Goal: Task Accomplishment & Management: Manage account settings

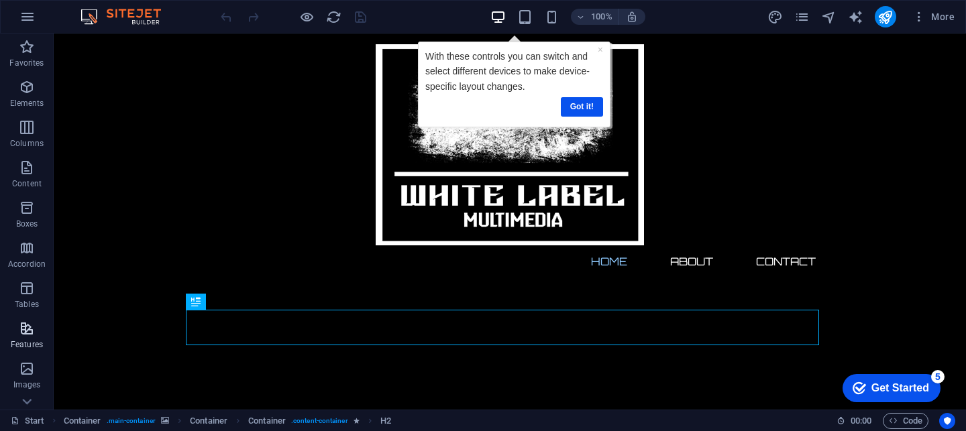
click at [27, 331] on icon "button" at bounding box center [27, 329] width 16 height 16
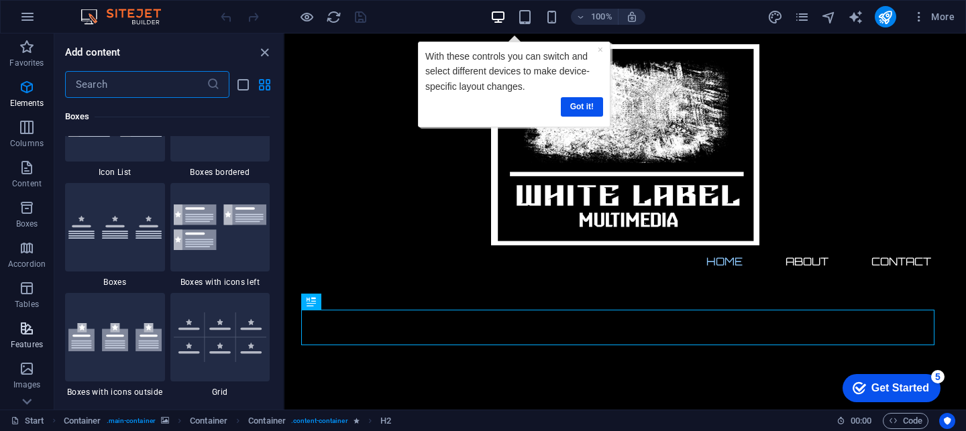
scroll to position [5228, 0]
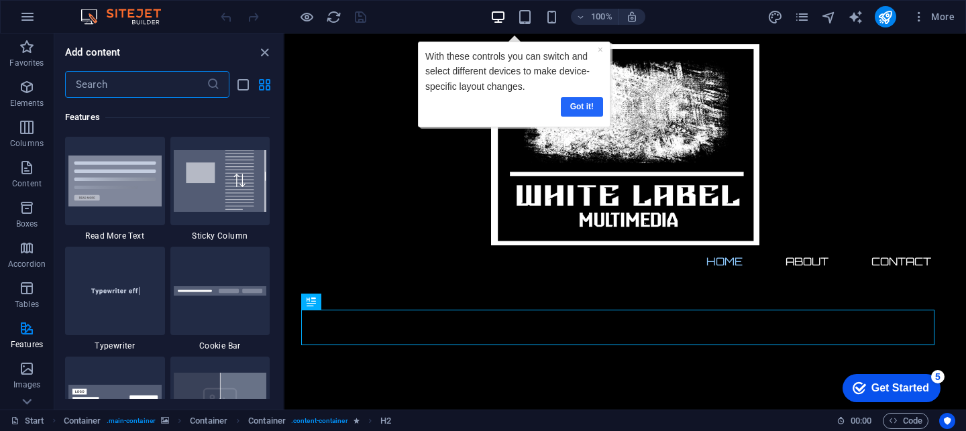
drag, startPoint x: 576, startPoint y: 105, endPoint x: 706, endPoint y: 100, distance: 130.2
click at [576, 105] on link "Got it!" at bounding box center [582, 106] width 42 height 19
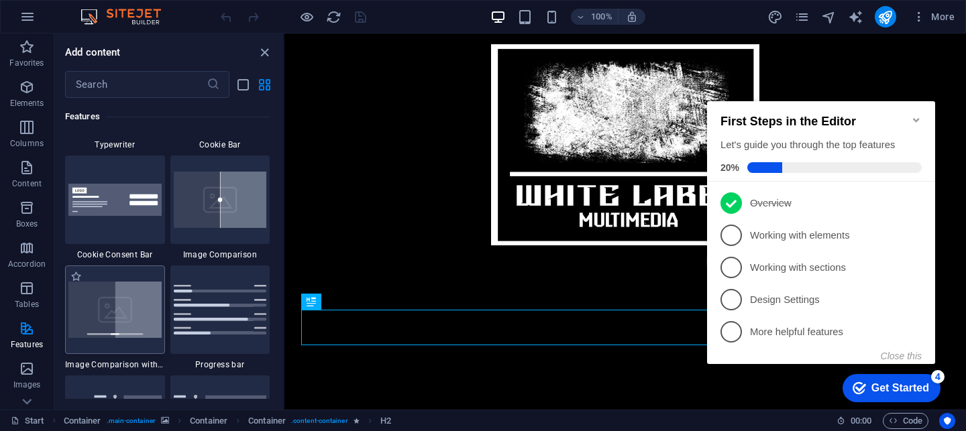
scroll to position [5631, 0]
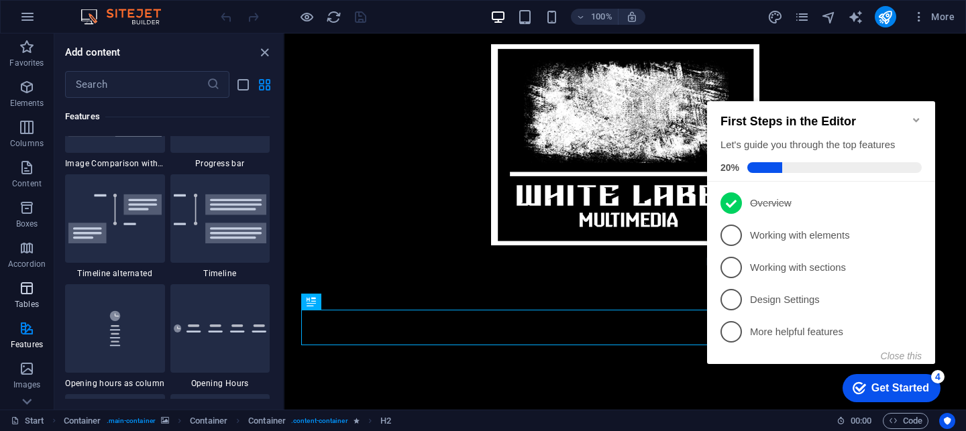
click at [23, 285] on icon "button" at bounding box center [27, 288] width 16 height 16
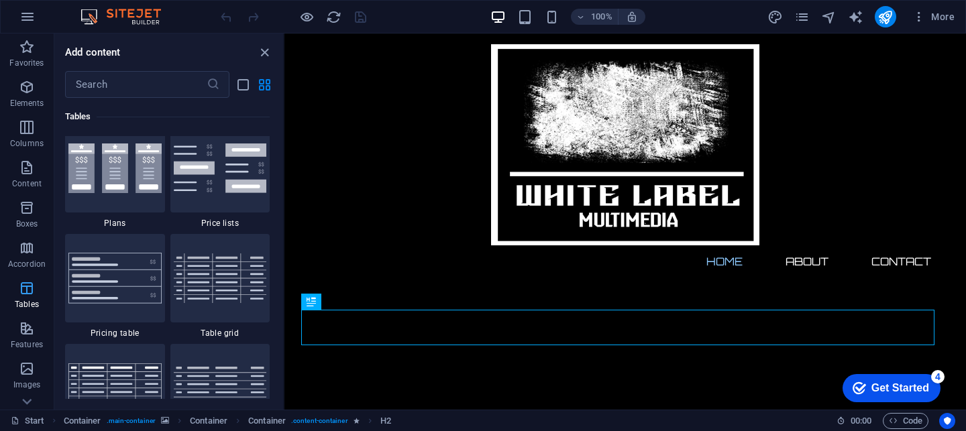
scroll to position [4645, 0]
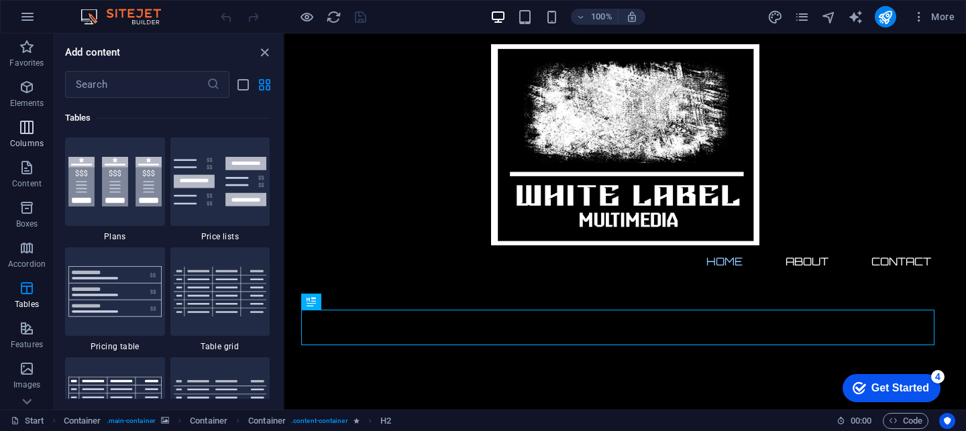
click at [32, 119] on icon "button" at bounding box center [27, 127] width 16 height 16
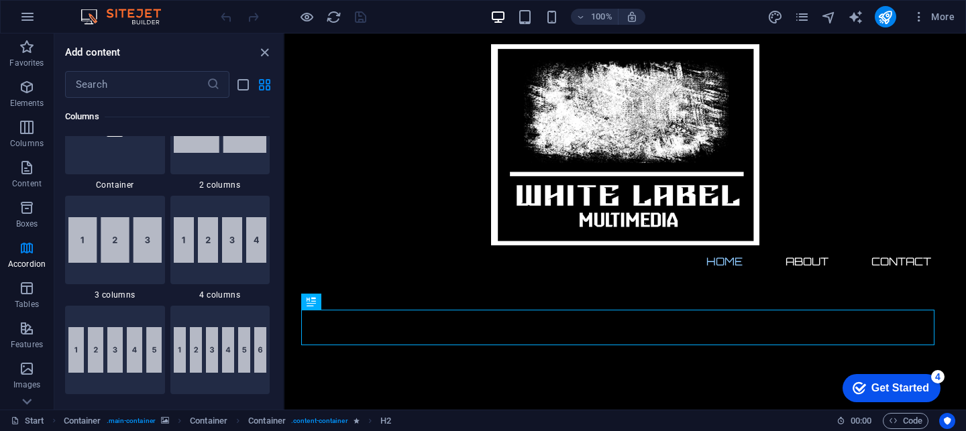
scroll to position [664, 0]
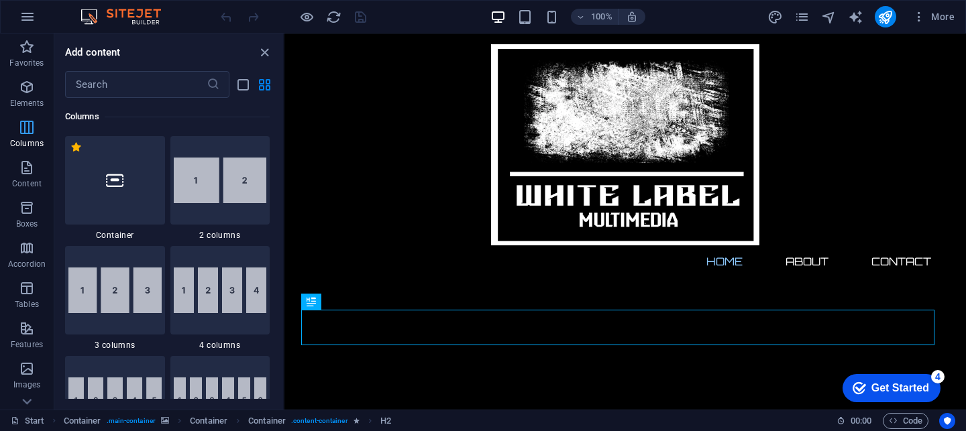
click at [27, 131] on icon "button" at bounding box center [27, 127] width 16 height 16
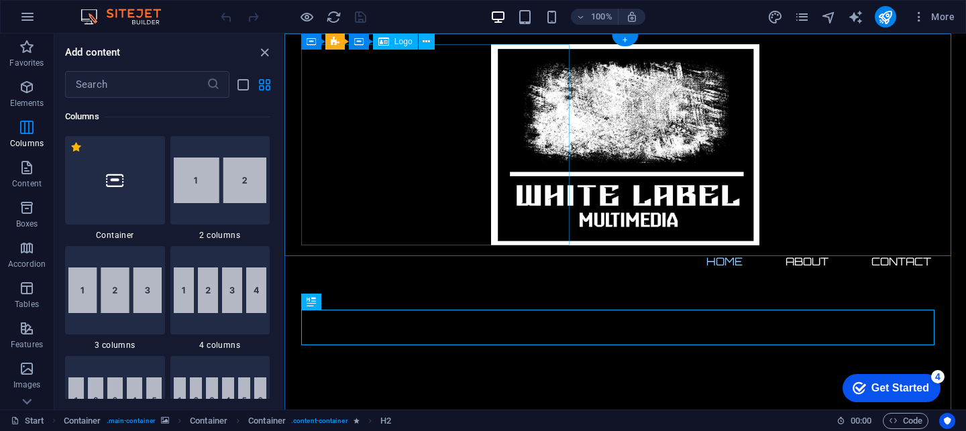
drag, startPoint x: 453, startPoint y: 50, endPoint x: 425, endPoint y: 154, distance: 107.6
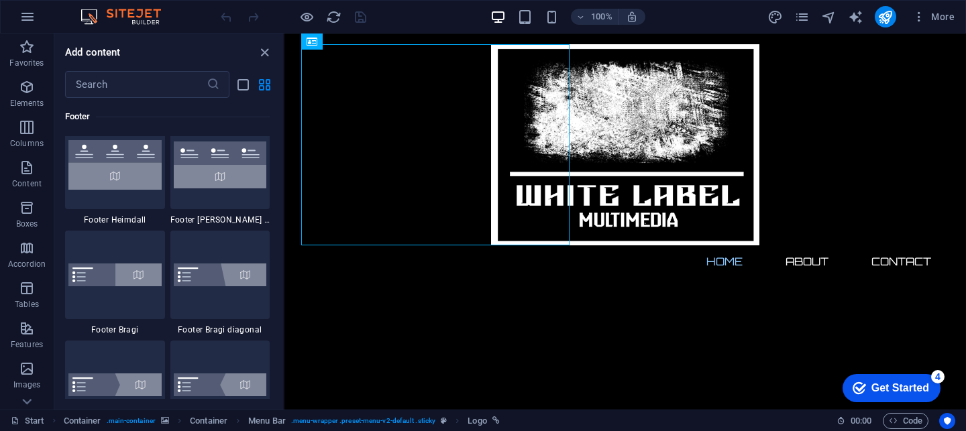
scroll to position [9318, 0]
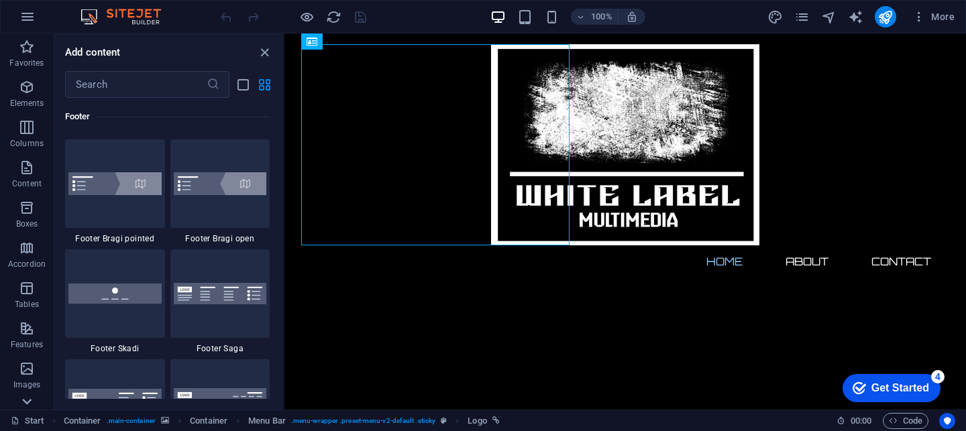
click at [24, 404] on icon at bounding box center [26, 401] width 19 height 19
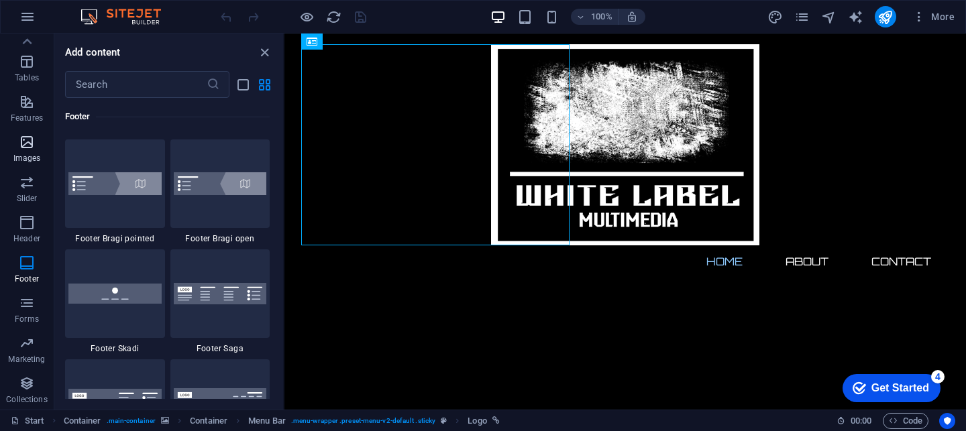
click at [34, 148] on icon "button" at bounding box center [27, 142] width 16 height 16
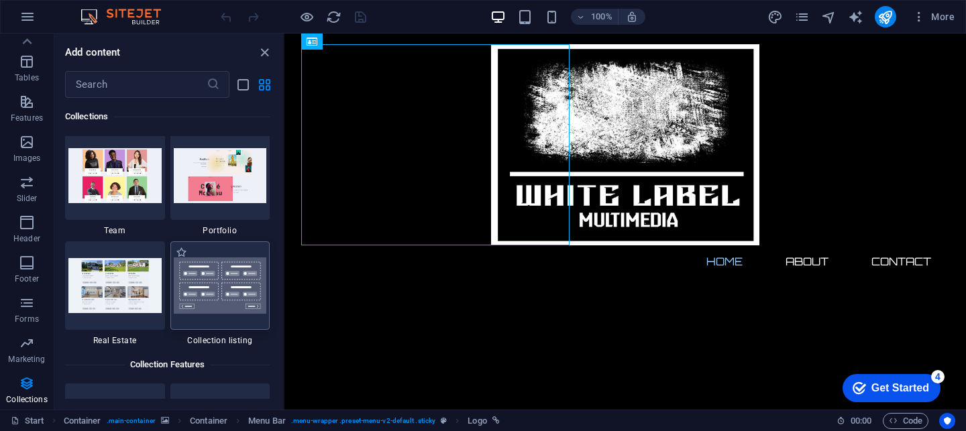
scroll to position [12336, 0]
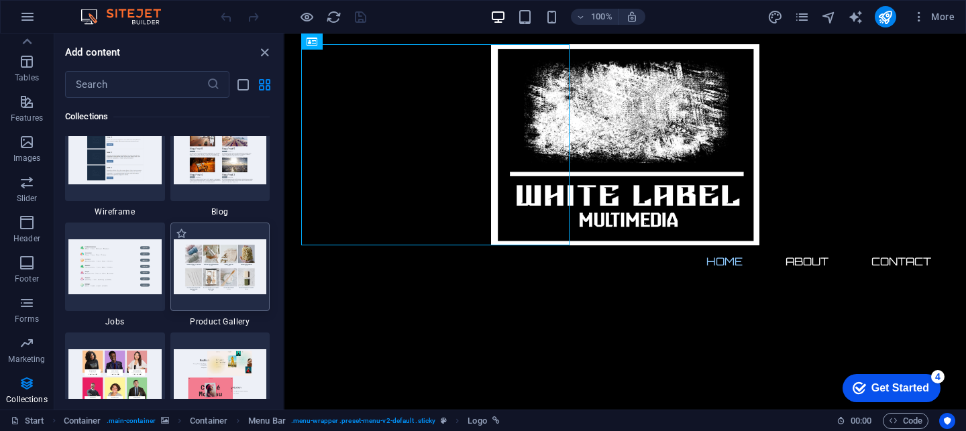
click at [219, 273] on img at bounding box center [220, 266] width 93 height 54
click at [214, 388] on img at bounding box center [220, 377] width 93 height 54
click at [227, 268] on img at bounding box center [220, 266] width 93 height 54
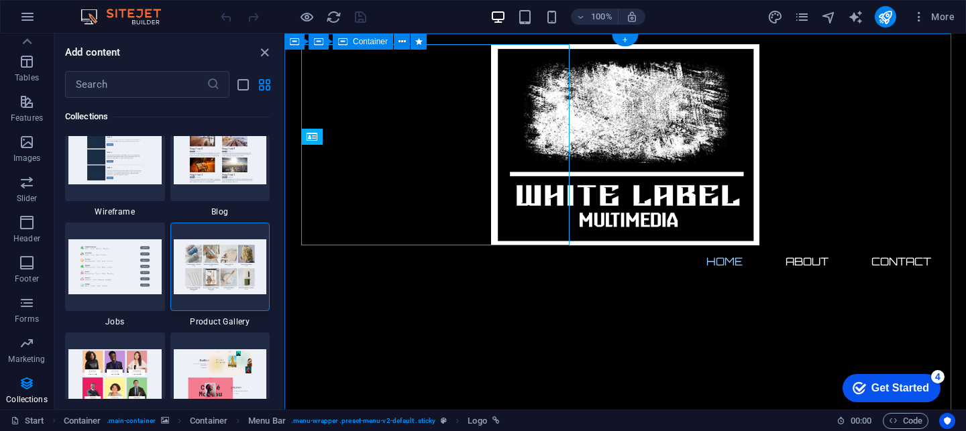
scroll to position [0, 0]
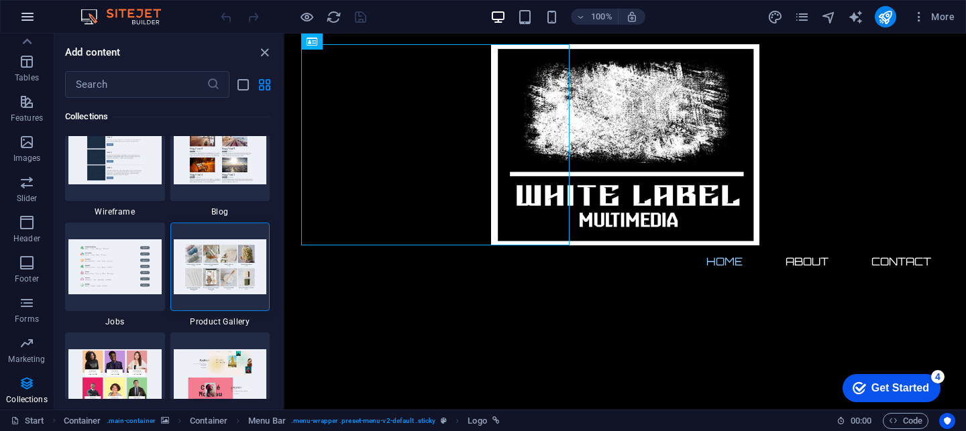
click at [30, 32] on button "button" at bounding box center [27, 17] width 32 height 32
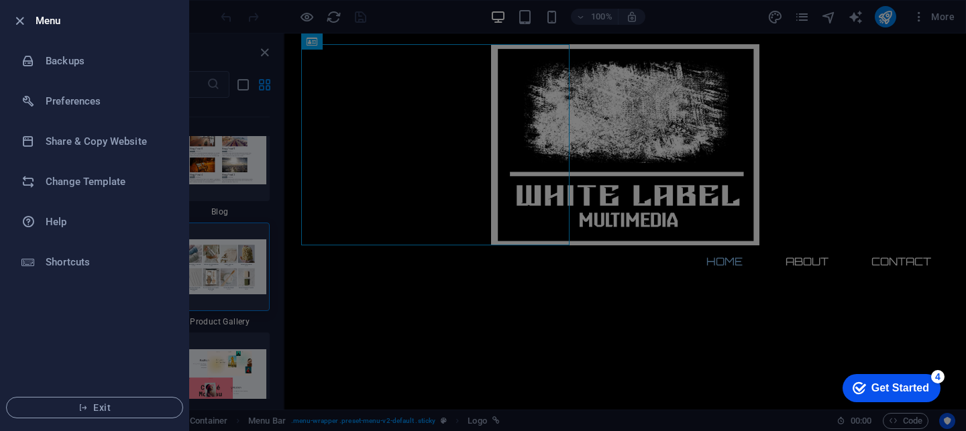
click at [272, 321] on div at bounding box center [483, 215] width 966 height 431
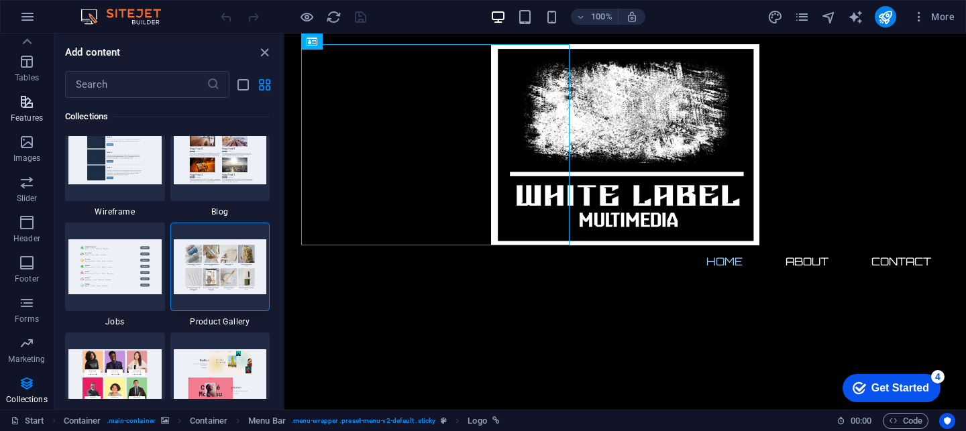
click at [30, 109] on icon "button" at bounding box center [27, 102] width 16 height 16
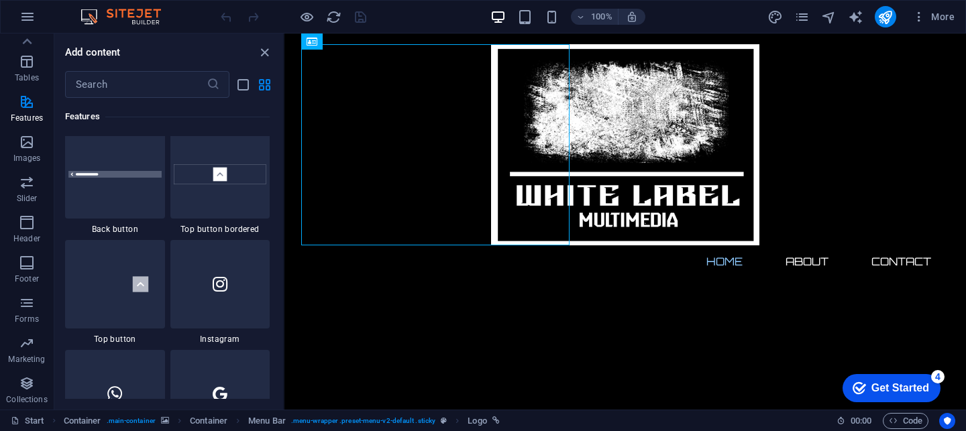
scroll to position [6134, 0]
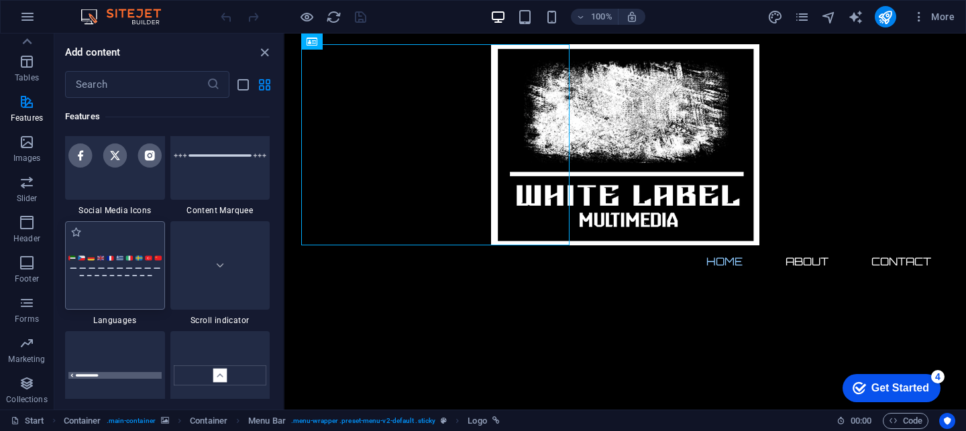
click at [127, 256] on img at bounding box center [114, 266] width 93 height 22
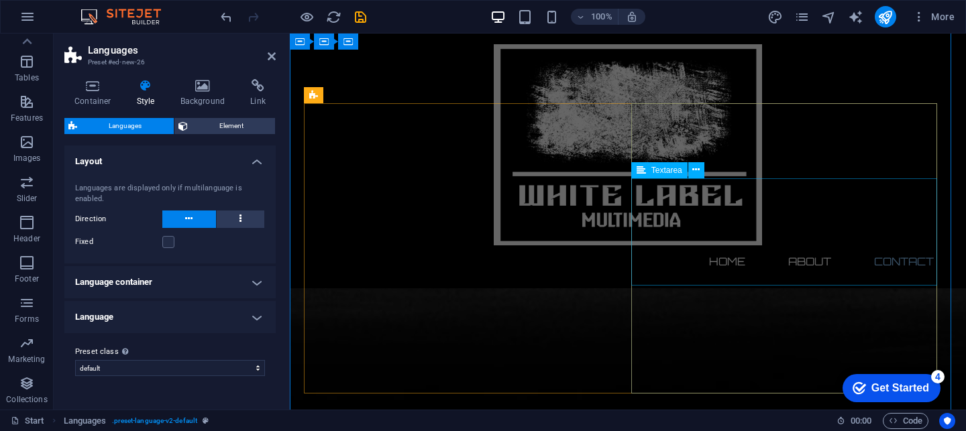
scroll to position [1205, 0]
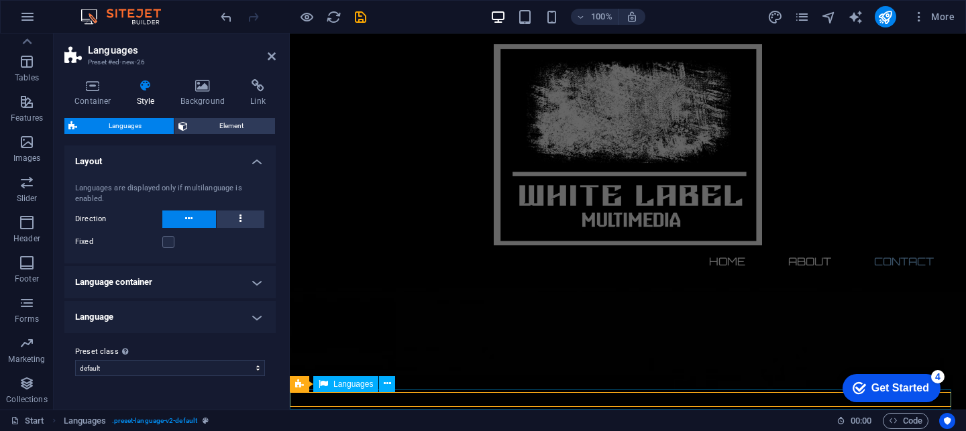
click at [354, 384] on span "Languages" at bounding box center [353, 384] width 40 height 8
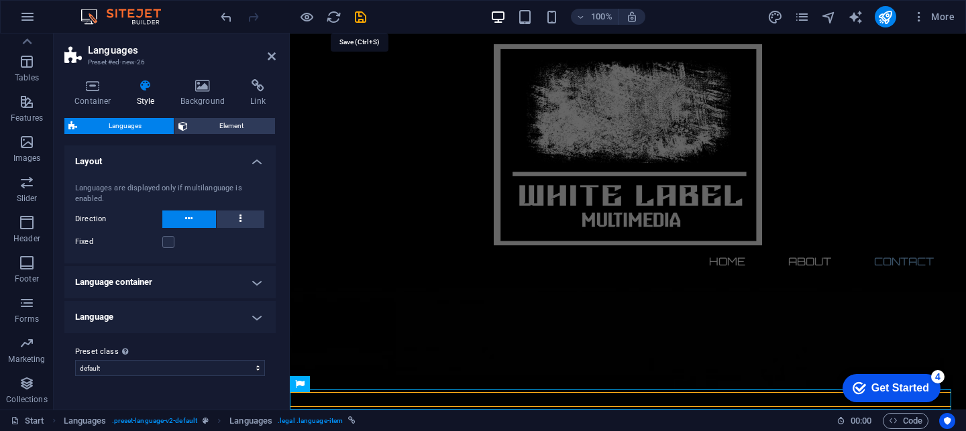
click at [358, 10] on icon "save" at bounding box center [360, 16] width 15 height 15
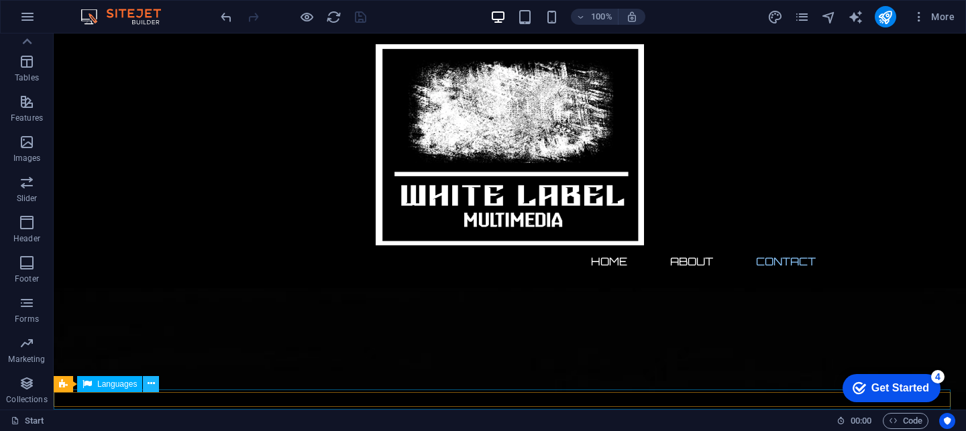
click at [151, 386] on icon at bounding box center [151, 384] width 7 height 14
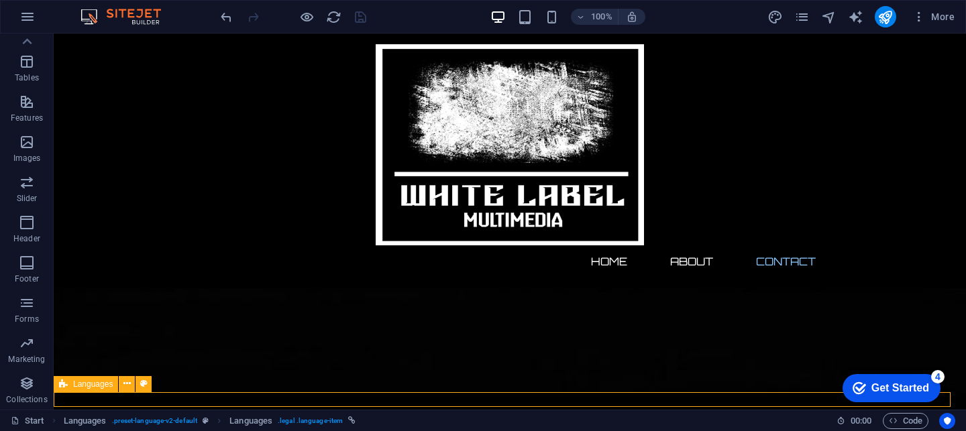
click at [68, 380] on div "Languages" at bounding box center [86, 384] width 64 height 16
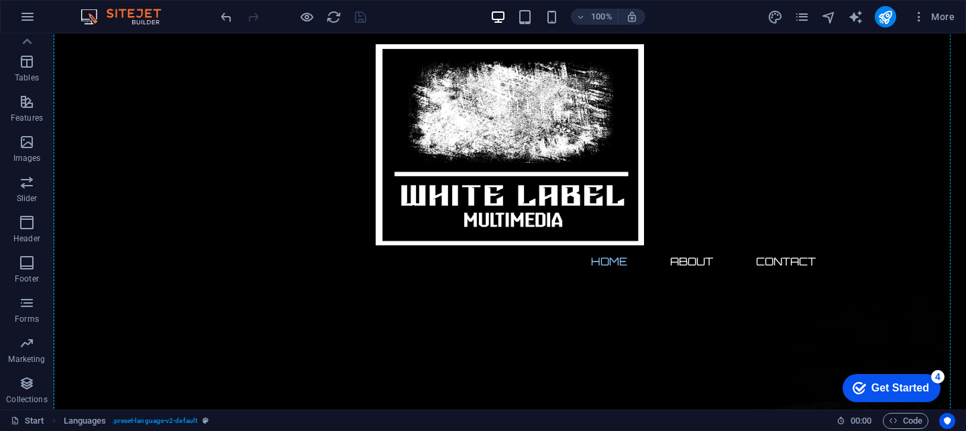
scroll to position [0, 0]
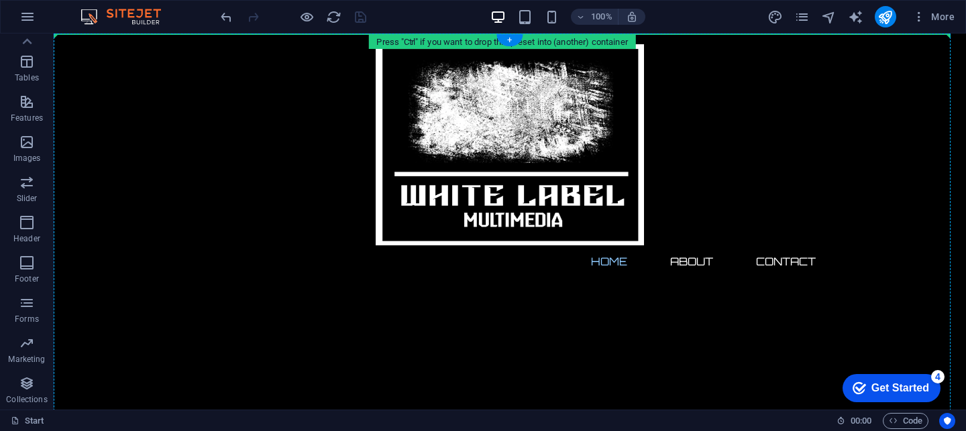
drag, startPoint x: 121, startPoint y: 414, endPoint x: 95, endPoint y: 93, distance: 322.4
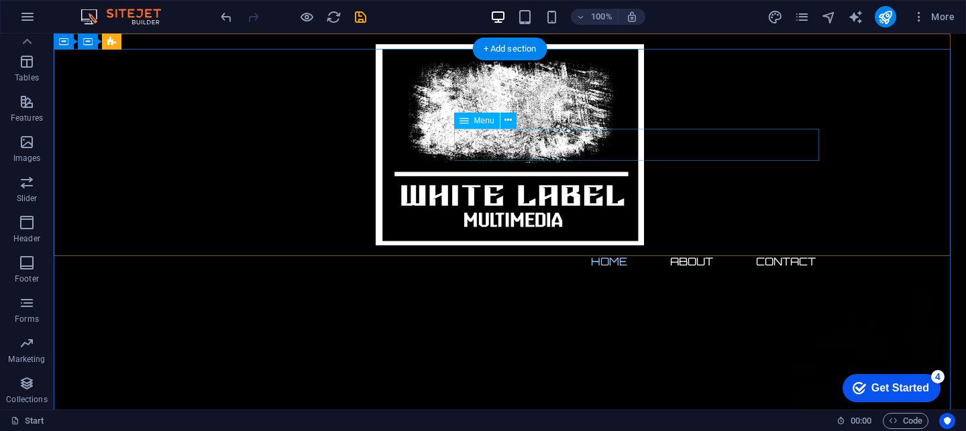
scroll to position [302, 0]
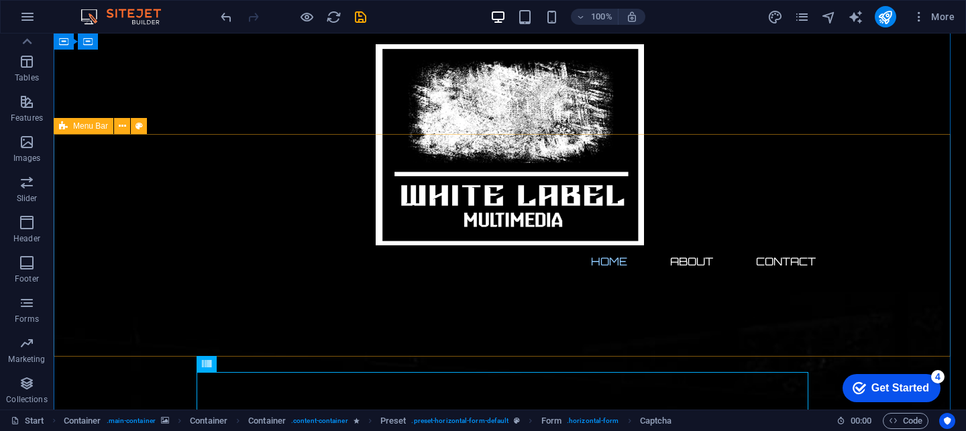
scroll to position [0, 0]
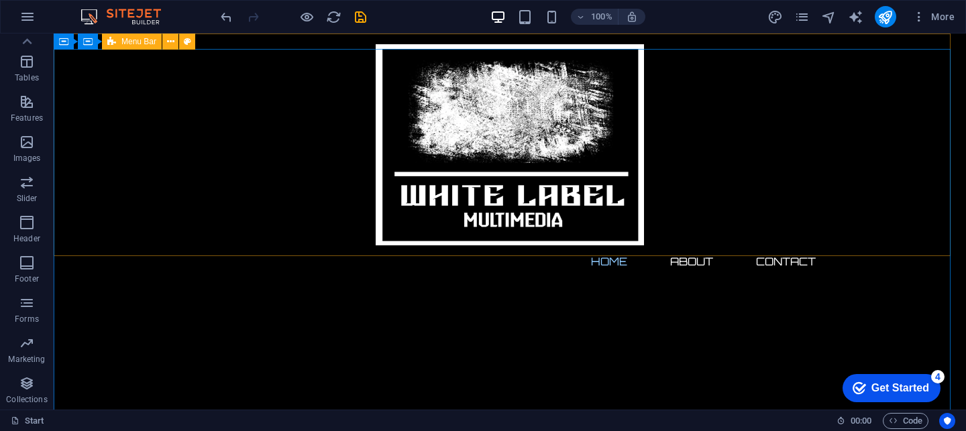
click at [142, 46] on div "Menu Bar" at bounding box center [132, 42] width 60 height 16
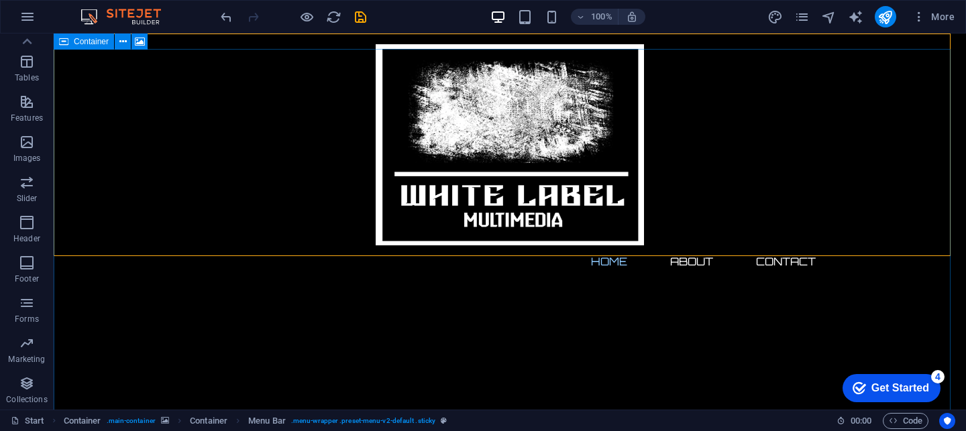
click at [84, 15] on span "Container" at bounding box center [456, 7] width 912 height 15
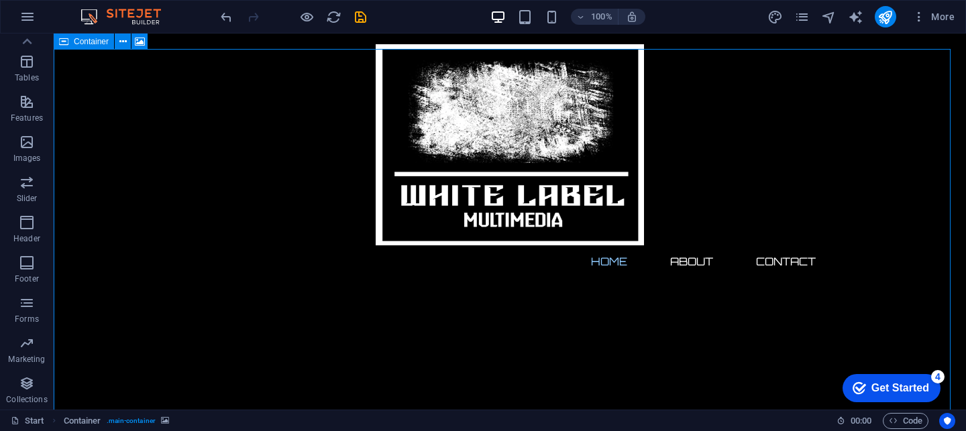
click at [87, 15] on span "Container" at bounding box center [456, 7] width 912 height 15
click at [61, 42] on icon at bounding box center [63, 42] width 9 height 16
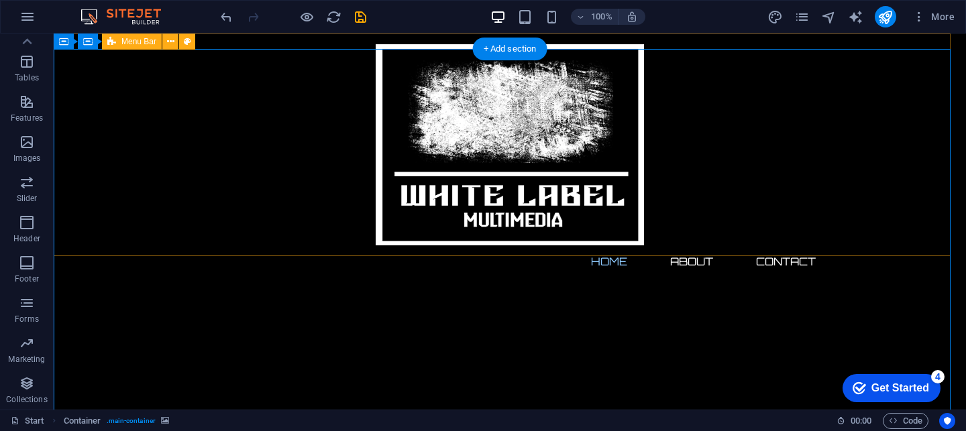
click at [125, 215] on div "Home About Contact" at bounding box center [510, 161] width 912 height 255
click at [400, 419] on span ". menu-wrapper .preset-menu-v2-default .sticky" at bounding box center [363, 421] width 144 height 16
click at [388, 420] on span ". menu-wrapper .preset-menu-v2-default .sticky" at bounding box center [363, 421] width 144 height 16
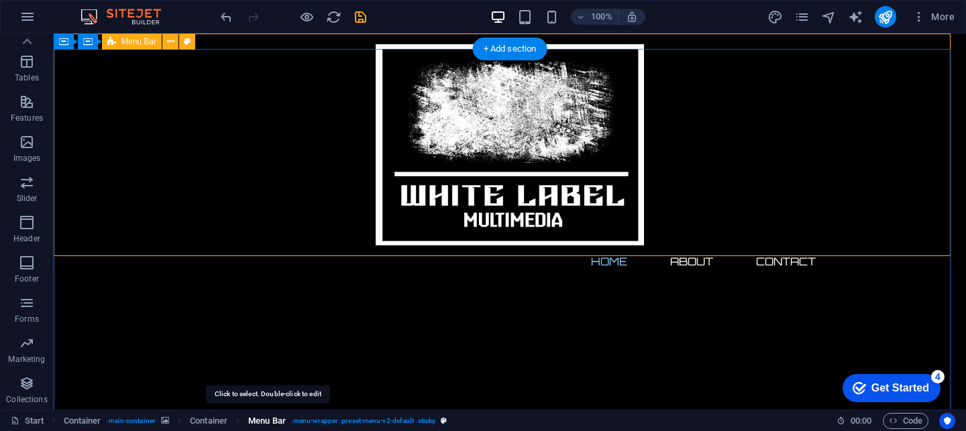
click at [270, 423] on span "Menu Bar" at bounding box center [267, 421] width 38 height 16
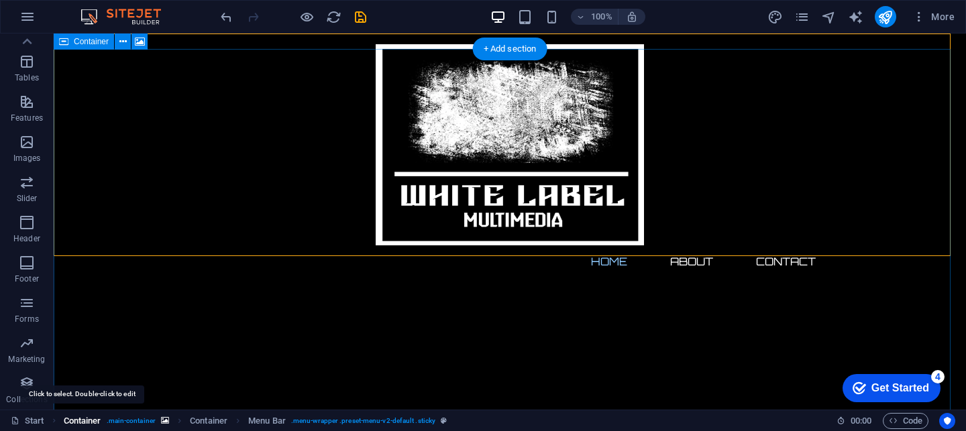
click at [86, 419] on span "Container" at bounding box center [83, 421] width 38 height 16
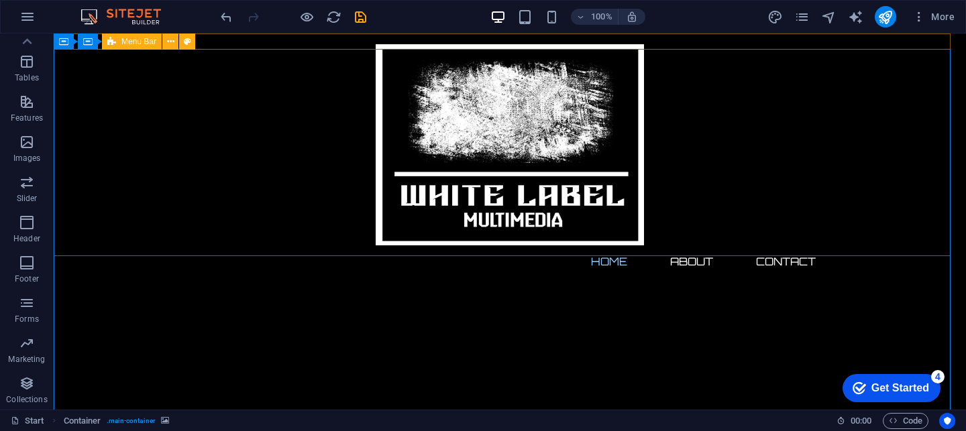
click at [131, 44] on span "Menu Bar" at bounding box center [138, 42] width 35 height 8
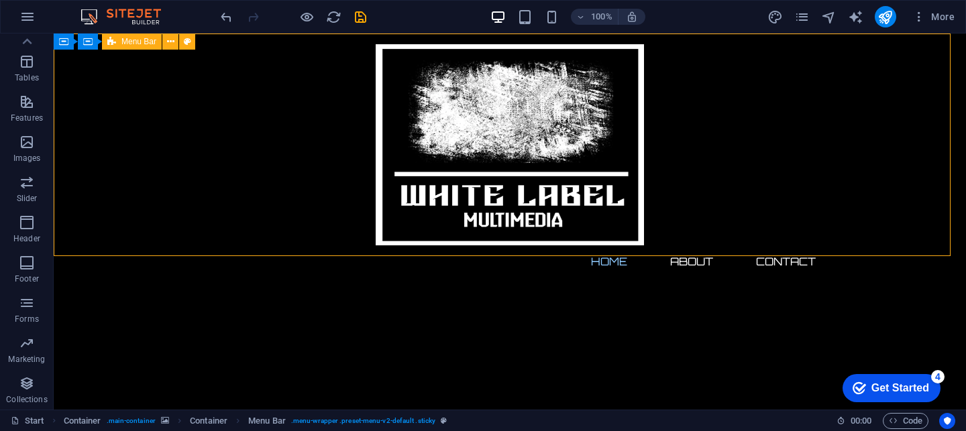
click at [115, 40] on icon at bounding box center [111, 42] width 9 height 16
click at [114, 38] on icon at bounding box center [111, 42] width 9 height 16
click at [168, 42] on icon at bounding box center [170, 42] width 7 height 14
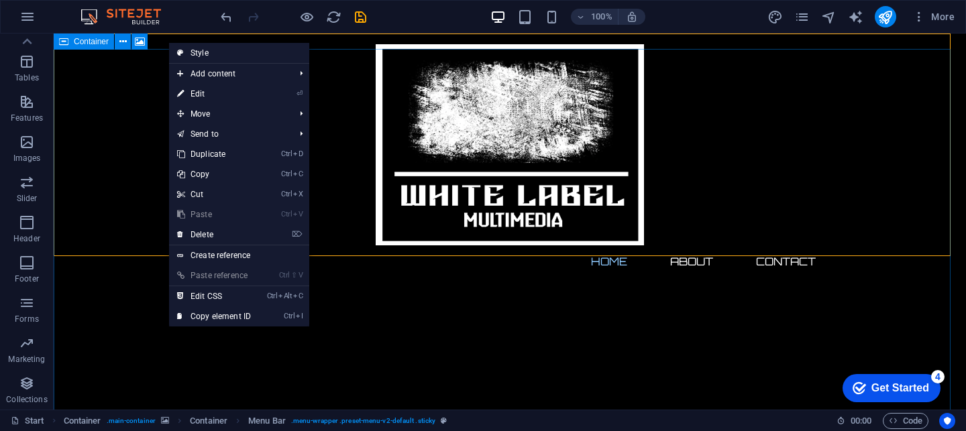
click at [95, 15] on span "Container" at bounding box center [456, 7] width 912 height 15
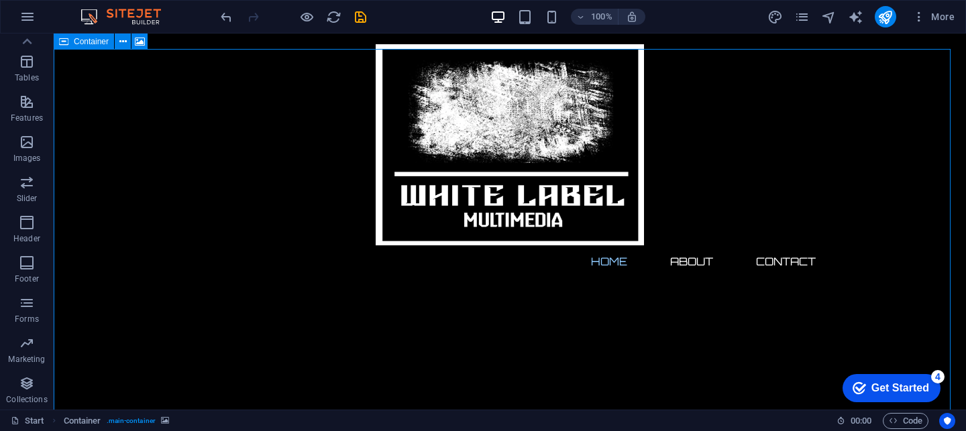
click at [95, 15] on span "Container" at bounding box center [456, 7] width 912 height 15
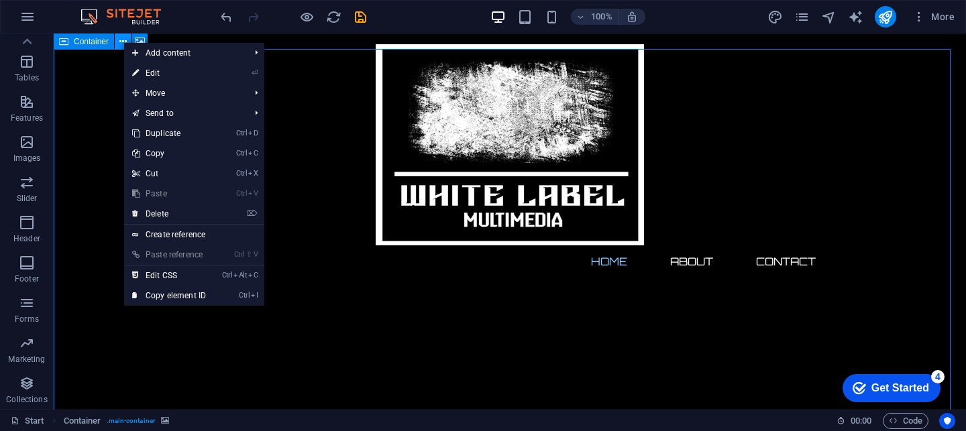
click at [123, 42] on icon at bounding box center [122, 42] width 7 height 14
click at [68, 48] on div "Container" at bounding box center [84, 42] width 60 height 16
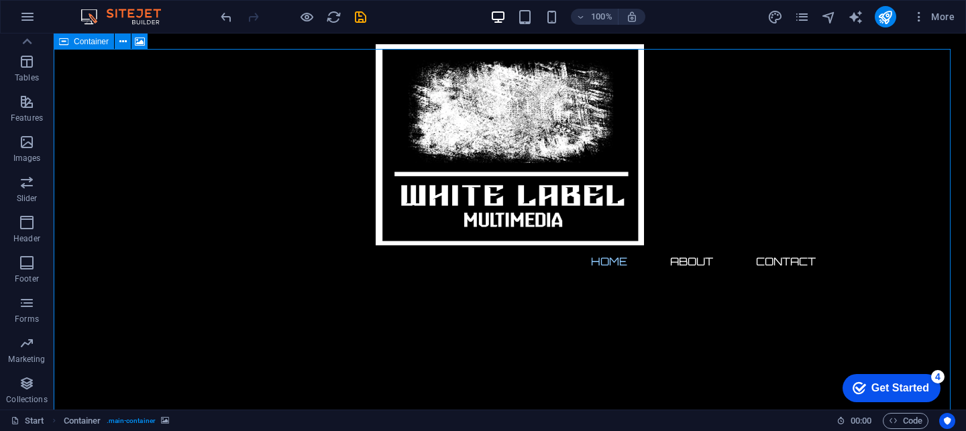
drag, startPoint x: 64, startPoint y: 44, endPoint x: 72, endPoint y: 44, distance: 8.0
click at [67, 44] on icon at bounding box center [63, 42] width 9 height 16
click at [140, 38] on icon at bounding box center [140, 42] width 10 height 14
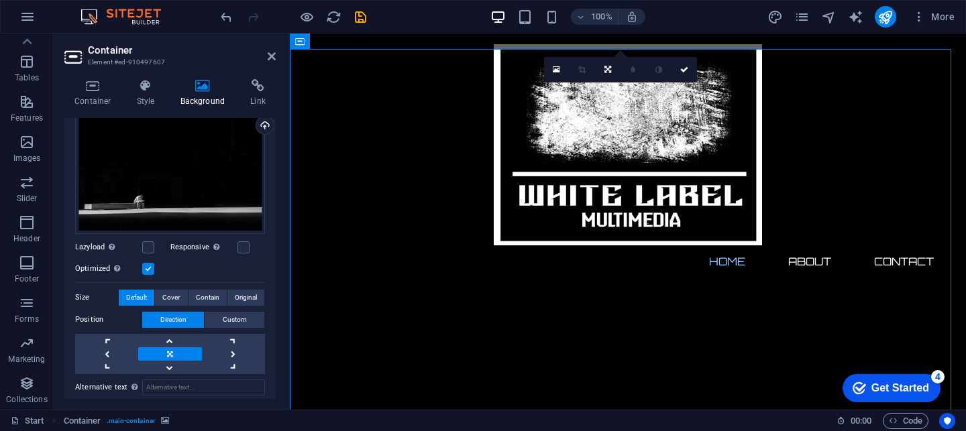
scroll to position [31, 0]
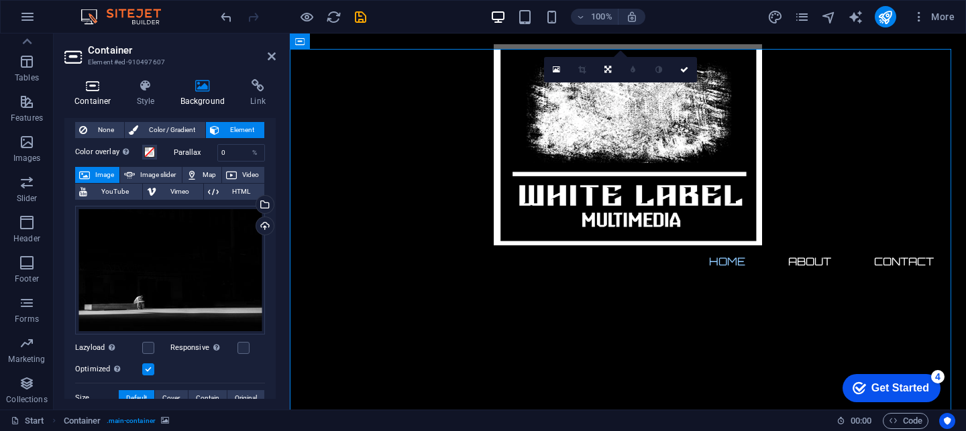
click at [102, 91] on icon at bounding box center [92, 85] width 57 height 13
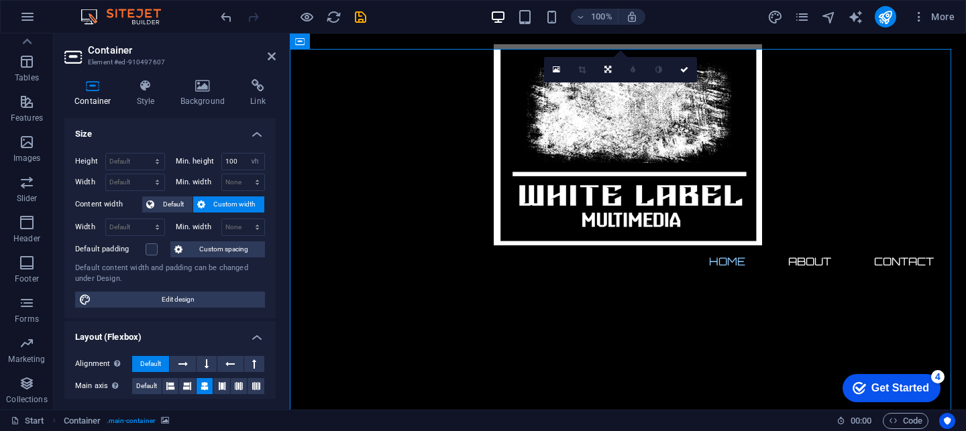
scroll to position [201, 0]
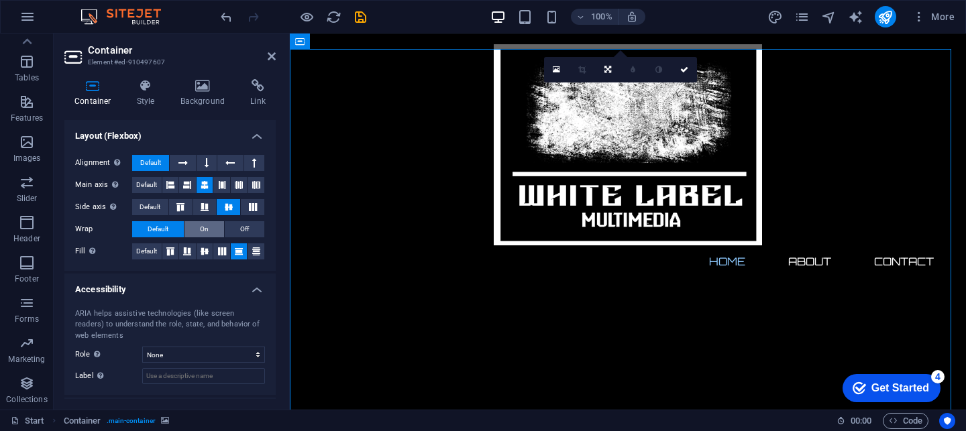
click at [205, 229] on span "On" at bounding box center [204, 229] width 9 height 16
click at [217, 350] on select "None Alert Article Banner Comment Complementary Dialog Footer Header Marquee Pr…" at bounding box center [203, 355] width 123 height 16
click at [143, 391] on div "ARIA helps assistive technologies (like screen readers) to understand the role,…" at bounding box center [169, 347] width 211 height 98
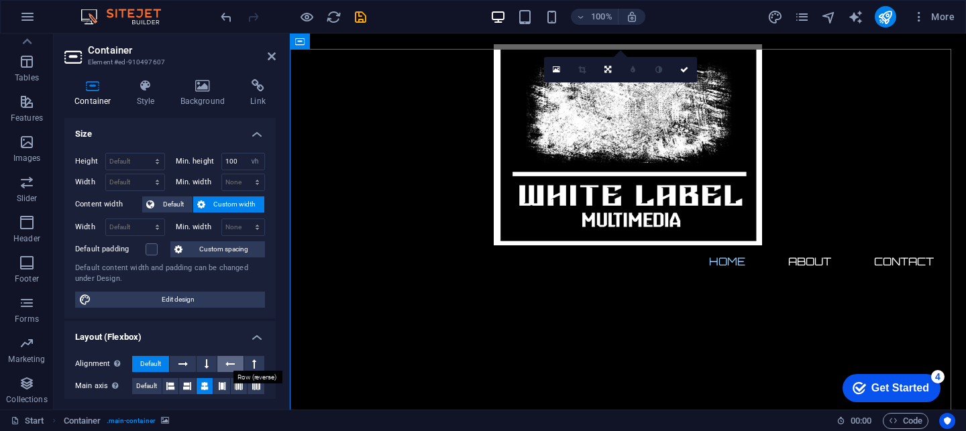
click at [227, 360] on icon at bounding box center [229, 364] width 9 height 16
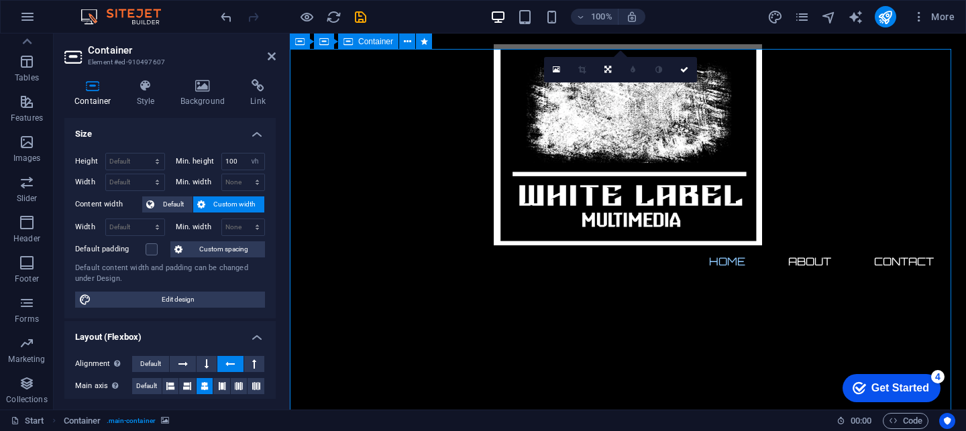
scroll to position [201, 0]
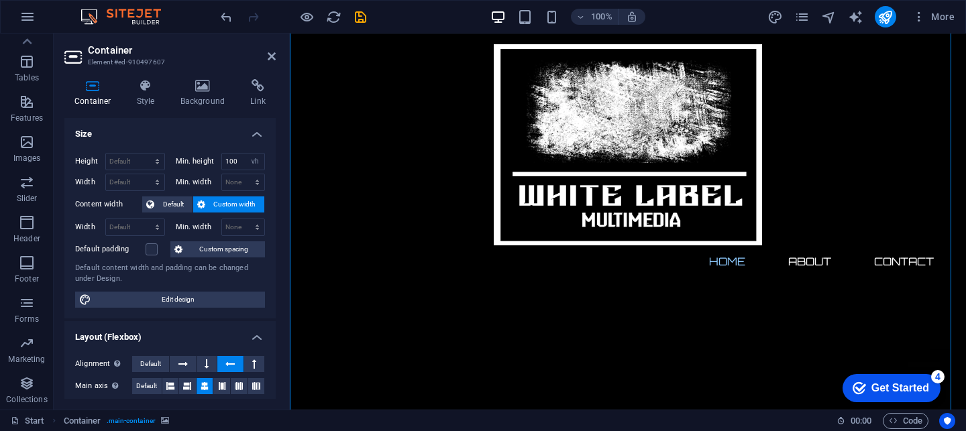
click at [107, 62] on h3 "Element #ed-910497607" at bounding box center [168, 62] width 161 height 12
click at [28, 146] on icon "button" at bounding box center [27, 142] width 16 height 16
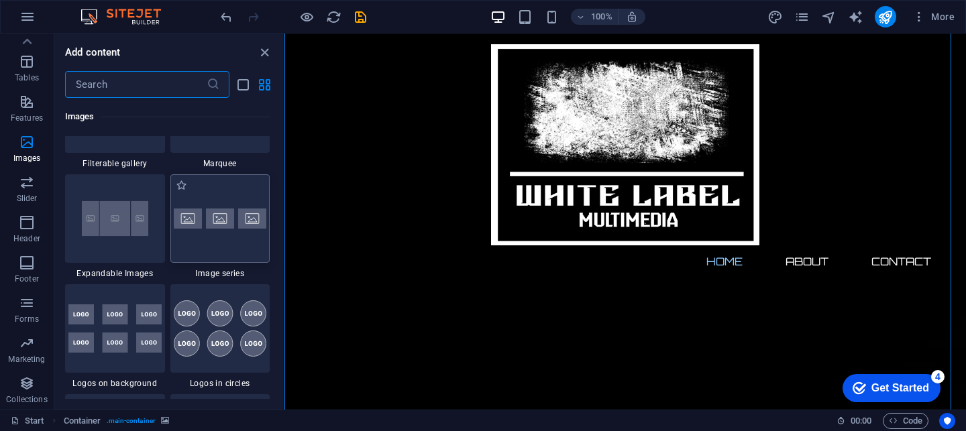
scroll to position [7003, 0]
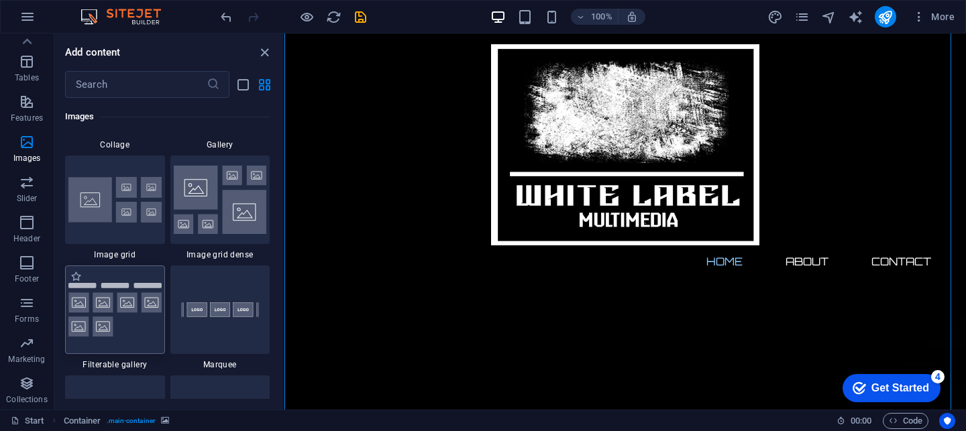
click at [115, 306] on img at bounding box center [114, 310] width 93 height 54
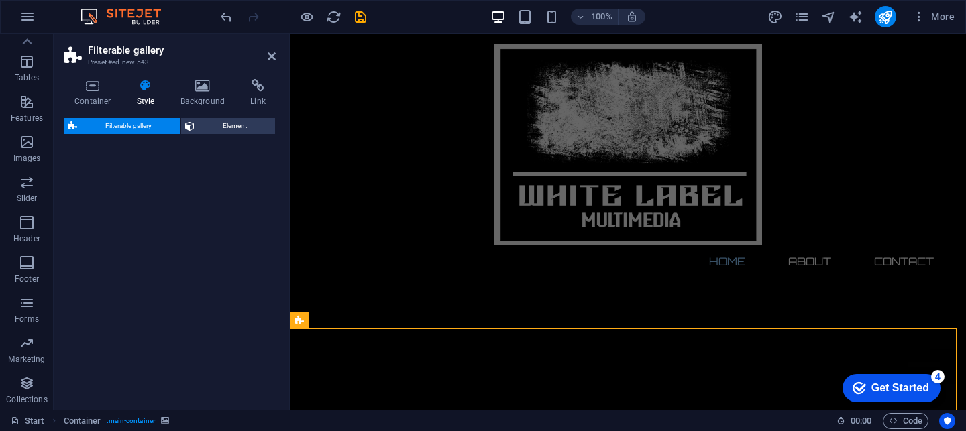
scroll to position [1599, 0]
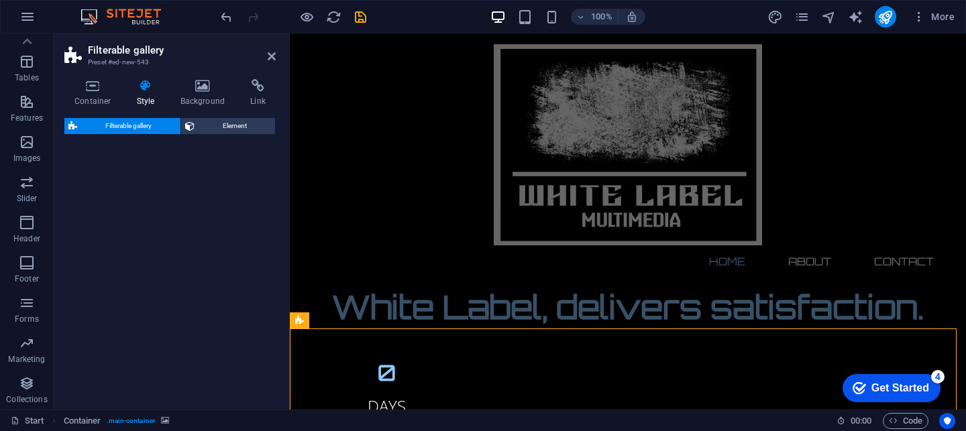
select select "rem"
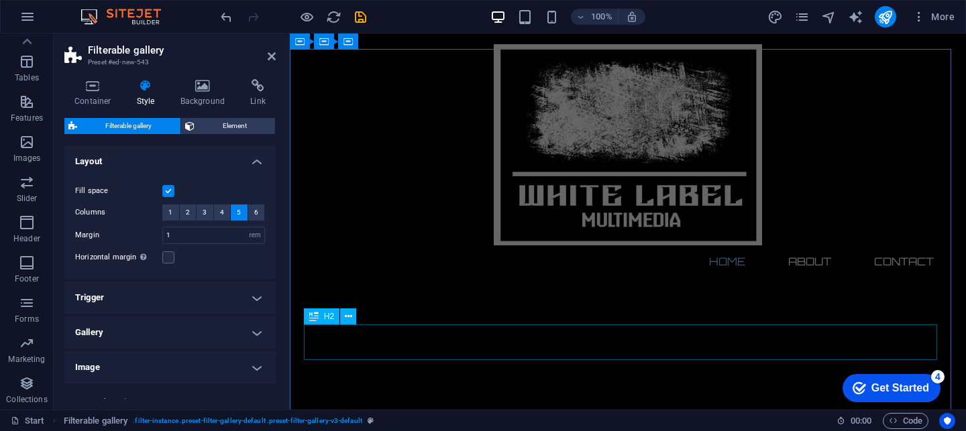
scroll to position [0, 0]
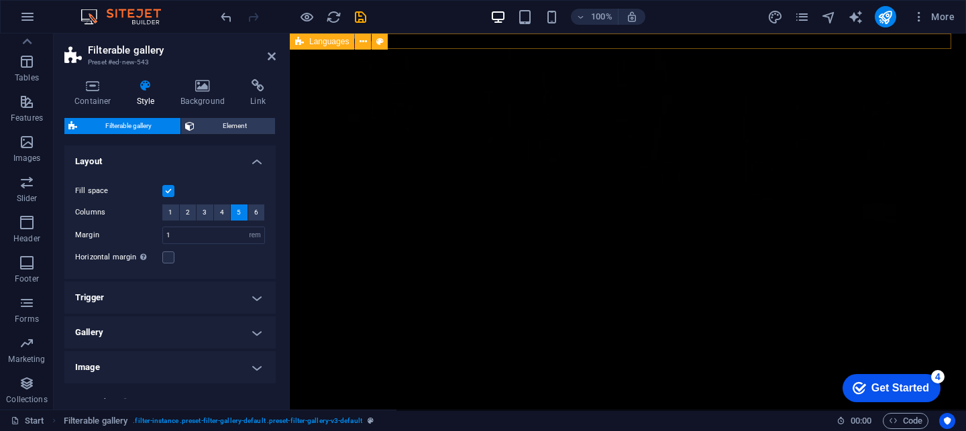
click at [338, 42] on span "Languages" at bounding box center [329, 42] width 40 height 8
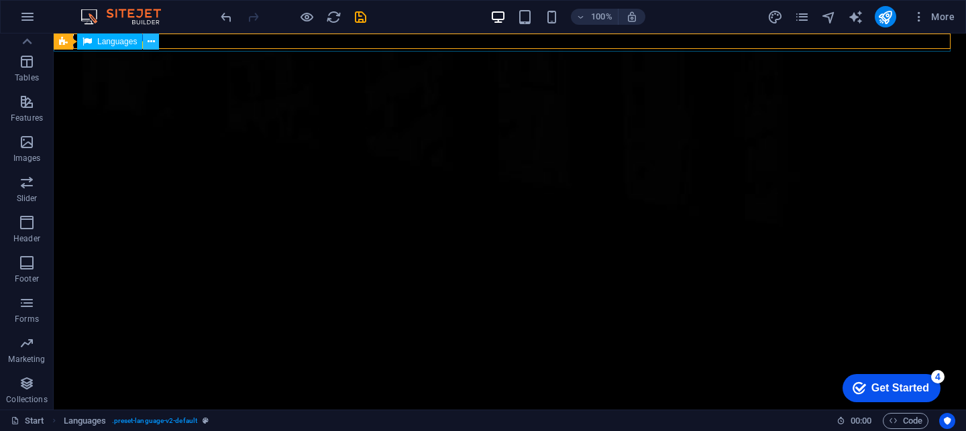
click at [151, 45] on icon at bounding box center [151, 42] width 7 height 14
click at [110, 46] on div "Languages" at bounding box center [109, 42] width 65 height 16
click at [99, 43] on span "Languages" at bounding box center [93, 42] width 40 height 8
click at [143, 38] on icon at bounding box center [143, 42] width 7 height 14
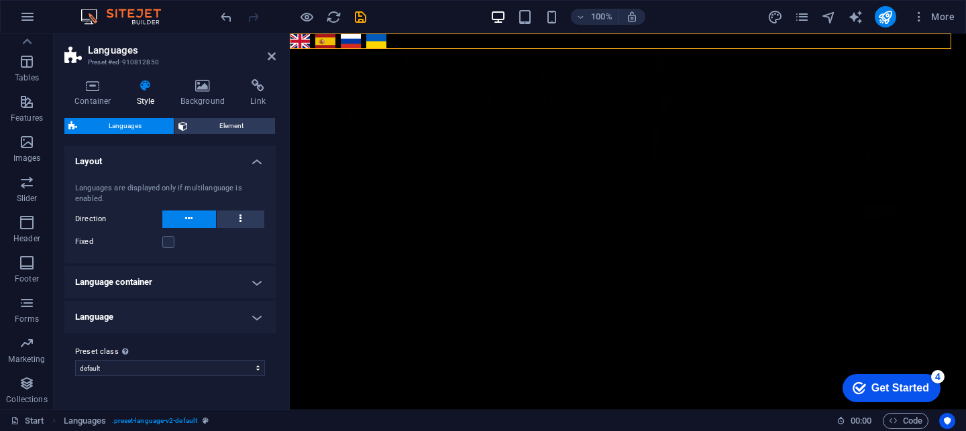
drag, startPoint x: 119, startPoint y: 125, endPoint x: 125, endPoint y: 121, distance: 6.9
click at [125, 121] on span "Languages" at bounding box center [125, 126] width 89 height 16
click at [258, 285] on h4 "Language container" at bounding box center [169, 282] width 211 height 32
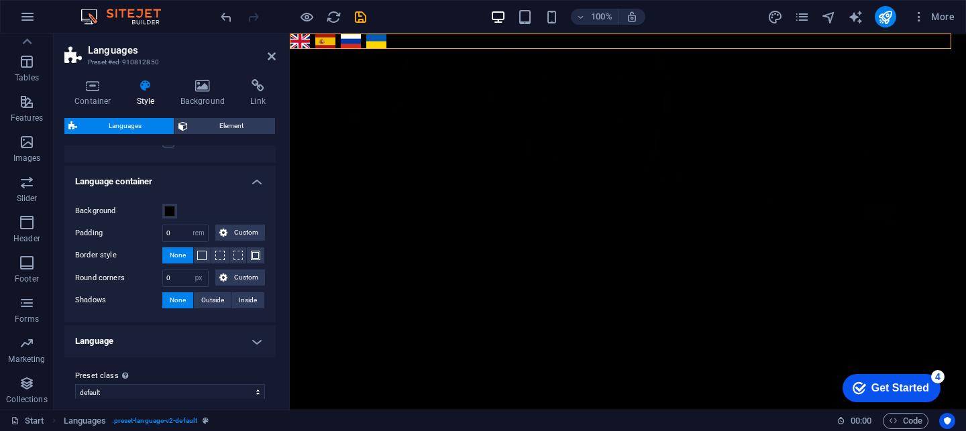
scroll to position [111, 0]
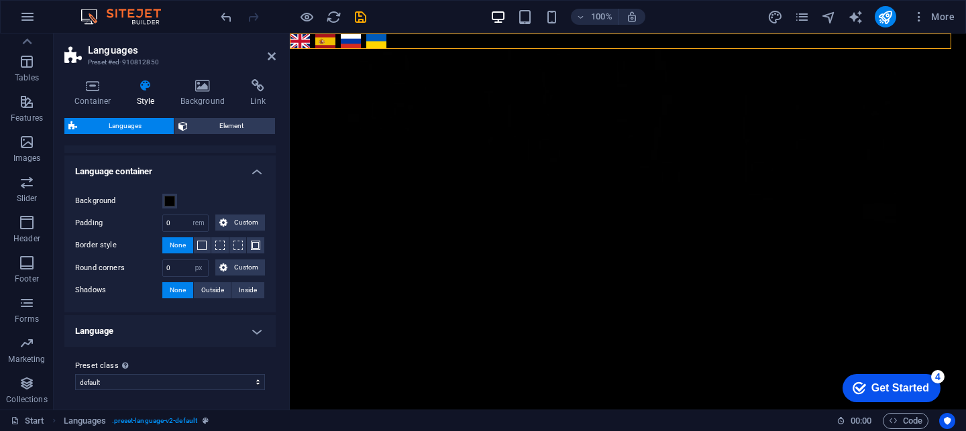
click at [252, 324] on h4 "Language" at bounding box center [169, 331] width 211 height 32
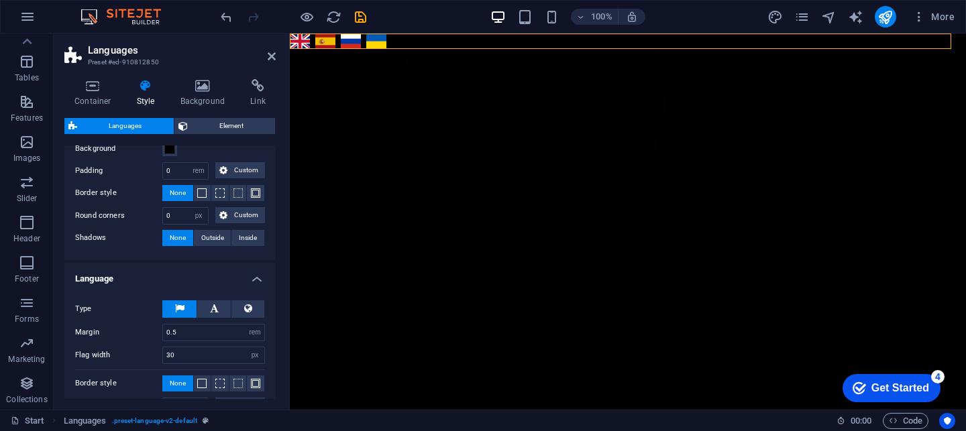
scroll to position [264, 0]
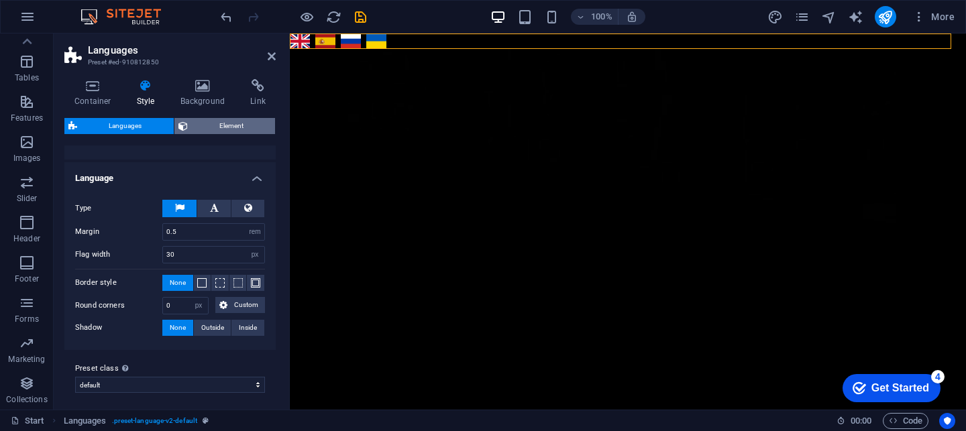
click at [239, 126] on span "Element" at bounding box center [232, 126] width 80 height 16
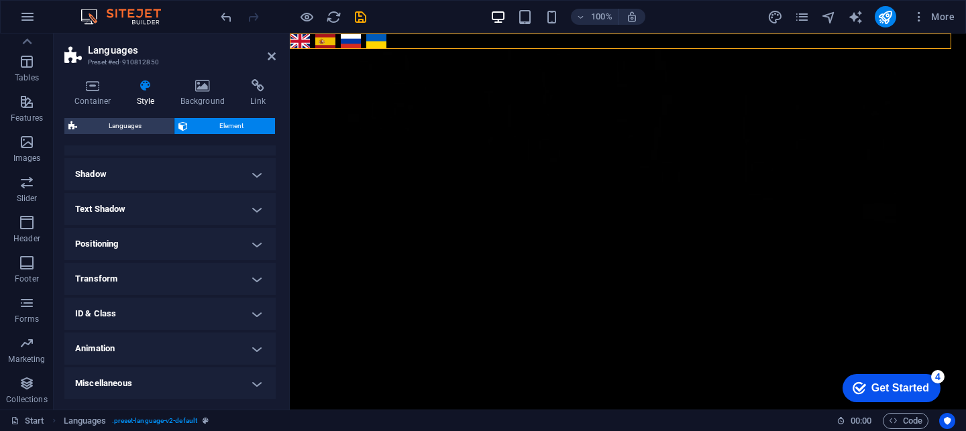
scroll to position [169, 0]
click at [115, 379] on h4 "Miscellaneous" at bounding box center [169, 384] width 211 height 32
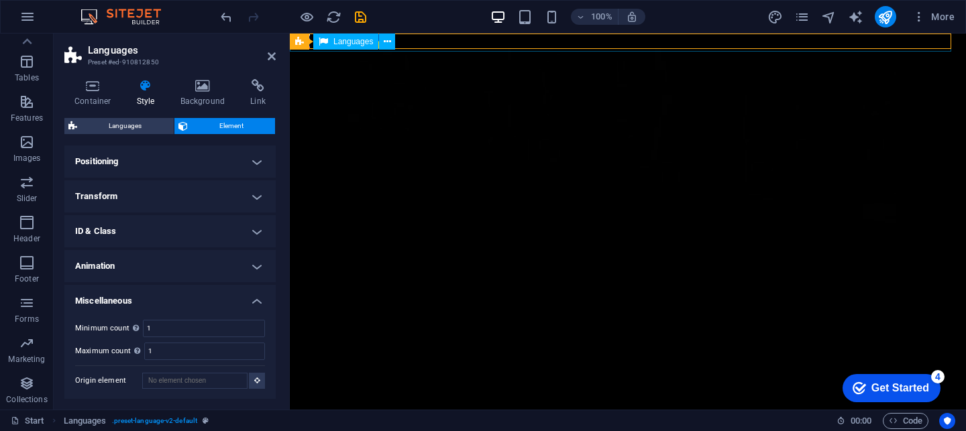
click at [328, 43] on div "Languages" at bounding box center [345, 42] width 65 height 16
click at [171, 225] on h4 "ID & Class" at bounding box center [169, 231] width 211 height 32
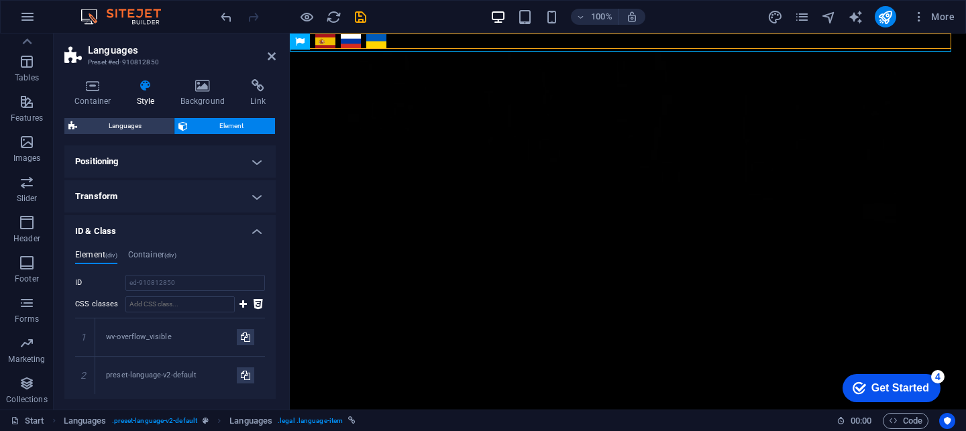
click at [197, 203] on h4 "Transform" at bounding box center [169, 196] width 211 height 32
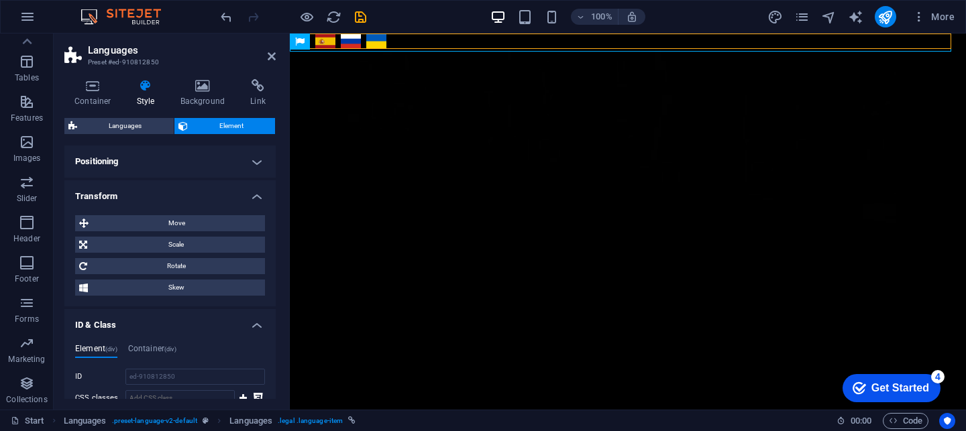
scroll to position [0, 0]
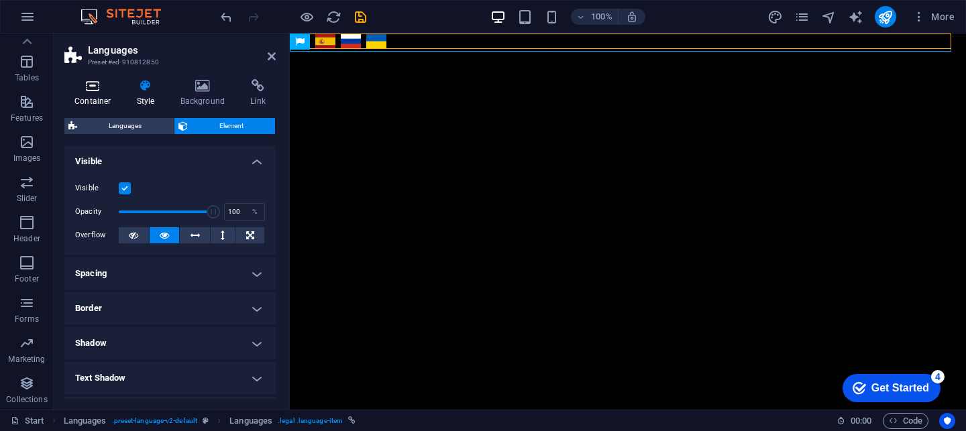
click at [102, 84] on icon at bounding box center [92, 85] width 57 height 13
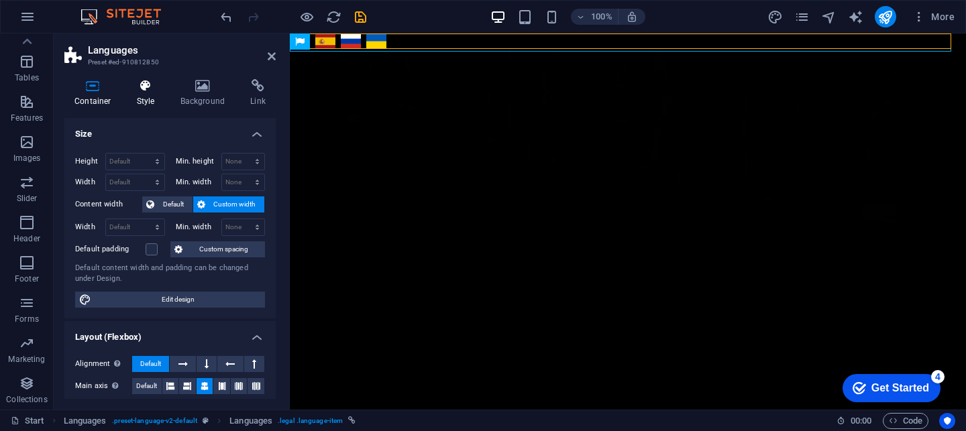
click at [144, 93] on h4 "Style" at bounding box center [149, 93] width 44 height 28
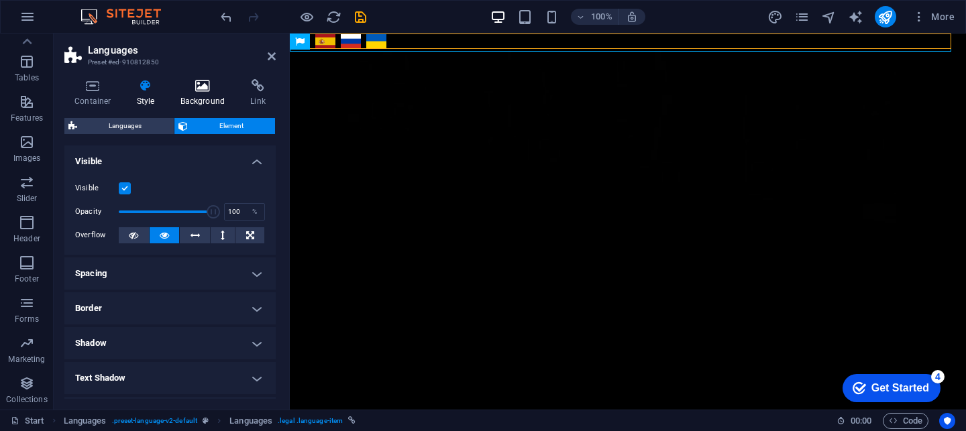
click at [217, 106] on h4 "Background" at bounding box center [205, 93] width 70 height 28
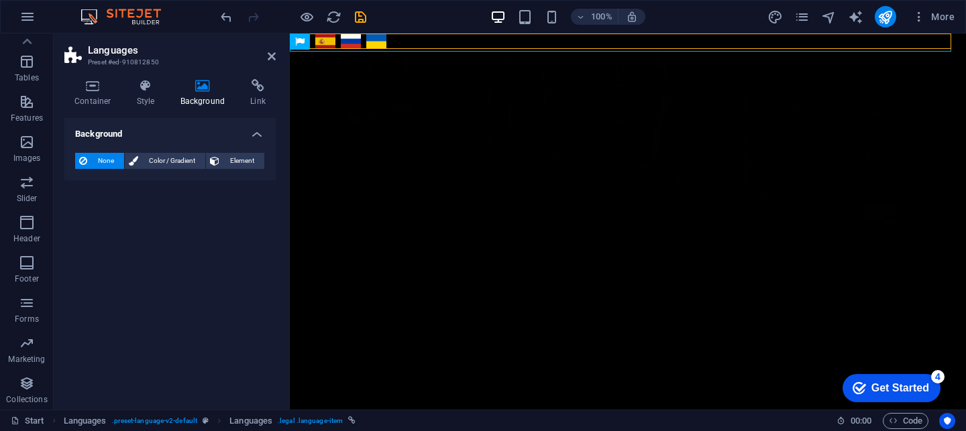
click at [256, 76] on div "Container Style Background Link Size Height Default px rem % vh vw Min. height …" at bounding box center [170, 238] width 233 height 341
click at [252, 160] on span "Element" at bounding box center [241, 161] width 37 height 16
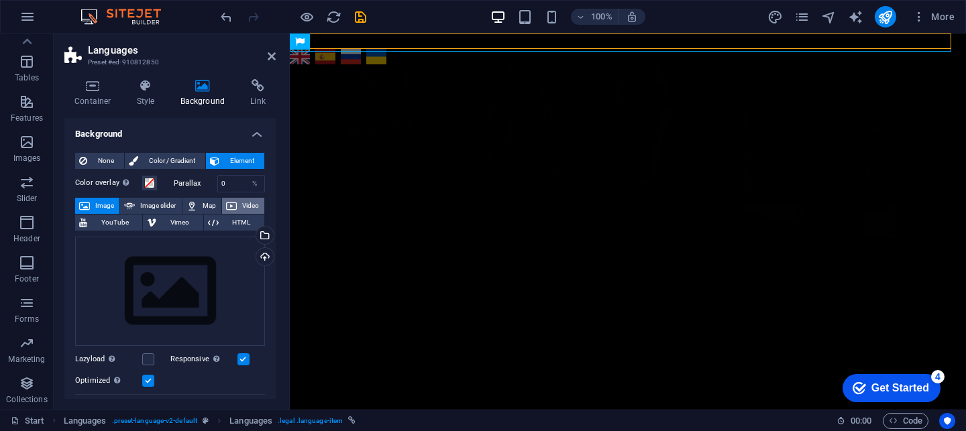
click at [238, 200] on button "Video" at bounding box center [243, 206] width 42 height 16
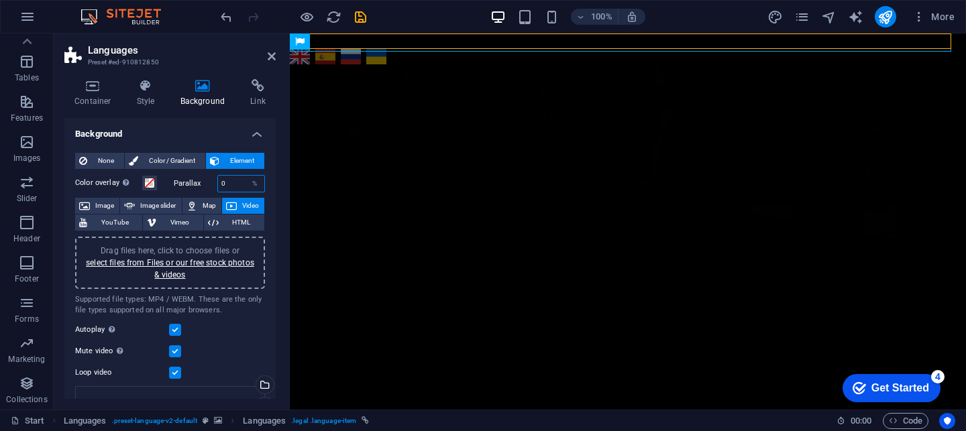
drag, startPoint x: 230, startPoint y: 183, endPoint x: 197, endPoint y: 184, distance: 32.9
click at [201, 184] on div "Parallax 0 %" at bounding box center [220, 183] width 92 height 17
type input "100"
click at [231, 160] on span "Element" at bounding box center [241, 161] width 37 height 16
click at [229, 227] on span "HTML" at bounding box center [242, 223] width 38 height 16
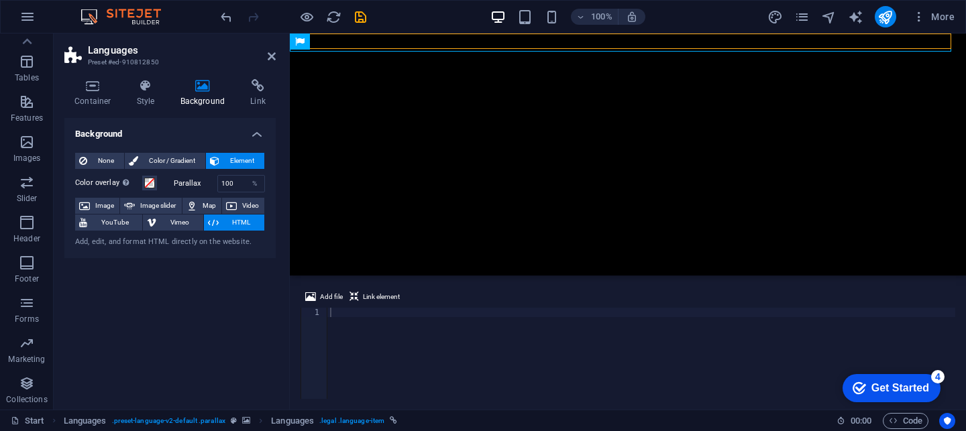
click at [314, 288] on div "Add file Link element 1 ההההההההההההההההההההההההההההההההההההההההההההההההההההההה…" at bounding box center [628, 343] width 676 height 131
click at [313, 294] on icon at bounding box center [310, 297] width 11 height 16
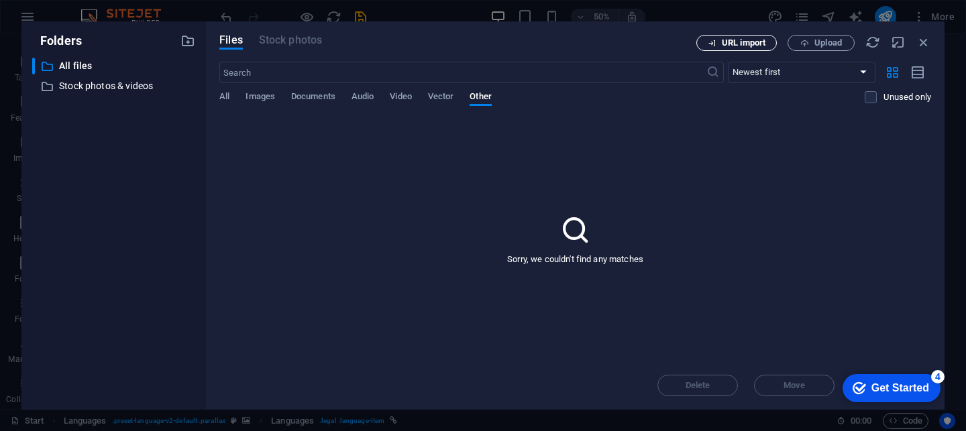
click at [759, 42] on span "URL import" at bounding box center [744, 43] width 44 height 8
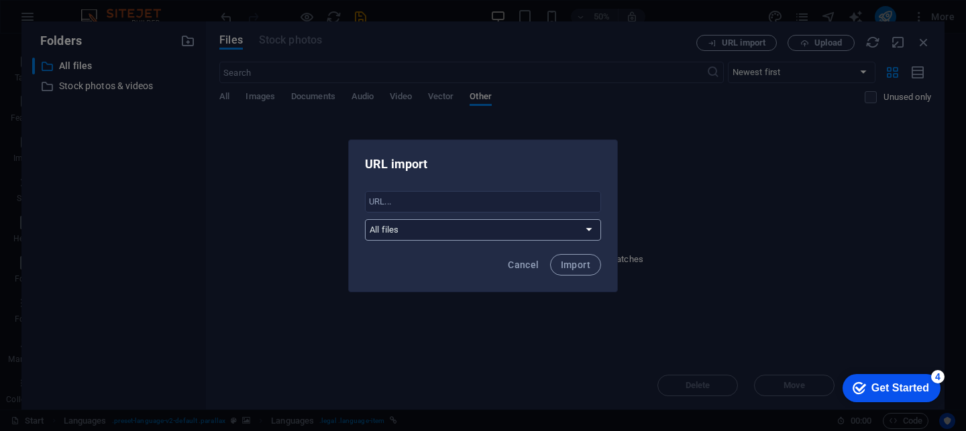
click at [496, 231] on select "All files Stock photos & videos" at bounding box center [483, 229] width 236 height 21
click at [507, 209] on input "text" at bounding box center [483, 201] width 236 height 21
click at [507, 212] on input "text" at bounding box center [483, 201] width 236 height 21
click at [566, 262] on span "Import" at bounding box center [576, 265] width 30 height 11
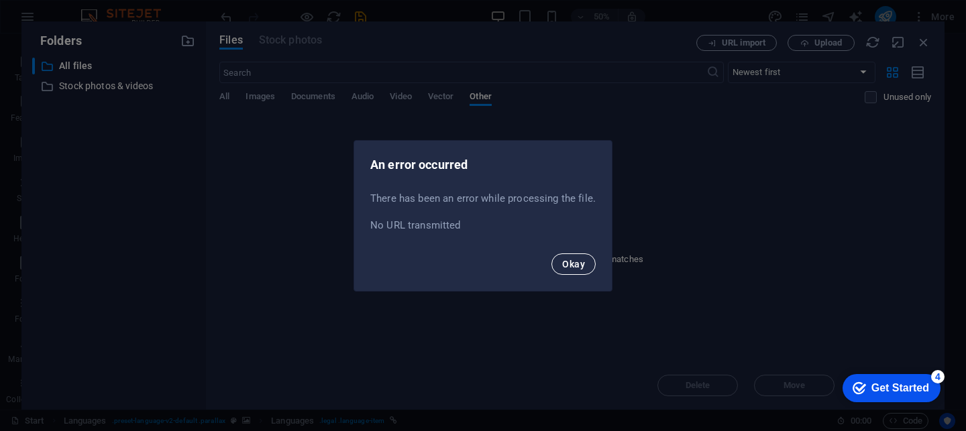
click at [566, 260] on span "Okay" at bounding box center [573, 264] width 23 height 11
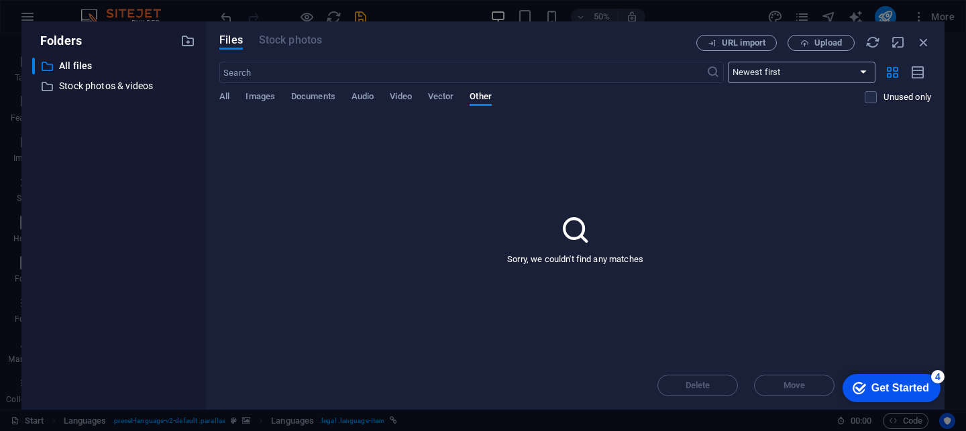
click at [839, 77] on select "Newest first Oldest first Name (A-Z) Name (Z-A) Size (0-9) Size (9-0) Resolutio…" at bounding box center [802, 72] width 148 height 21
click at [916, 68] on icon "button" at bounding box center [918, 72] width 15 height 15
drag, startPoint x: 873, startPoint y: 382, endPoint x: 1011, endPoint y: 665, distance: 315.6
click at [877, 382] on div "Get Started" at bounding box center [900, 388] width 58 height 12
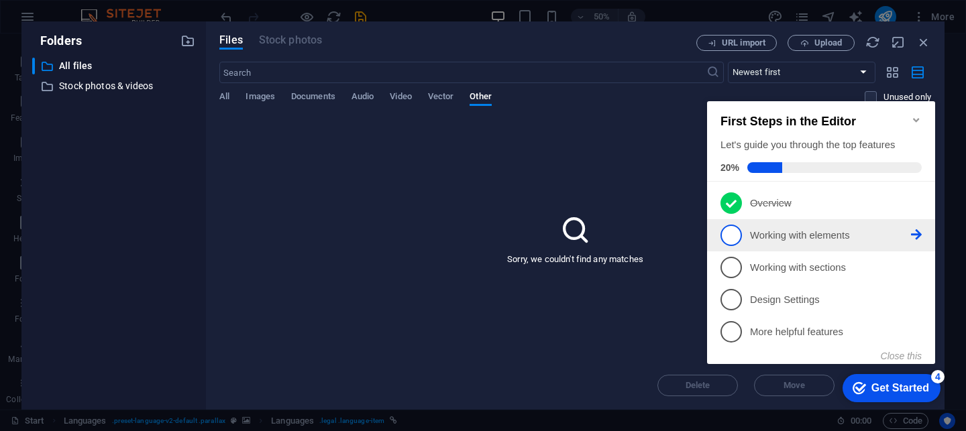
click at [920, 236] on icon at bounding box center [916, 234] width 11 height 11
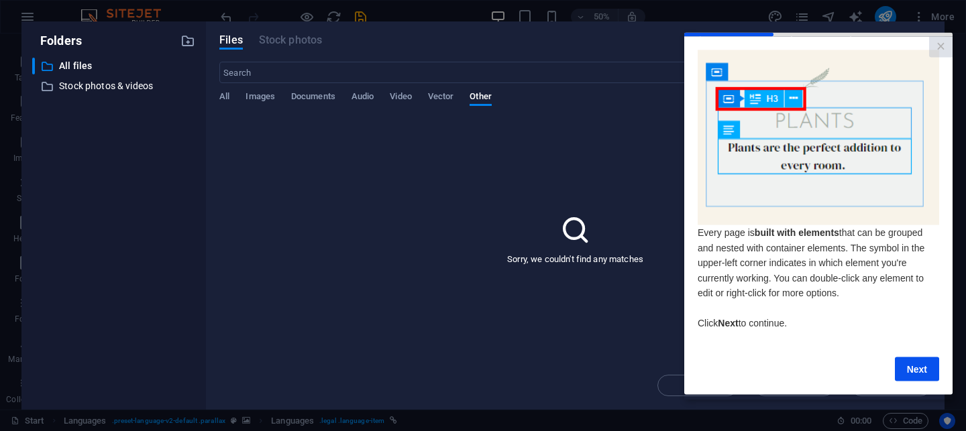
scroll to position [15, 0]
click at [914, 357] on link "Next" at bounding box center [917, 369] width 44 height 24
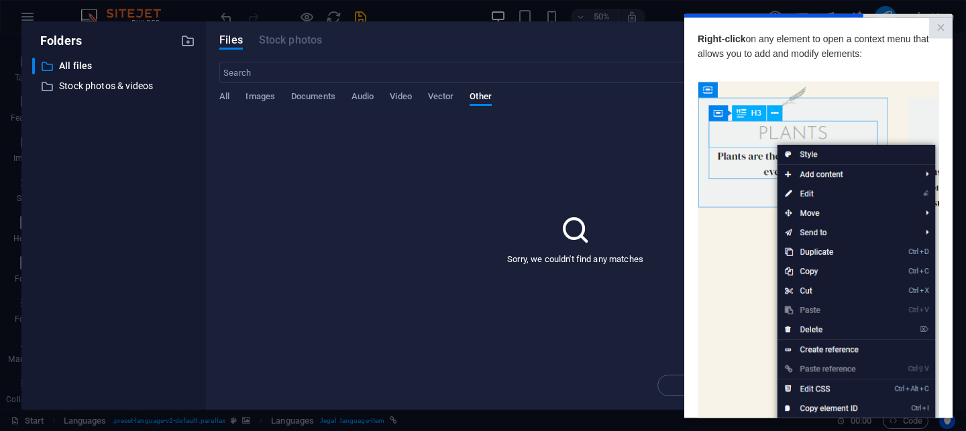
scroll to position [181, 0]
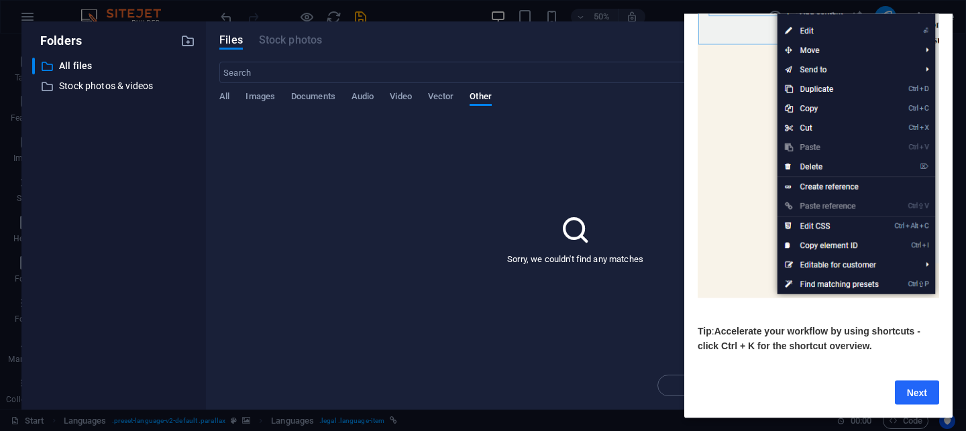
click at [906, 380] on link "Next" at bounding box center [917, 392] width 44 height 24
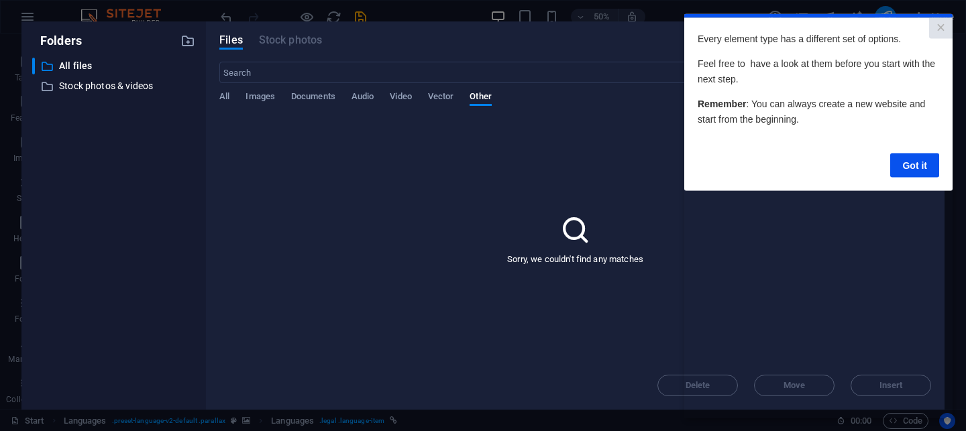
scroll to position [0, 0]
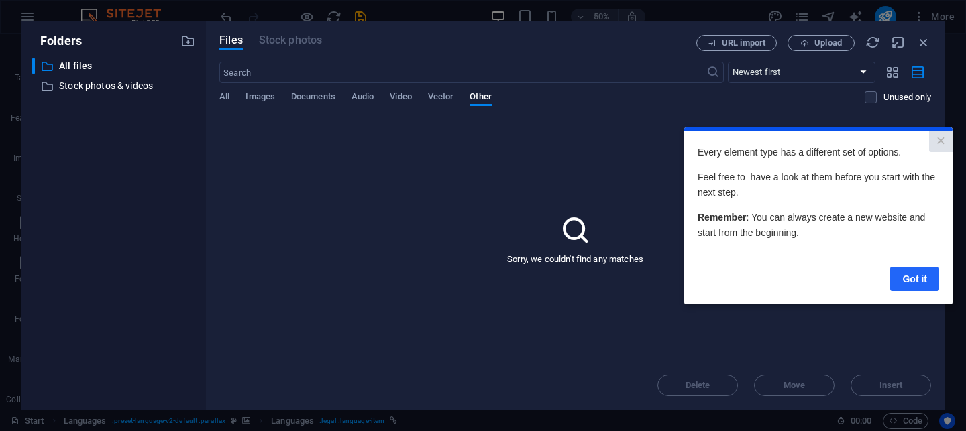
click at [922, 281] on link "Got it" at bounding box center [914, 278] width 49 height 24
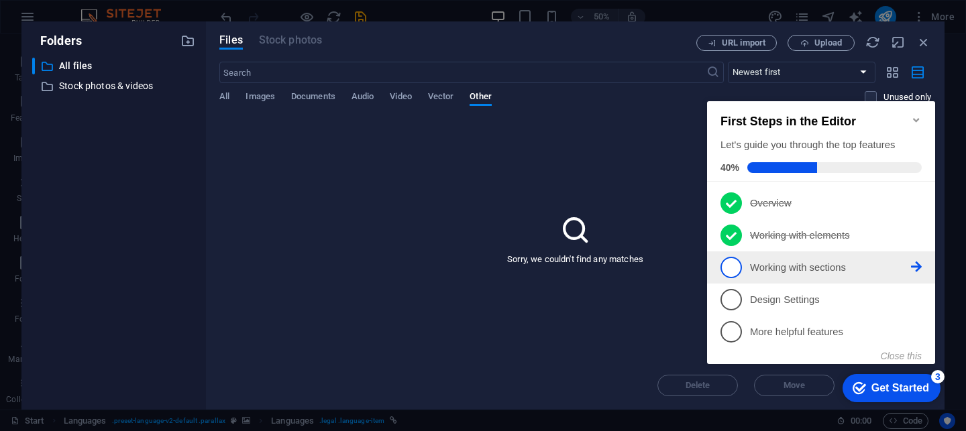
click at [919, 265] on icon at bounding box center [916, 267] width 11 height 11
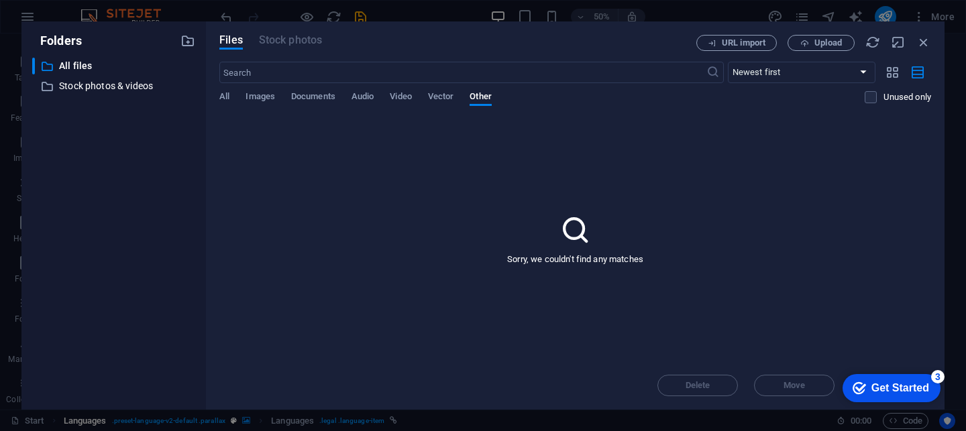
click at [244, 423] on div "Folders ​ All files All files ​ Stock photos & videos Stock photos & videos Fil…" at bounding box center [483, 215] width 966 height 431
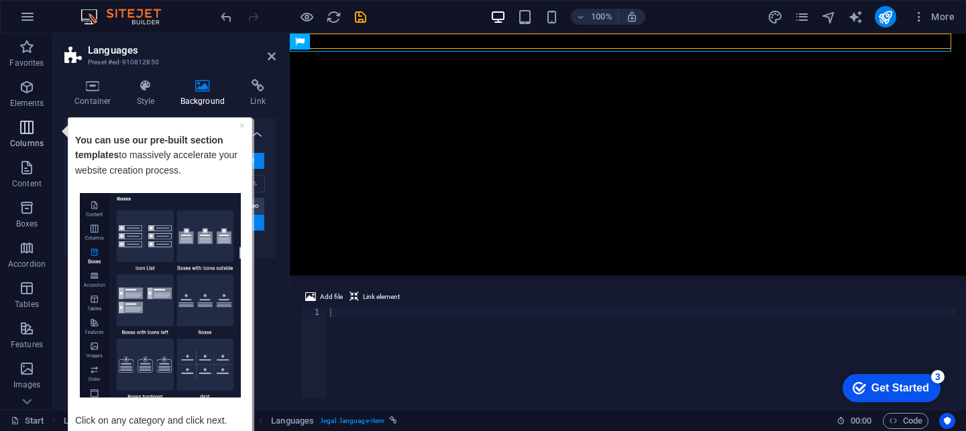
click at [29, 133] on icon "button" at bounding box center [27, 127] width 16 height 16
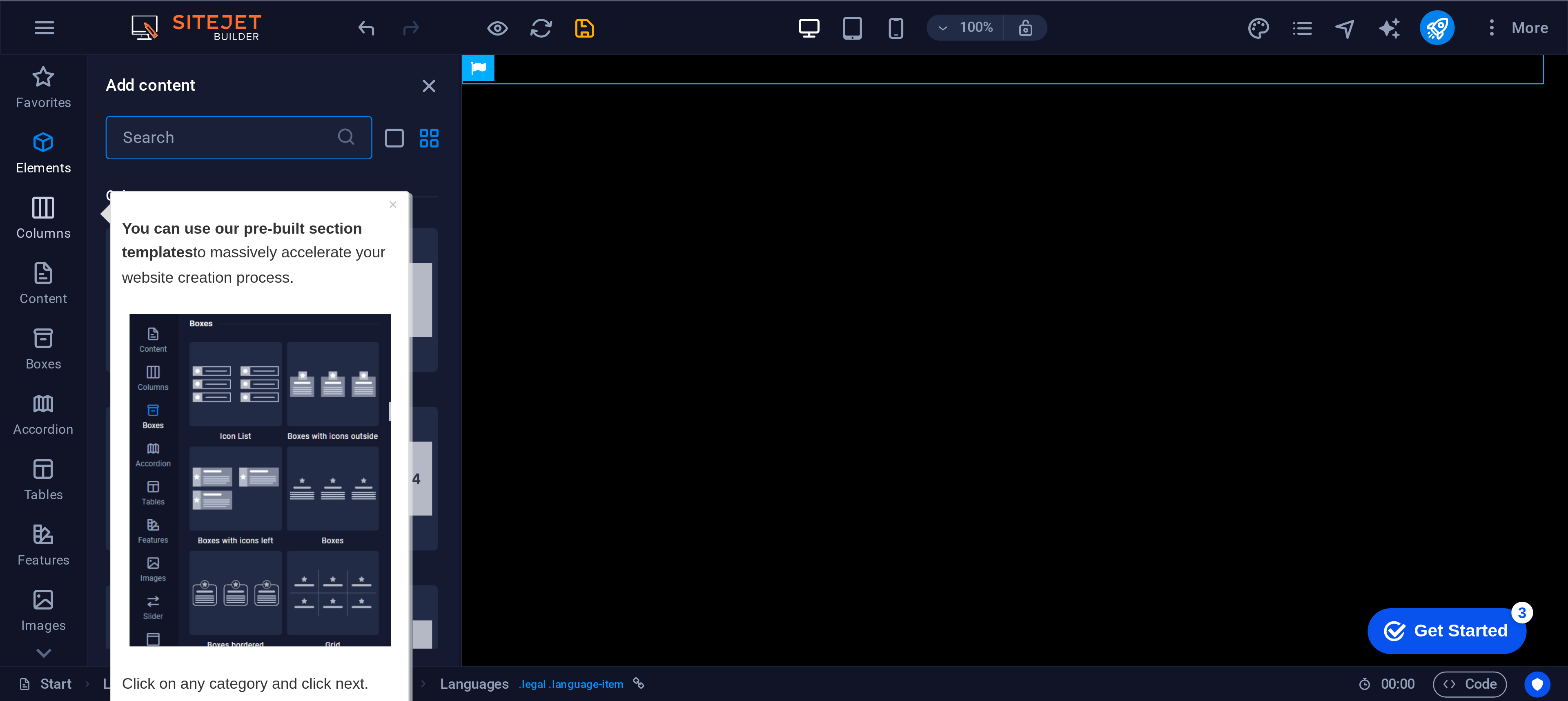
scroll to position [404, 0]
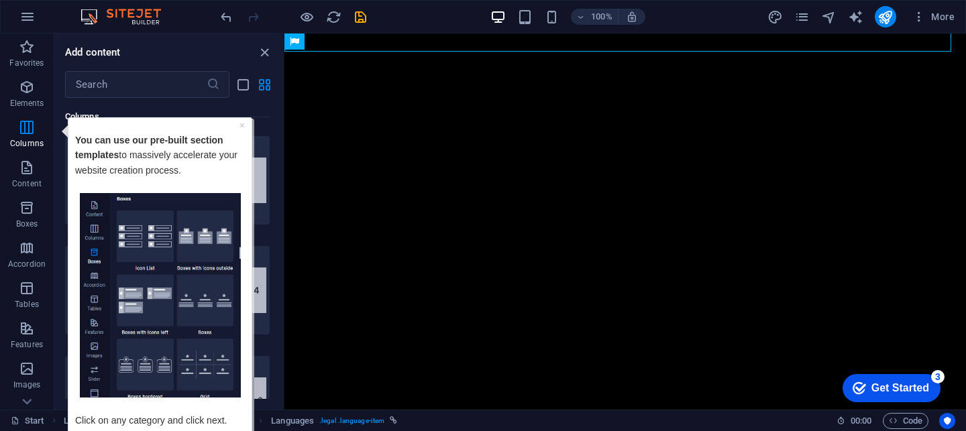
click at [172, 222] on img "Tooltip" at bounding box center [159, 295] width 161 height 205
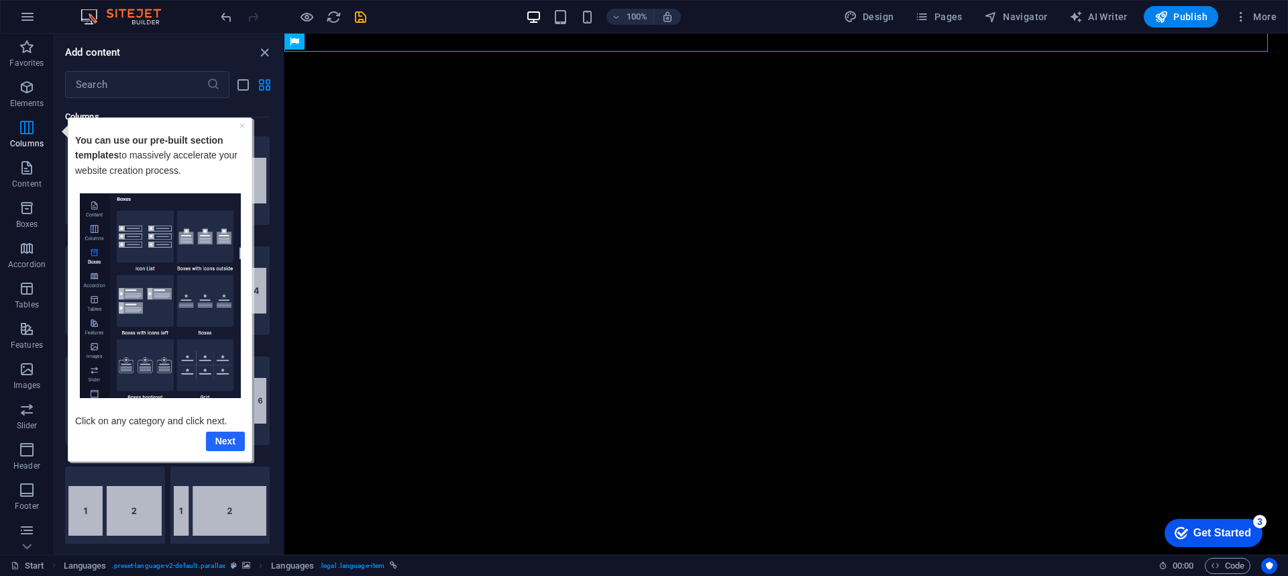
click at [226, 431] on link "Next" at bounding box center [225, 440] width 39 height 19
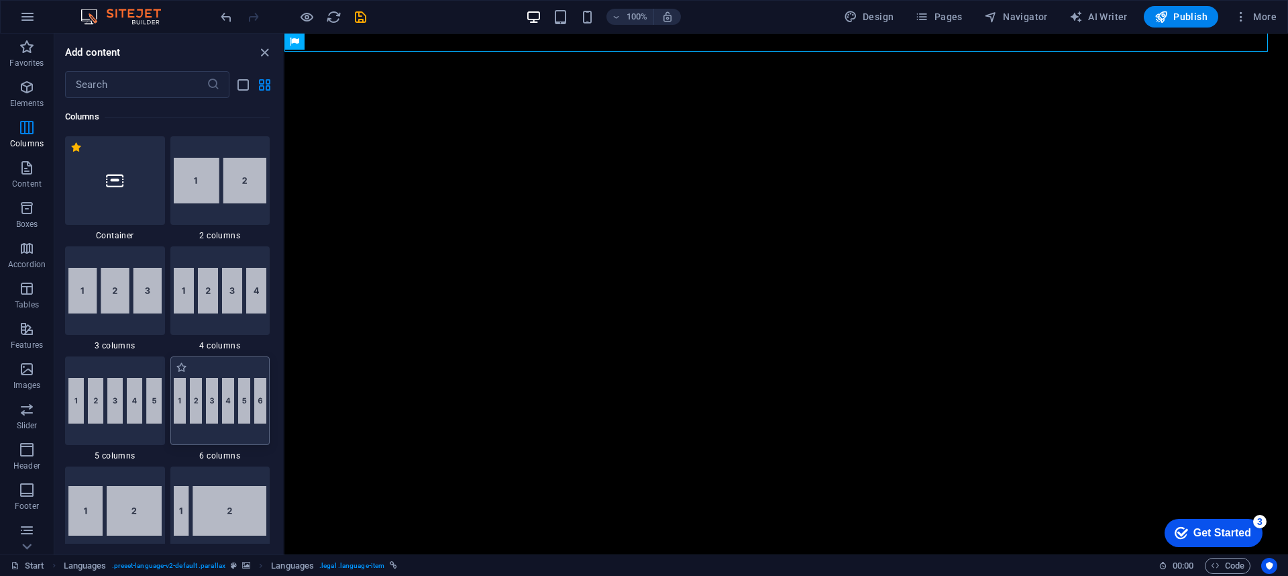
scroll to position [0, 0]
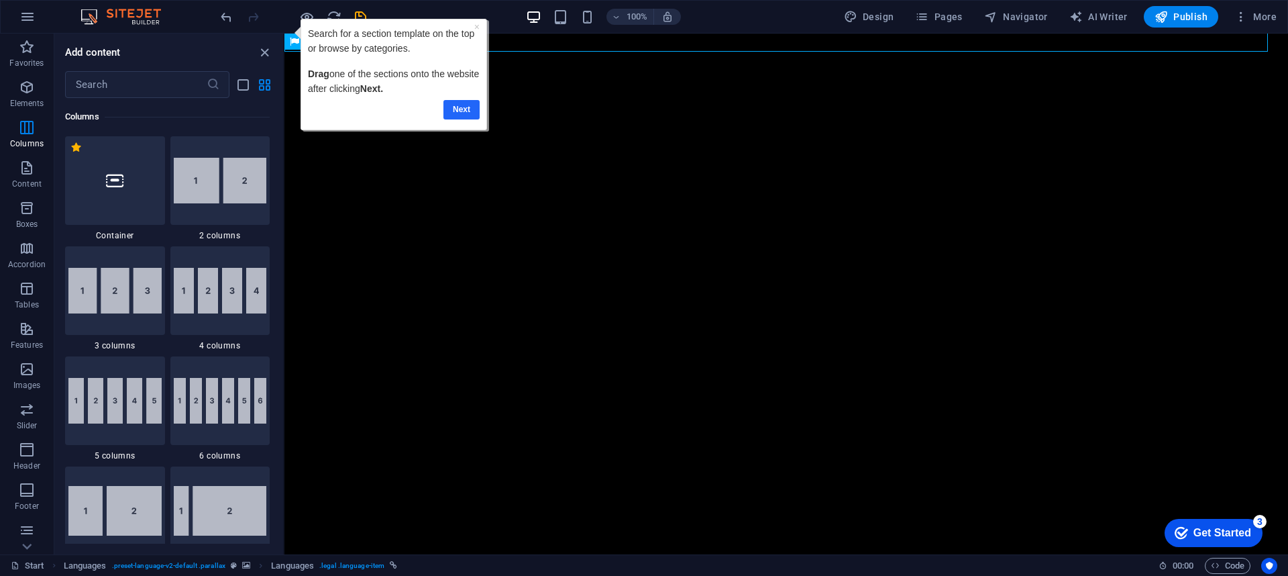
click at [458, 115] on link "Next" at bounding box center [461, 109] width 36 height 19
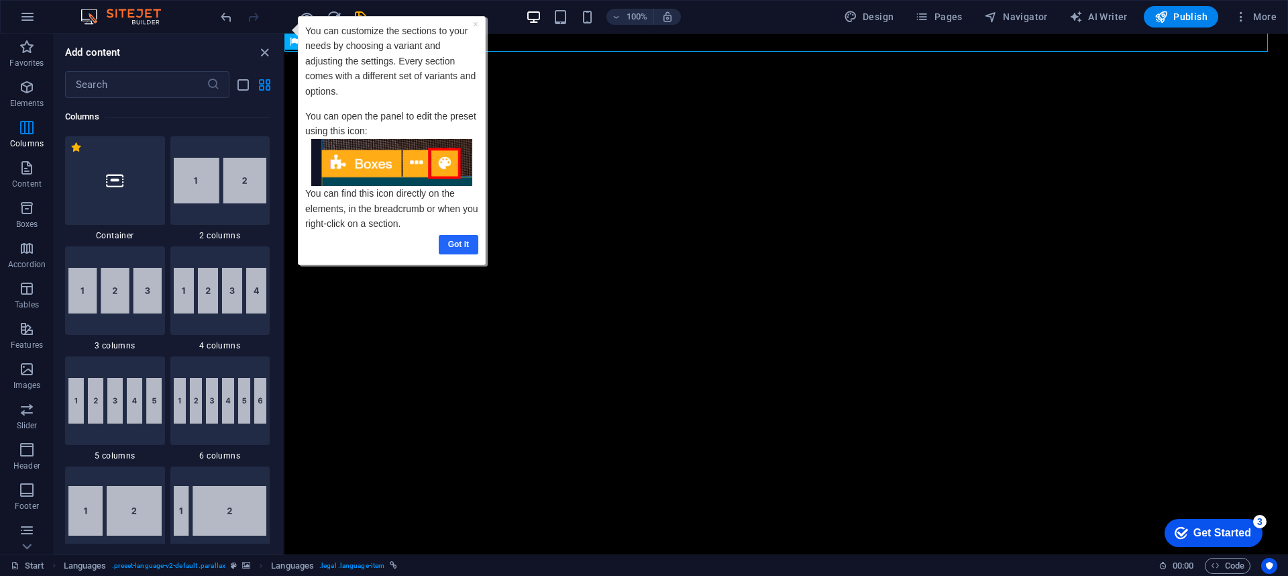
click at [453, 247] on link "Got it" at bounding box center [459, 244] width 40 height 19
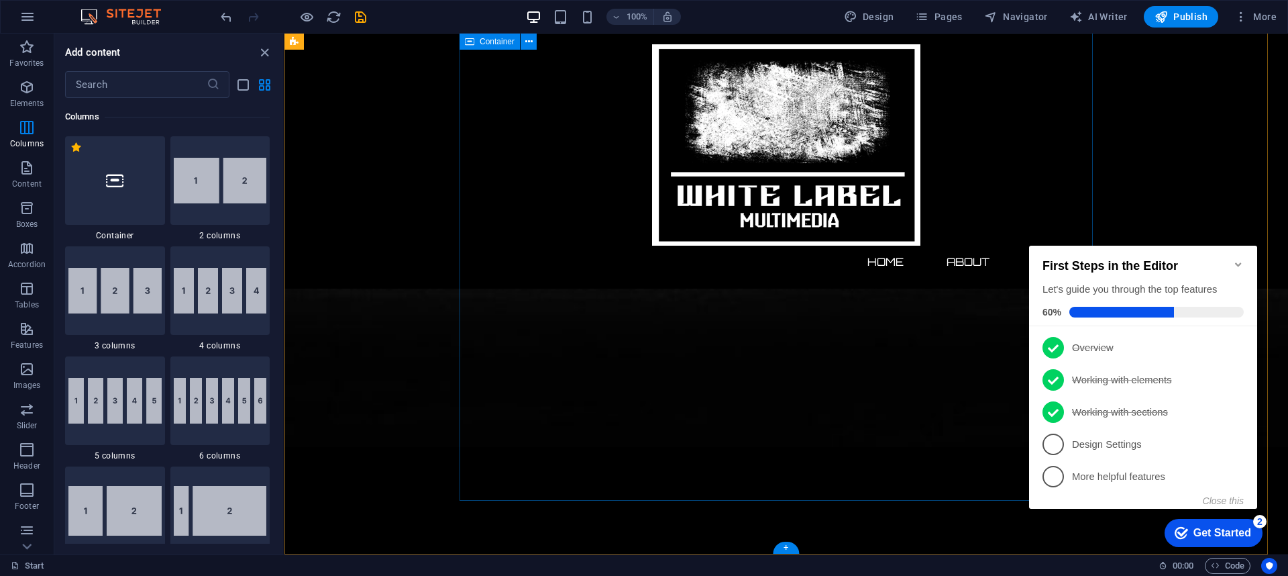
scroll to position [1419, 0]
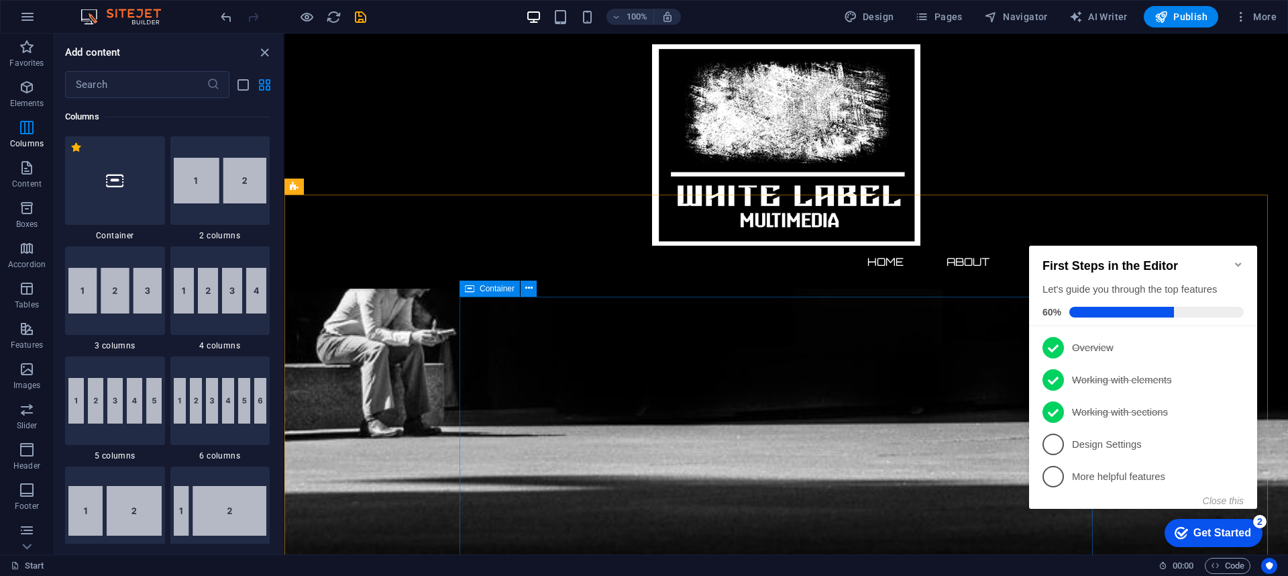
click at [485, 290] on span "Container" at bounding box center [497, 288] width 35 height 8
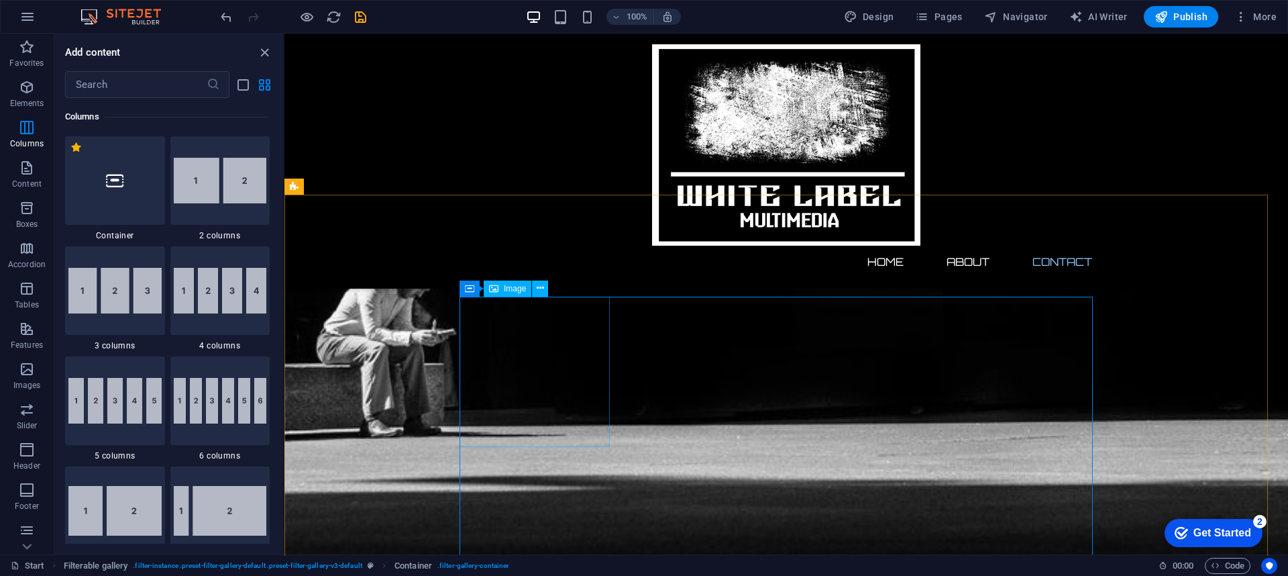
click at [509, 287] on span "Image" at bounding box center [515, 288] width 22 height 8
click at [543, 289] on icon at bounding box center [540, 288] width 7 height 14
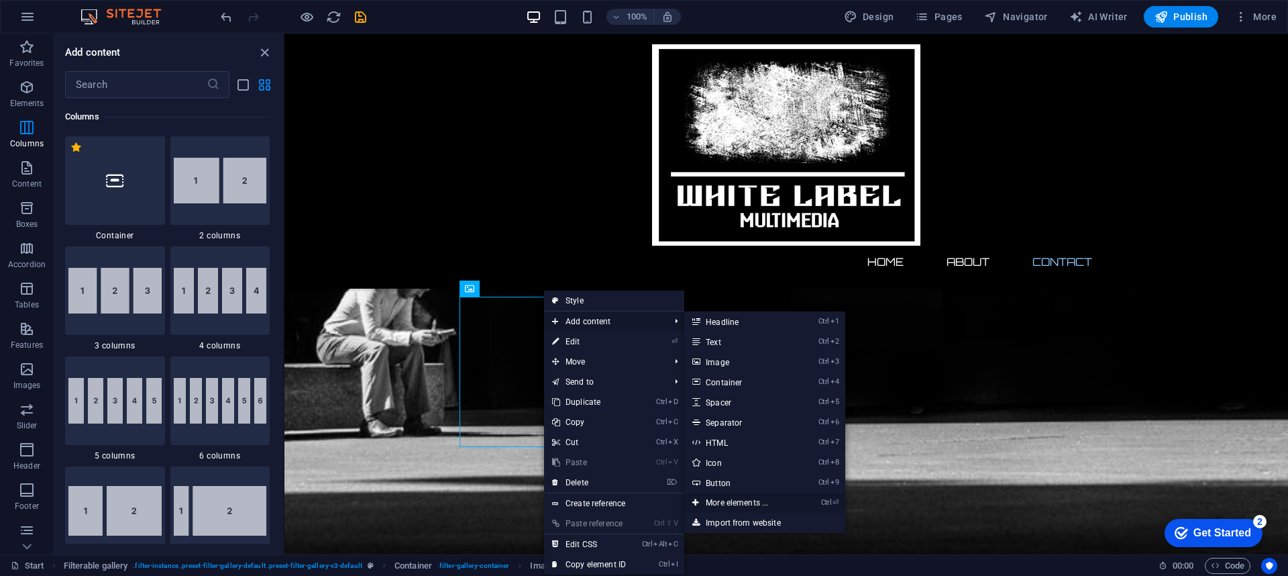
click at [749, 431] on link "Ctrl ⏎ More elements ..." at bounding box center [739, 502] width 111 height 20
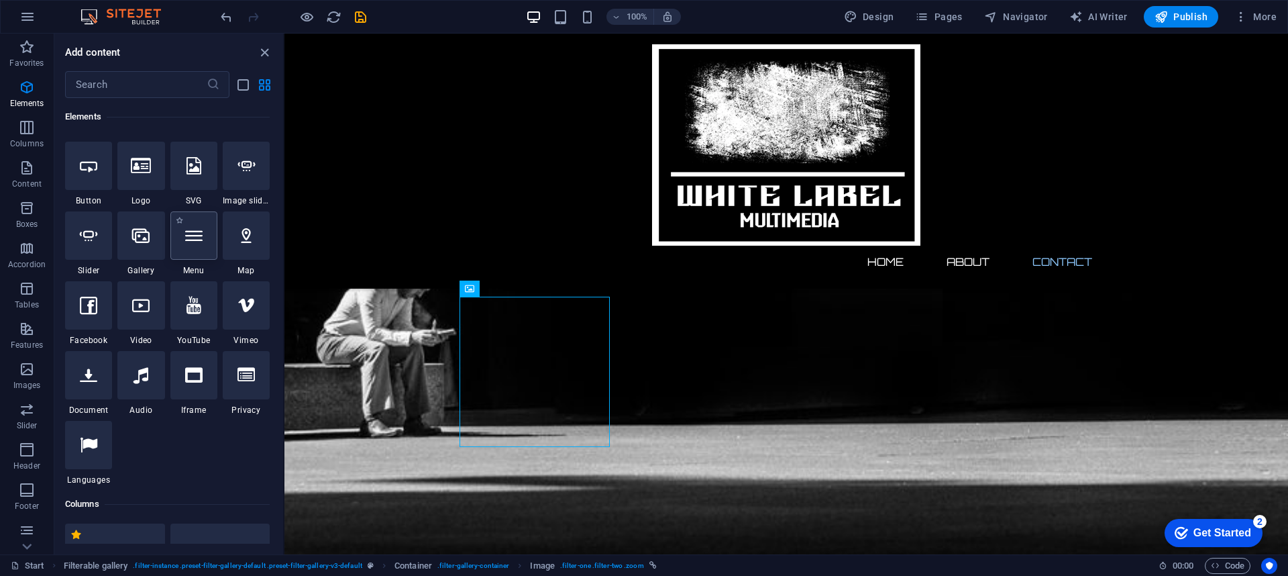
scroll to position [143, 0]
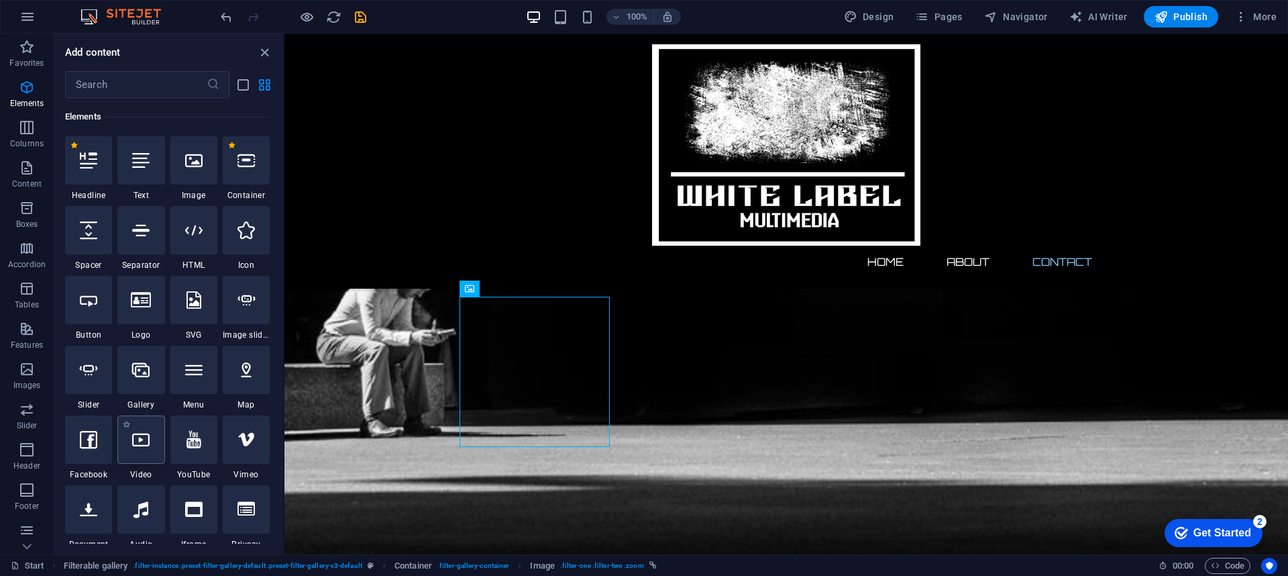
click at [141, 431] on div at bounding box center [140, 439] width 47 height 48
select select "%"
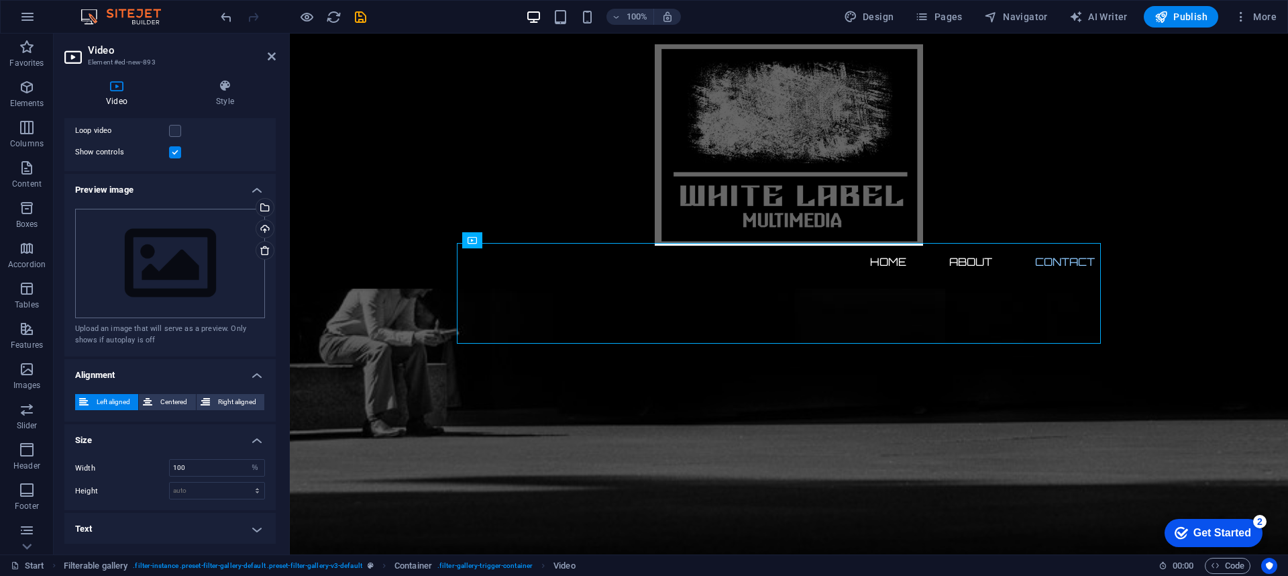
scroll to position [0, 0]
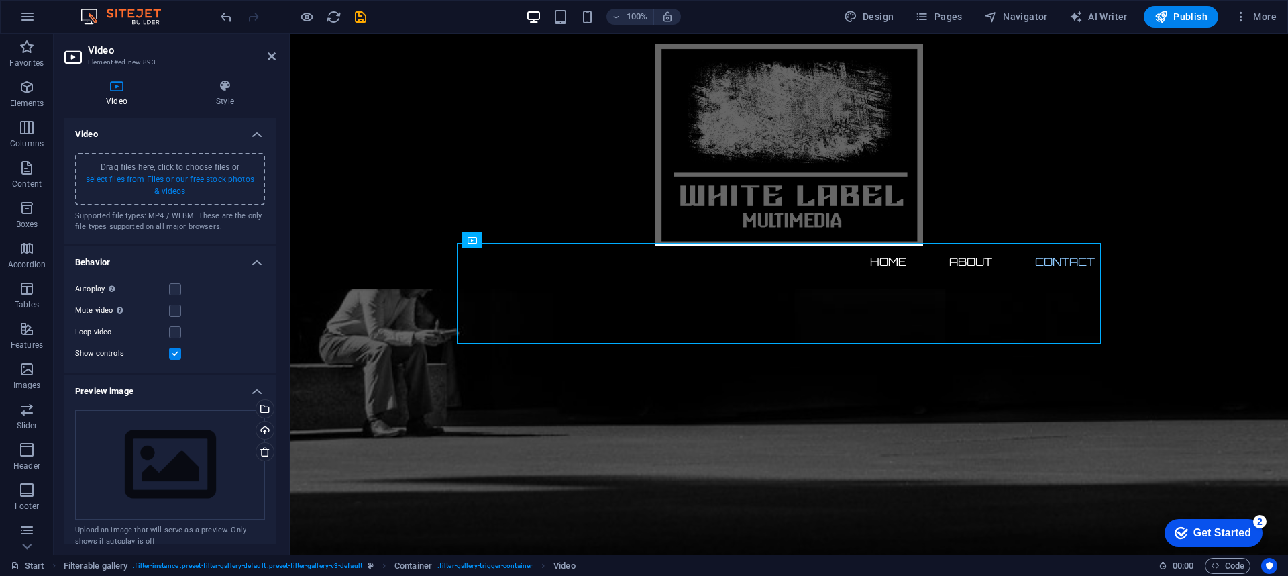
click at [134, 183] on link "select files from Files or our free stock photos & videos" at bounding box center [170, 184] width 168 height 21
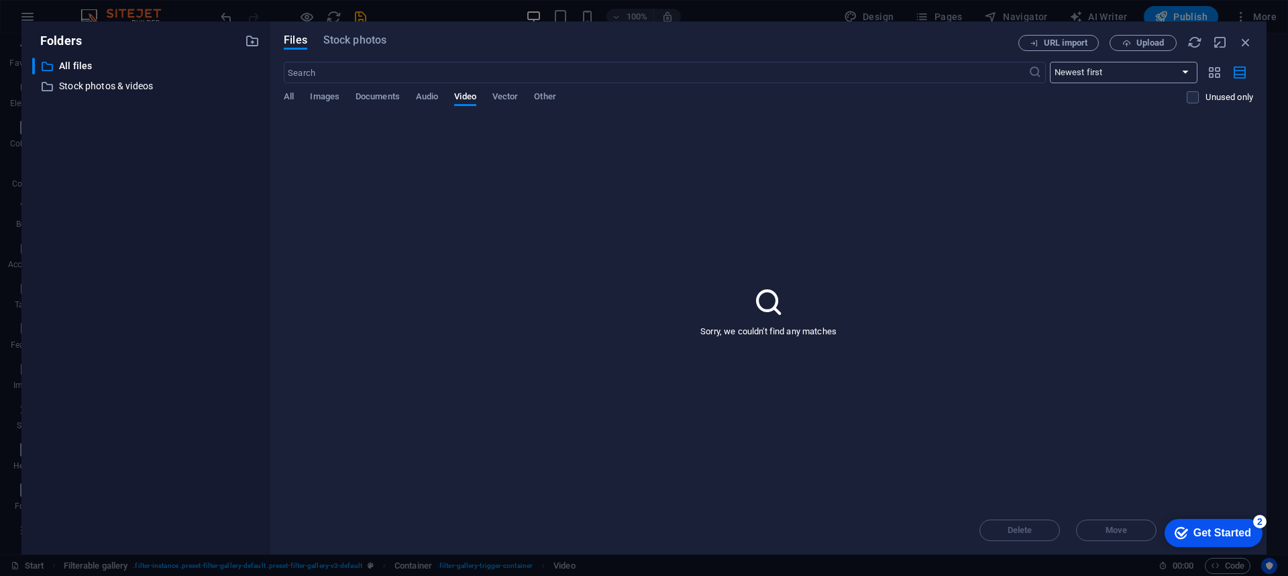
click at [965, 77] on select "Newest first Oldest first Name (A-Z) Name (Z-A) Size (0-9) Size (9-0) Resolutio…" at bounding box center [1124, 72] width 148 height 21
click at [329, 91] on span "Images" at bounding box center [325, 98] width 30 height 19
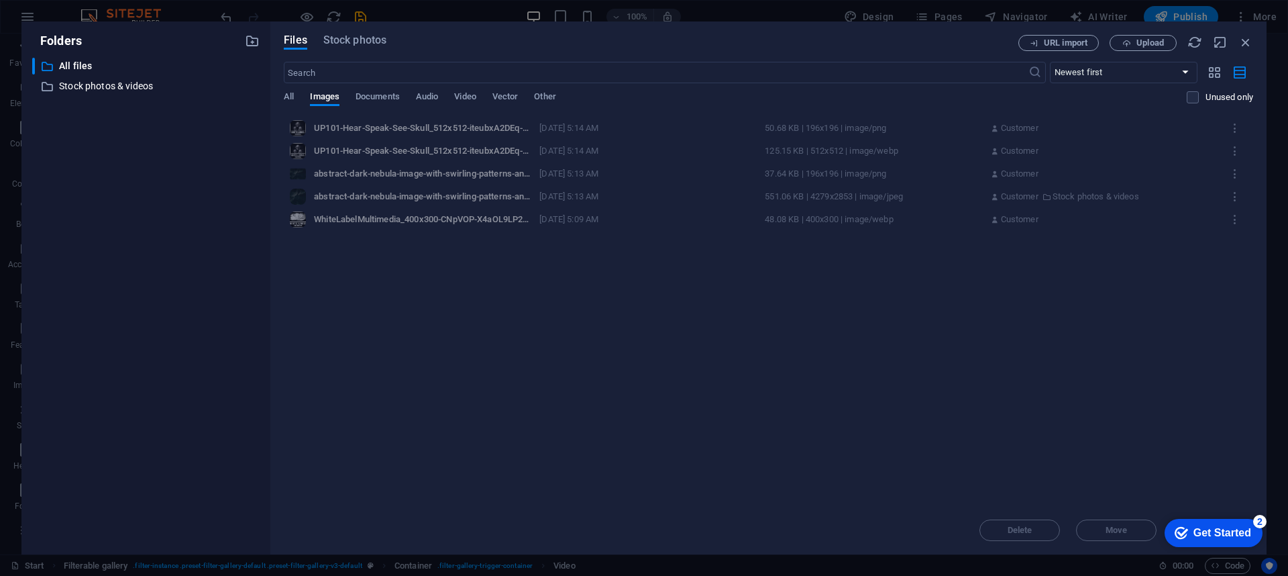
click at [523, 94] on div "All Images Documents Audio Video Vector Other" at bounding box center [735, 103] width 903 height 25
click at [517, 93] on span "Vector" at bounding box center [505, 98] width 26 height 19
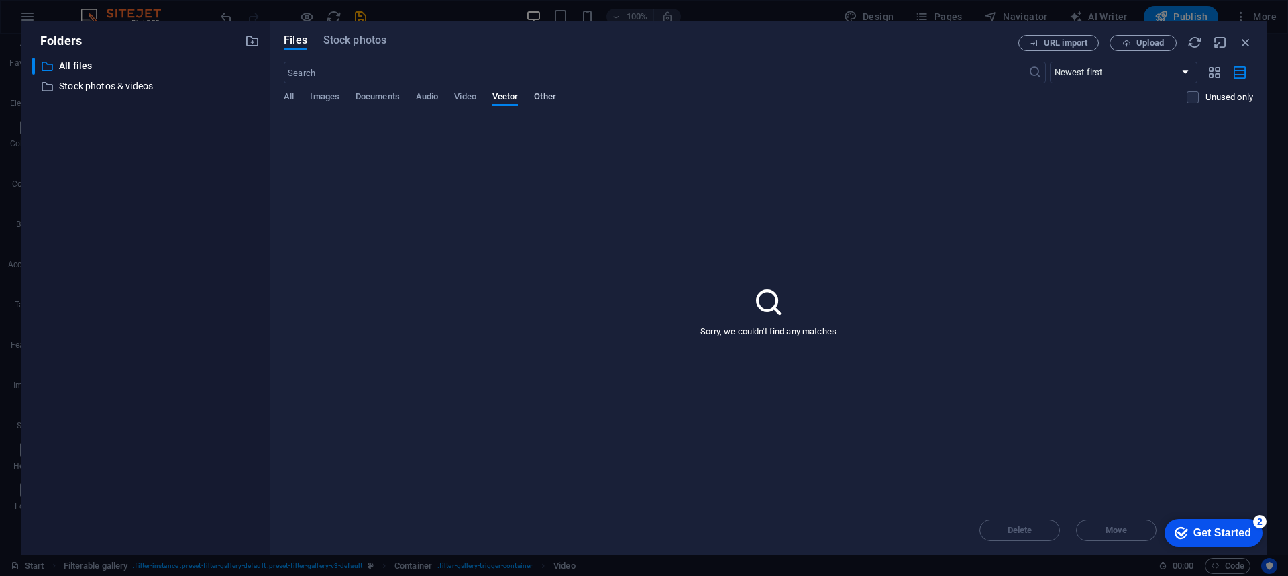
click at [554, 93] on span "Other" at bounding box center [544, 98] width 21 height 19
click at [438, 97] on span "Audio" at bounding box center [427, 98] width 22 height 19
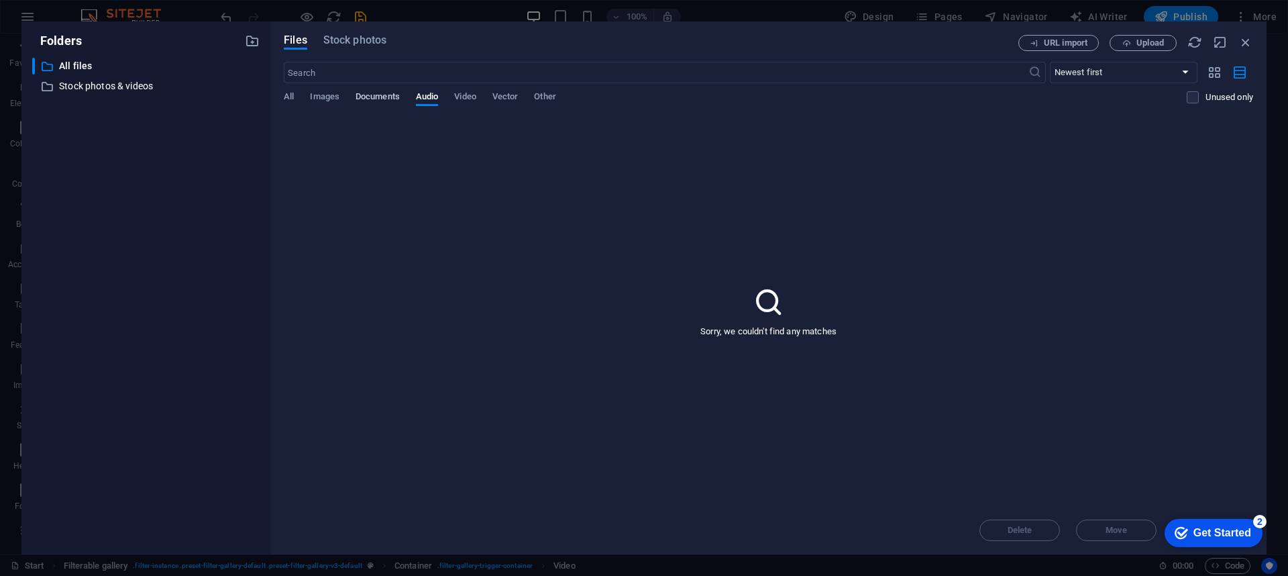
click at [388, 99] on span "Documents" at bounding box center [378, 98] width 44 height 19
click at [343, 95] on div "All Images Documents Audio Video Vector Other" at bounding box center [735, 103] width 903 height 25
click at [965, 431] on div "checkmark Get Started 2" at bounding box center [1214, 533] width 98 height 28
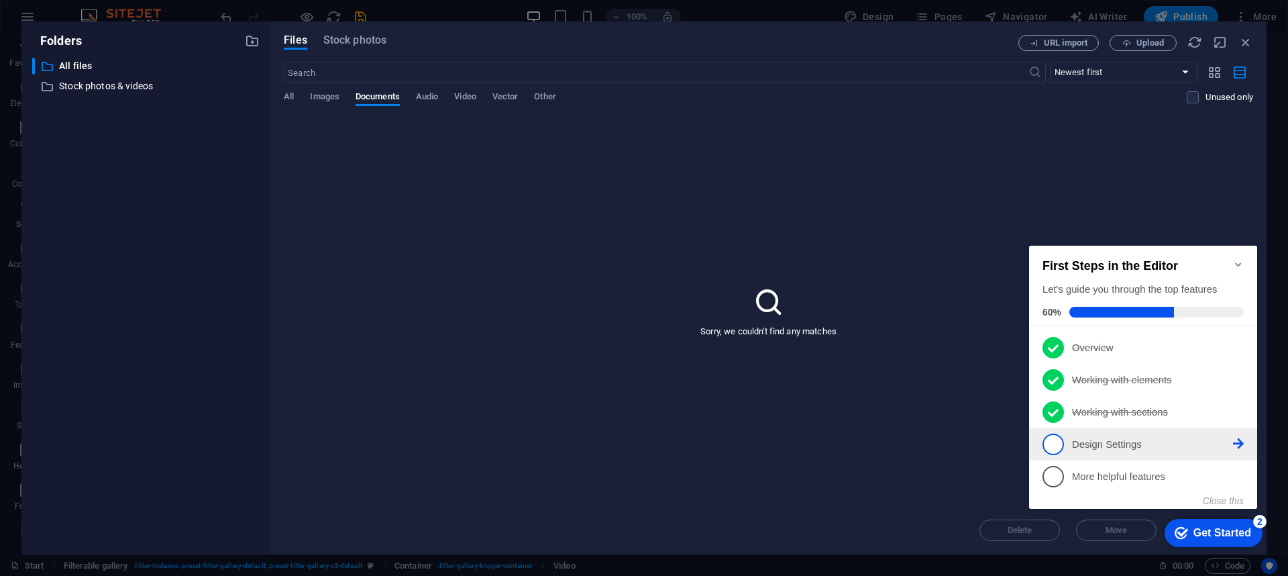
click at [965, 431] on icon at bounding box center [1238, 443] width 11 height 11
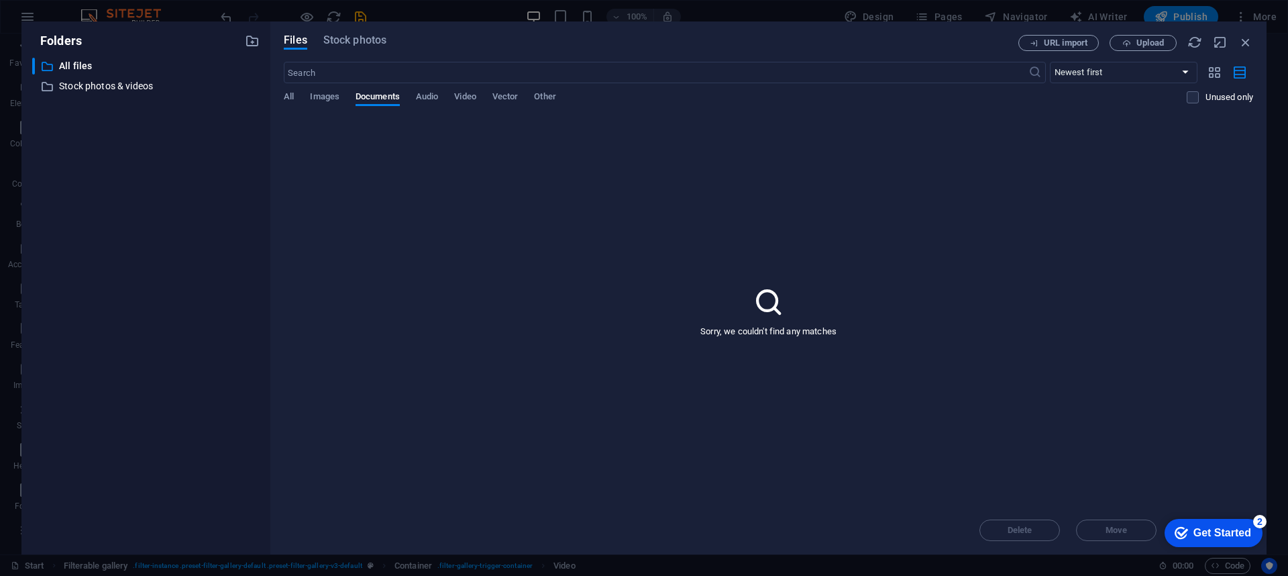
drag, startPoint x: 1245, startPoint y: 537, endPoint x: 1376, endPoint y: 731, distance: 233.9
click at [965, 431] on div "Get Started" at bounding box center [1222, 533] width 58 height 12
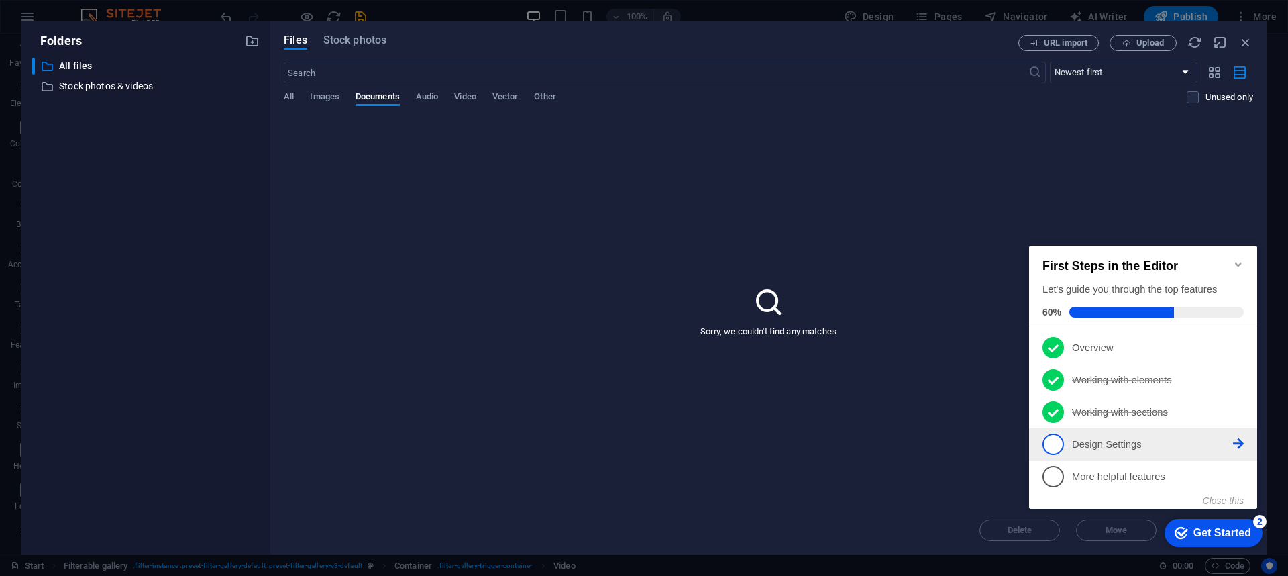
click at [965, 431] on li "4 Design Settings - incomplete" at bounding box center [1143, 444] width 228 height 32
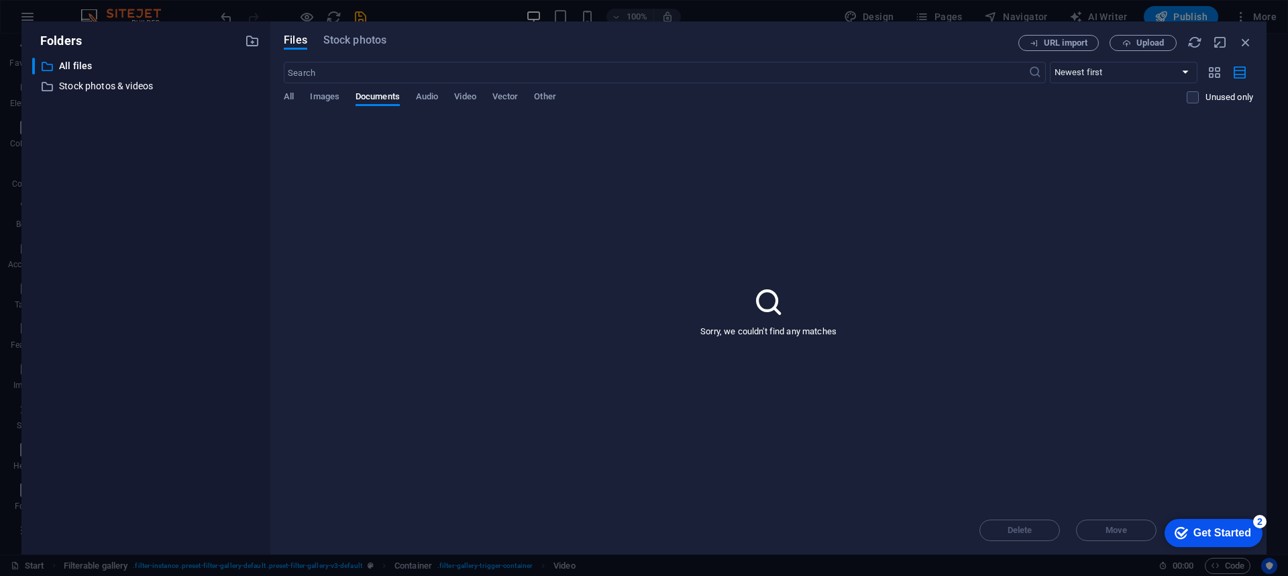
click at [965, 431] on div "checkmark Get Started 2" at bounding box center [1214, 533] width 98 height 28
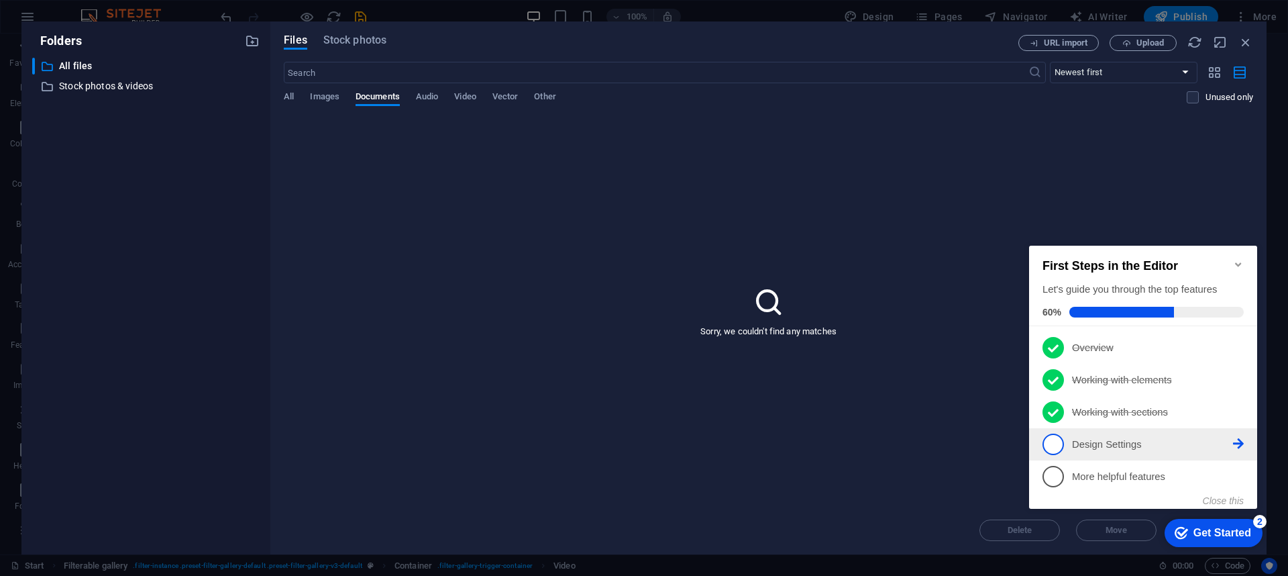
click at [965, 431] on icon at bounding box center [1238, 443] width 11 height 11
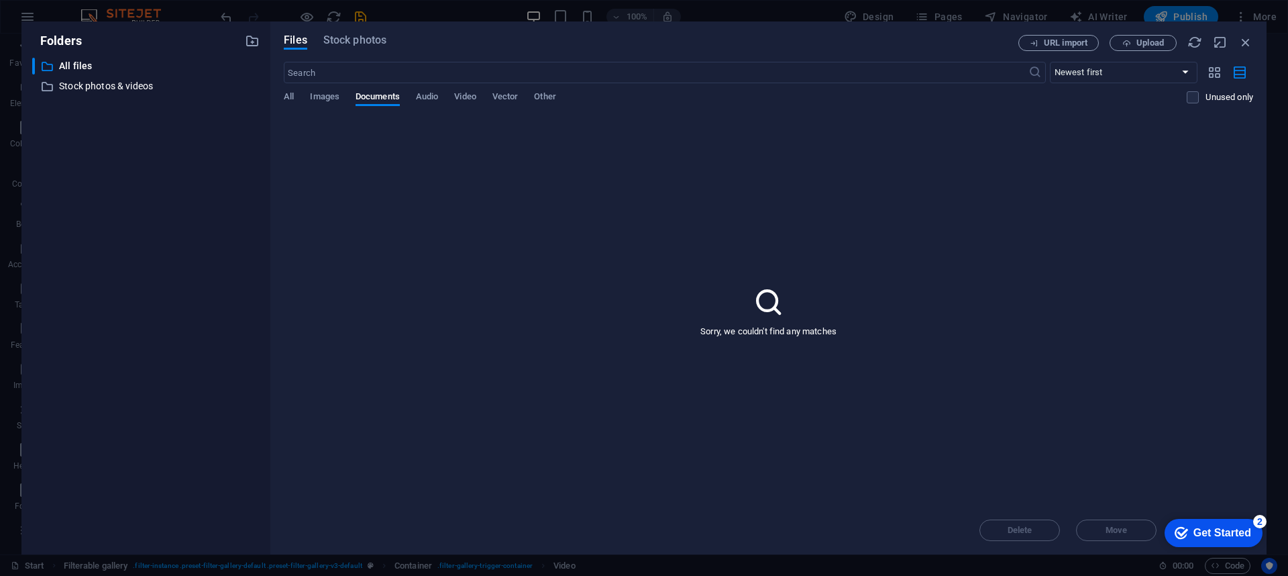
click at [965, 431] on div "checkmark Get Started 2 First Steps in the Editor Let's guide you through the t…" at bounding box center [1211, 532] width 114 height 40
click at [965, 431] on div "Folders ​ All files All files ​ Stock photos & videos Stock photos & videos Fil…" at bounding box center [644, 288] width 1288 height 576
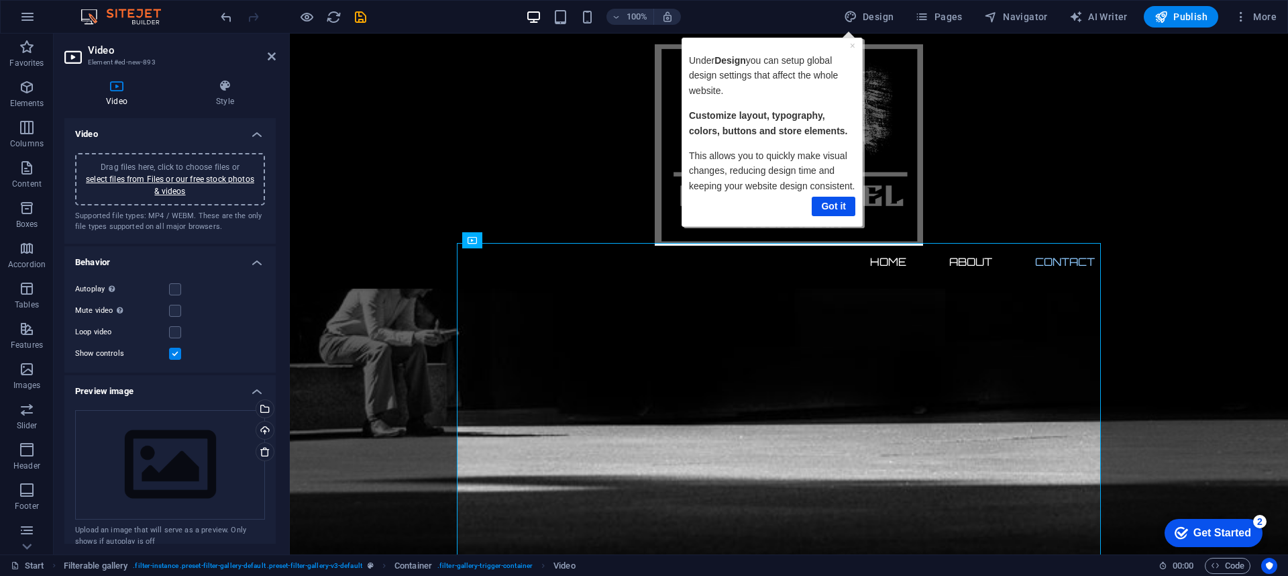
scroll to position [134, 0]
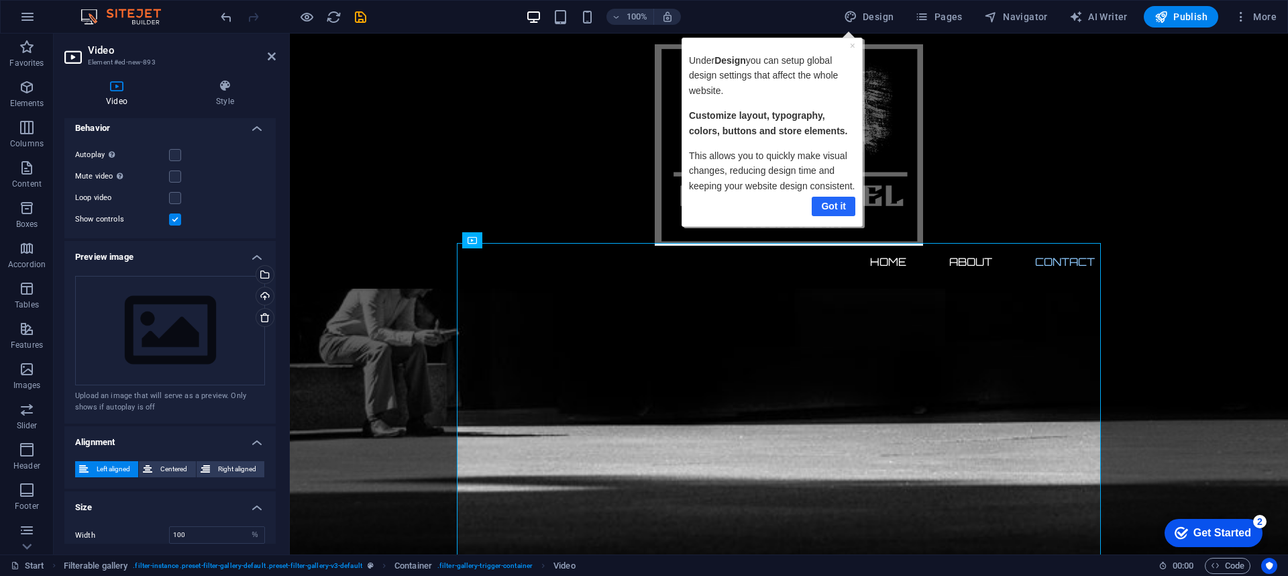
click at [842, 203] on link "Got it" at bounding box center [833, 206] width 44 height 19
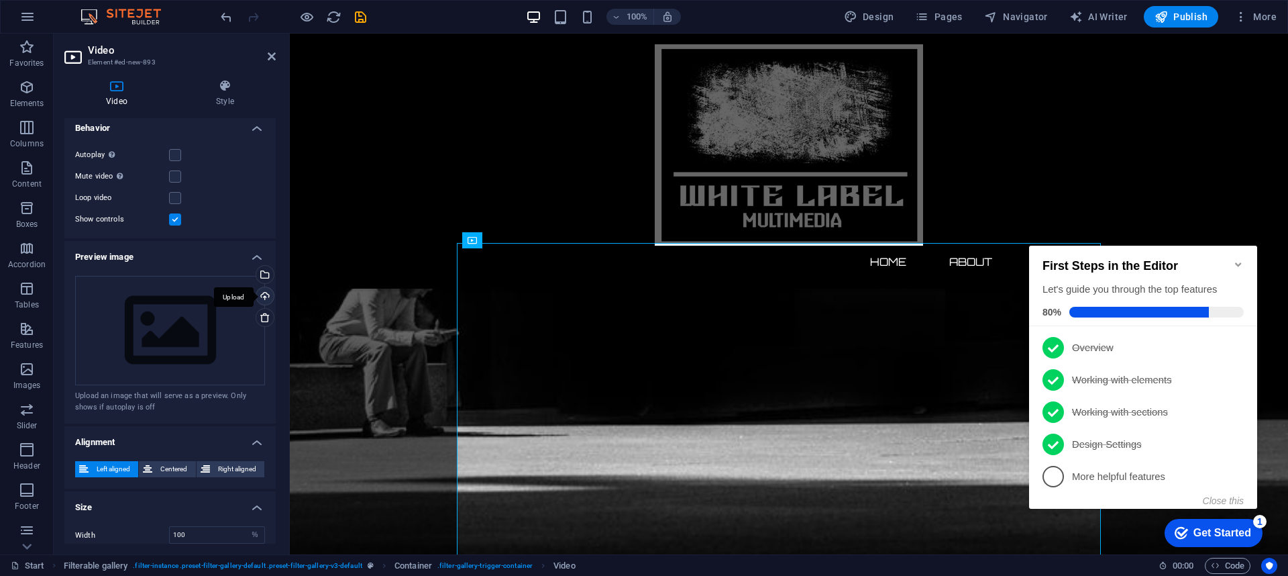
click at [260, 299] on div "Upload" at bounding box center [264, 297] width 20 height 20
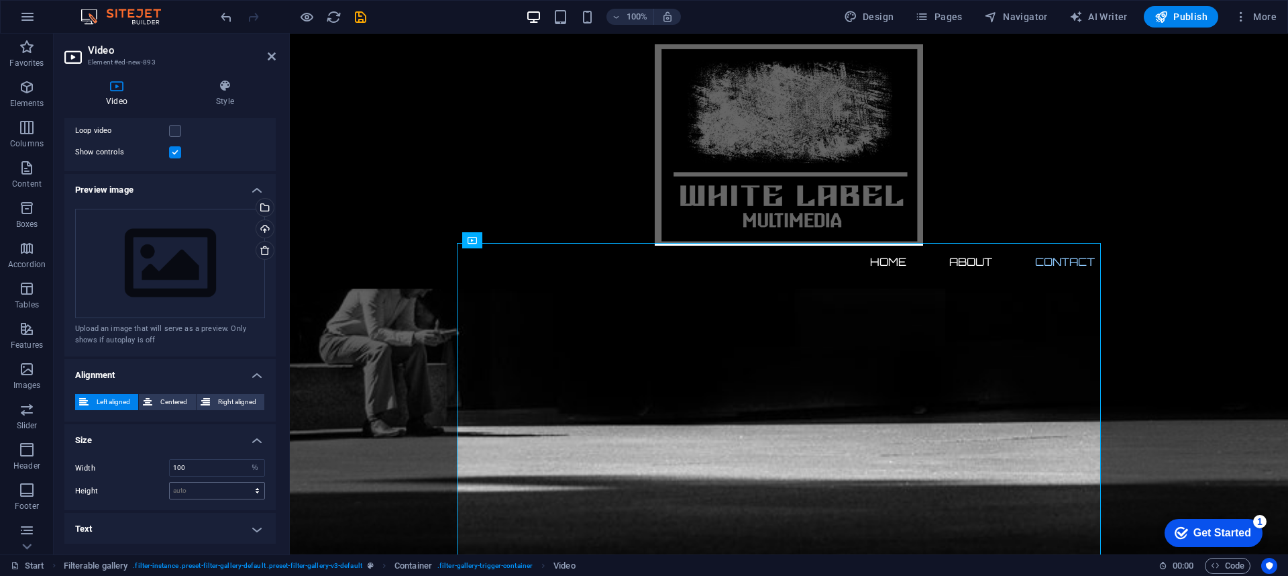
scroll to position [201, 0]
click at [246, 431] on h4 "Text" at bounding box center [169, 529] width 211 height 32
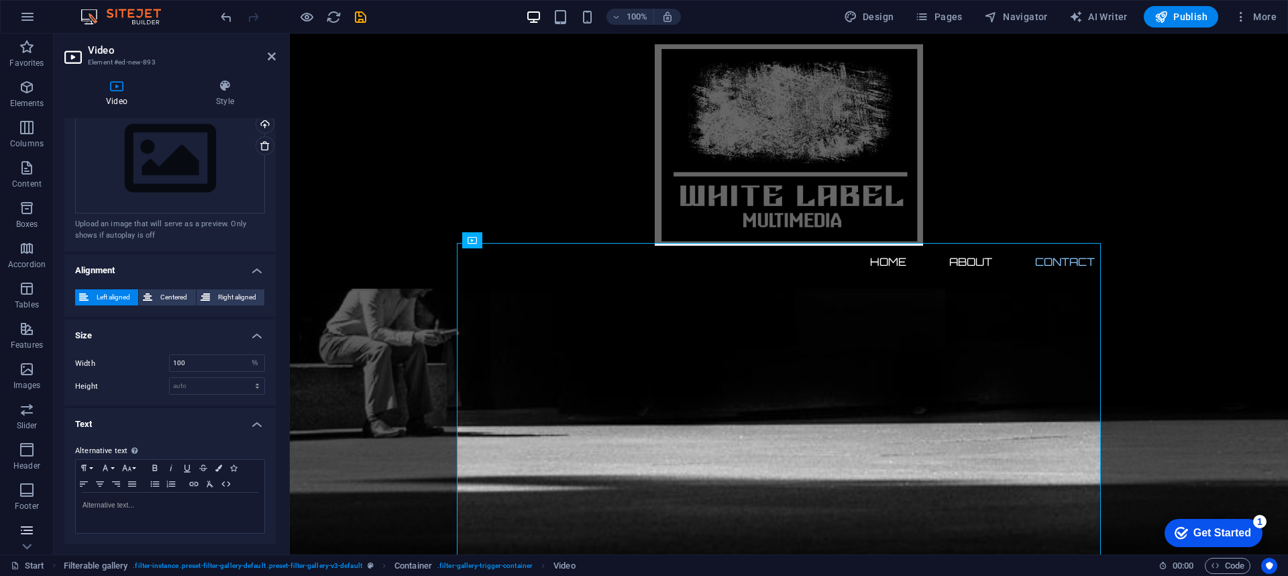
click at [34, 431] on button "Forms" at bounding box center [27, 537] width 54 height 40
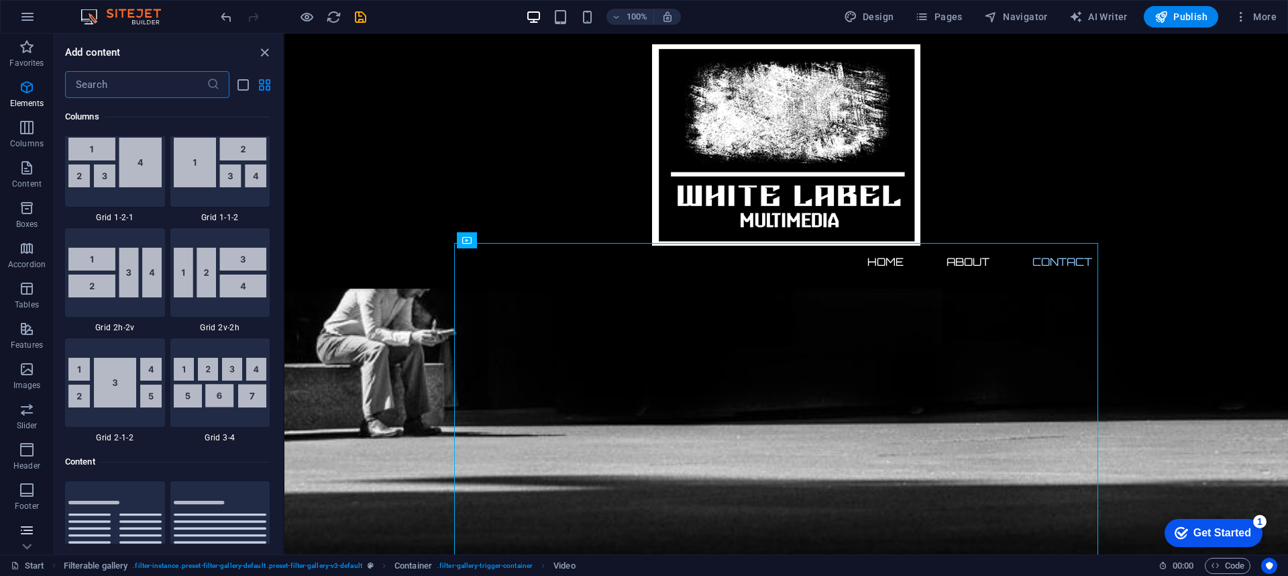
click at [13, 431] on span "Forms" at bounding box center [27, 538] width 54 height 32
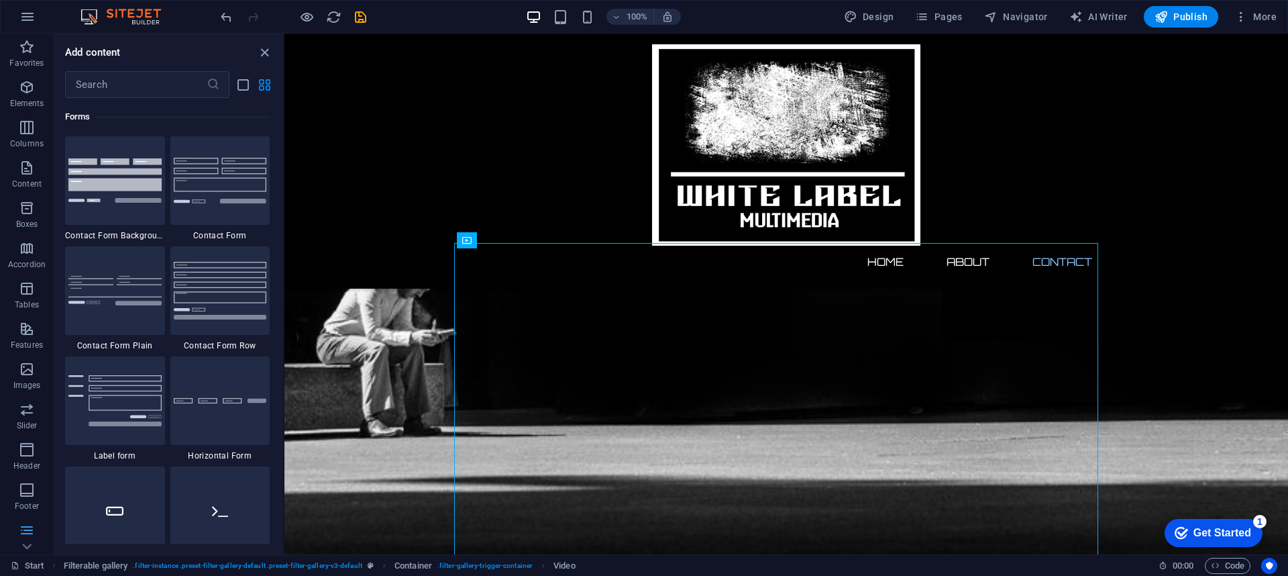
scroll to position [9794, 0]
click at [103, 90] on input "text" at bounding box center [136, 84] width 142 height 27
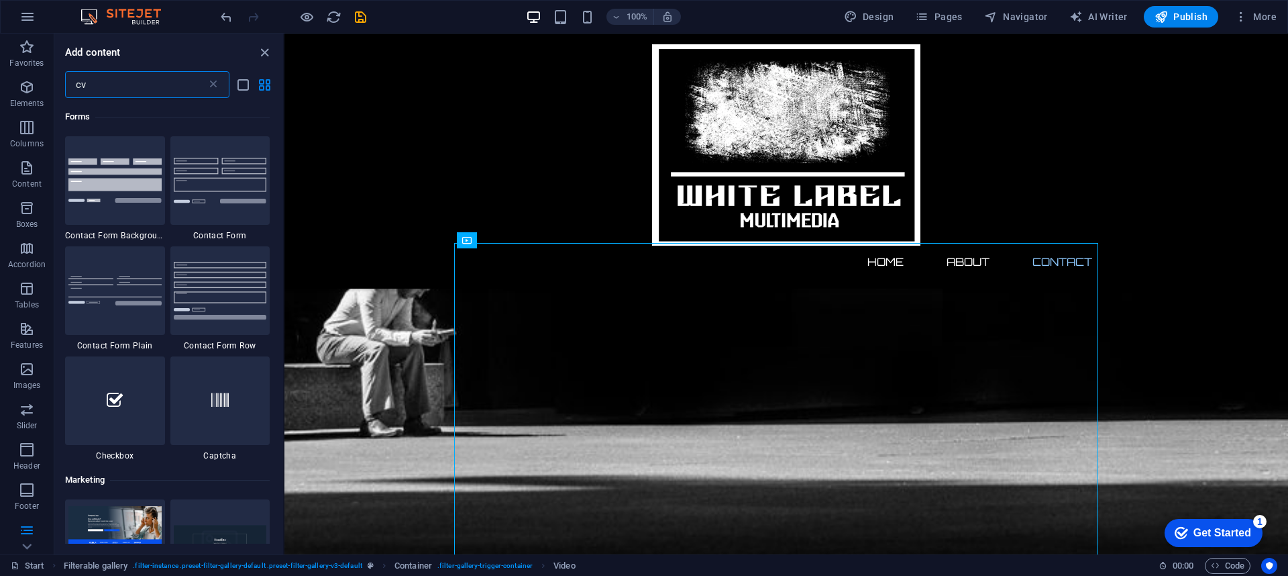
scroll to position [0, 0]
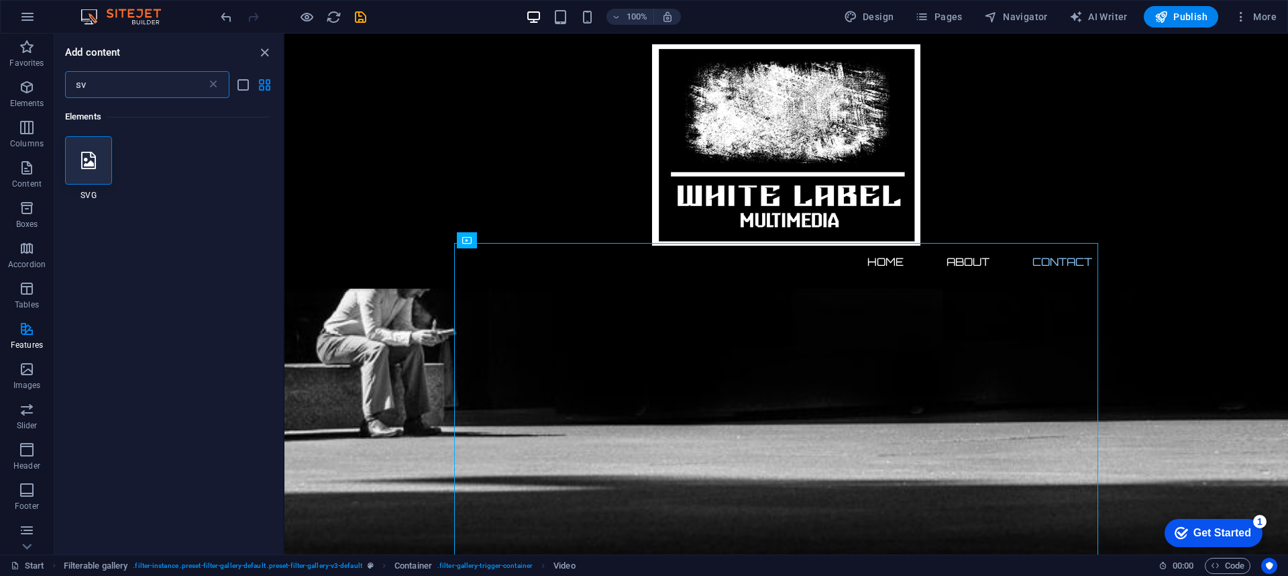
type input "v"
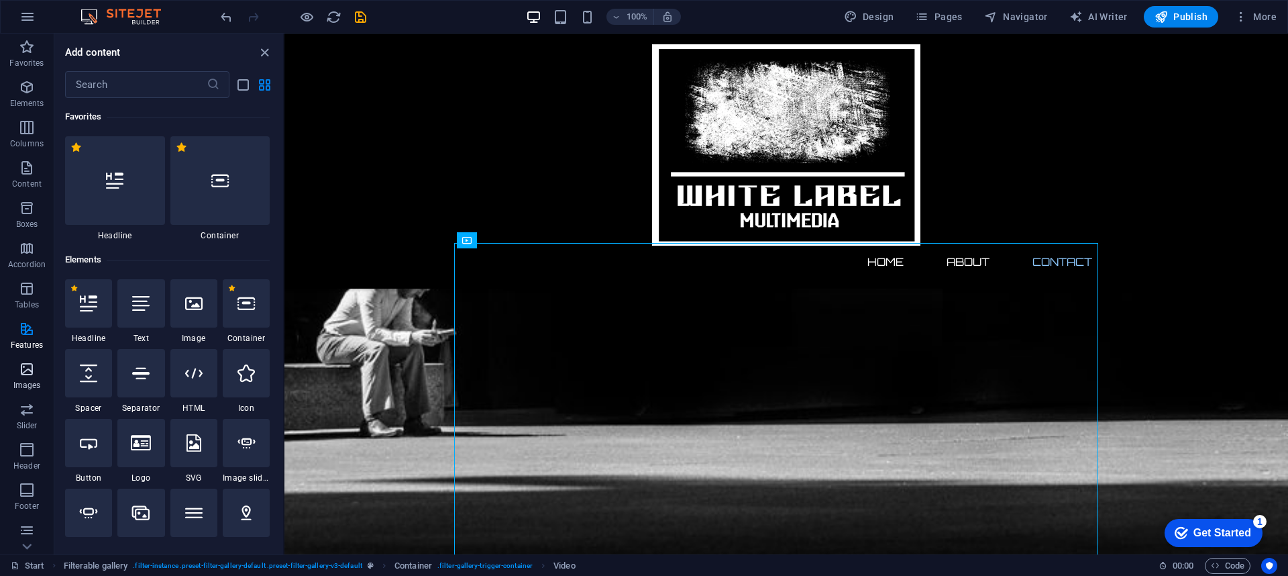
click at [25, 359] on button "Images" at bounding box center [27, 376] width 54 height 40
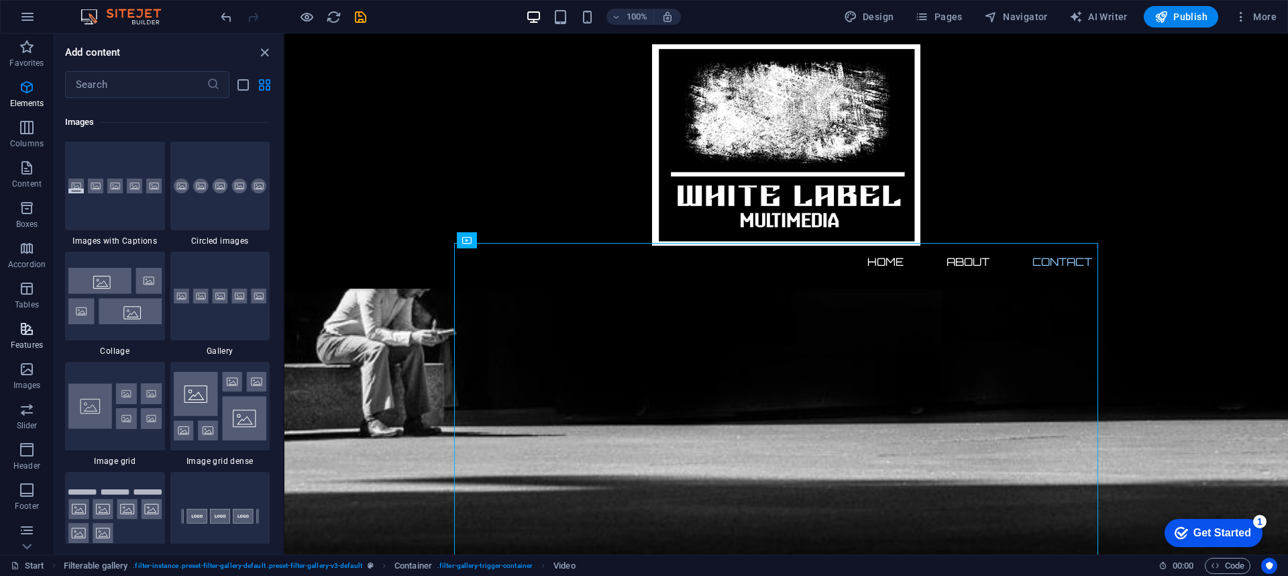
scroll to position [6802, 0]
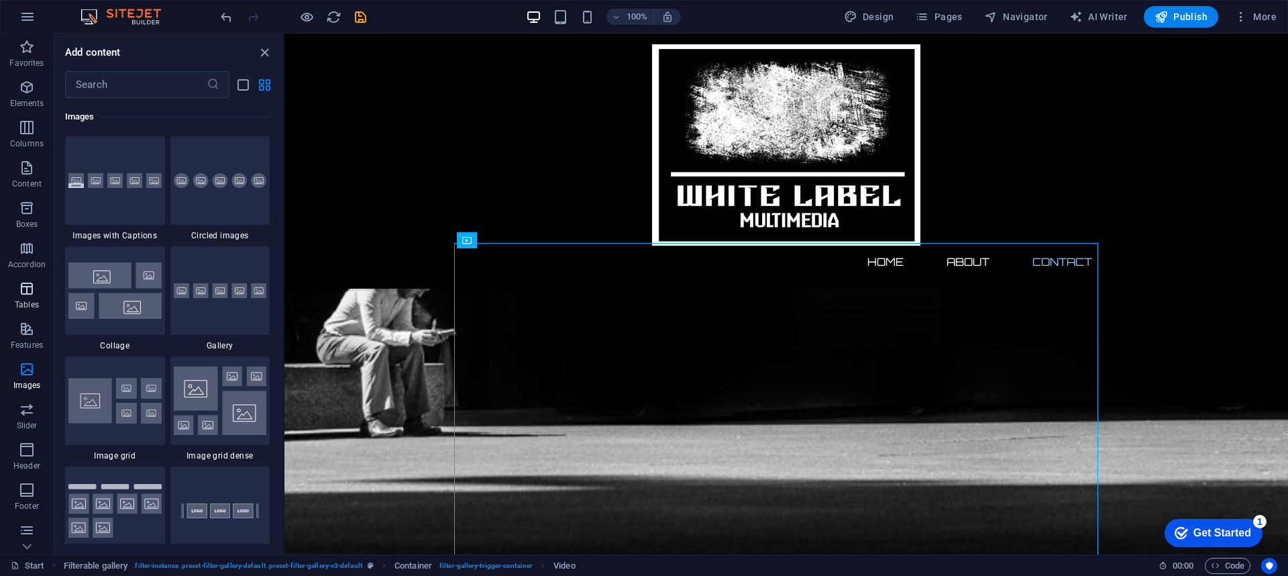
click at [19, 289] on icon "button" at bounding box center [27, 288] width 16 height 16
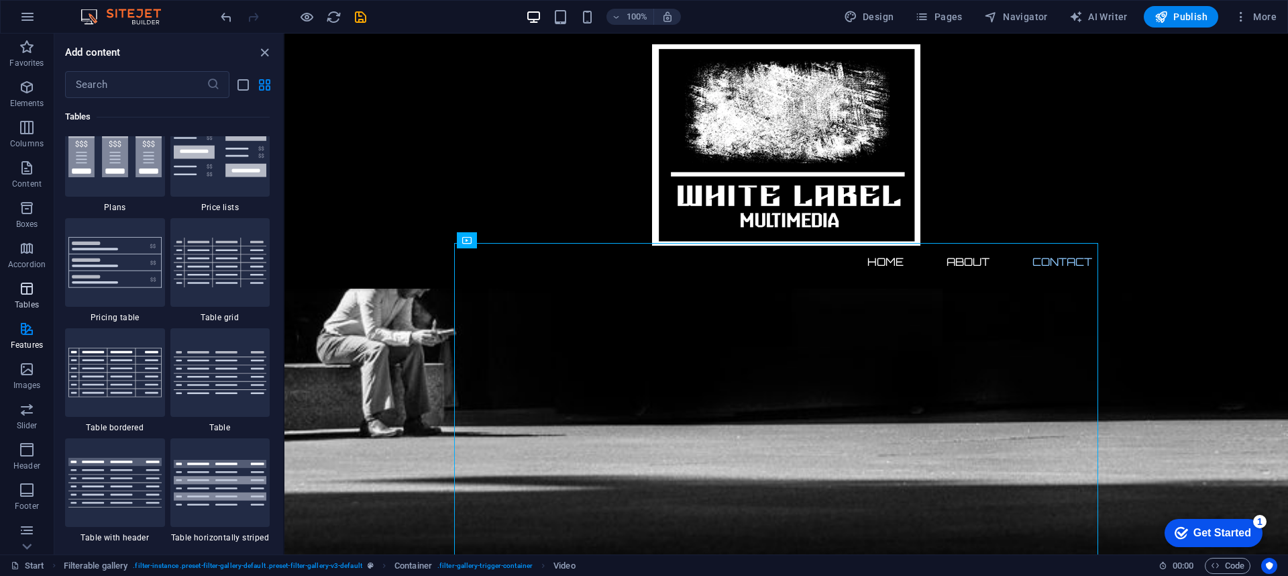
scroll to position [4646, 0]
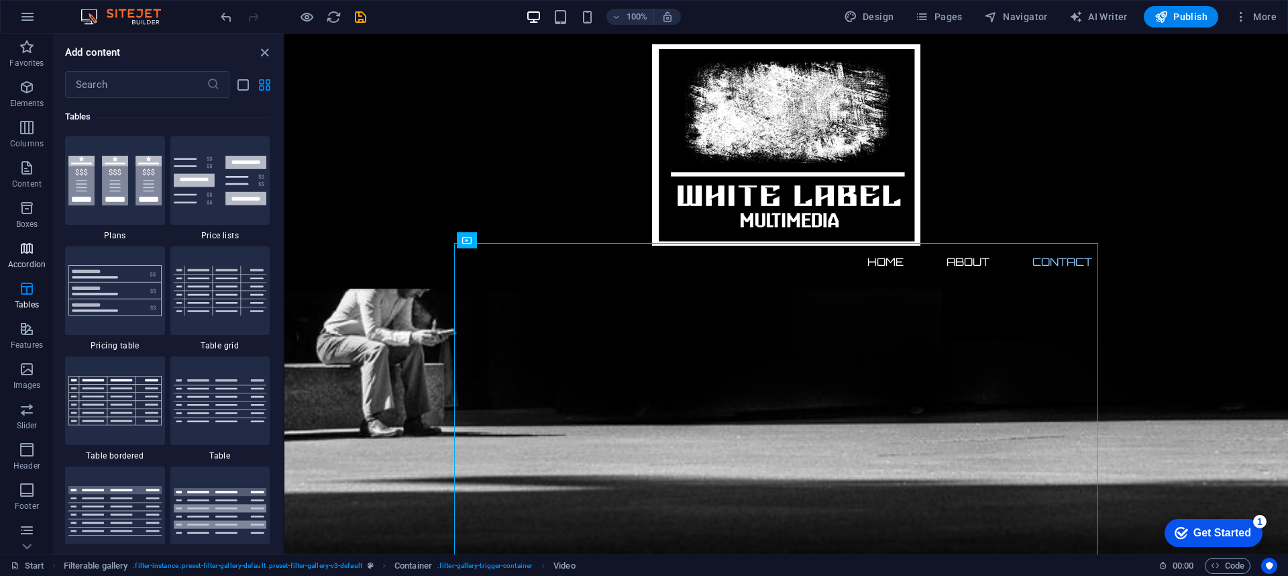
click at [30, 250] on icon "button" at bounding box center [27, 248] width 16 height 16
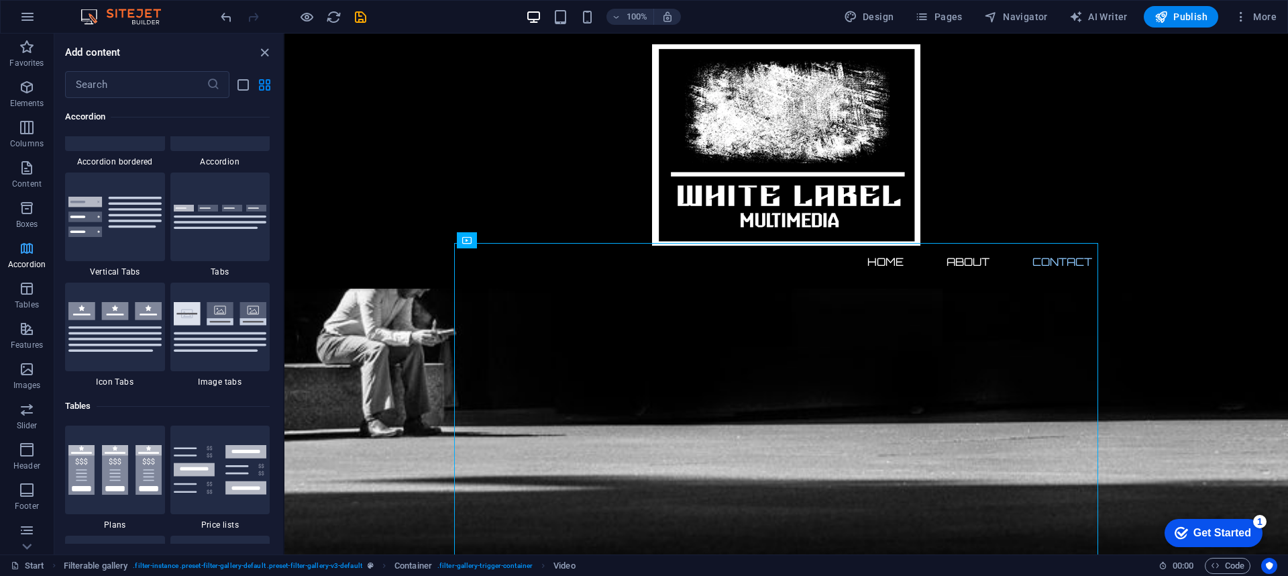
scroll to position [4283, 0]
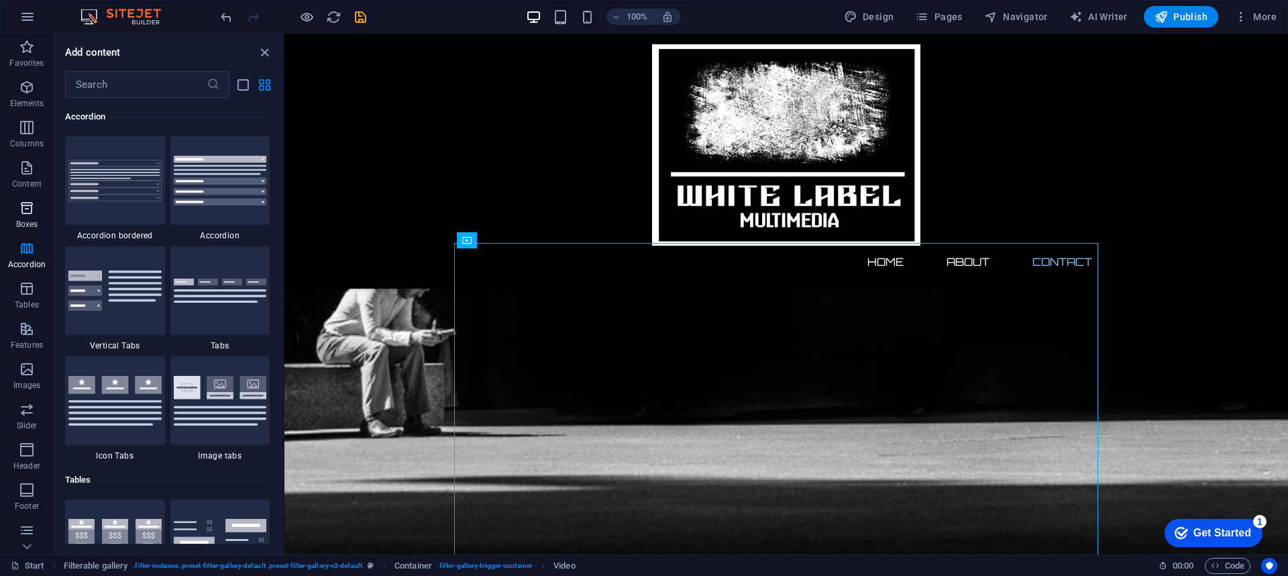
click at [26, 211] on icon "button" at bounding box center [27, 208] width 16 height 16
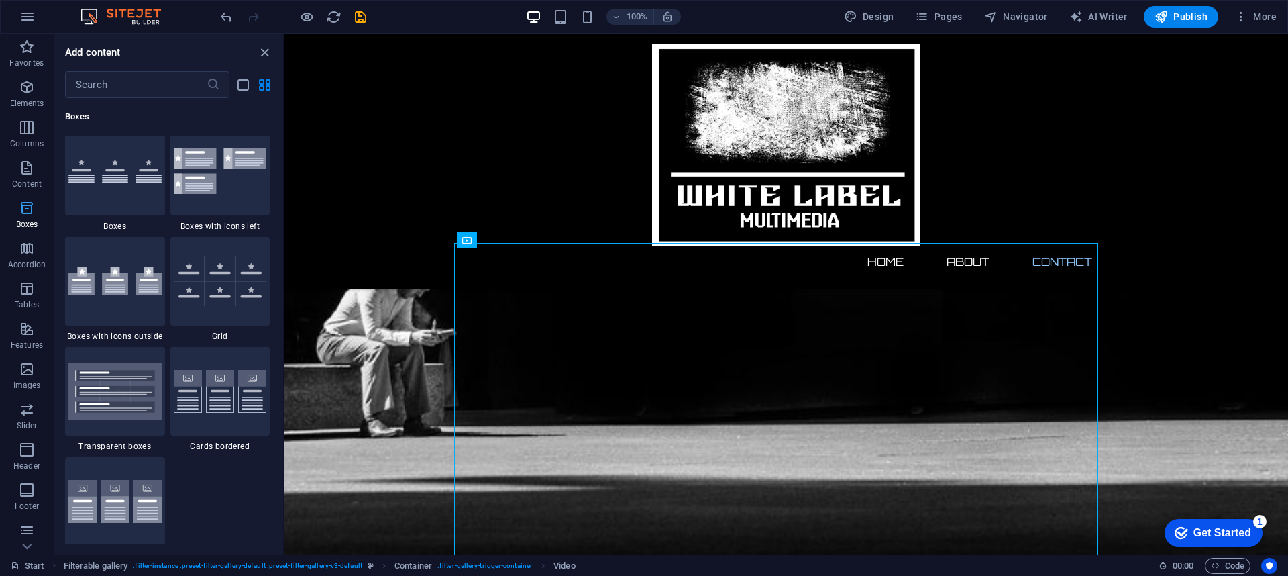
scroll to position [3700, 0]
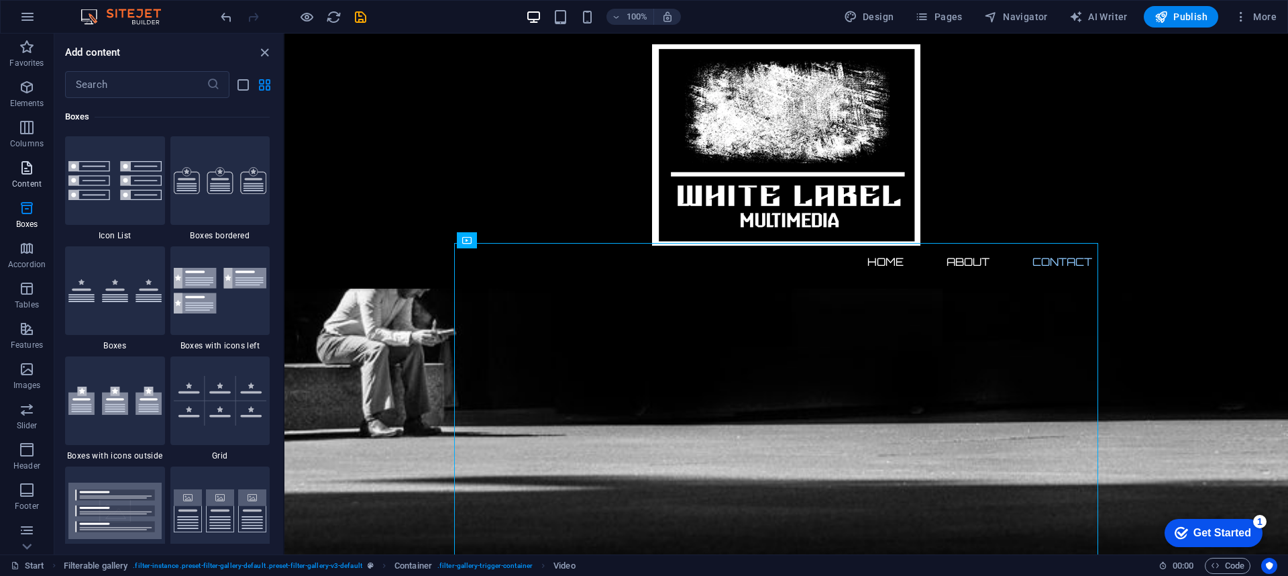
click at [23, 172] on icon "button" at bounding box center [27, 168] width 16 height 16
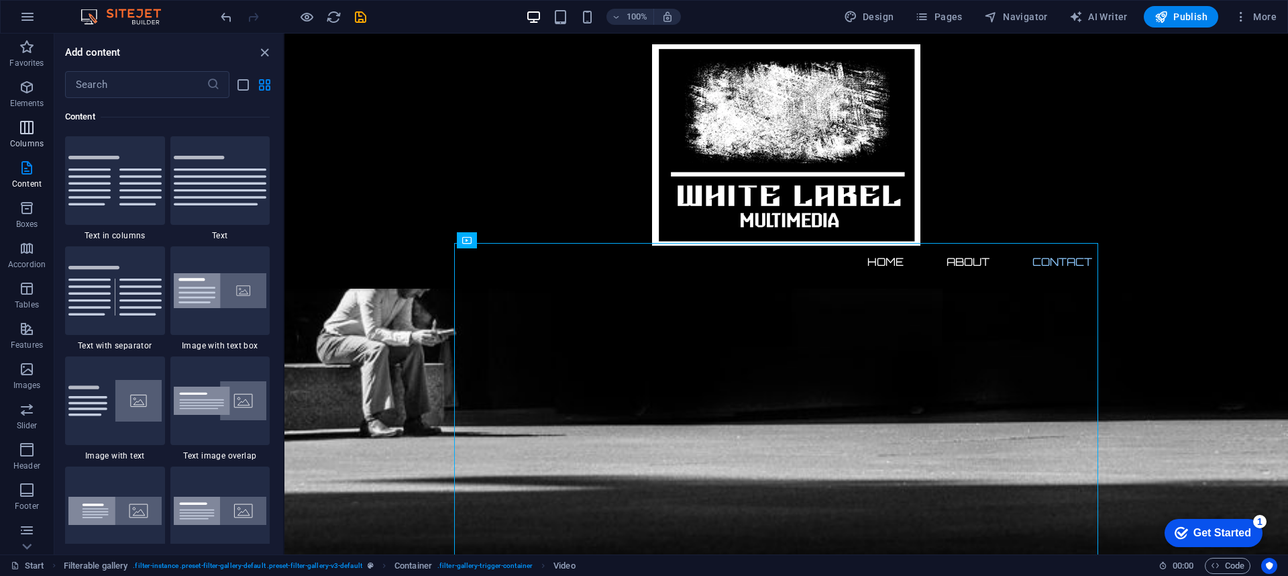
click at [19, 133] on icon "button" at bounding box center [27, 127] width 16 height 16
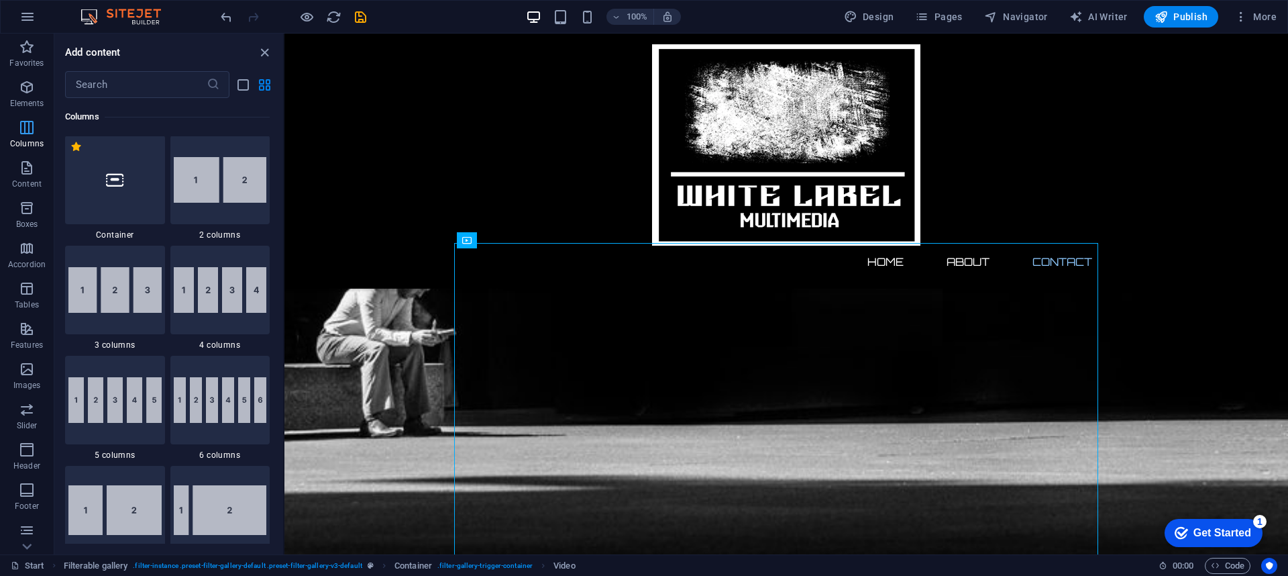
scroll to position [664, 0]
click at [32, 96] on span "Elements" at bounding box center [27, 95] width 54 height 32
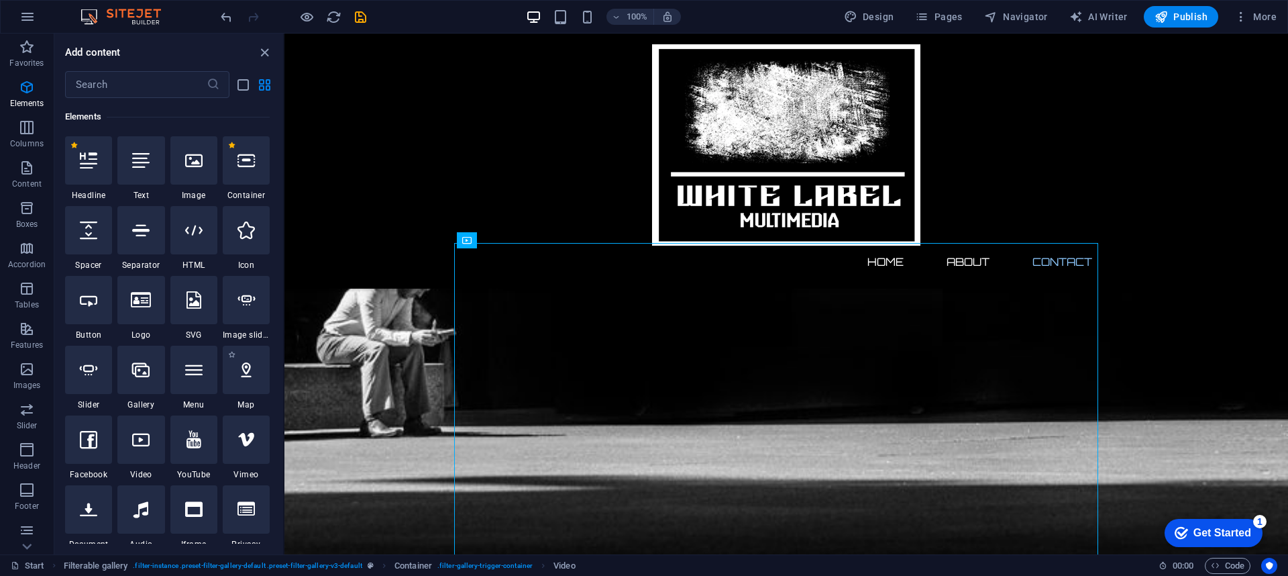
scroll to position [277, 0]
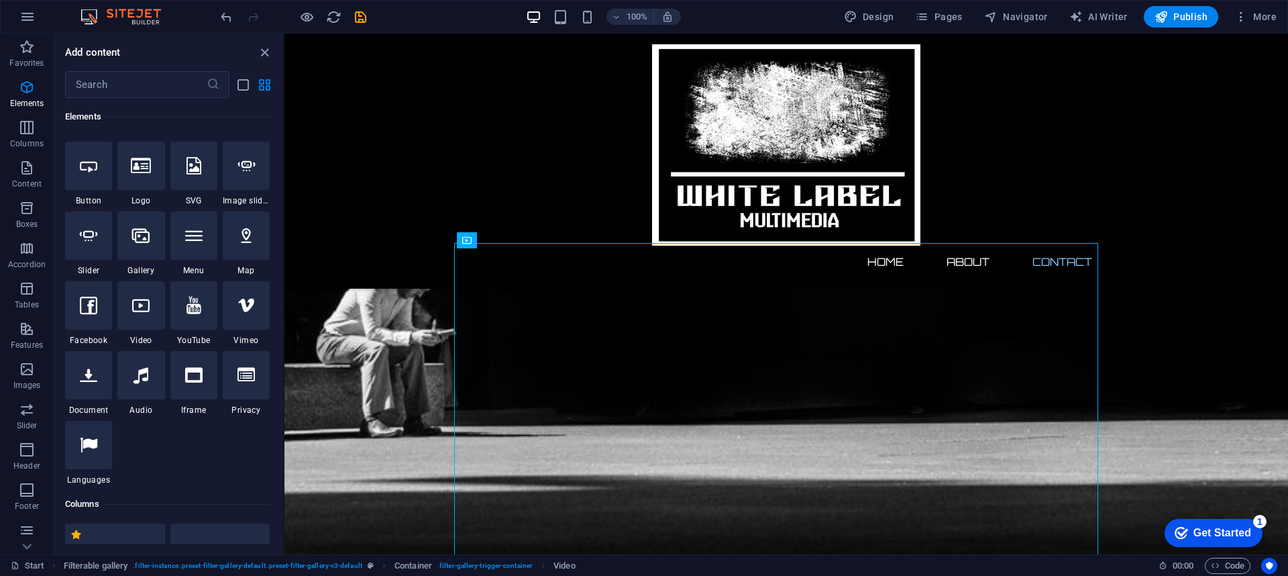
click at [201, 375] on icon at bounding box center [193, 374] width 17 height 17
select select "%"
select select "px"
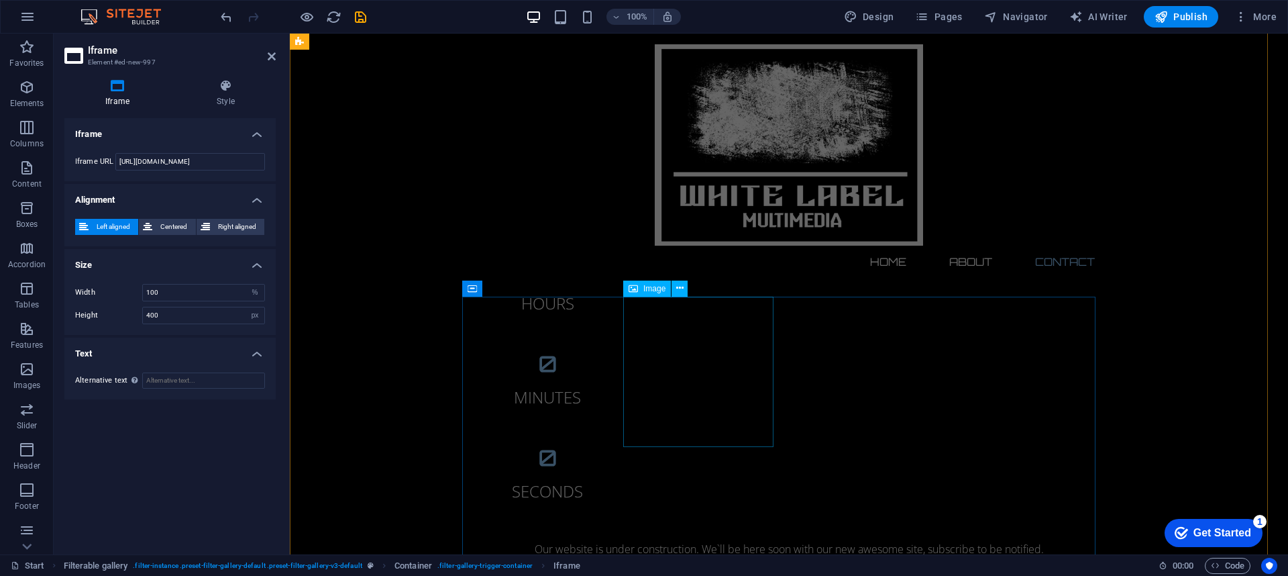
scroll to position [2050, 0]
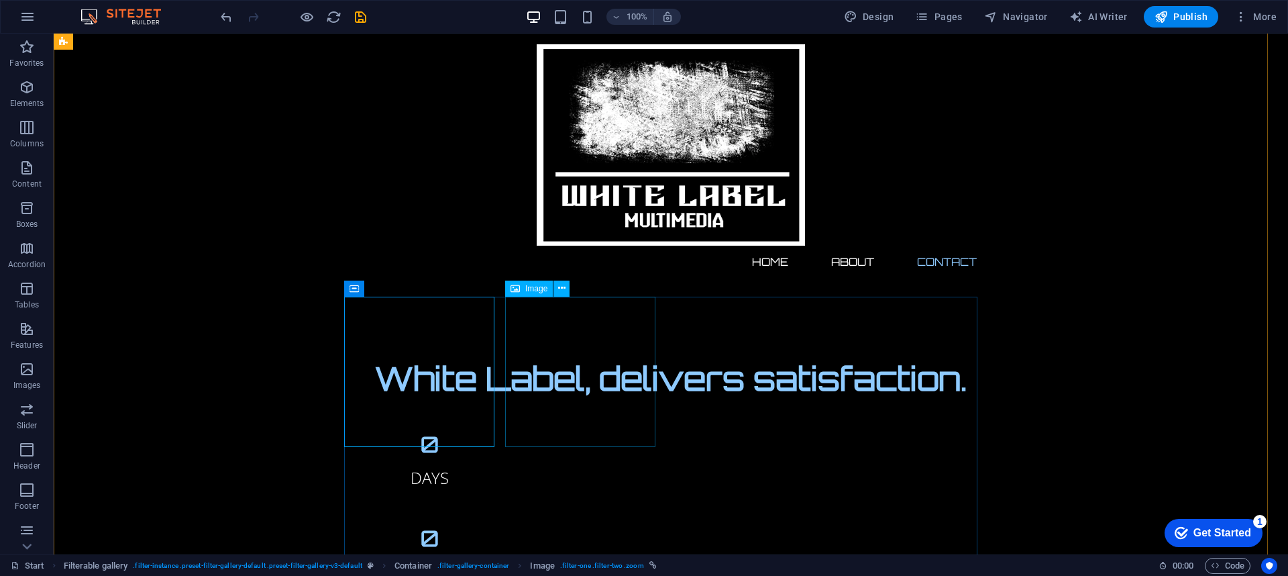
drag, startPoint x: 521, startPoint y: 354, endPoint x: 492, endPoint y: 349, distance: 29.3
click at [965, 11] on span "More" at bounding box center [1255, 16] width 42 height 13
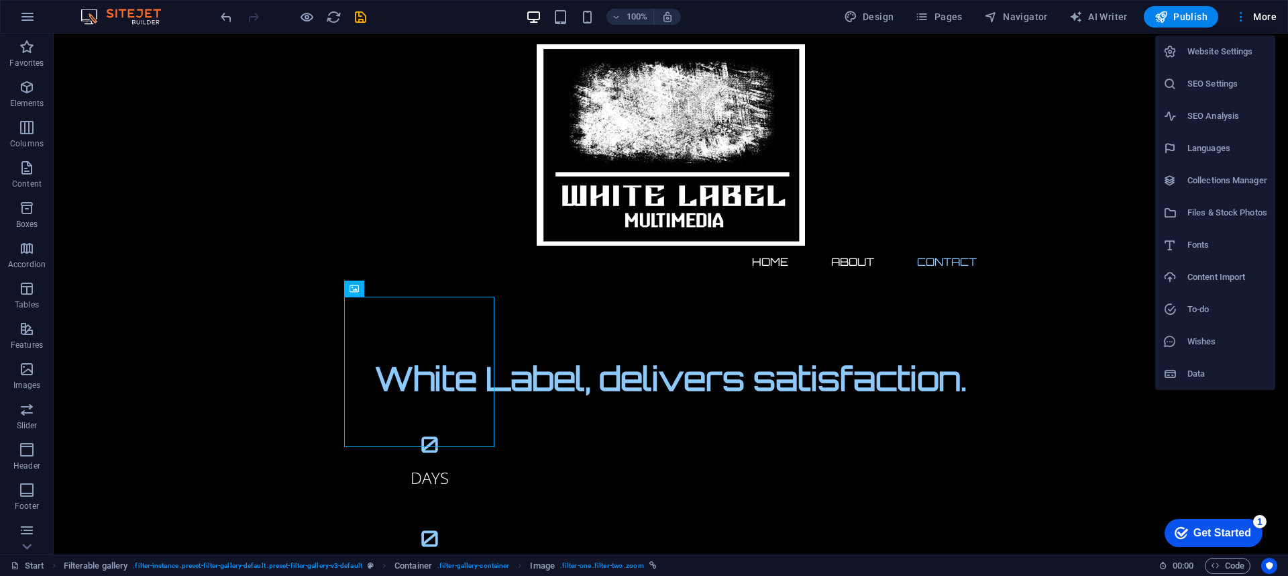
click at [965, 272] on h6 "Content Import" at bounding box center [1227, 277] width 80 height 16
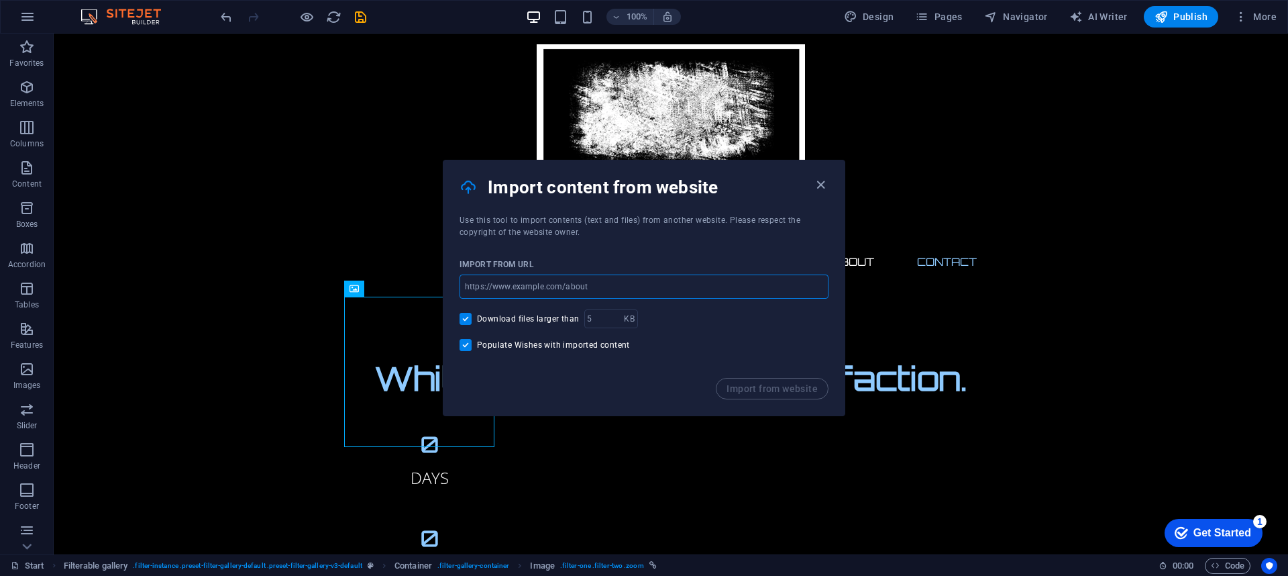
click at [585, 292] on input "url" at bounding box center [644, 286] width 369 height 24
drag, startPoint x: 465, startPoint y: 186, endPoint x: 494, endPoint y: 192, distance: 30.0
click at [466, 185] on icon at bounding box center [468, 186] width 17 height 21
drag, startPoint x: 533, startPoint y: 205, endPoint x: 539, endPoint y: 213, distance: 9.5
click at [539, 212] on div "Import content from website" at bounding box center [643, 187] width 401 height 54
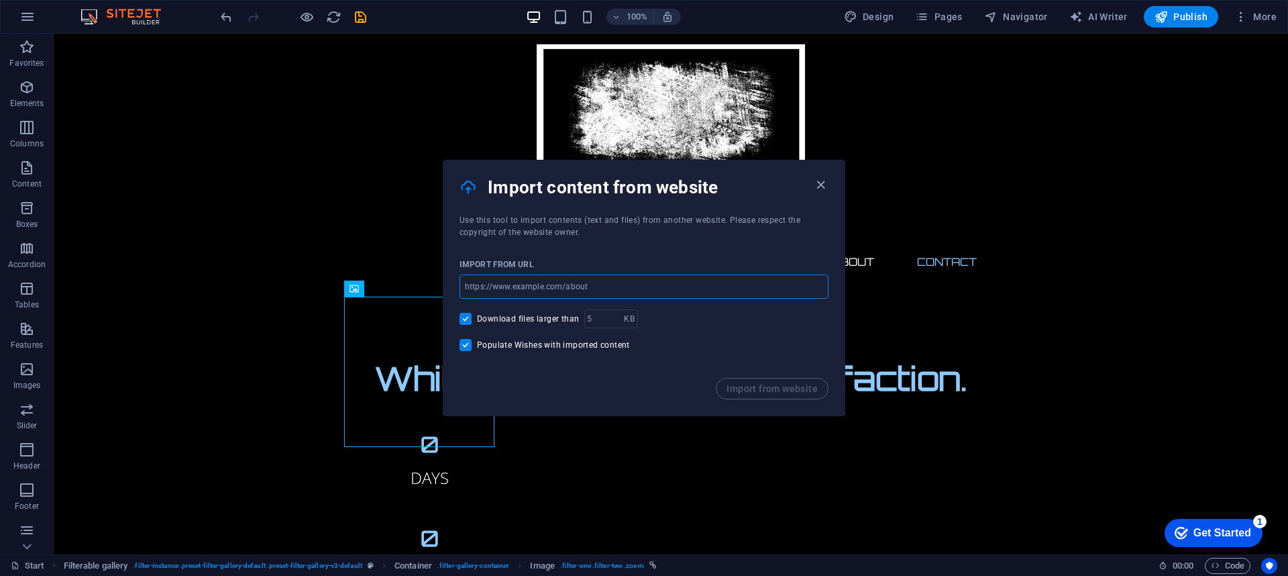
click at [623, 282] on input "url" at bounding box center [644, 286] width 369 height 24
drag, startPoint x: 796, startPoint y: 386, endPoint x: 792, endPoint y: 377, distance: 10.0
click at [792, 381] on div "Import from website" at bounding box center [643, 397] width 401 height 38
drag, startPoint x: 725, startPoint y: 309, endPoint x: 724, endPoint y: 289, distance: 19.5
click at [724, 292] on div "Import from URL ​ Download files larger than KB ​ Populate Wishes with imported…" at bounding box center [643, 308] width 401 height 140
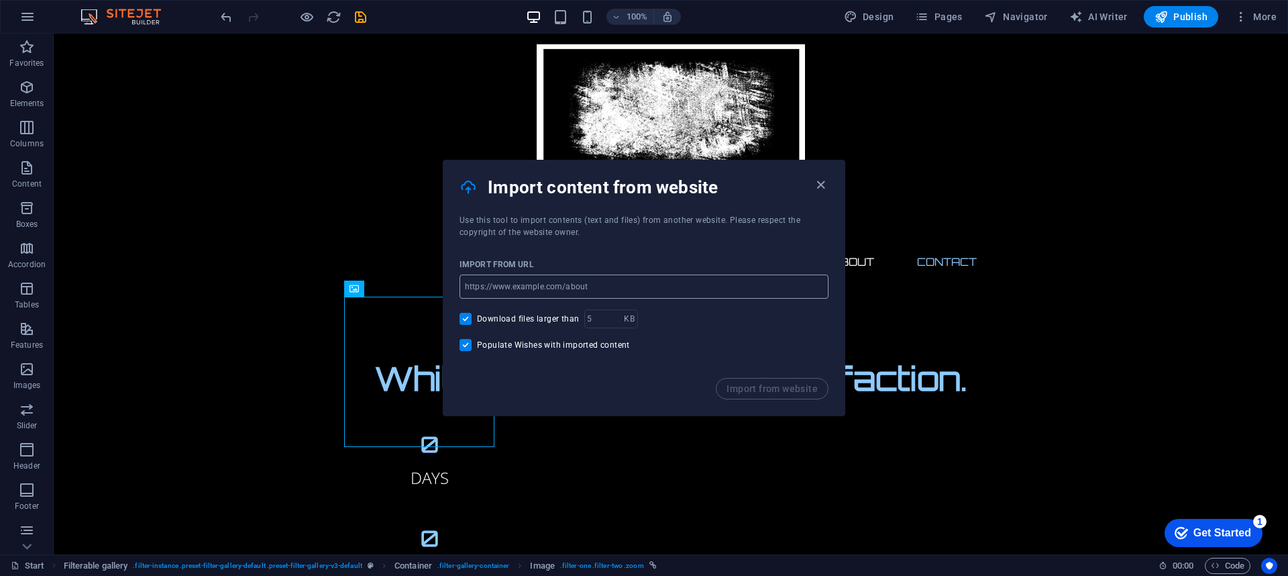
click at [720, 280] on input "url" at bounding box center [644, 286] width 369 height 24
click at [718, 278] on input "url" at bounding box center [644, 286] width 369 height 24
click at [658, 274] on input "url" at bounding box center [644, 286] width 369 height 24
click at [816, 180] on icon "button" at bounding box center [820, 184] width 15 height 15
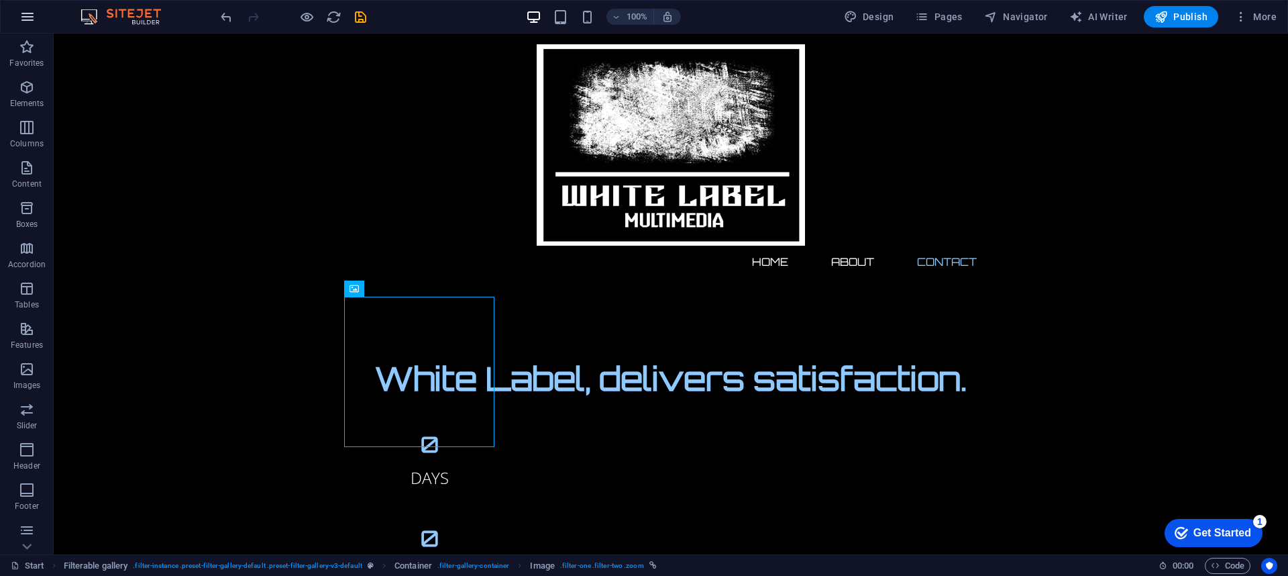
click at [32, 18] on icon "button" at bounding box center [27, 17] width 16 height 16
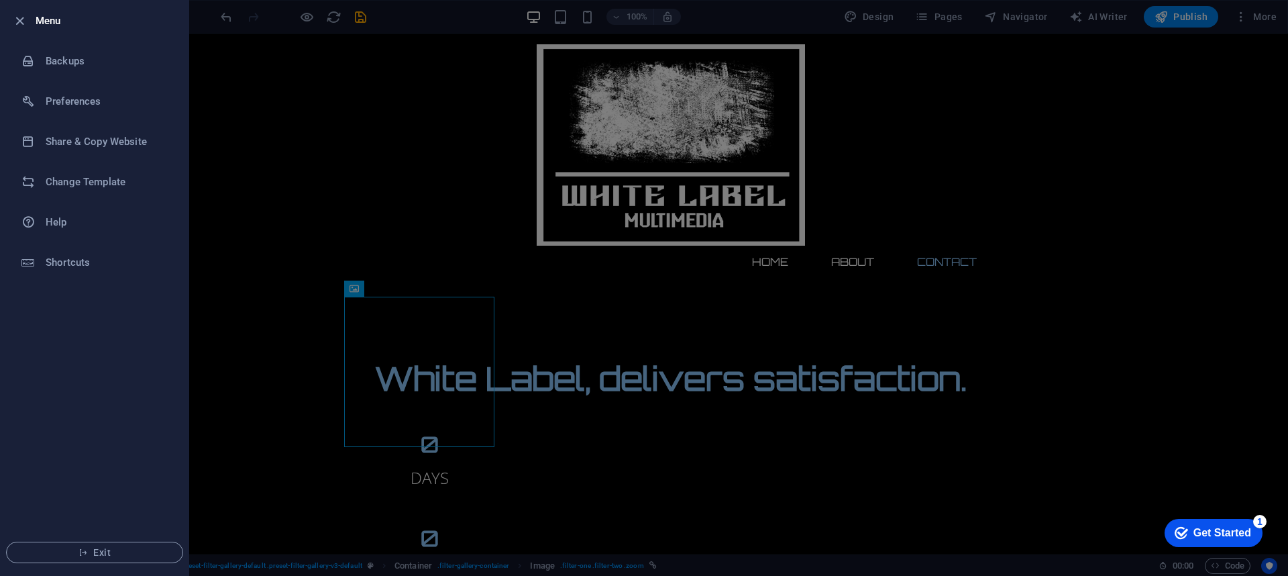
click at [673, 13] on div at bounding box center [644, 288] width 1288 height 576
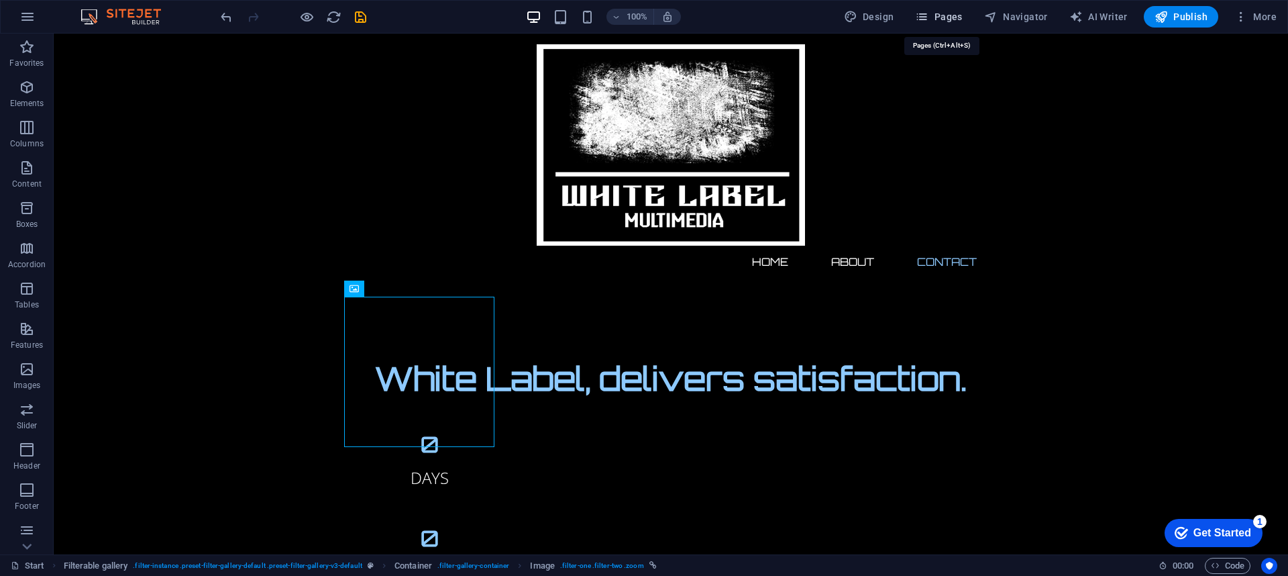
click at [960, 10] on span "Pages" at bounding box center [938, 16] width 47 height 13
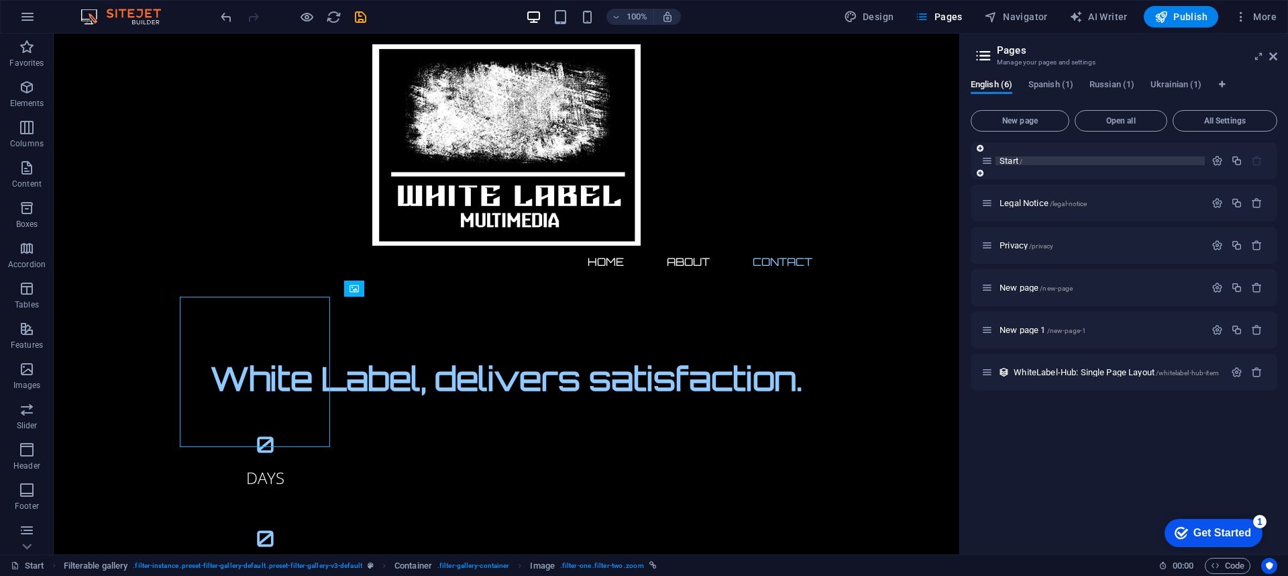
click at [965, 164] on p "Start /" at bounding box center [1100, 160] width 201 height 9
click at [965, 161] on icon "button" at bounding box center [1236, 160] width 11 height 11
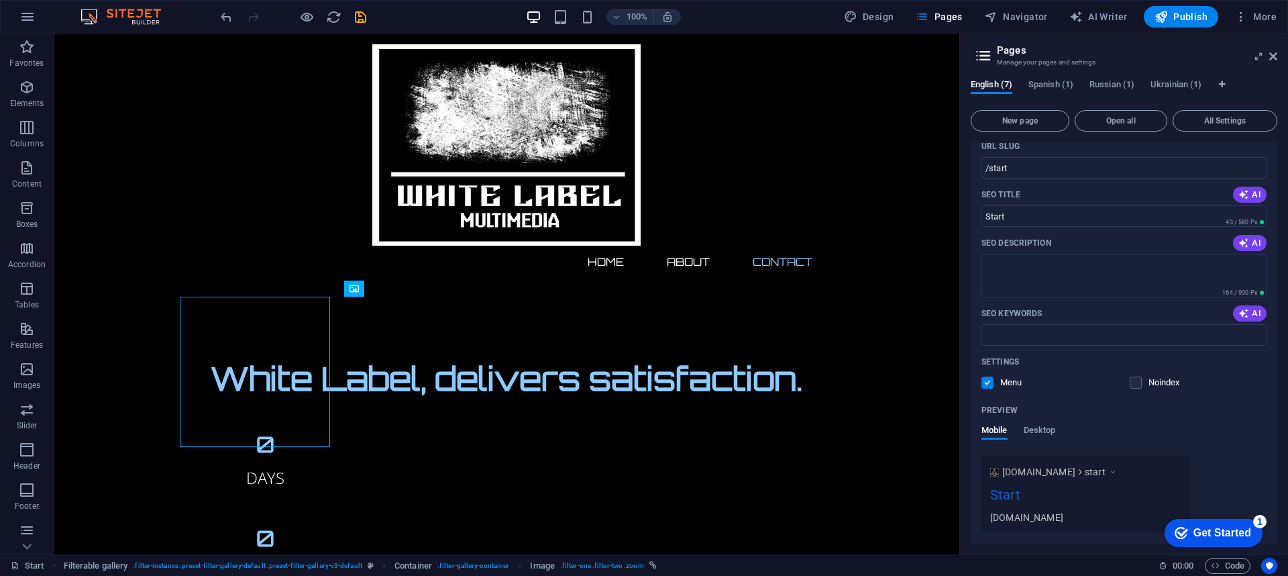
scroll to position [0, 0]
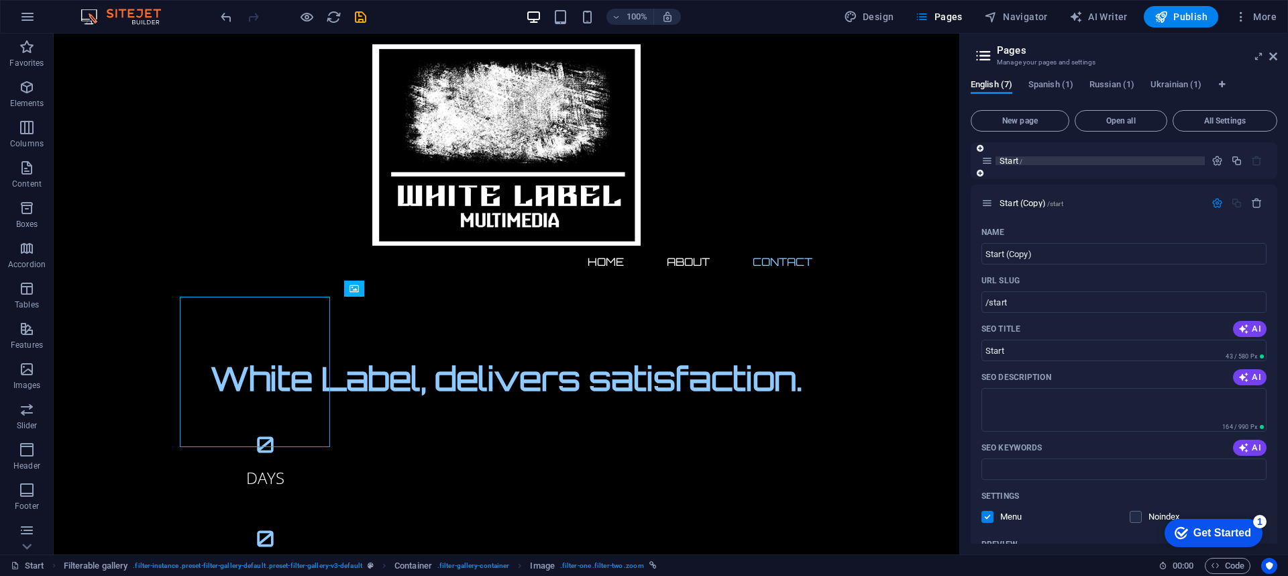
click at [965, 161] on span "Start /" at bounding box center [1011, 161] width 23 height 10
click at [965, 156] on icon at bounding box center [986, 160] width 11 height 11
click at [965, 167] on div "Start /" at bounding box center [1092, 160] width 223 height 15
click at [965, 168] on div "Start /" at bounding box center [1092, 160] width 223 height 15
click at [965, 160] on div "Start /" at bounding box center [1100, 160] width 209 height 9
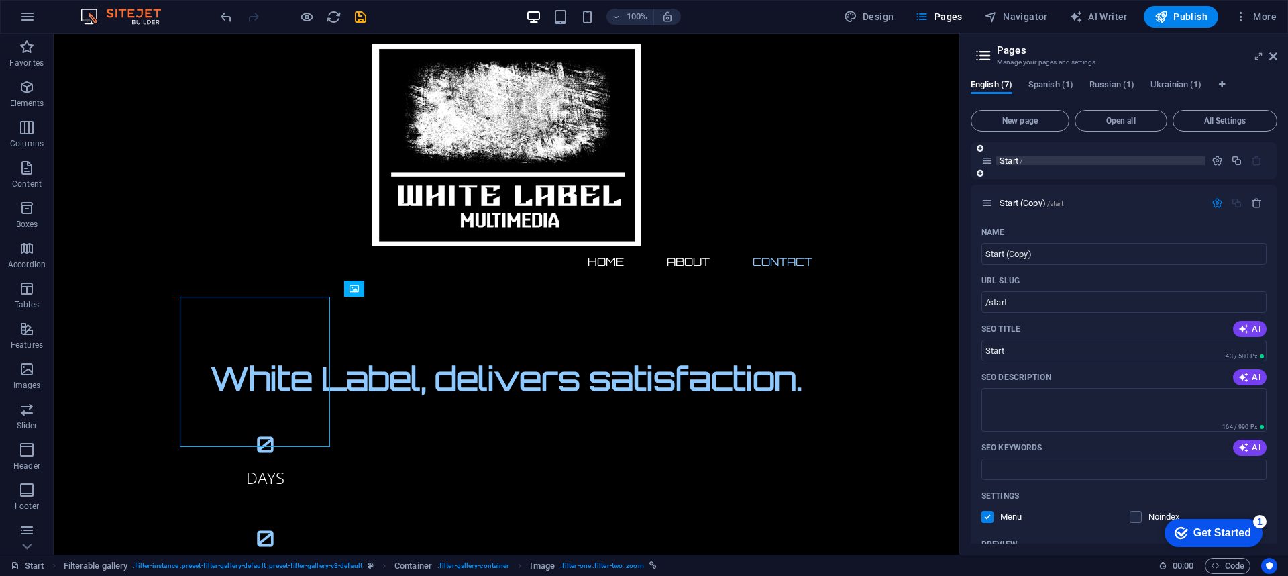
click at [965, 160] on div "Start /" at bounding box center [1100, 160] width 209 height 9
click at [965, 157] on icon "button" at bounding box center [1217, 160] width 11 height 11
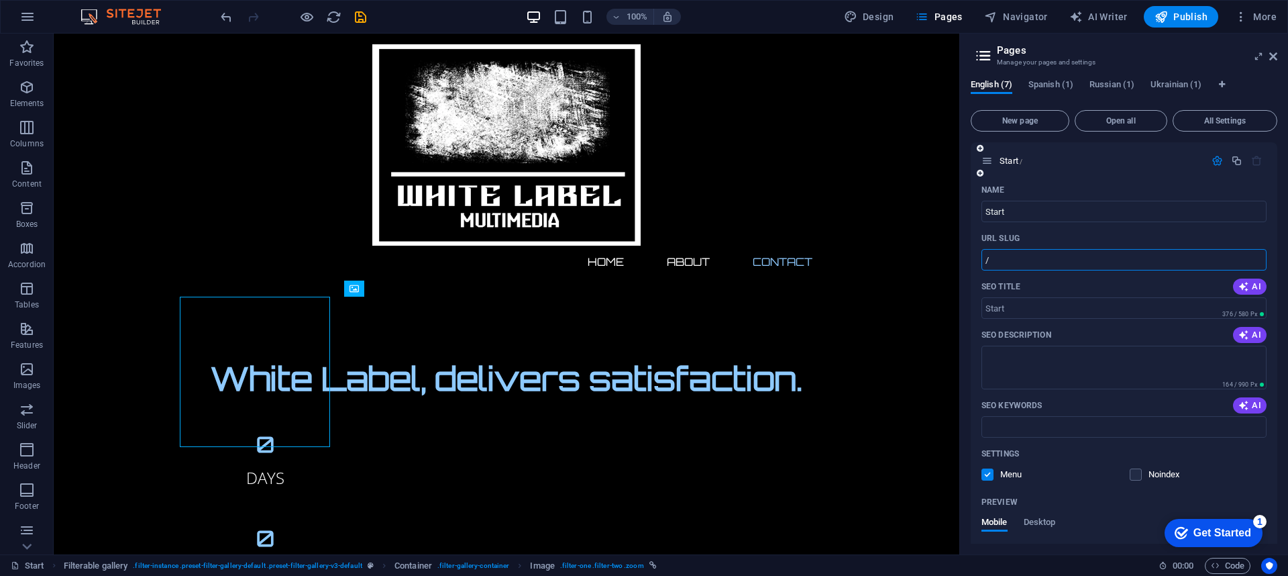
click at [965, 259] on input "/" at bounding box center [1123, 259] width 285 height 21
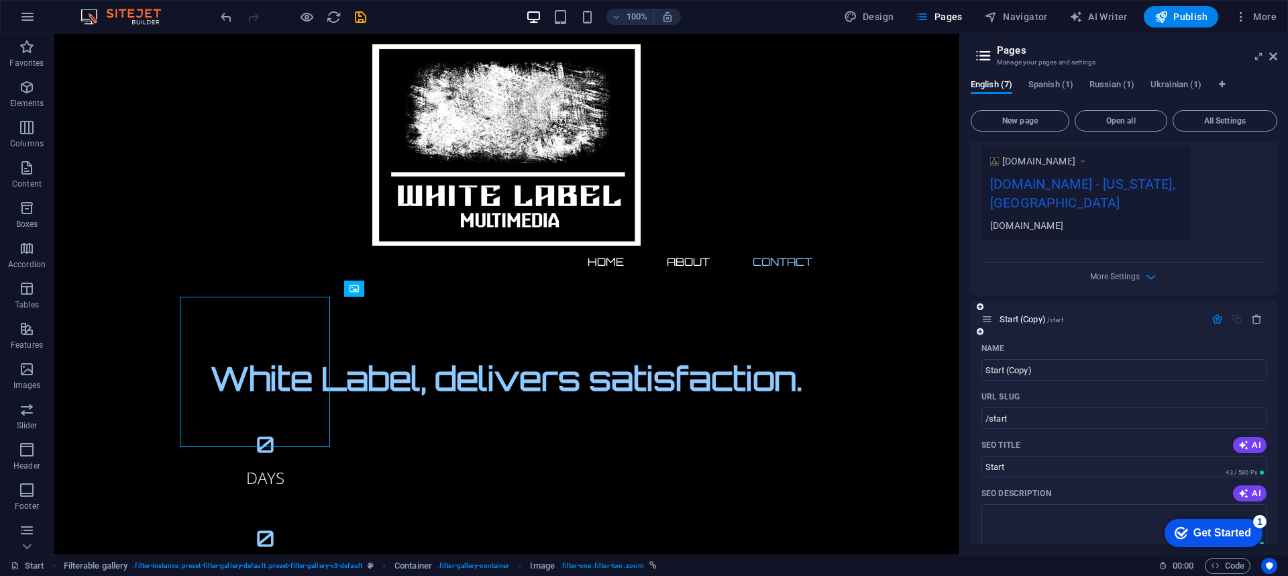
scroll to position [134, 0]
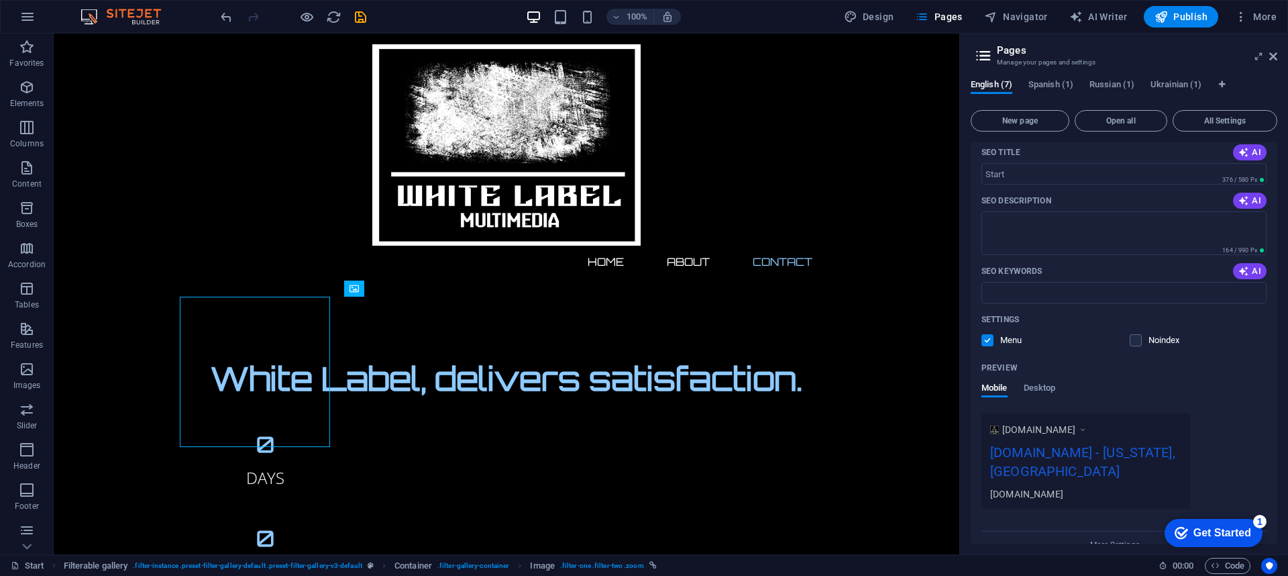
click at [965, 382] on div "Preview Mobile Desktop" at bounding box center [1123, 385] width 285 height 56
click at [965, 391] on span "Desktop" at bounding box center [1040, 389] width 32 height 19
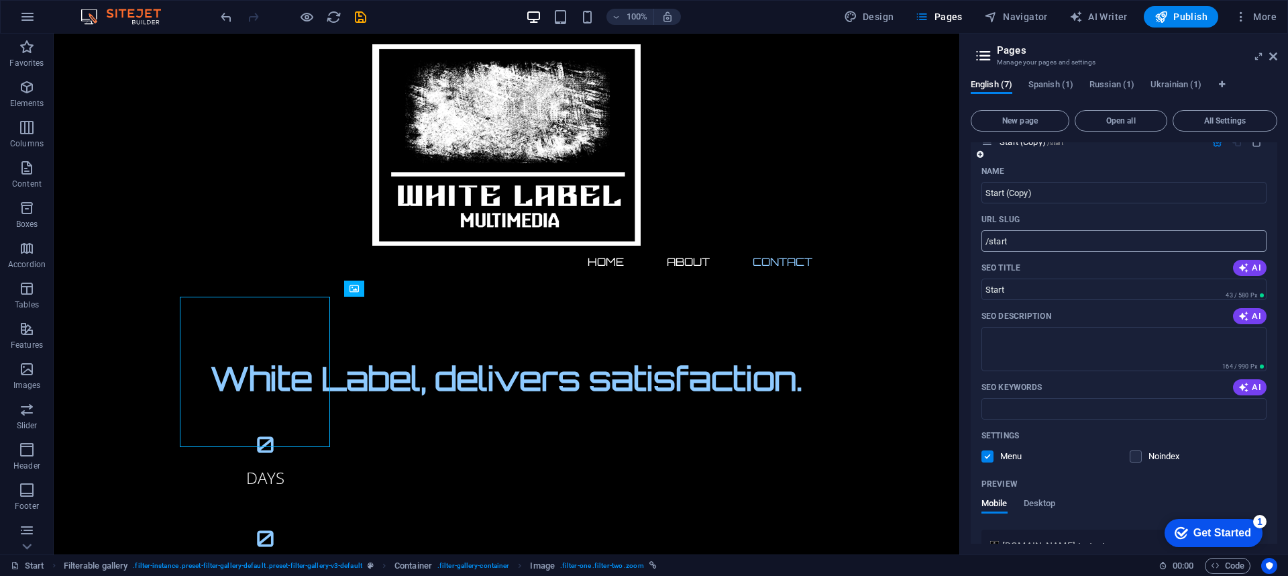
scroll to position [805, 0]
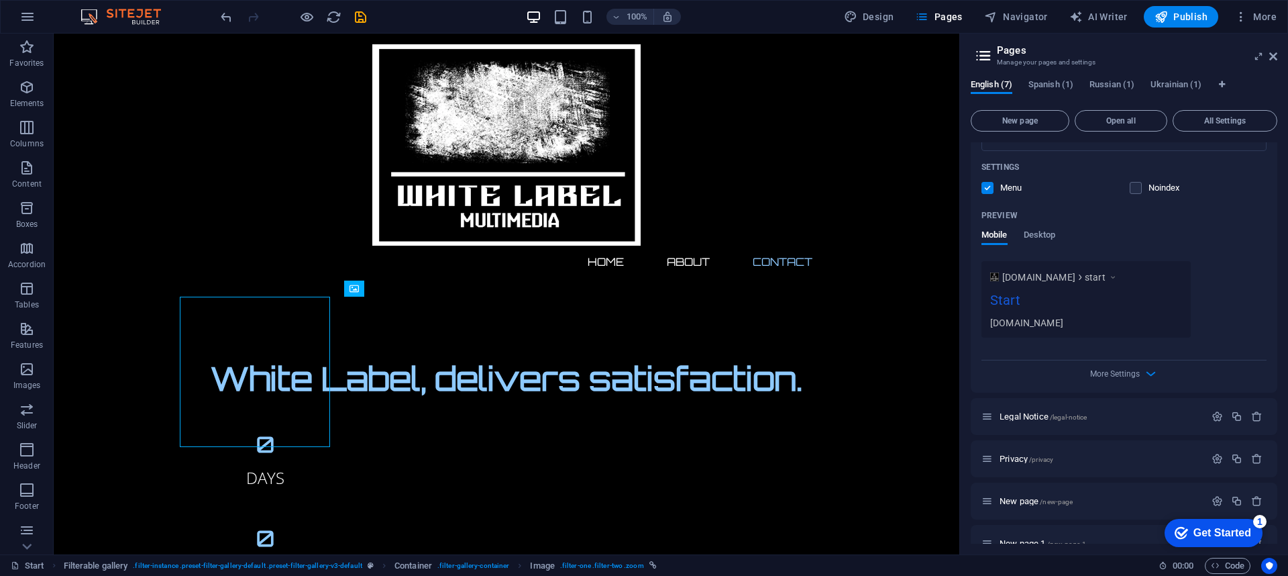
drag, startPoint x: 1045, startPoint y: 237, endPoint x: 1077, endPoint y: 258, distance: 38.3
click at [965, 256] on div "Preview Mobile Desktop" at bounding box center [1123, 233] width 285 height 56
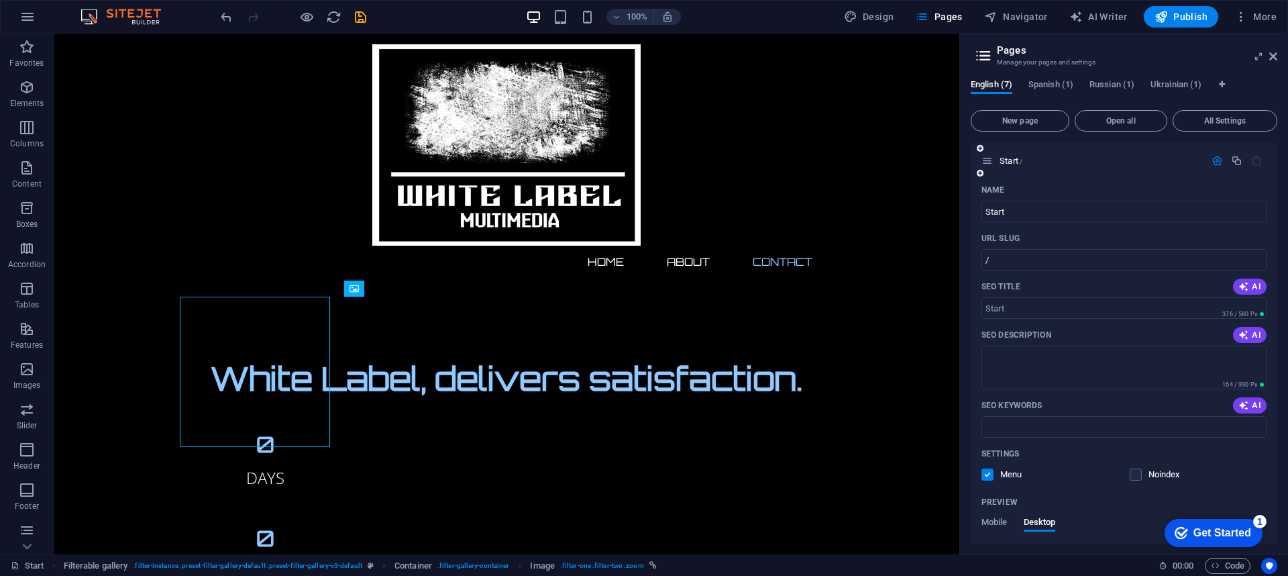
scroll to position [0, 0]
click at [965, 306] on input "SEO Title" at bounding box center [1123, 307] width 285 height 21
click at [965, 213] on input "Start" at bounding box center [1123, 211] width 285 height 21
drag, startPoint x: 1091, startPoint y: 213, endPoint x: 961, endPoint y: 212, distance: 130.1
click at [961, 212] on aside "Pages Manage your pages and settings English (7) Spanish (1) Russian (1) Ukrain…" at bounding box center [1123, 294] width 329 height 521
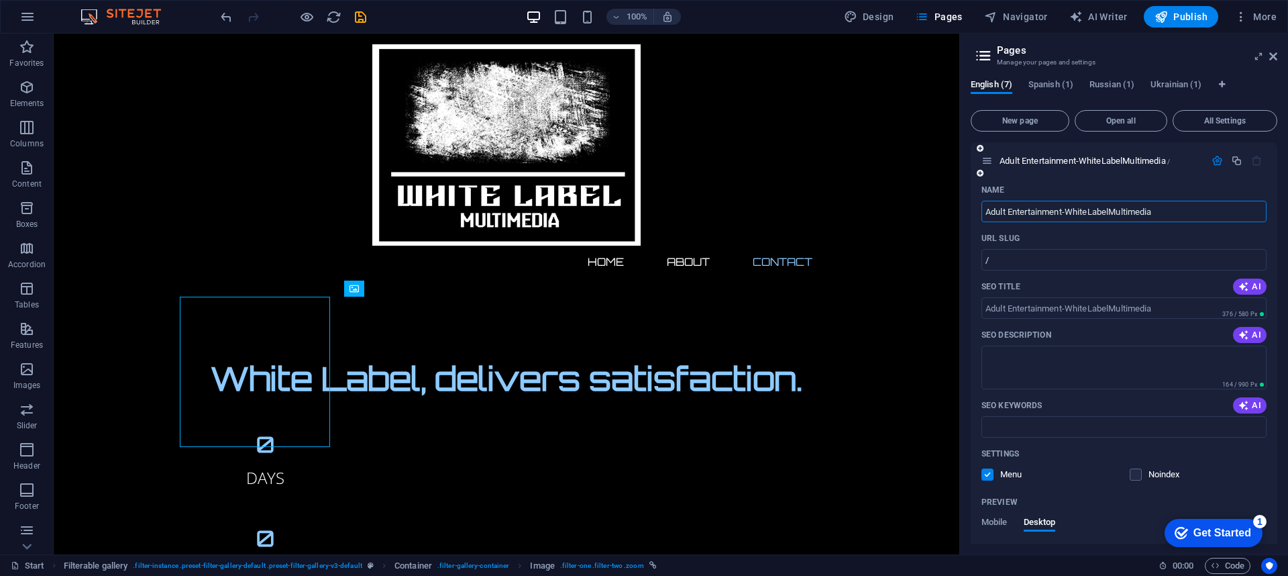
click at [965, 209] on input "Adult Entertainment-WhiteLabelMultimedia" at bounding box center [1123, 211] width 285 height 21
type input "Adult Entertainment-WhiteLabelMultimedia"
click at [965, 255] on input "/" at bounding box center [1123, 259] width 285 height 21
type input "/WhiteLab"
drag, startPoint x: 1118, startPoint y: 242, endPoint x: 915, endPoint y: 201, distance: 207.3
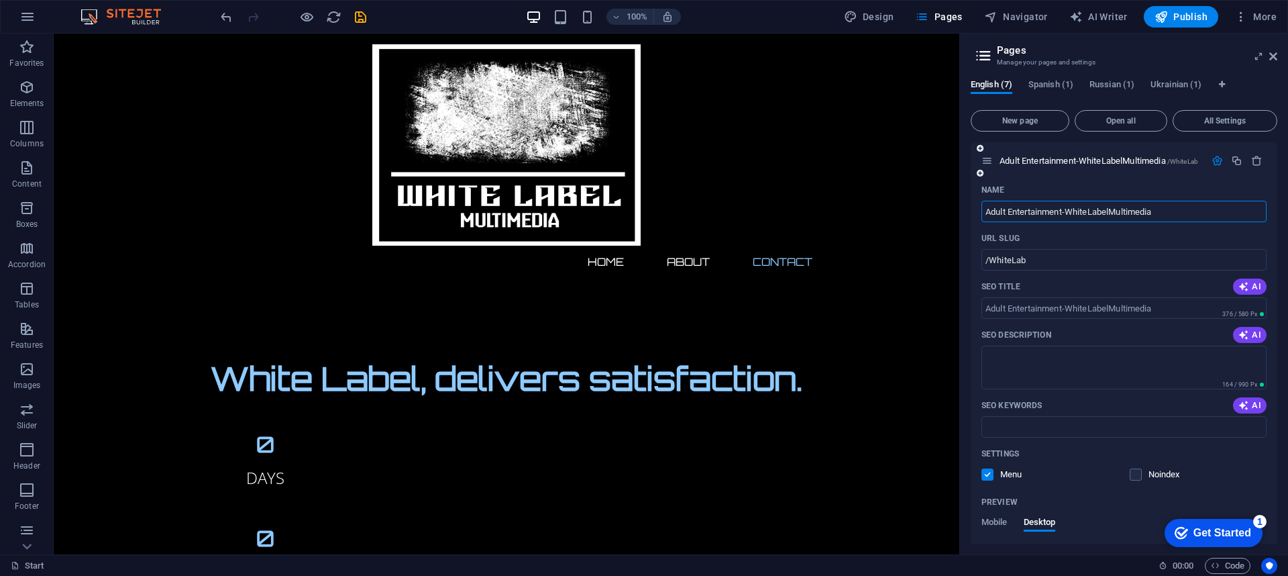
click at [965, 211] on input "Adult Entertainment-WhiteLabelMultimedia" at bounding box center [1123, 211] width 285 height 21
type input "WhiteLabelMultimedia"
click at [872, 10] on span "Design" at bounding box center [869, 16] width 50 height 13
select select "px"
select select "300"
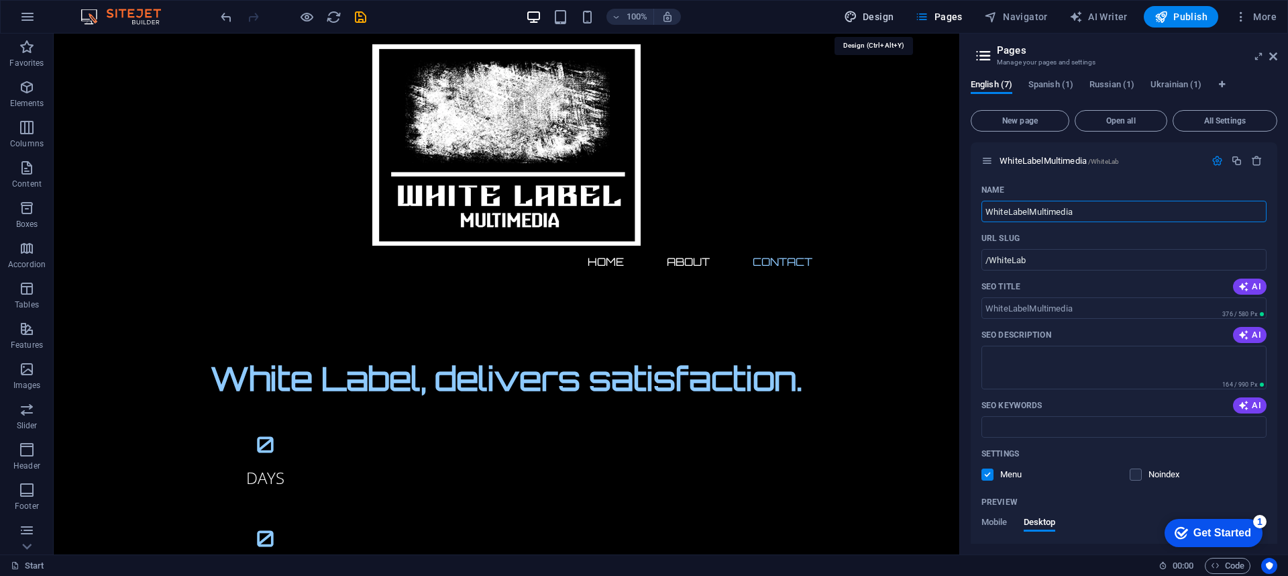
select select "px"
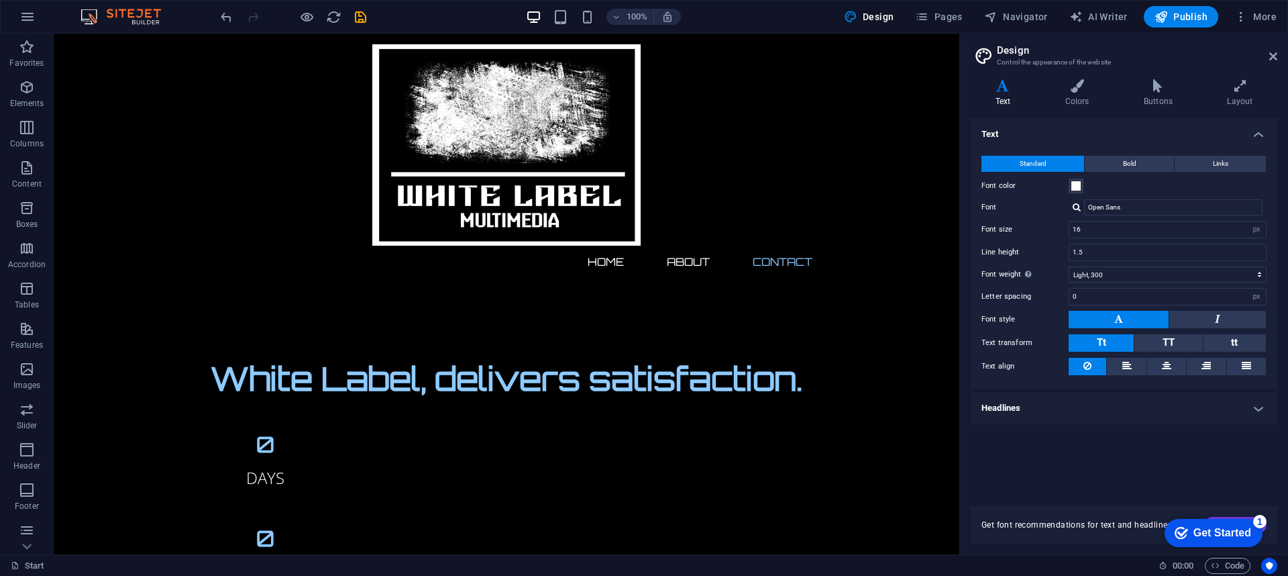
click at [965, 78] on div "Variants Text Colors Buttons Layout Text Standard Bold Links Font color Font Op…" at bounding box center [1124, 311] width 328 height 486
click at [965, 90] on icon at bounding box center [1240, 85] width 74 height 13
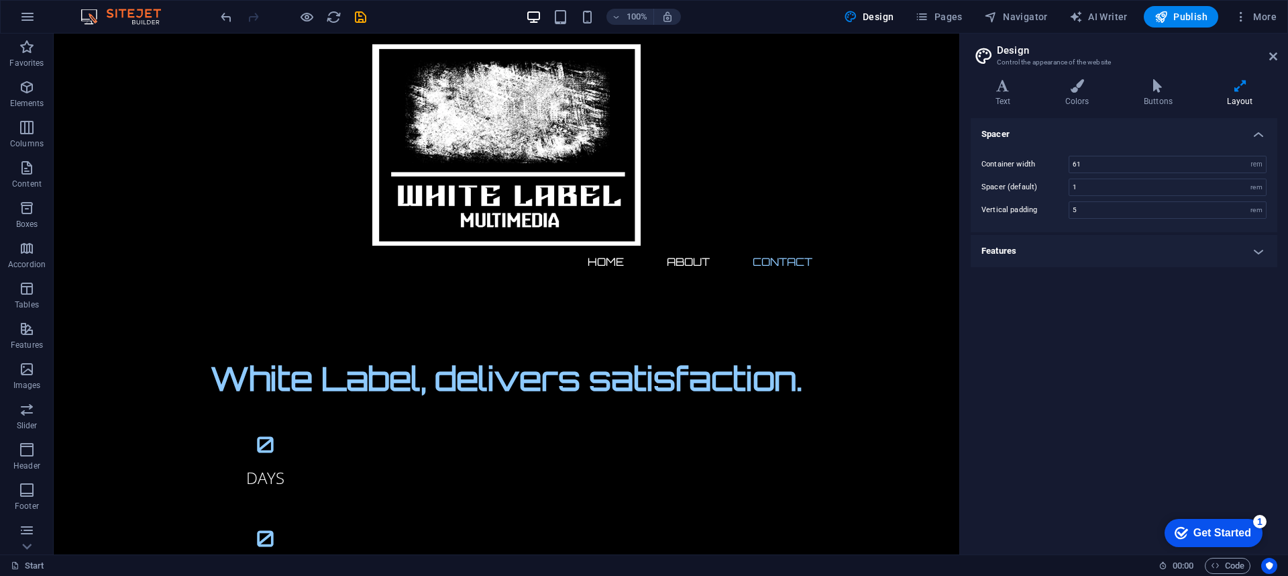
click at [965, 254] on h4 "Features" at bounding box center [1124, 251] width 307 height 32
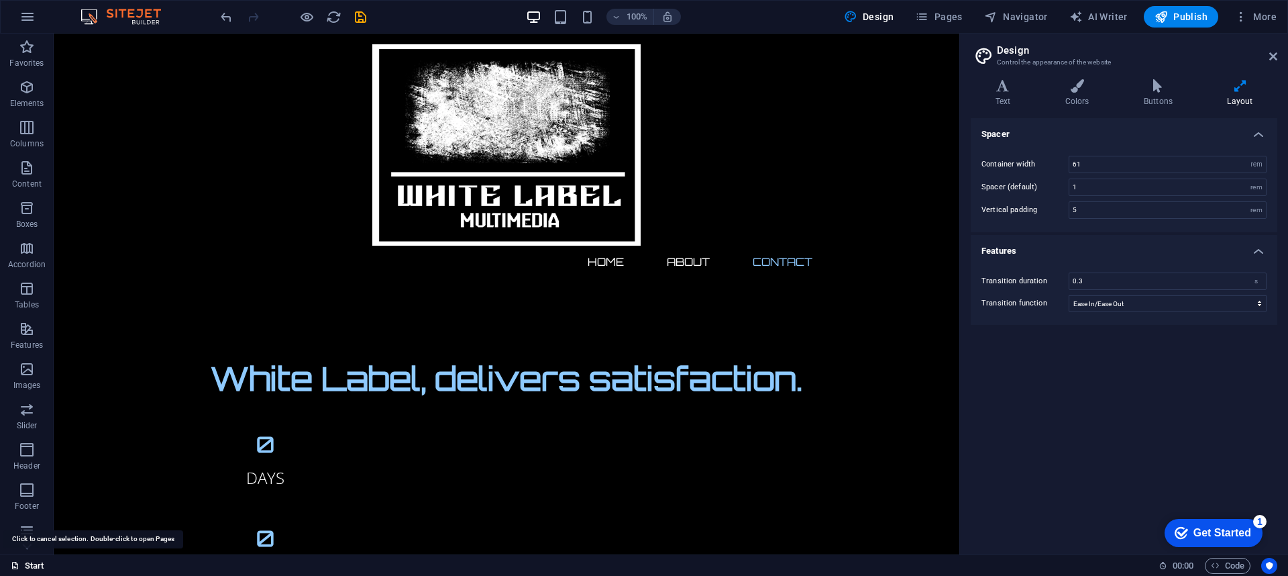
click at [25, 431] on link "Start" at bounding box center [28, 565] width 34 height 16
click at [10, 431] on div "Start 00 : 00 Code" at bounding box center [644, 564] width 1288 height 21
click at [14, 431] on link "Start" at bounding box center [28, 565] width 34 height 16
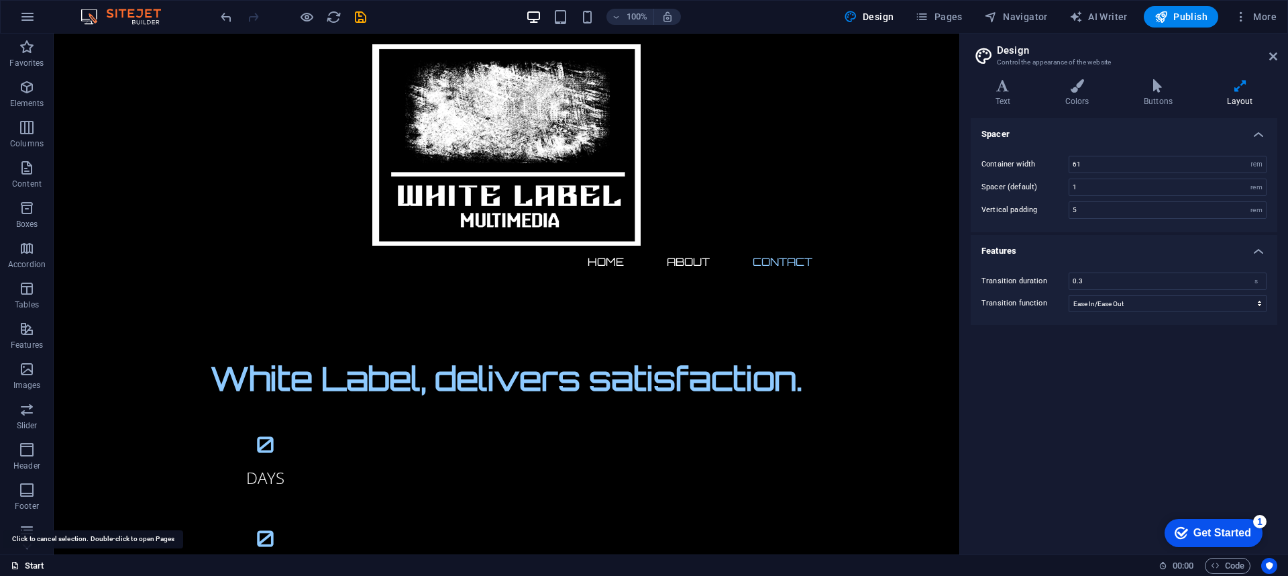
click at [14, 431] on link "Start" at bounding box center [28, 565] width 34 height 16
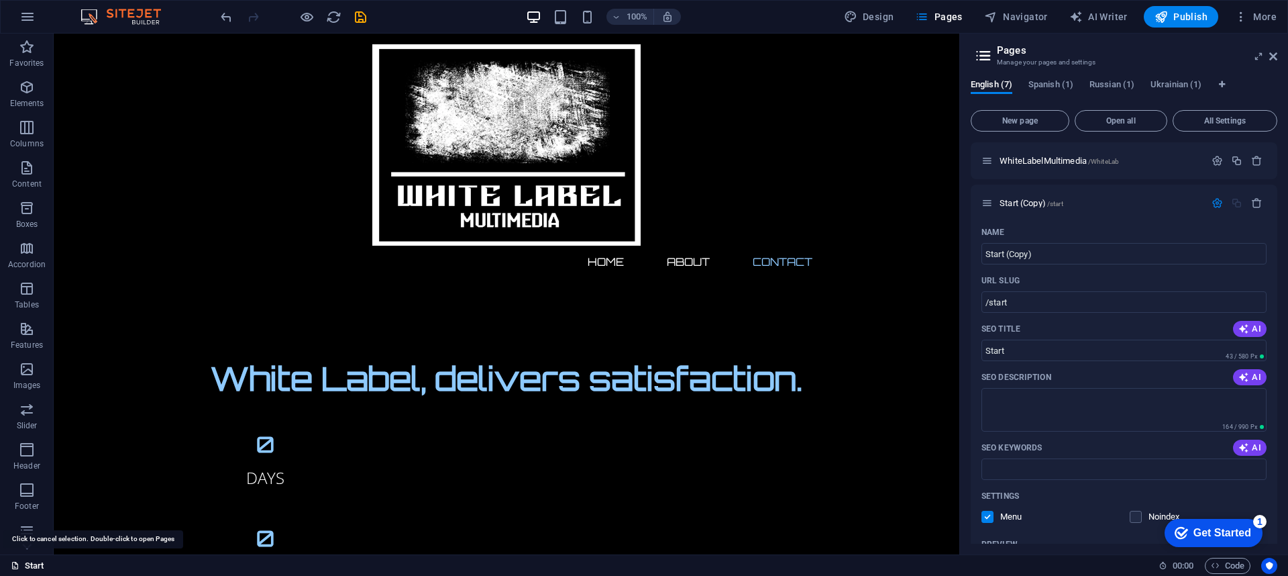
click at [14, 431] on link "Start" at bounding box center [28, 565] width 34 height 16
click at [19, 431] on icon at bounding box center [15, 565] width 9 height 9
click at [965, 203] on icon "button" at bounding box center [1256, 202] width 11 height 11
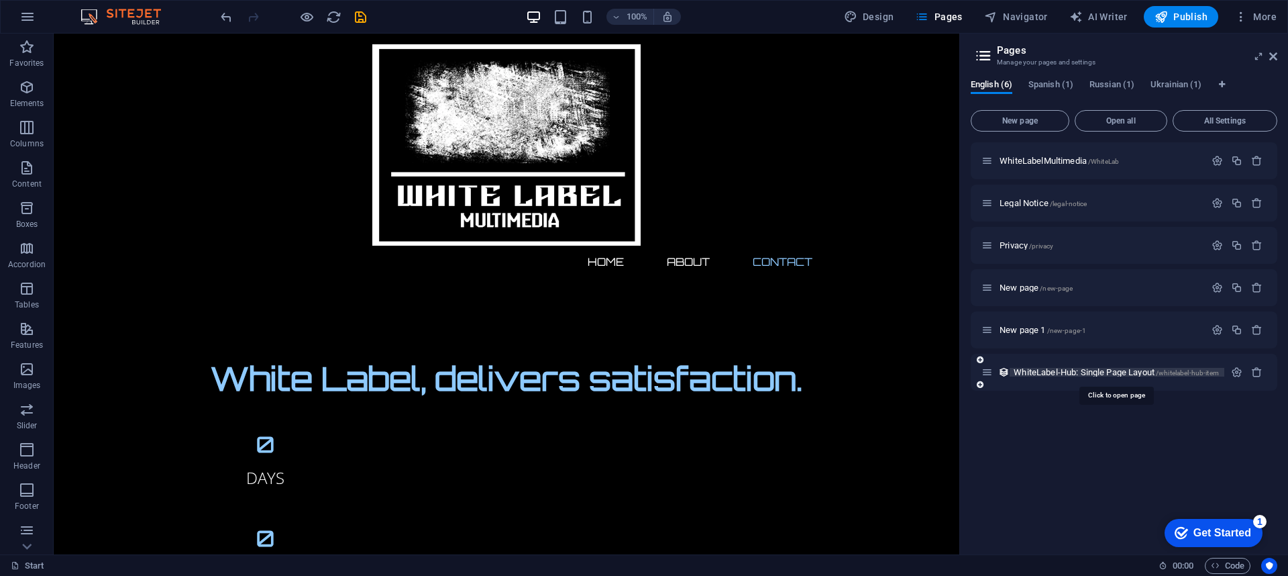
click at [965, 371] on span "WhiteLabel-Hub: Single Page Layout /whitelabel-hub-item" at bounding box center [1116, 372] width 205 height 10
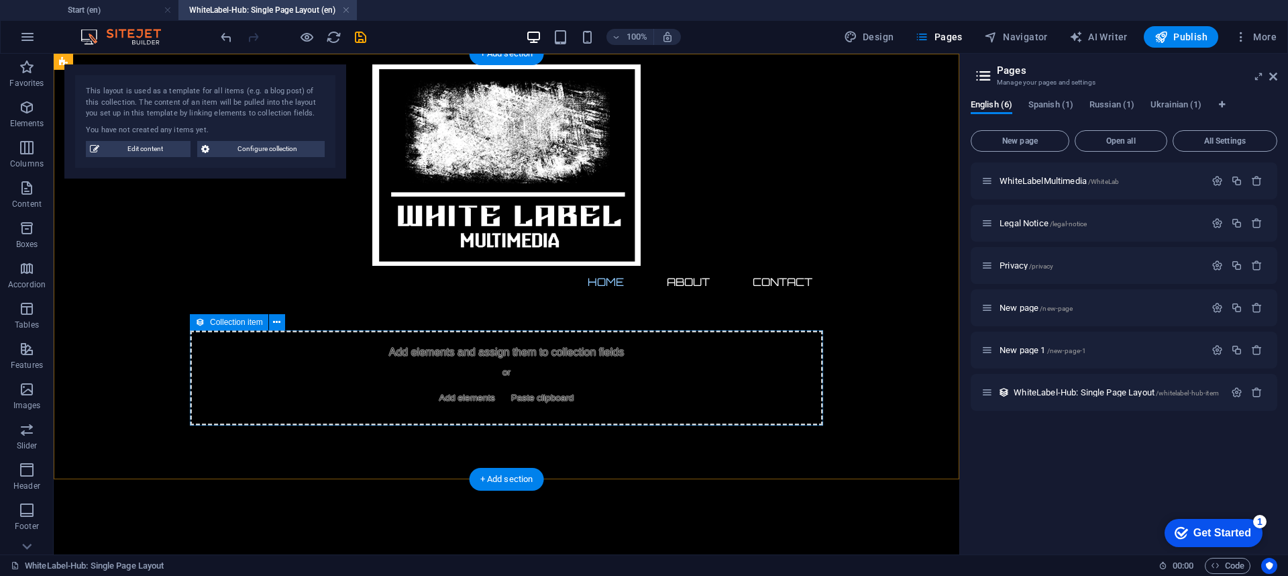
click at [295, 350] on div "Add elements and assign them to collection fields or Add elements Paste clipboa…" at bounding box center [506, 377] width 633 height 95
click at [510, 360] on div "Add elements and assign them to collection fields or Add elements Paste clipboa…" at bounding box center [506, 377] width 633 height 95
click at [464, 398] on span "Add elements" at bounding box center [467, 397] width 66 height 19
click at [476, 396] on span "Add elements" at bounding box center [467, 397] width 66 height 19
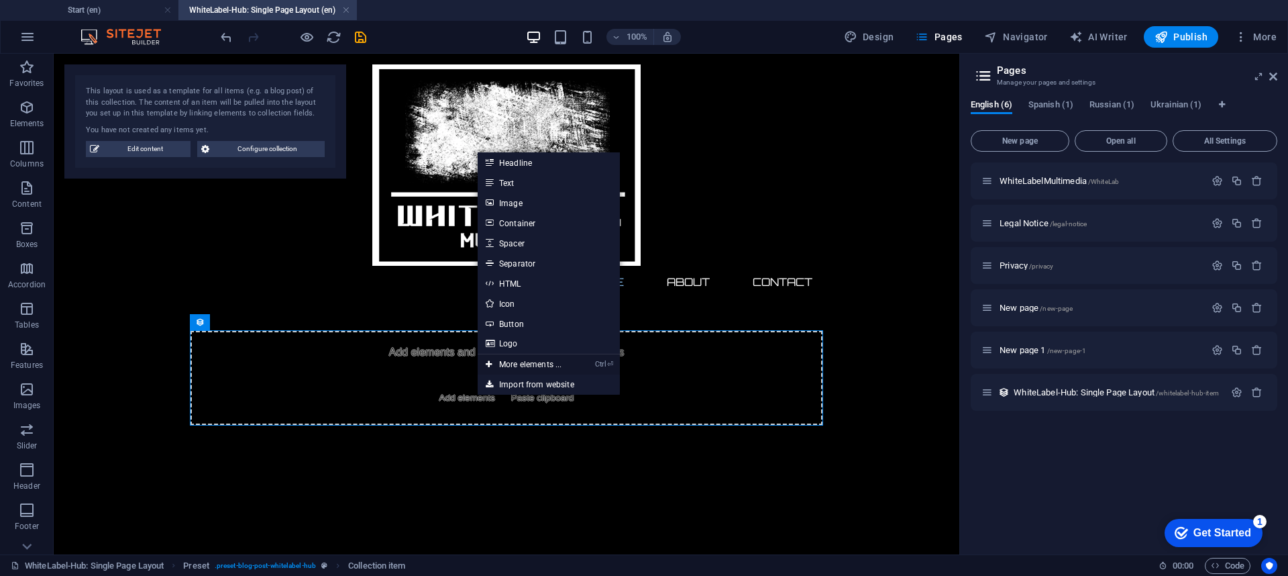
drag, startPoint x: 522, startPoint y: 361, endPoint x: 237, endPoint y: 307, distance: 290.2
click at [522, 362] on link "Ctrl ⏎ More elements ..." at bounding box center [524, 364] width 92 height 20
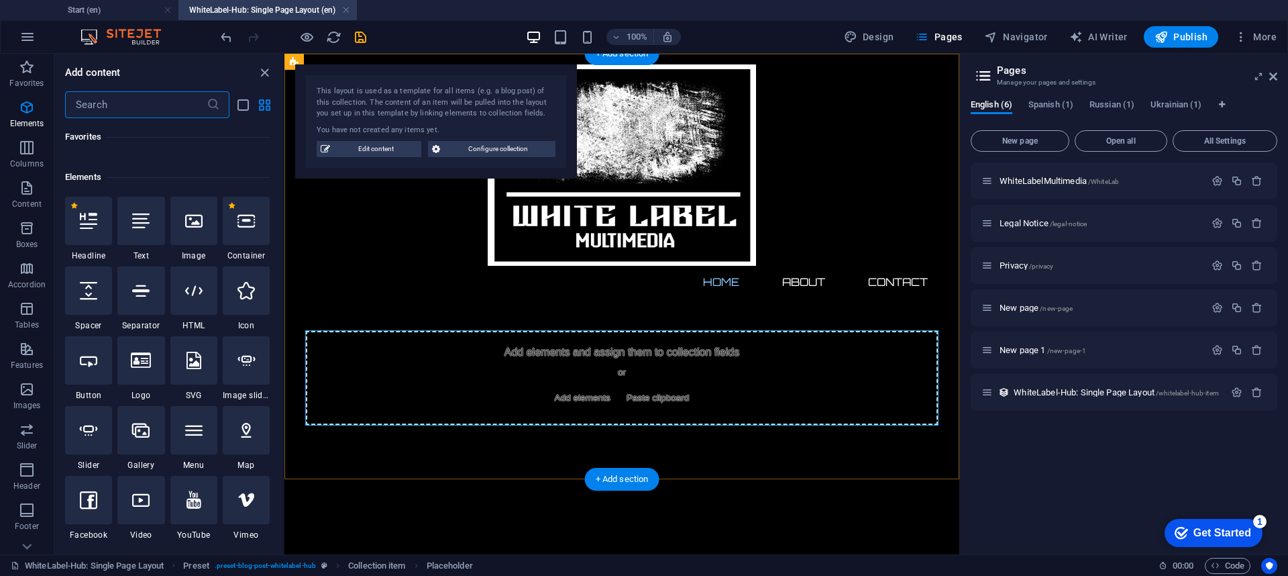
scroll to position [143, 0]
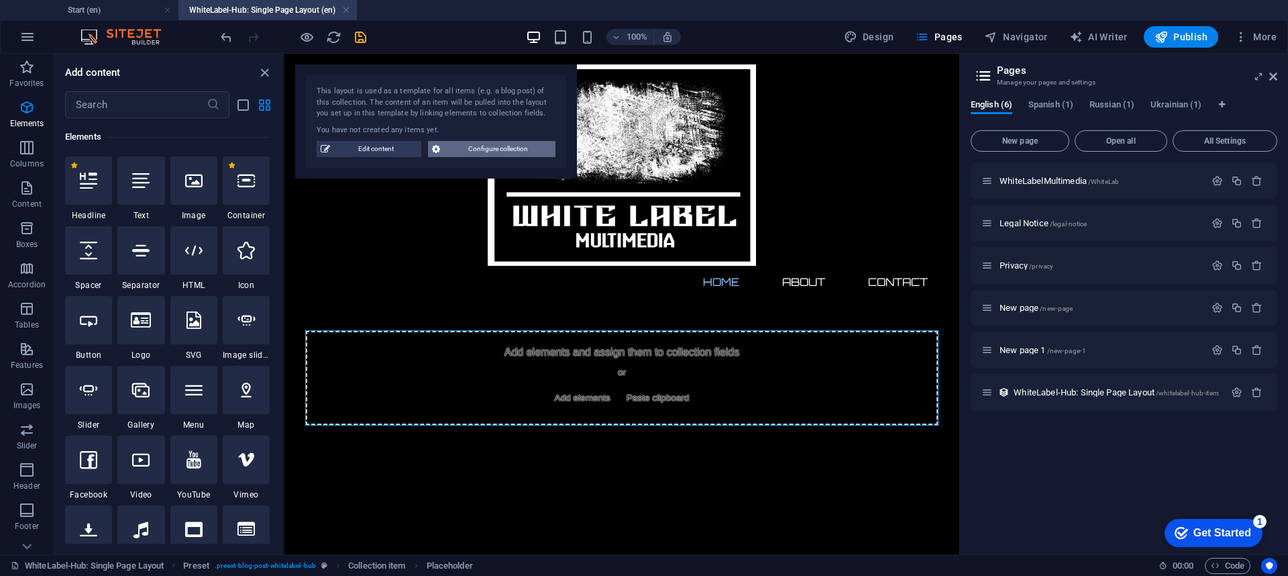
click at [457, 145] on span "Configure collection" at bounding box center [497, 149] width 107 height 16
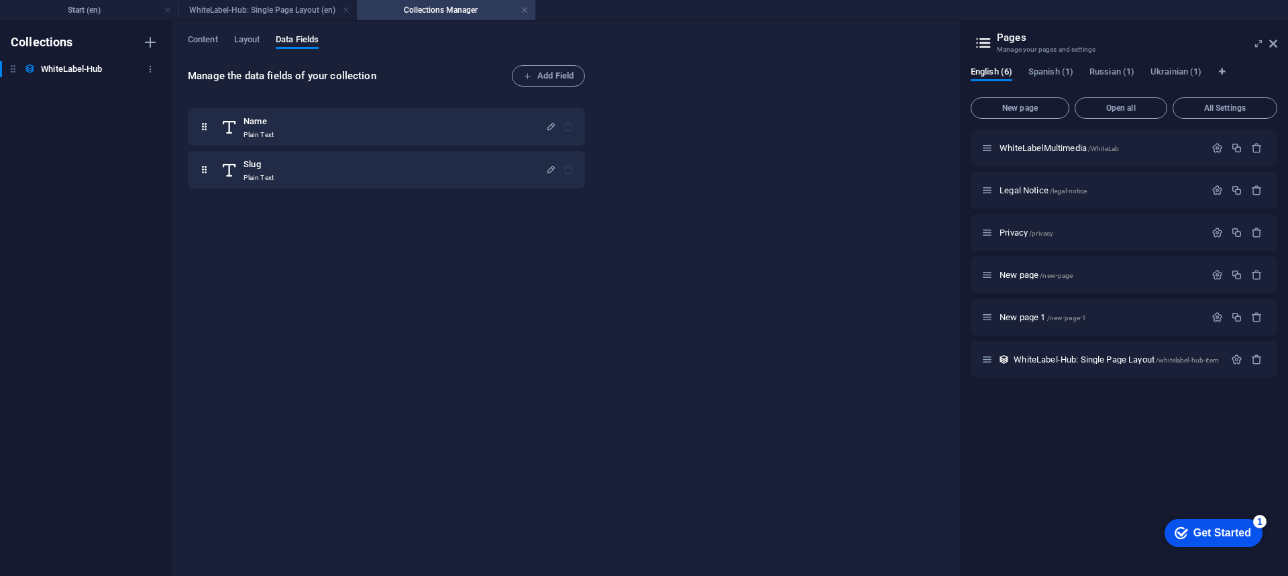
click at [95, 65] on h6 "WhiteLabel-Hub" at bounding box center [71, 69] width 61 height 16
click at [85, 61] on h6 "WhiteLabel-Hub" at bounding box center [71, 69] width 61 height 16
click at [4, 61] on div "WhiteLabel-Hub WhiteLabel-Hub" at bounding box center [79, 69] width 158 height 16
click at [34, 72] on icon at bounding box center [29, 68] width 11 height 11
drag, startPoint x: 28, startPoint y: 72, endPoint x: 42, endPoint y: 72, distance: 13.4
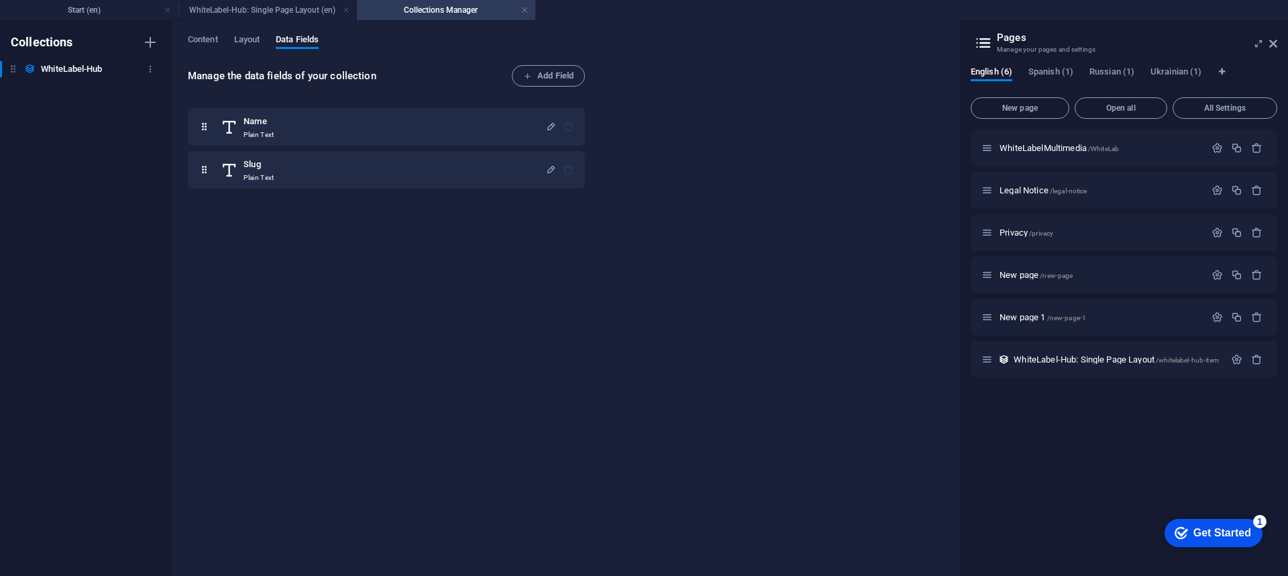
click at [32, 72] on icon at bounding box center [29, 68] width 11 height 11
click at [65, 71] on h6 "WhiteLabel-Hub" at bounding box center [71, 69] width 61 height 16
click at [145, 64] on button "button" at bounding box center [150, 68] width 16 height 21
click at [152, 43] on div at bounding box center [644, 288] width 1288 height 576
click at [236, 42] on span "Layout" at bounding box center [247, 41] width 26 height 19
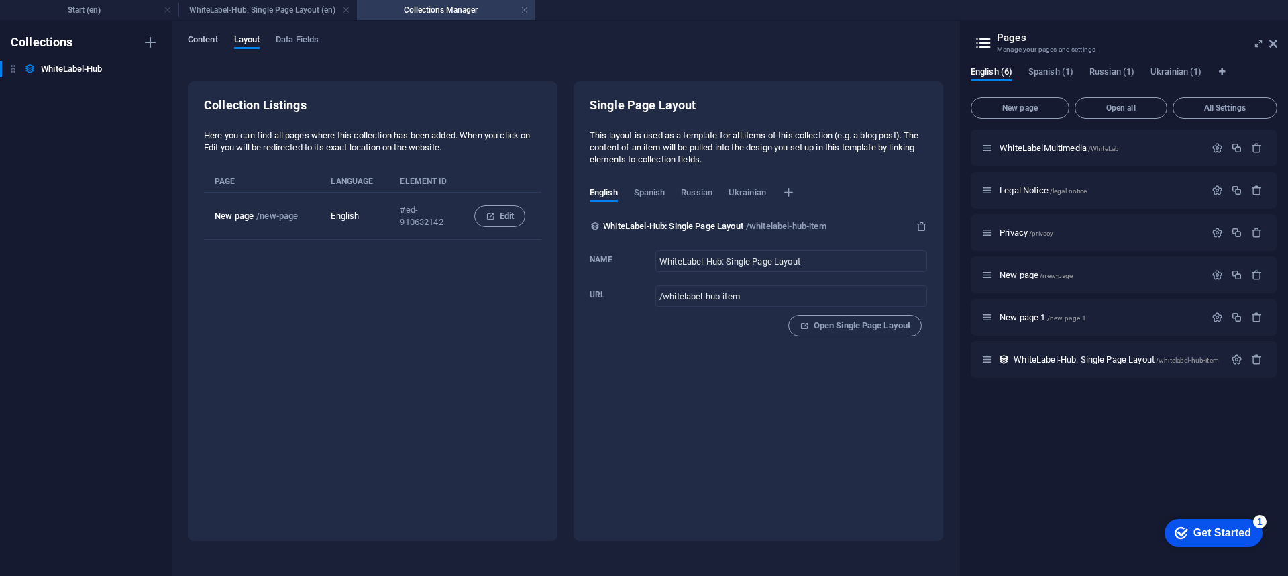
click at [199, 43] on span "Content" at bounding box center [203, 41] width 30 height 19
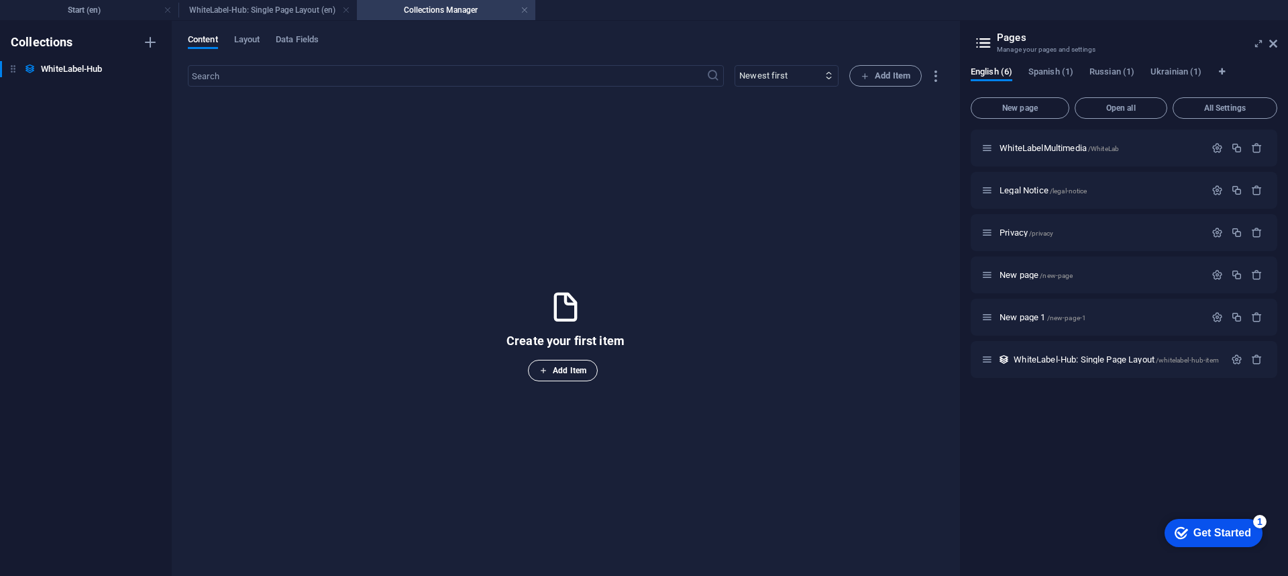
click at [579, 373] on span "Add Item" at bounding box center [562, 370] width 47 height 16
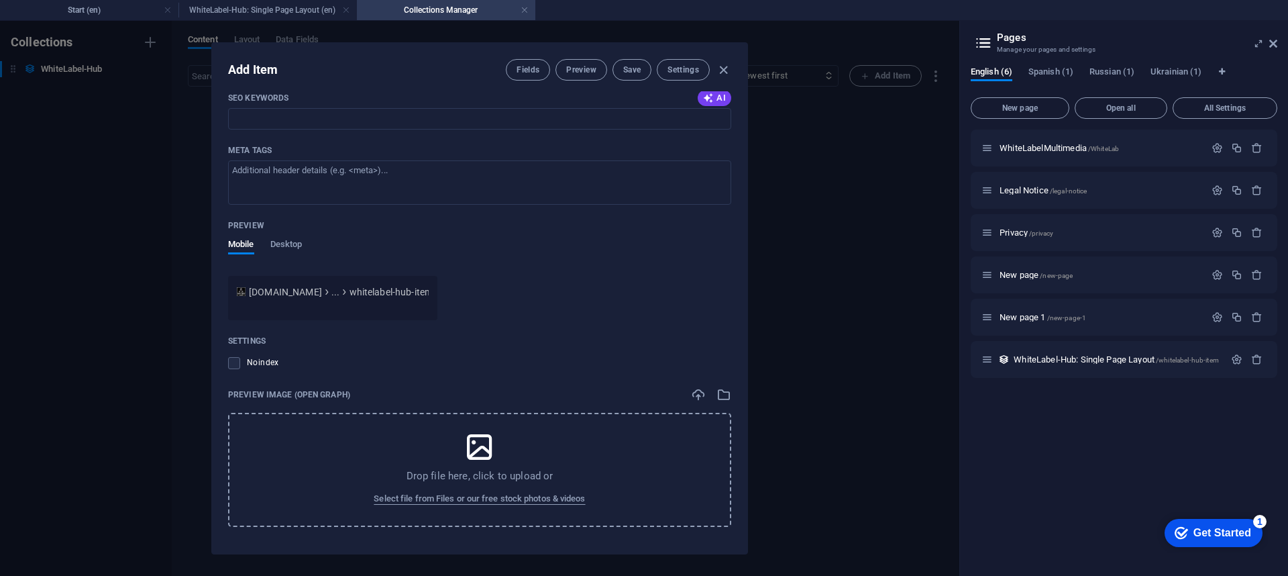
scroll to position [0, 0]
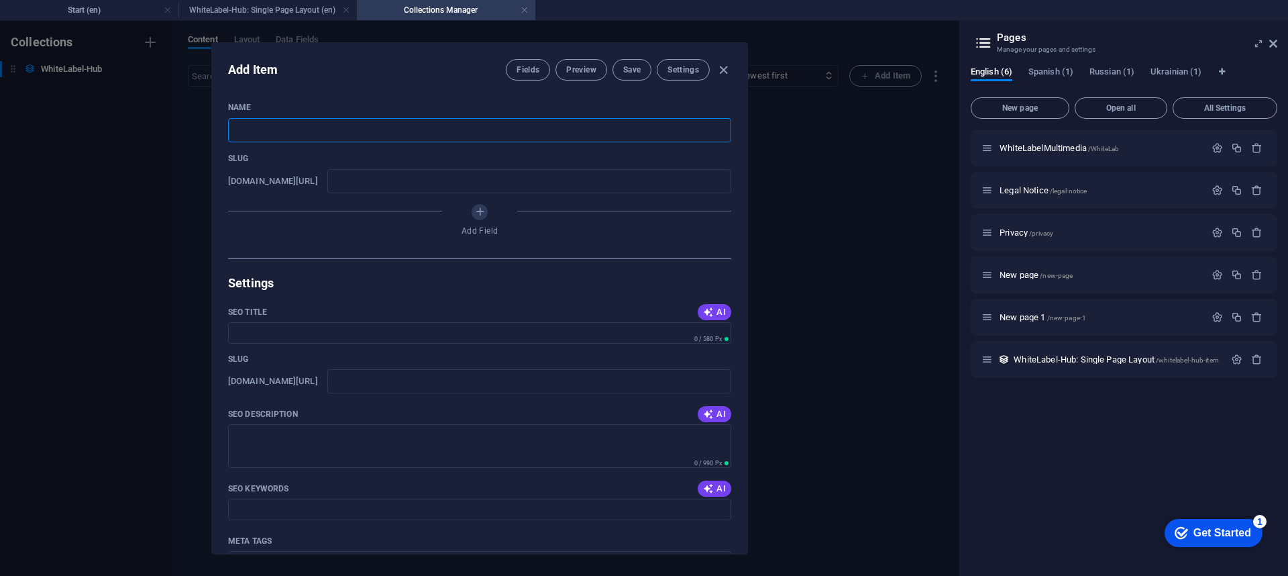
click at [375, 129] on input "text" at bounding box center [479, 130] width 503 height 24
click at [318, 182] on h6 "[DOMAIN_NAME][URL]" at bounding box center [273, 181] width 90 height 16
click at [965, 105] on span "All Settings" at bounding box center [1225, 108] width 93 height 8
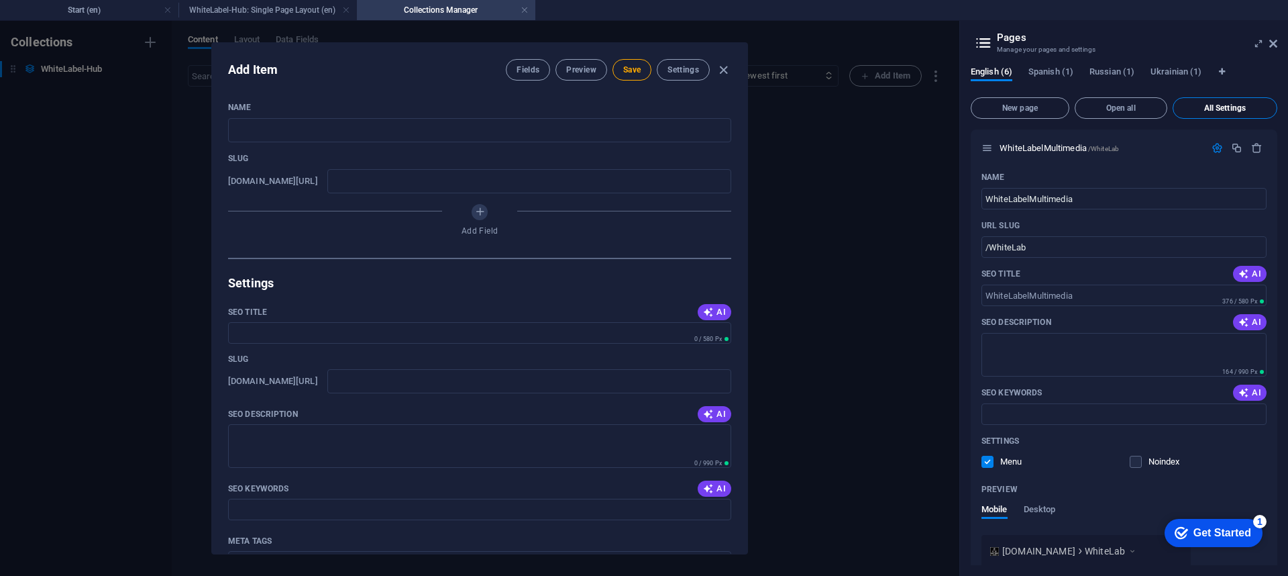
scroll to position [2504, 0]
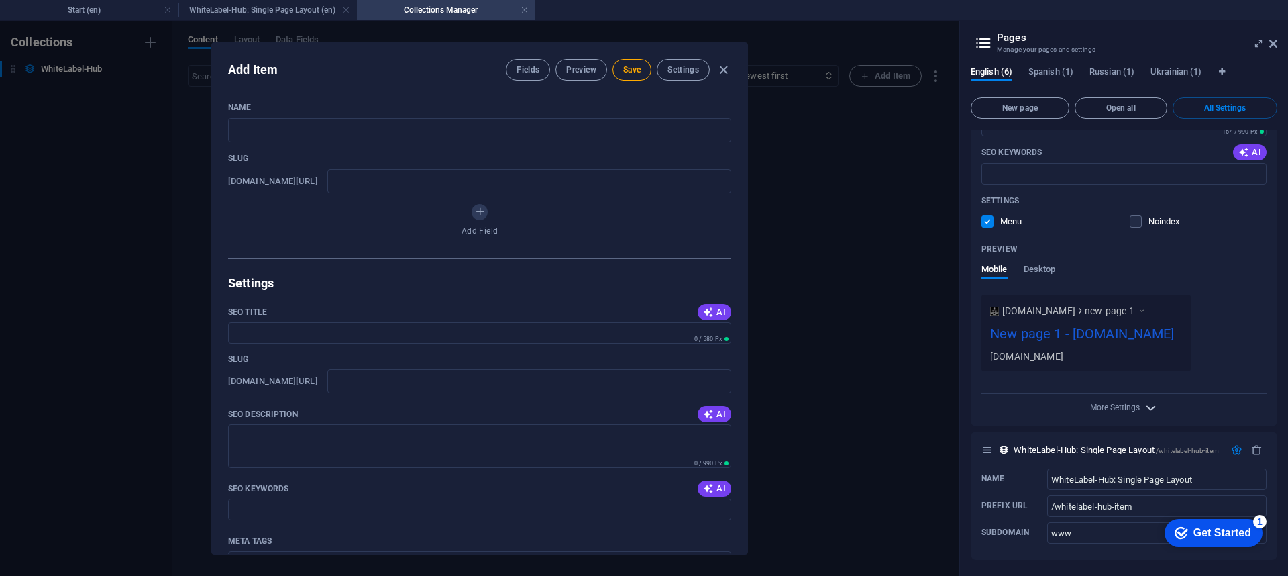
click at [965, 409] on icon "button" at bounding box center [1150, 407] width 15 height 15
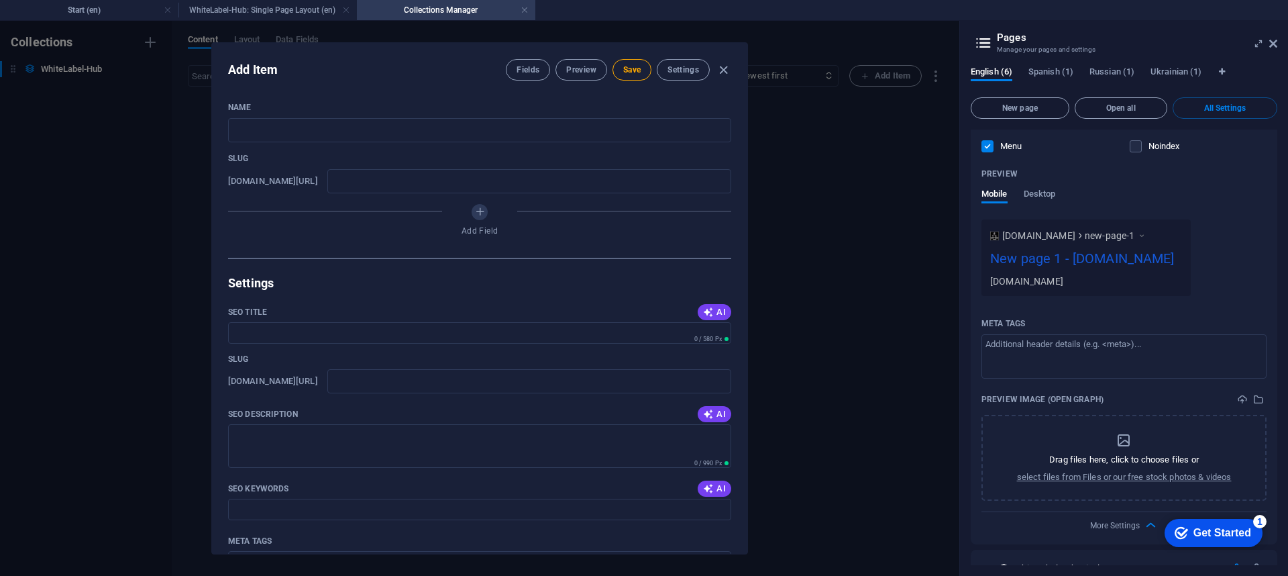
scroll to position [2638, 0]
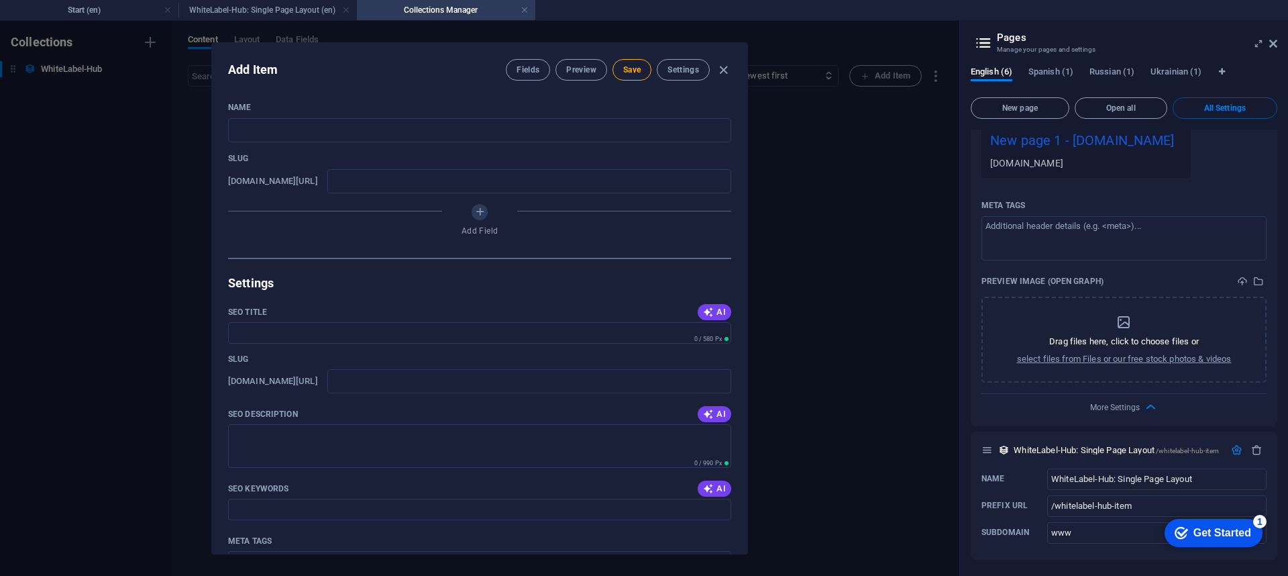
click at [965, 415] on icon "button" at bounding box center [1150, 406] width 15 height 15
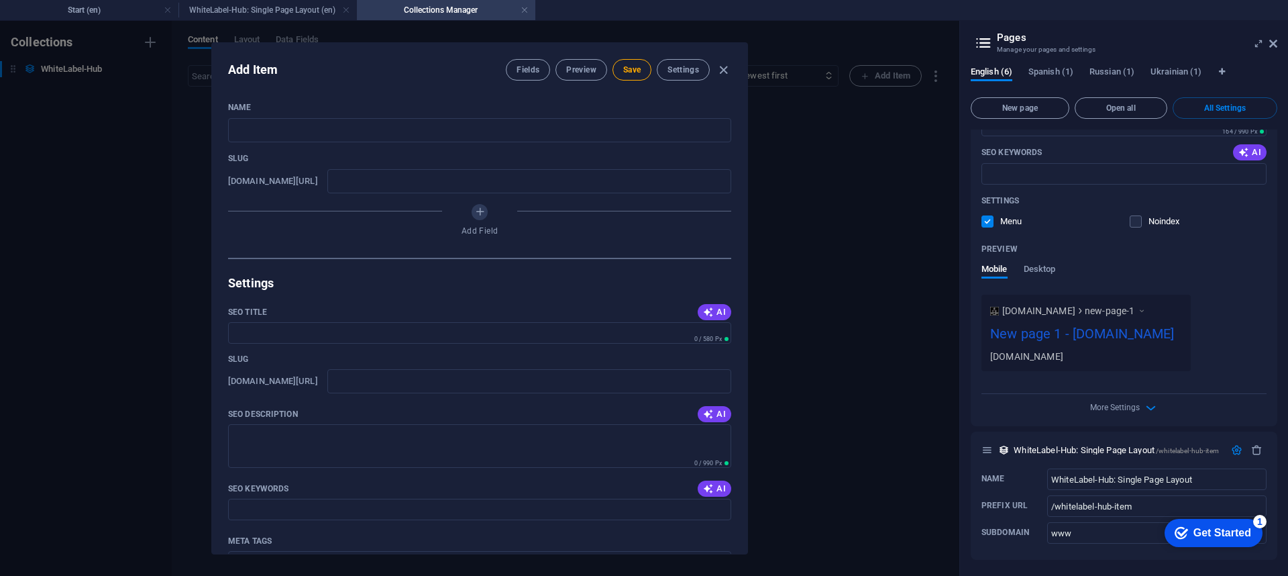
scroll to position [2504, 0]
click at [965, 414] on div "More Settings" at bounding box center [1123, 404] width 285 height 21
click at [965, 413] on div "More Settings" at bounding box center [1123, 404] width 285 height 21
click at [965, 431] on span "/whitelabel-hub-item" at bounding box center [1187, 450] width 63 height 7
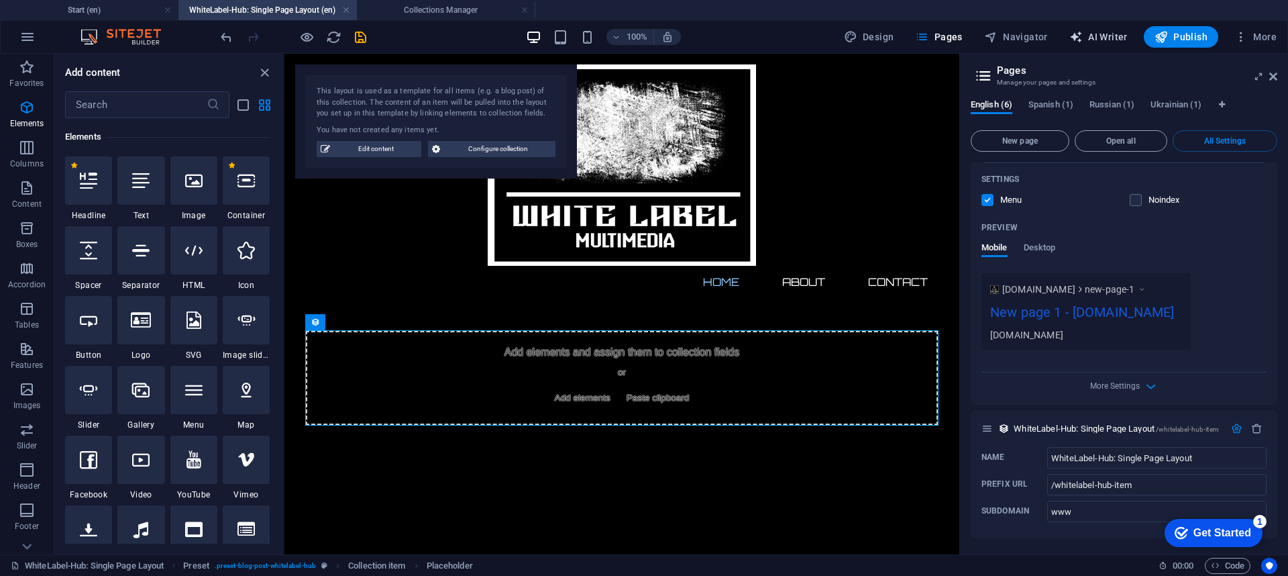
click at [965, 28] on button "AI Writer" at bounding box center [1098, 36] width 69 height 21
select select "English"
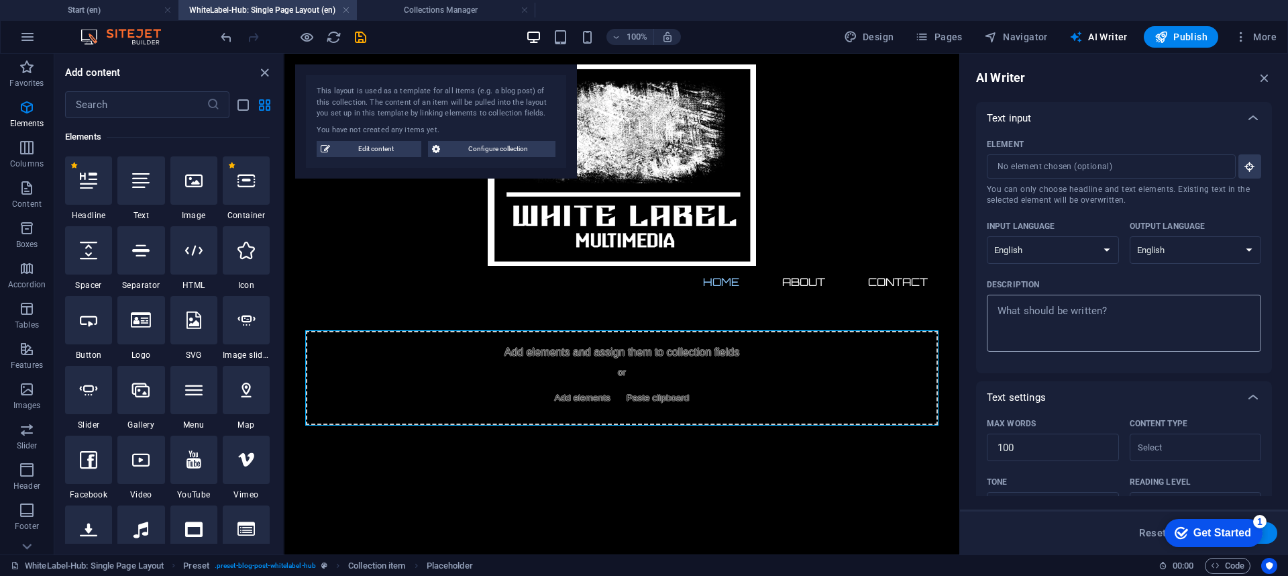
scroll to position [220, 0]
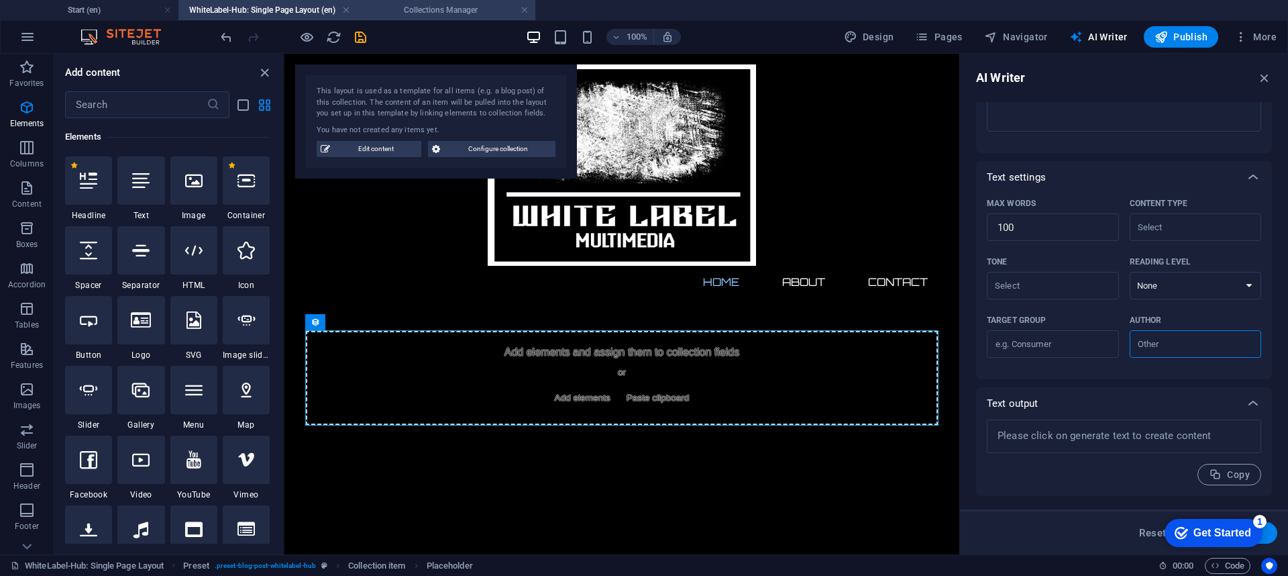
click at [492, 2] on li "Collections Manager" at bounding box center [446, 10] width 178 height 20
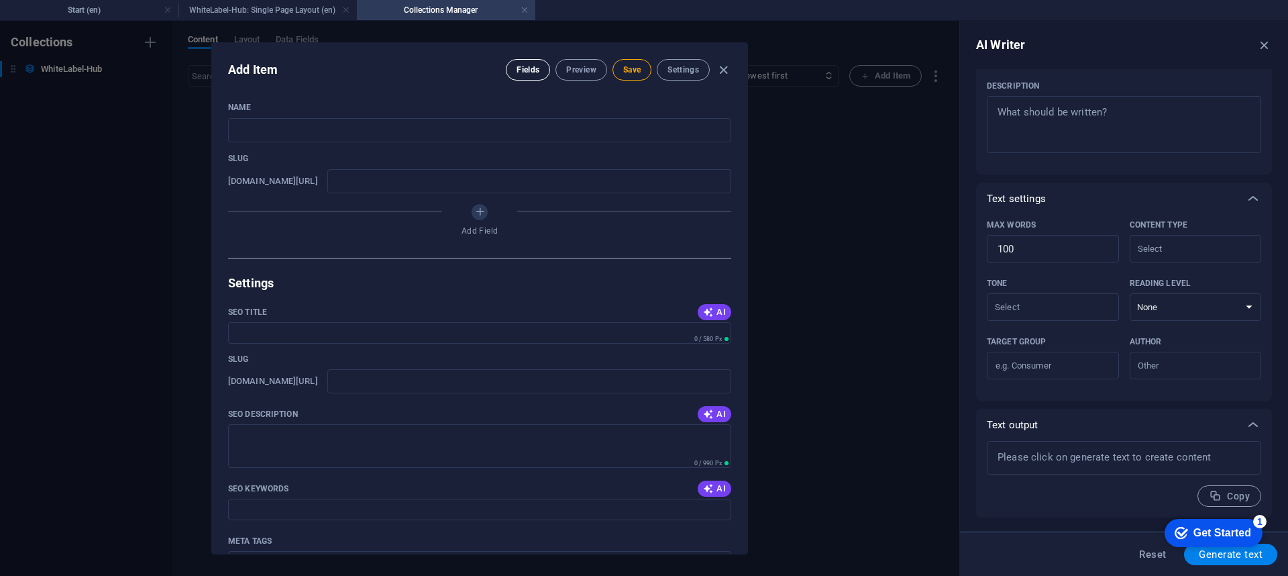
click at [529, 69] on span "Fields" at bounding box center [528, 69] width 23 height 11
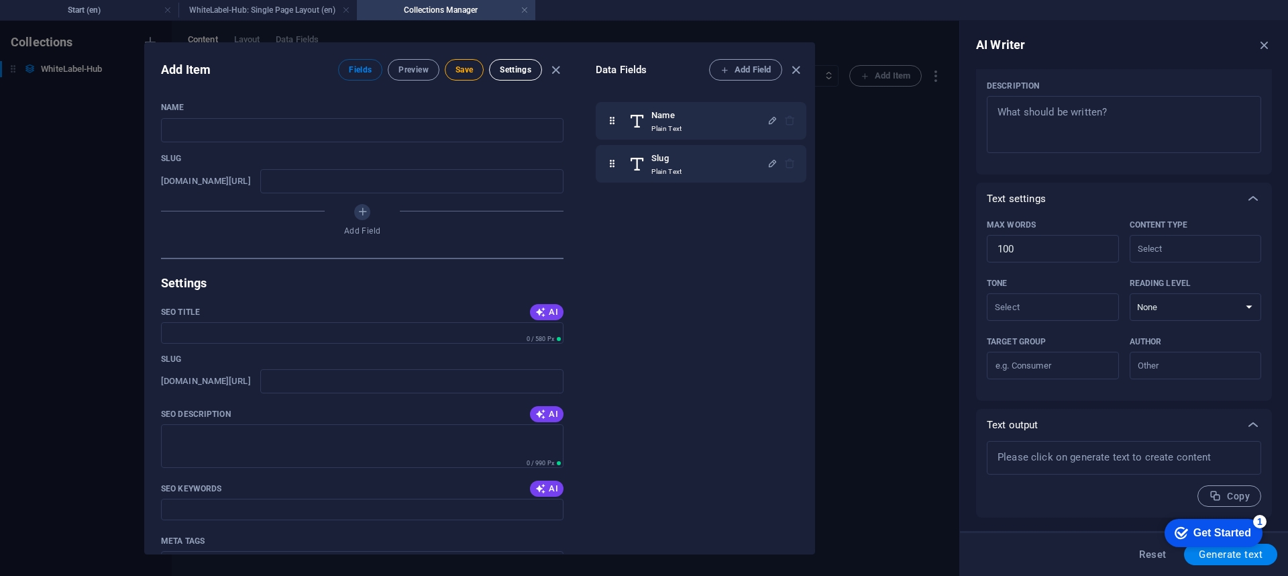
click at [535, 62] on button "Settings" at bounding box center [515, 69] width 53 height 21
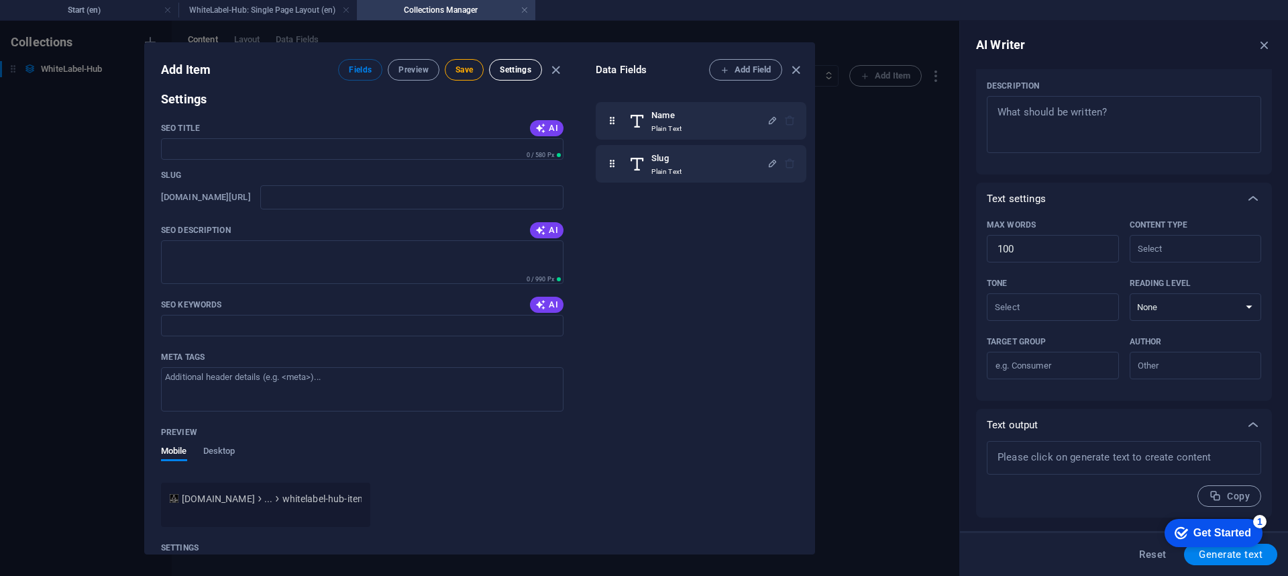
click at [518, 70] on span "Settings" at bounding box center [516, 69] width 32 height 11
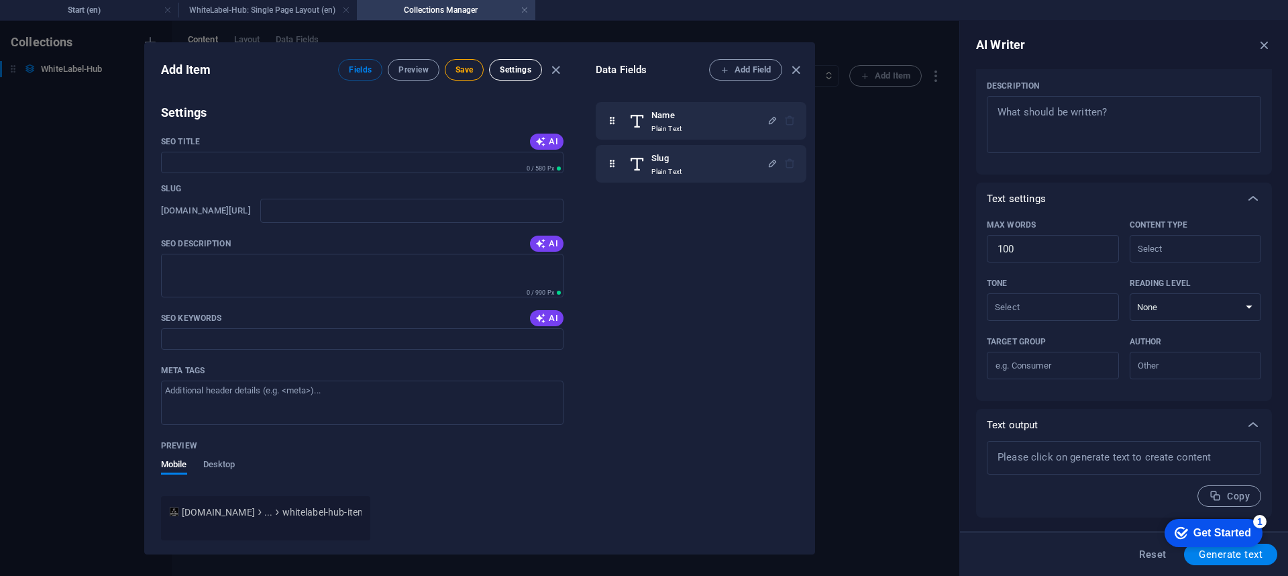
scroll to position [184, 0]
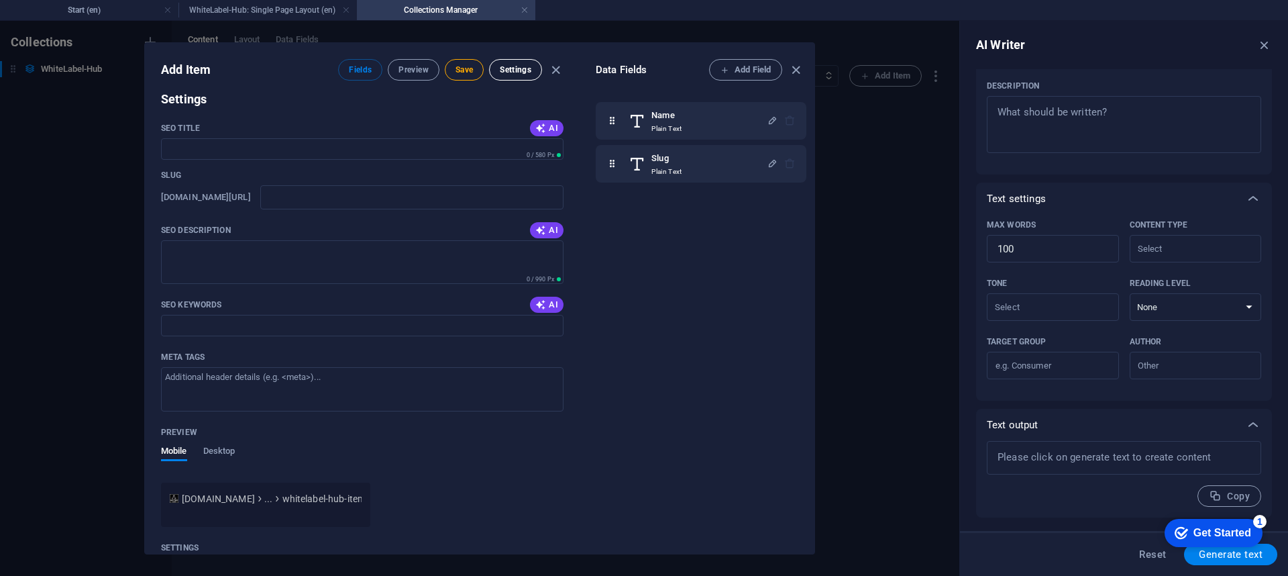
drag, startPoint x: 518, startPoint y: 70, endPoint x: 511, endPoint y: 73, distance: 8.1
click at [511, 73] on span "Settings" at bounding box center [516, 69] width 32 height 11
click at [739, 71] on span "Add Field" at bounding box center [745, 70] width 50 height 16
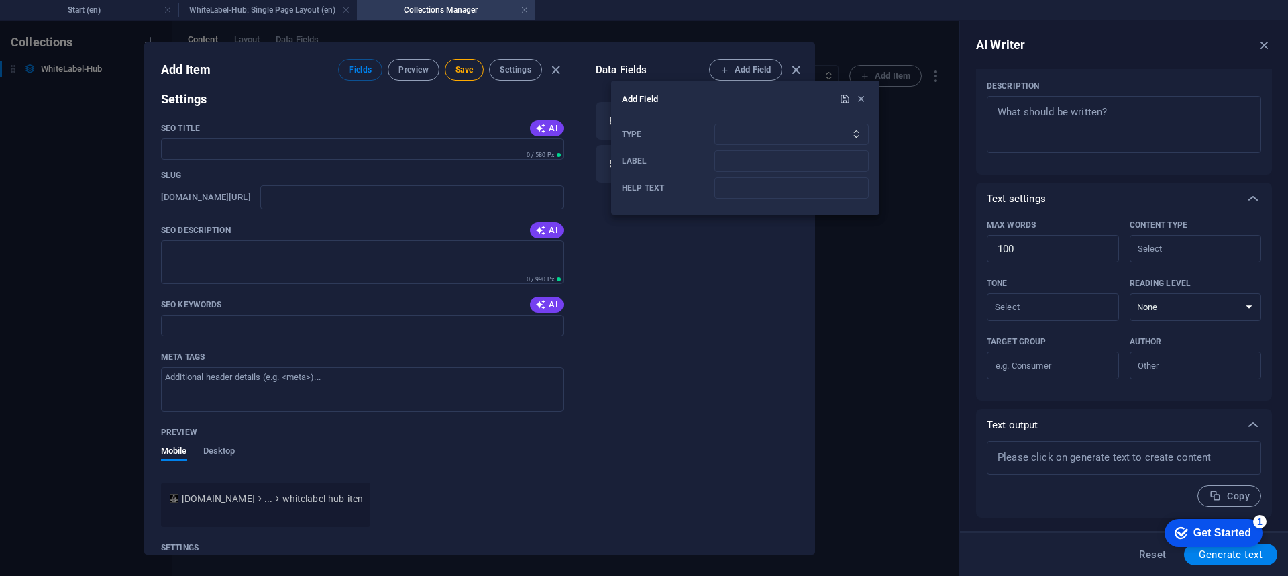
drag, startPoint x: 843, startPoint y: 101, endPoint x: 842, endPoint y: 134, distance: 32.9
click at [842, 100] on icon "submit" at bounding box center [844, 98] width 11 height 11
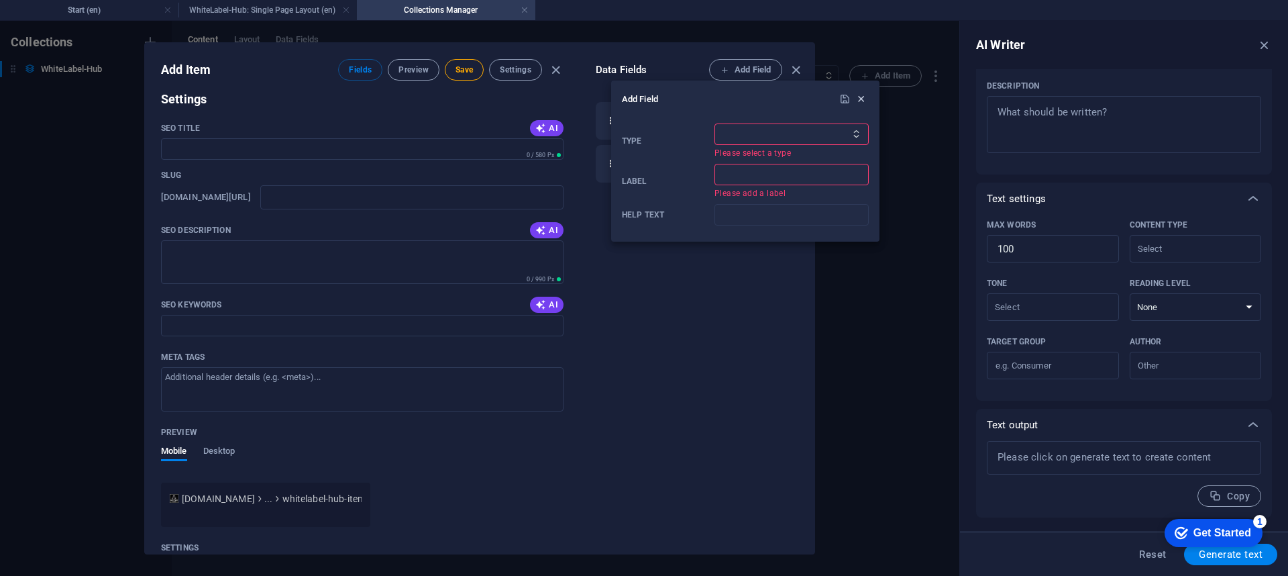
click at [860, 99] on icon "button" at bounding box center [860, 98] width 11 height 11
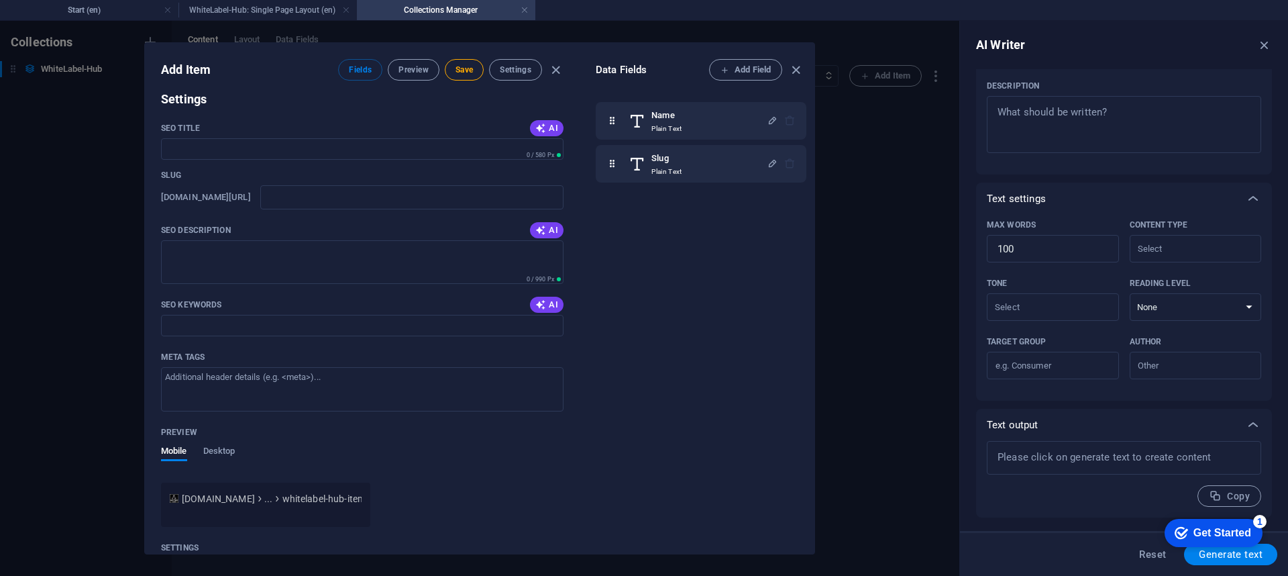
click at [612, 70] on h6 "Data Fields" at bounding box center [652, 70] width 113 height 16
click at [965, 431] on span "Generate text" at bounding box center [1231, 554] width 64 height 11
type textarea "x"
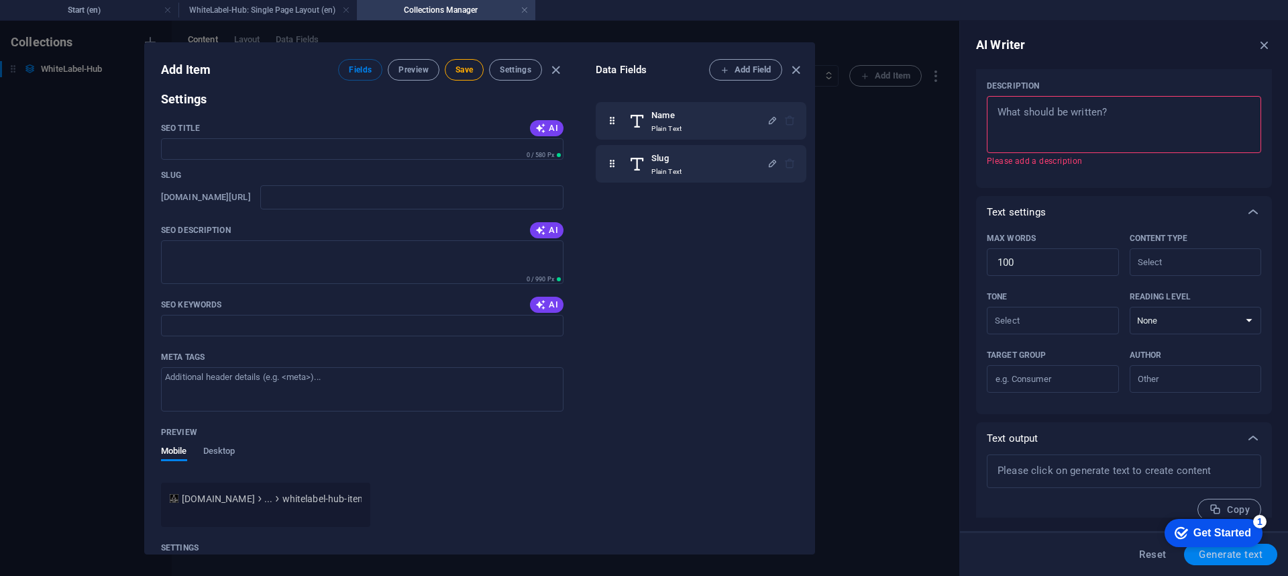
click at [965, 431] on span "Generate text" at bounding box center [1231, 554] width 64 height 11
type textarea "x"
click at [965, 431] on span "Generate text" at bounding box center [1231, 554] width 64 height 11
type textarea "x"
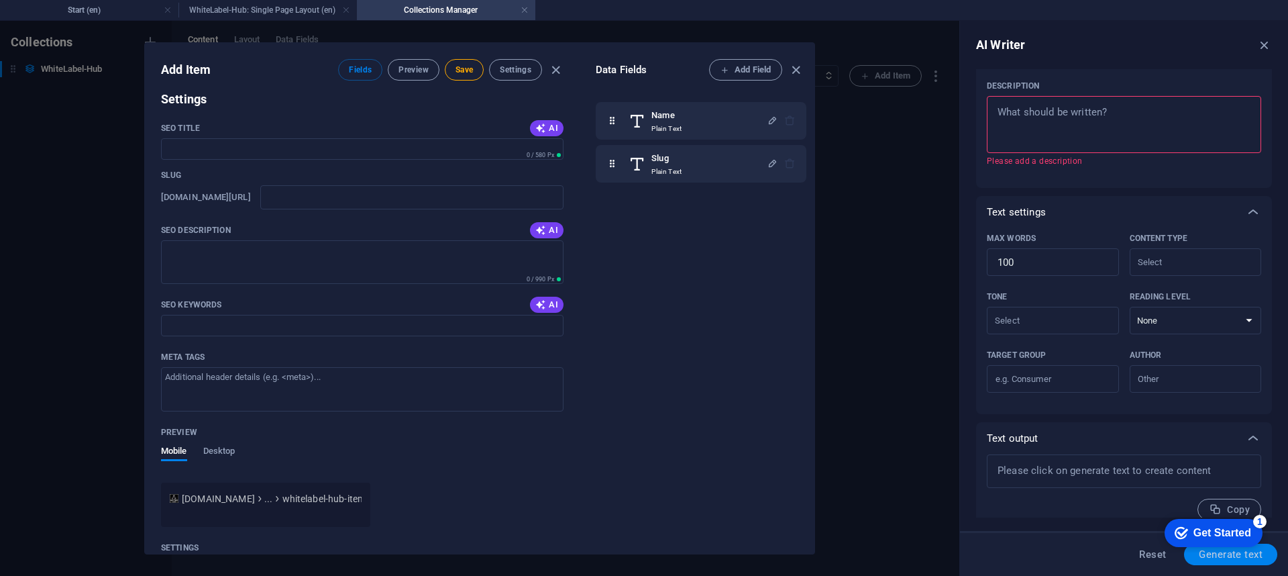
type textarea "x"
click at [965, 431] on span "Generate text" at bounding box center [1231, 554] width 64 height 11
type textarea "x"
click at [965, 431] on span "Generate text" at bounding box center [1231, 554] width 64 height 11
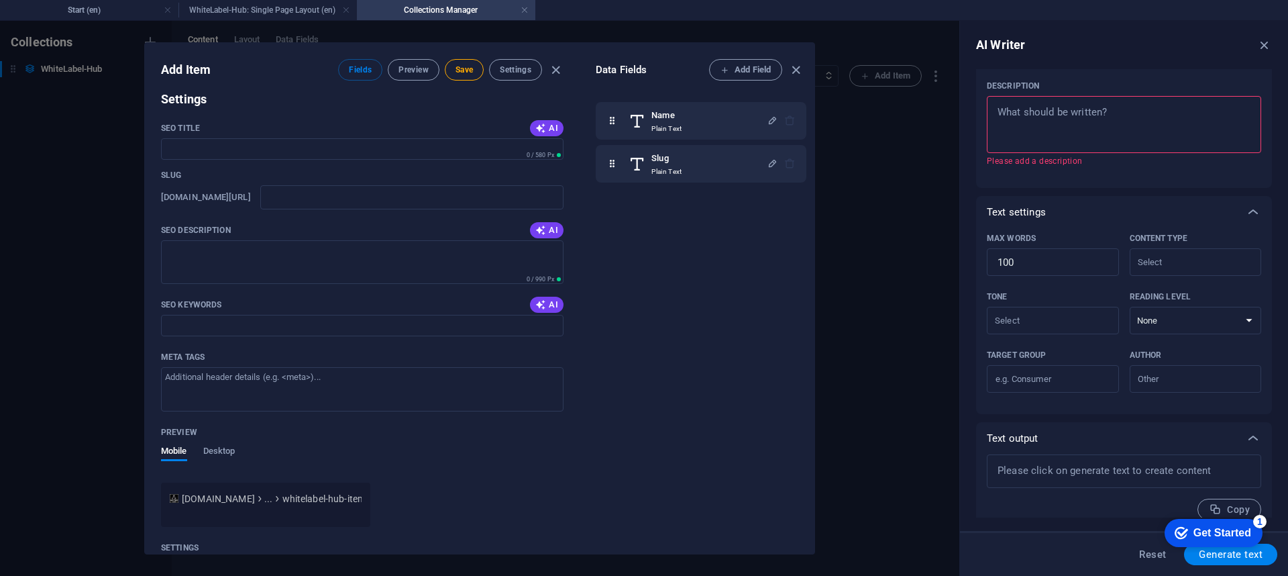
type textarea "x"
drag, startPoint x: 1218, startPoint y: 527, endPoint x: 1350, endPoint y: 726, distance: 239.5
click at [965, 431] on div "Get Started" at bounding box center [1222, 533] width 58 height 12
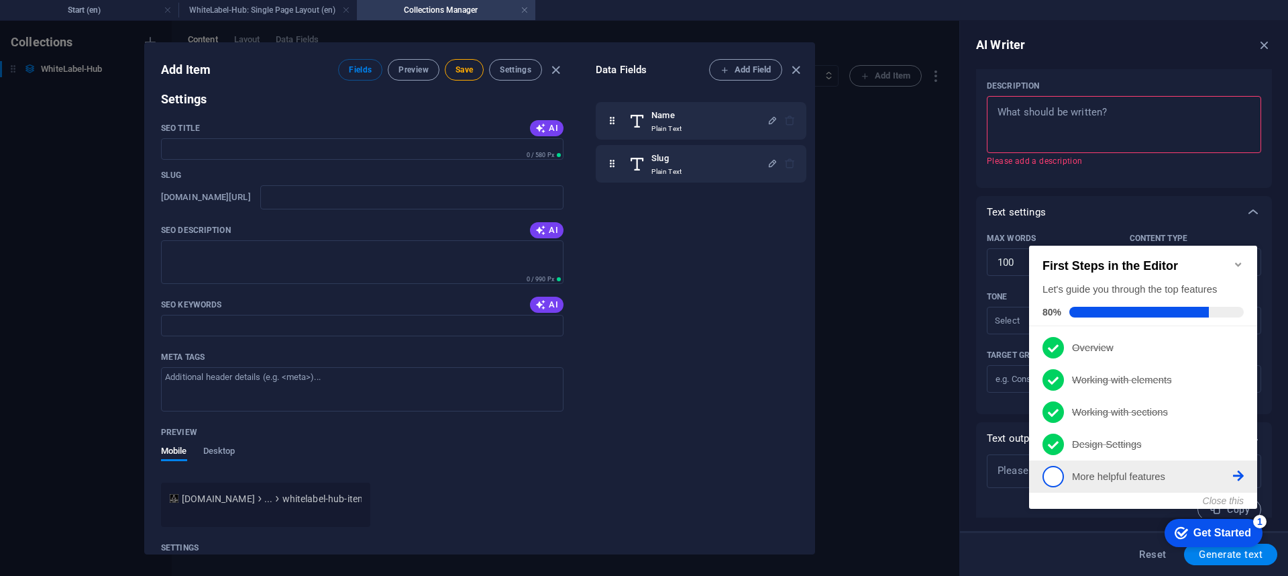
click at [965, 431] on icon at bounding box center [1238, 475] width 11 height 11
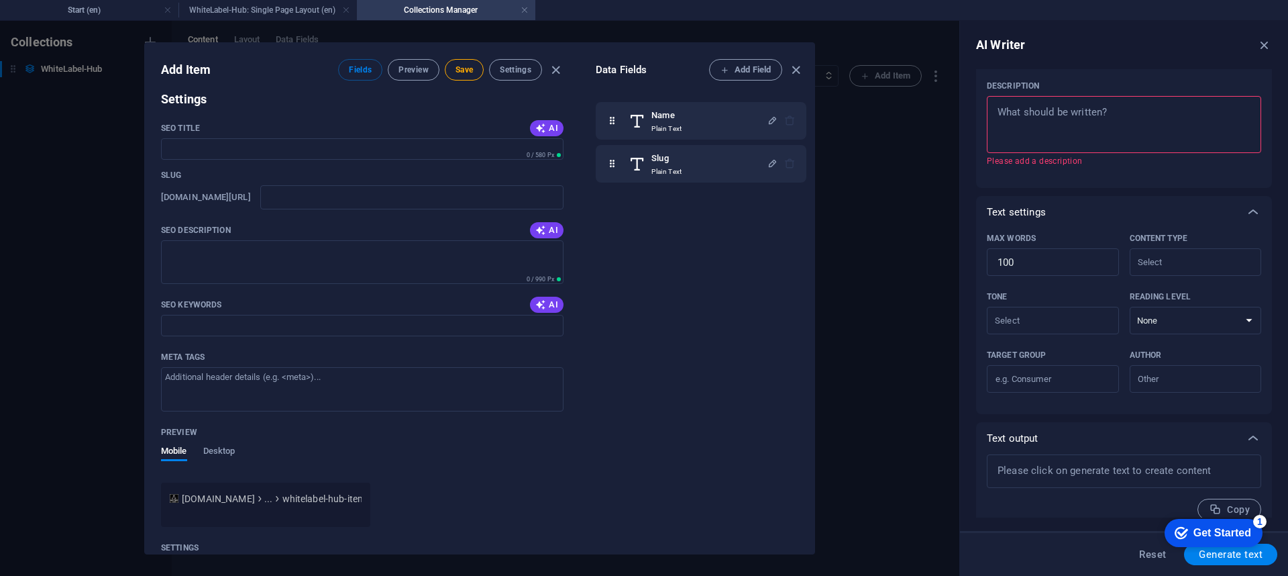
click at [883, 70] on div "Add Item Fields Preview Save Settings Name ​ Slug [DOMAIN_NAME][URL] ​ Add Fiel…" at bounding box center [479, 298] width 959 height 555
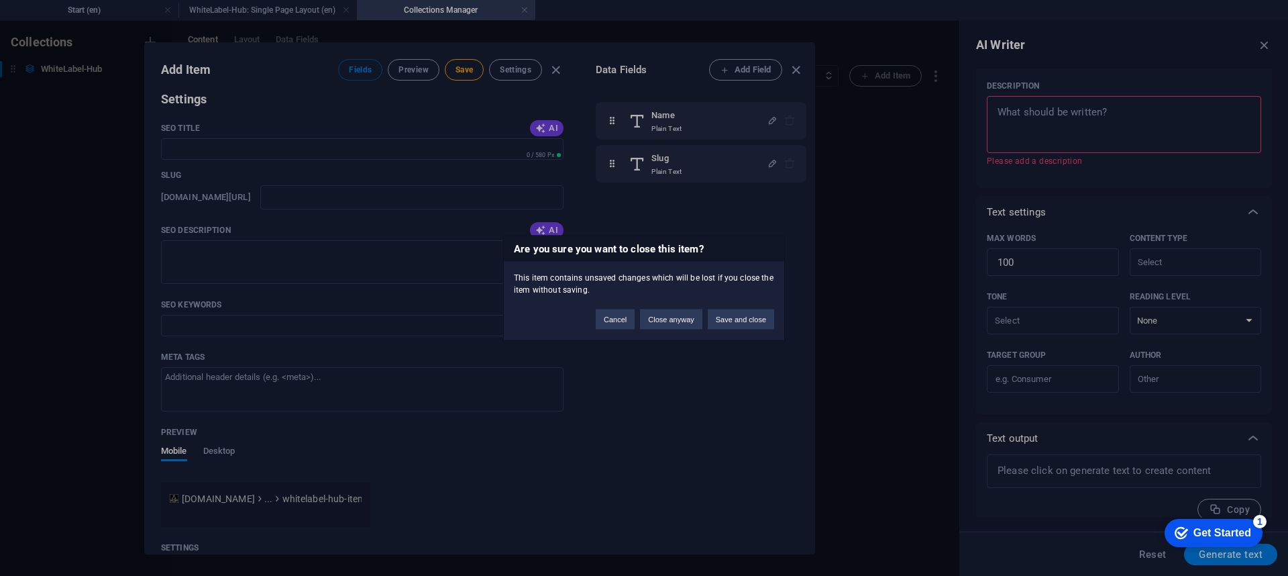
drag, startPoint x: 736, startPoint y: 311, endPoint x: 739, endPoint y: 301, distance: 10.6
click at [739, 305] on div "Cancel Close anyway Save and close" at bounding box center [685, 313] width 199 height 34
drag, startPoint x: 731, startPoint y: 319, endPoint x: 736, endPoint y: 297, distance: 23.4
click at [737, 296] on div "Cancel Close anyway Save and close" at bounding box center [685, 313] width 199 height 34
click at [733, 319] on button "Save and close" at bounding box center [741, 319] width 66 height 20
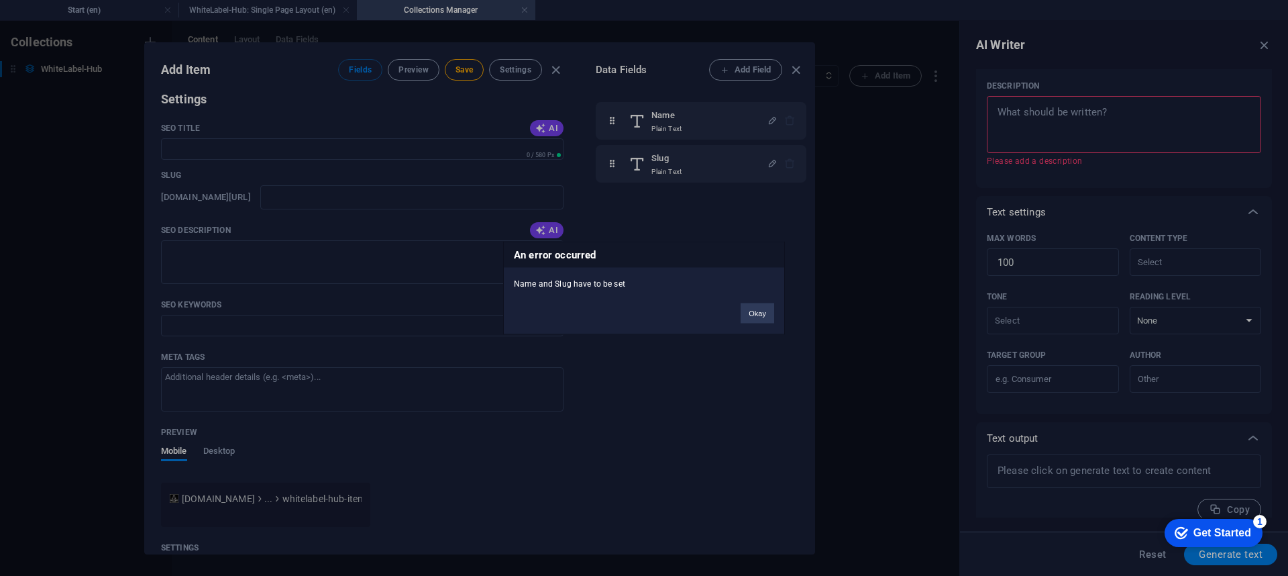
click at [735, 320] on div "Okay" at bounding box center [758, 307] width 54 height 34
click at [746, 307] on button "Okay" at bounding box center [758, 313] width 34 height 20
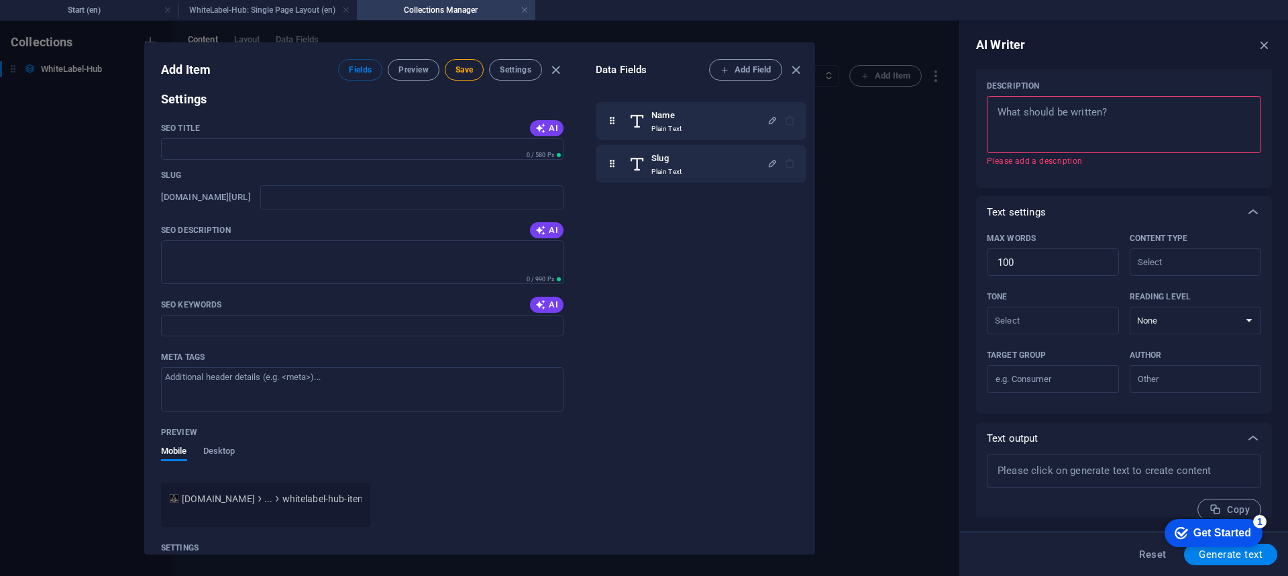
click at [965, 66] on div "AI Writer Text input Element ​ You can only choose headline and text elements. …" at bounding box center [1124, 298] width 328 height 555
drag, startPoint x: 1254, startPoint y: 524, endPoint x: 1383, endPoint y: 807, distance: 311.3
click at [965, 431] on div "checkmark Get Started 1" at bounding box center [1214, 533] width 98 height 28
drag, startPoint x: 1390, startPoint y: 812, endPoint x: 1392, endPoint y: 727, distance: 85.2
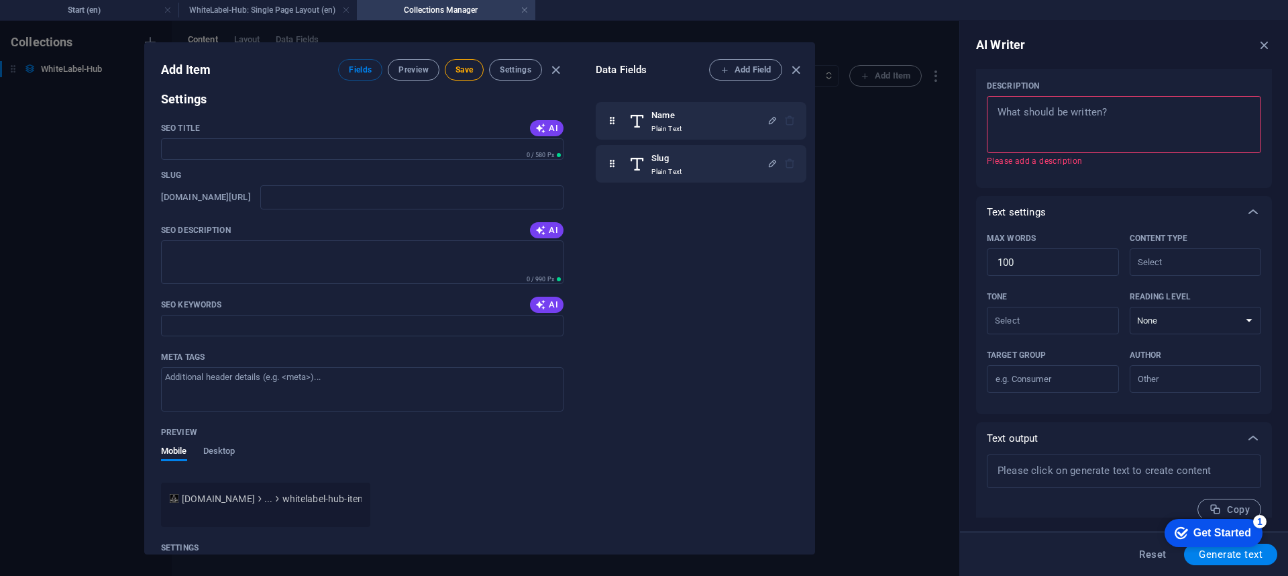
click at [965, 431] on div "checkmark Get Started 1" at bounding box center [1214, 533] width 98 height 28
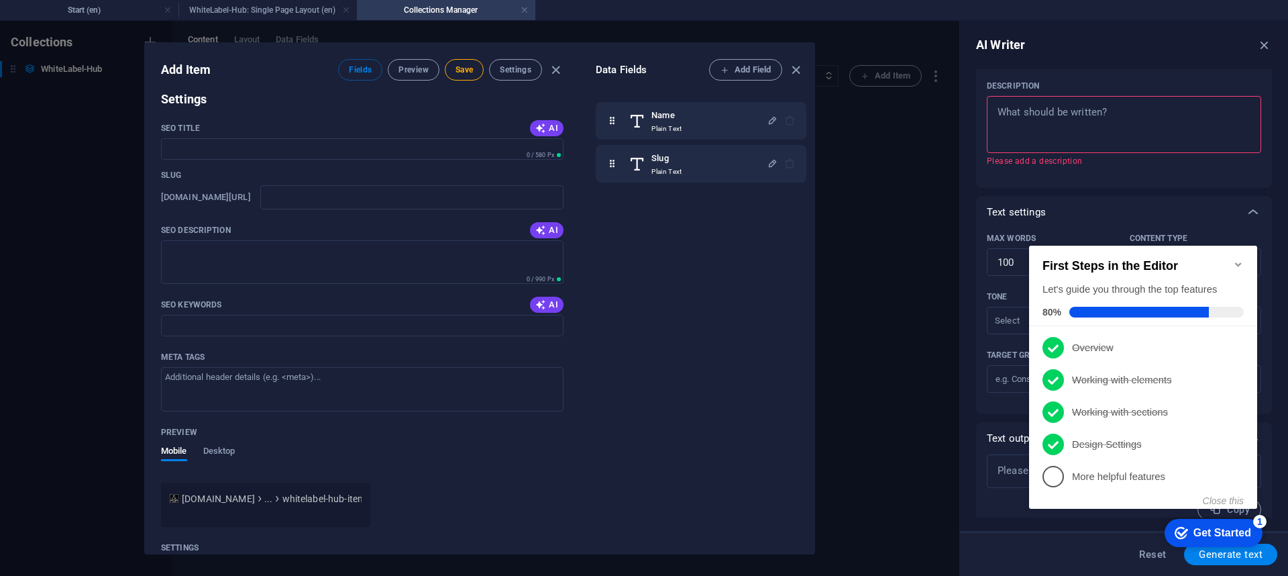
drag, startPoint x: 1262, startPoint y: 441, endPoint x: 1264, endPoint y: 526, distance: 84.5
click at [965, 431] on div "checkmark Get Started 1 First Steps in the Editor Let's guide you through the t…" at bounding box center [1146, 389] width 244 height 326
click at [965, 431] on icon at bounding box center [1238, 475] width 11 height 11
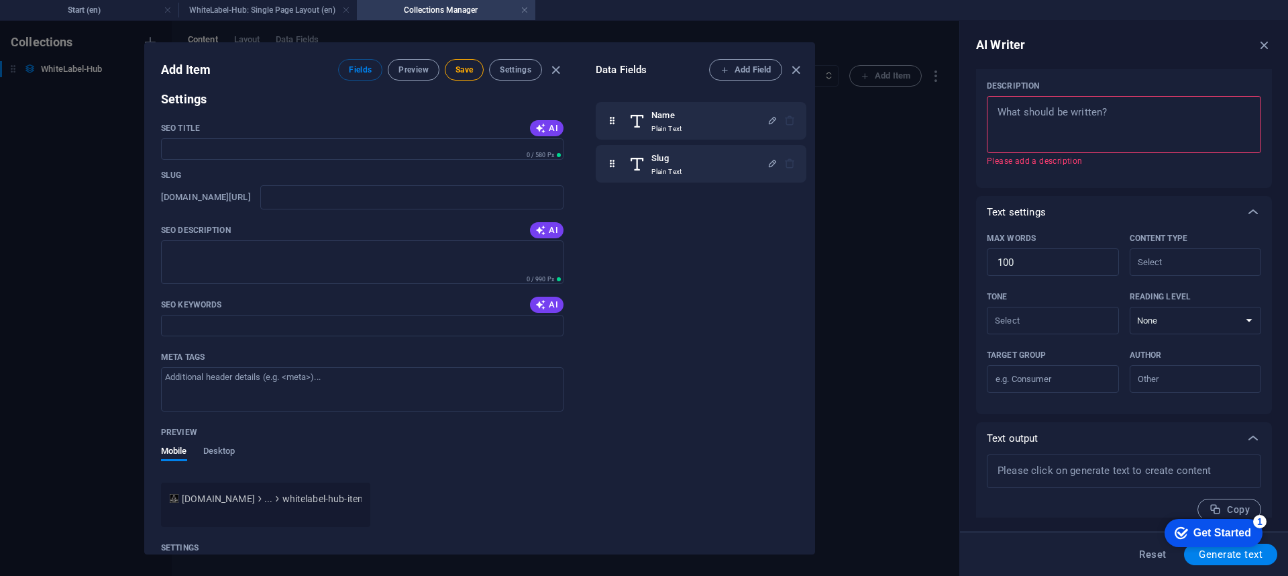
click at [210, 431] on div "Mobile Desktop" at bounding box center [198, 458] width 74 height 25
click at [518, 10] on h4 "Collections Manager" at bounding box center [446, 10] width 178 height 15
click at [527, 11] on link at bounding box center [525, 10] width 8 height 13
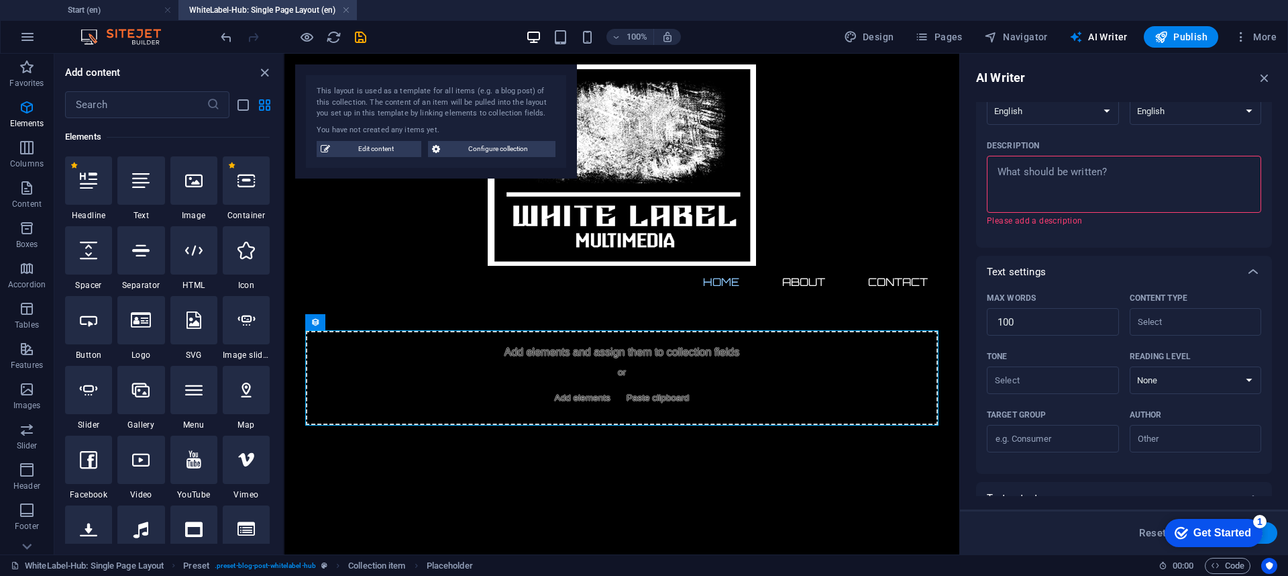
scroll to position [0, 0]
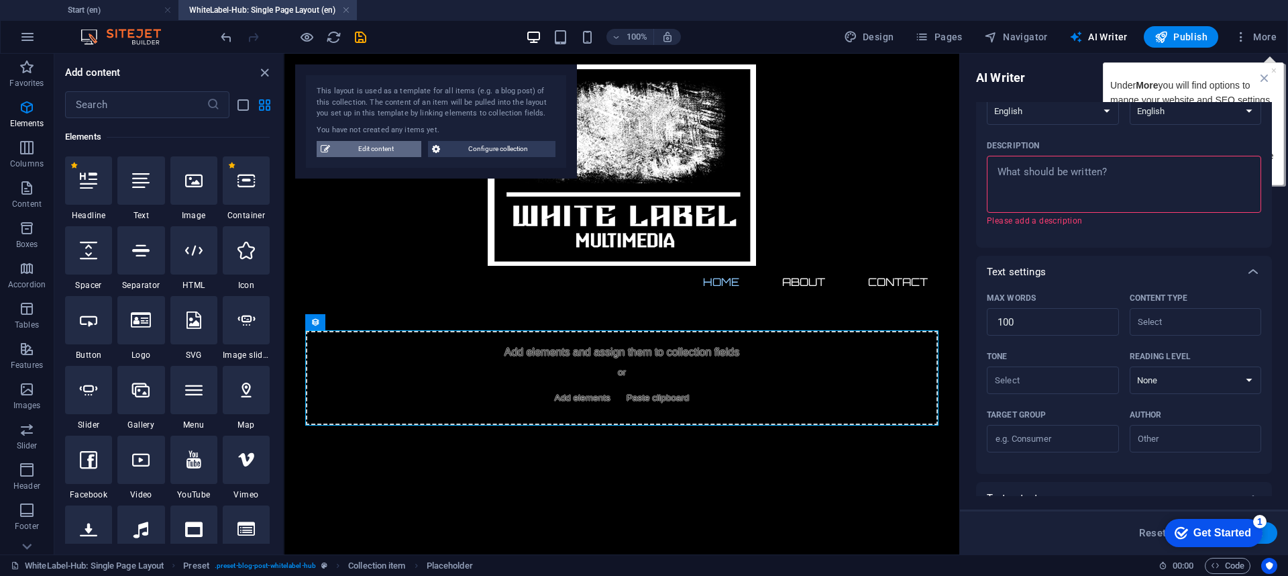
click at [386, 155] on span "Edit content" at bounding box center [375, 149] width 83 height 16
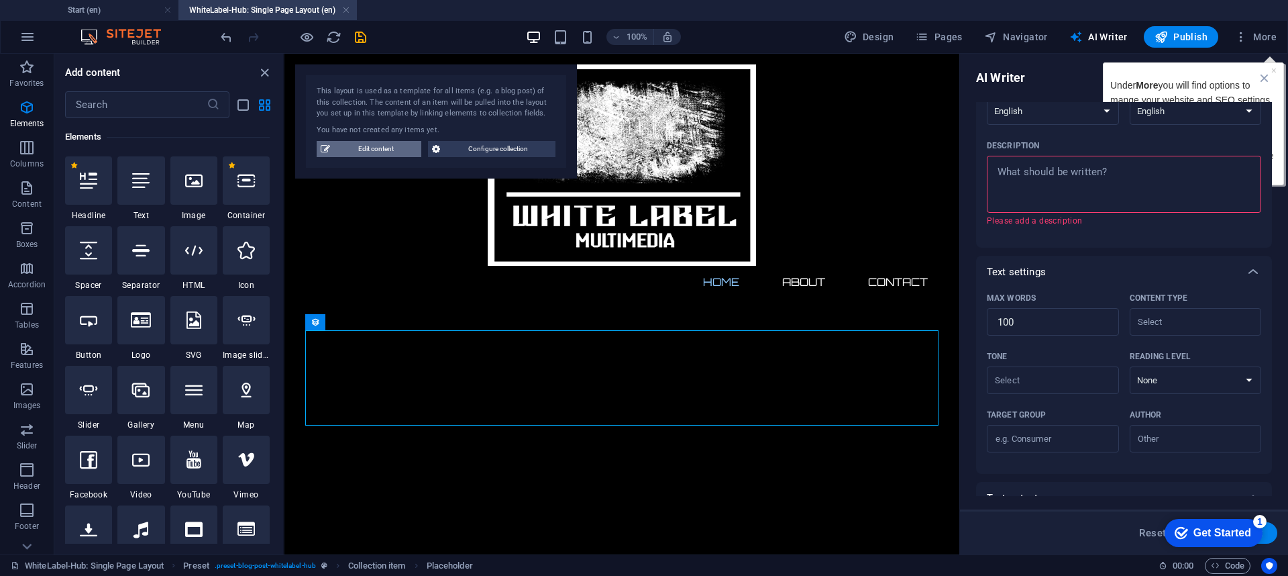
scroll to position [166, 0]
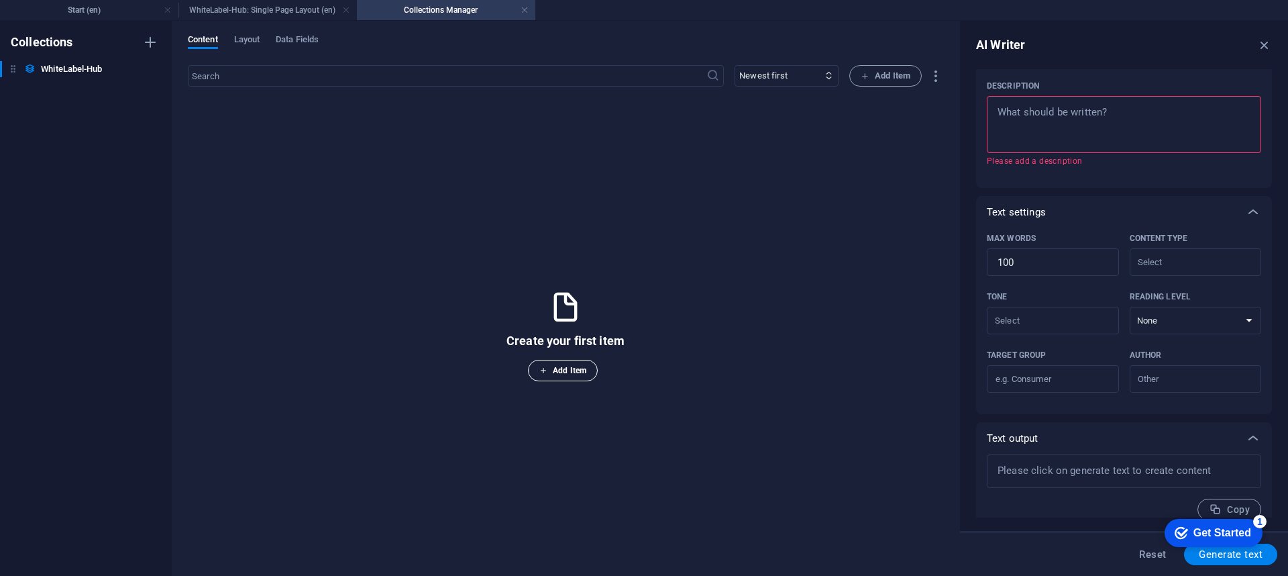
click at [578, 378] on button "Add Item" at bounding box center [563, 370] width 70 height 21
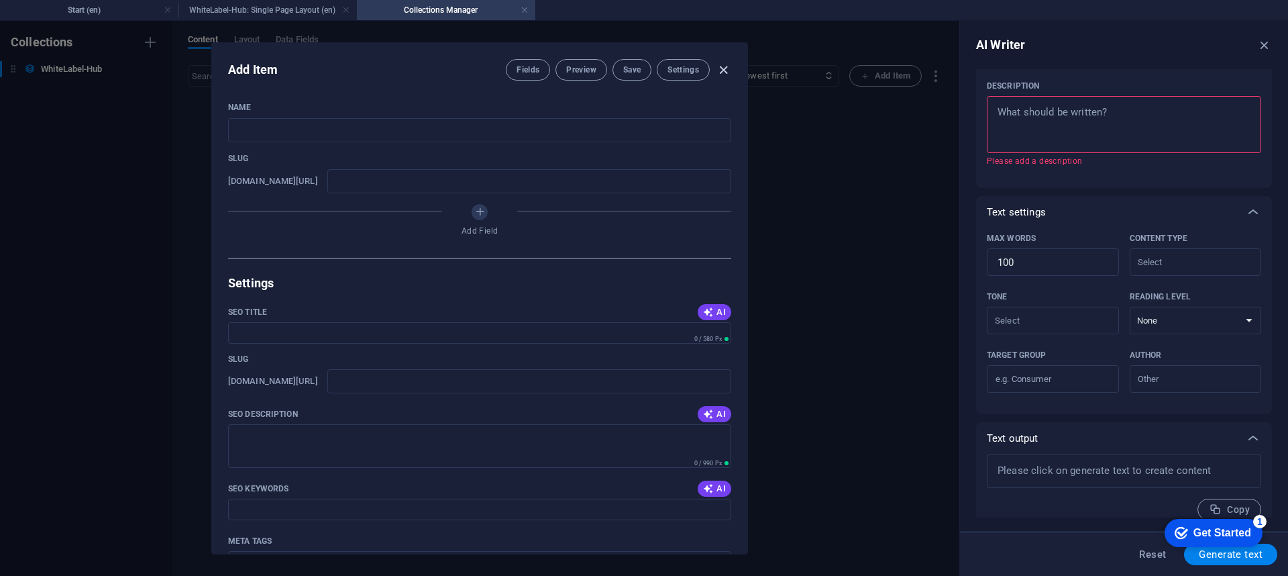
click at [719, 72] on icon "button" at bounding box center [723, 69] width 15 height 15
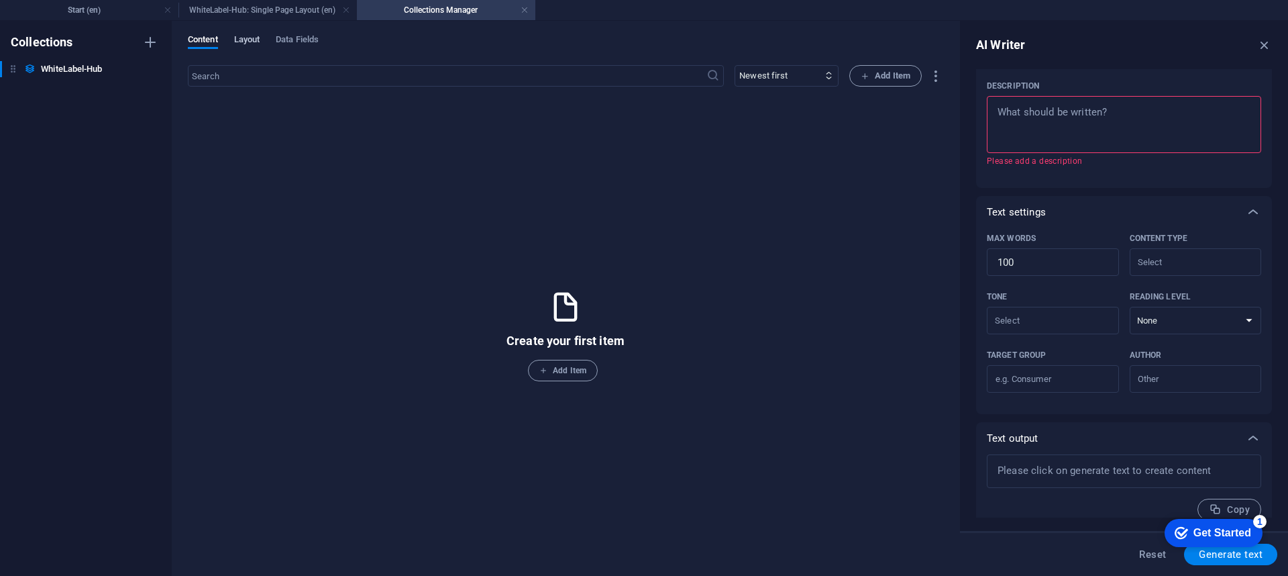
click at [244, 36] on span "Layout" at bounding box center [247, 41] width 26 height 19
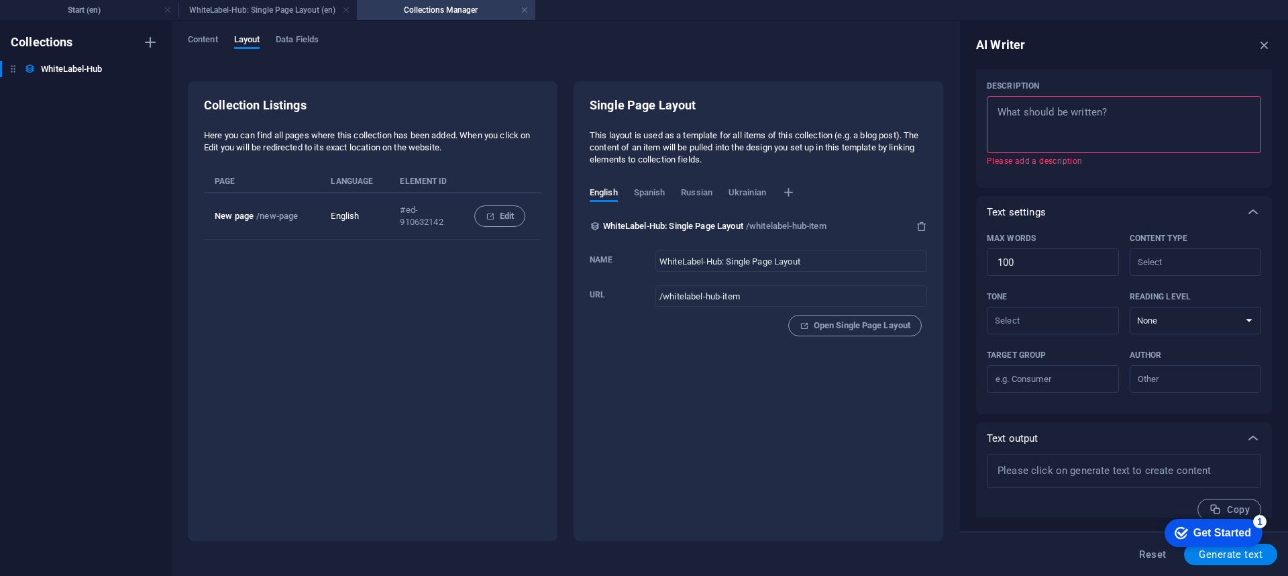
click at [437, 216] on p "#ed-910632142" at bounding box center [426, 216] width 52 height 24
click at [296, 38] on span "Data Fields" at bounding box center [297, 41] width 43 height 19
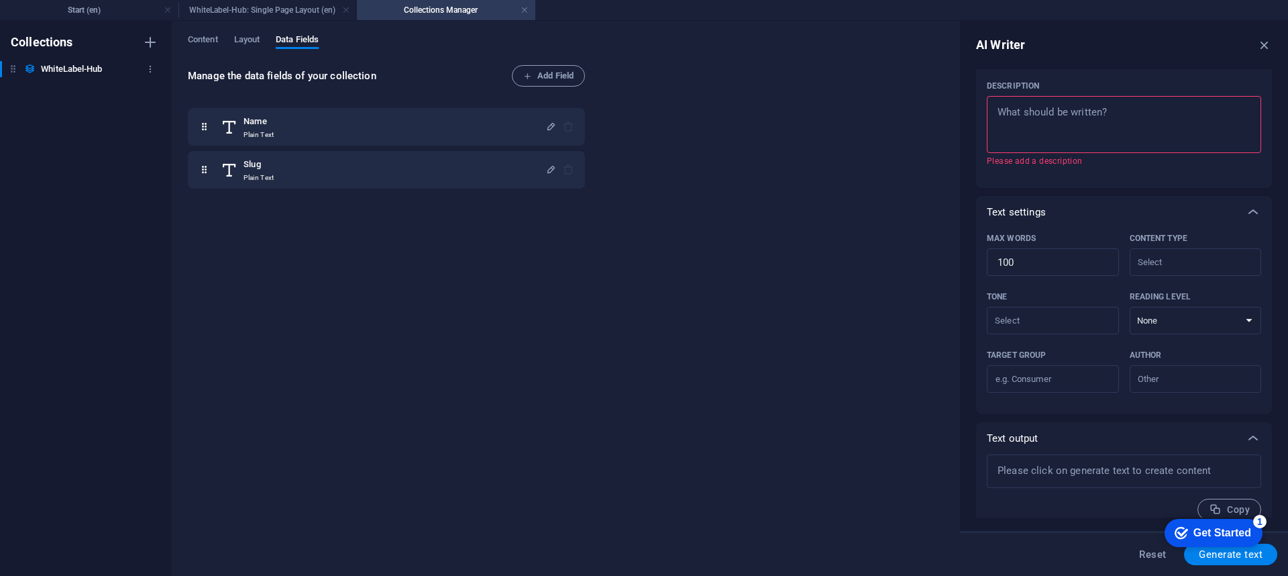
click at [69, 67] on h6 "WhiteLabel-Hub" at bounding box center [71, 69] width 61 height 16
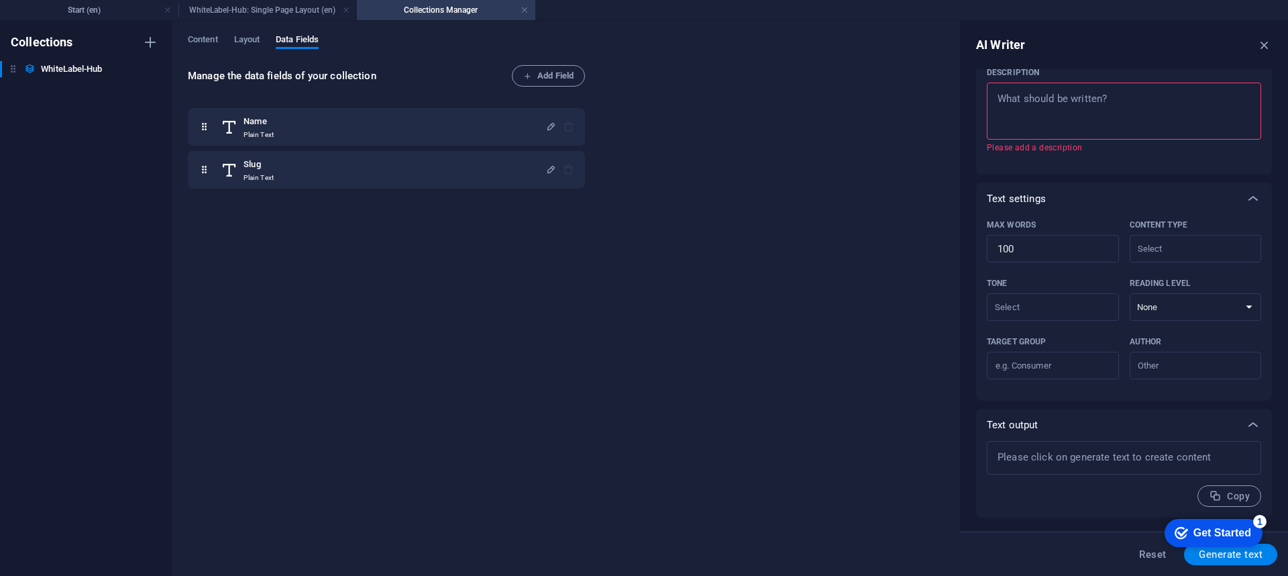
click at [965, 431] on div "1" at bounding box center [1259, 521] width 13 height 13
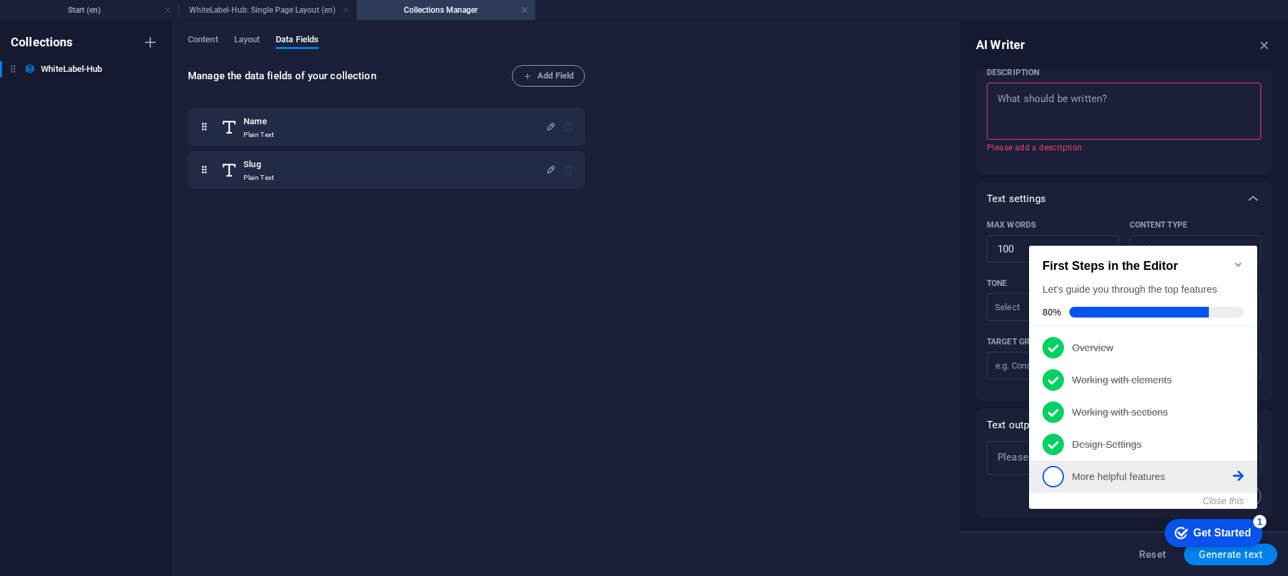
click at [965, 431] on icon at bounding box center [1238, 475] width 11 height 11
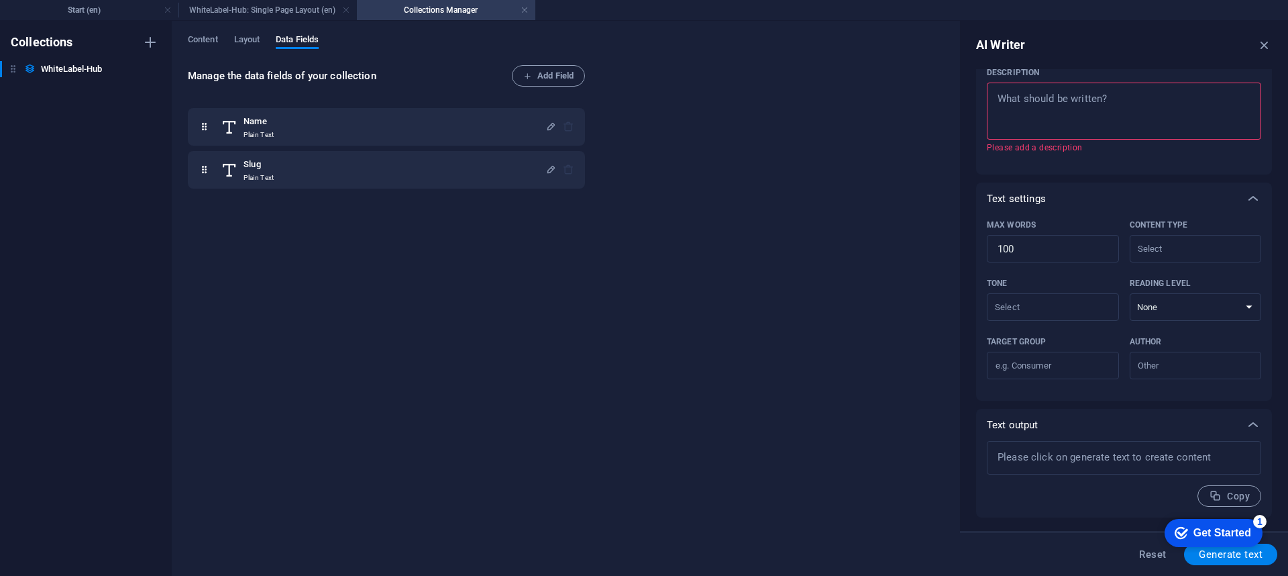
click at [244, 53] on div "Content Layout Data Fields" at bounding box center [565, 46] width 755 height 25
click at [243, 45] on span "Layout" at bounding box center [247, 41] width 26 height 19
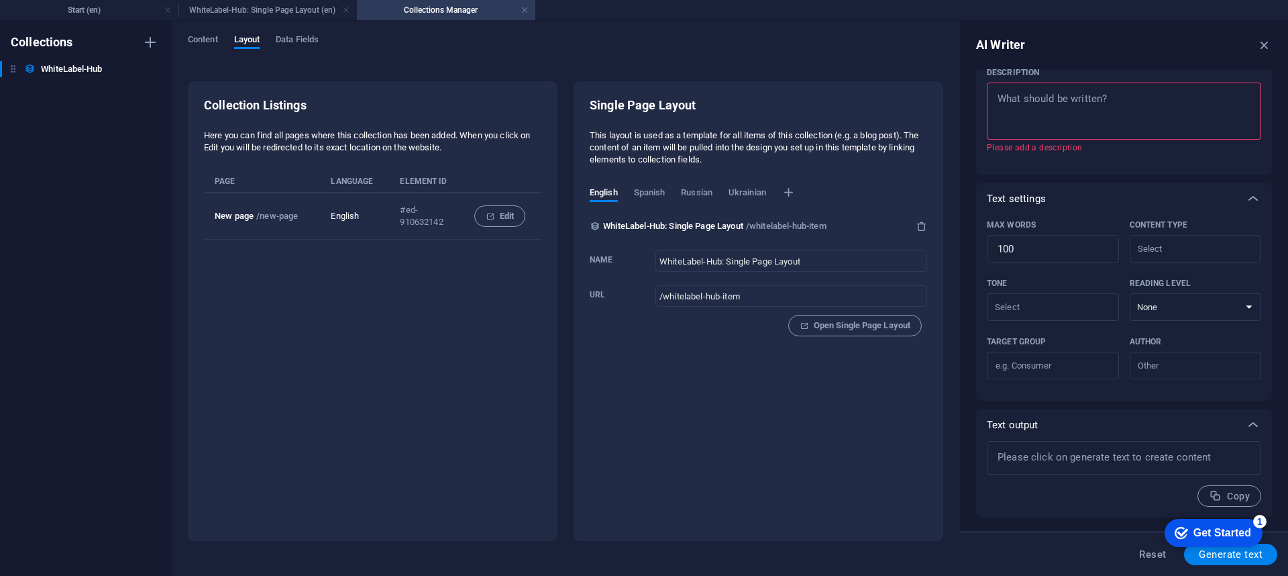
click at [639, 185] on div "English Spanish Russian Ukrainian" at bounding box center [758, 197] width 337 height 42
click at [835, 333] on span "Open Single Page Layout" at bounding box center [855, 325] width 111 height 16
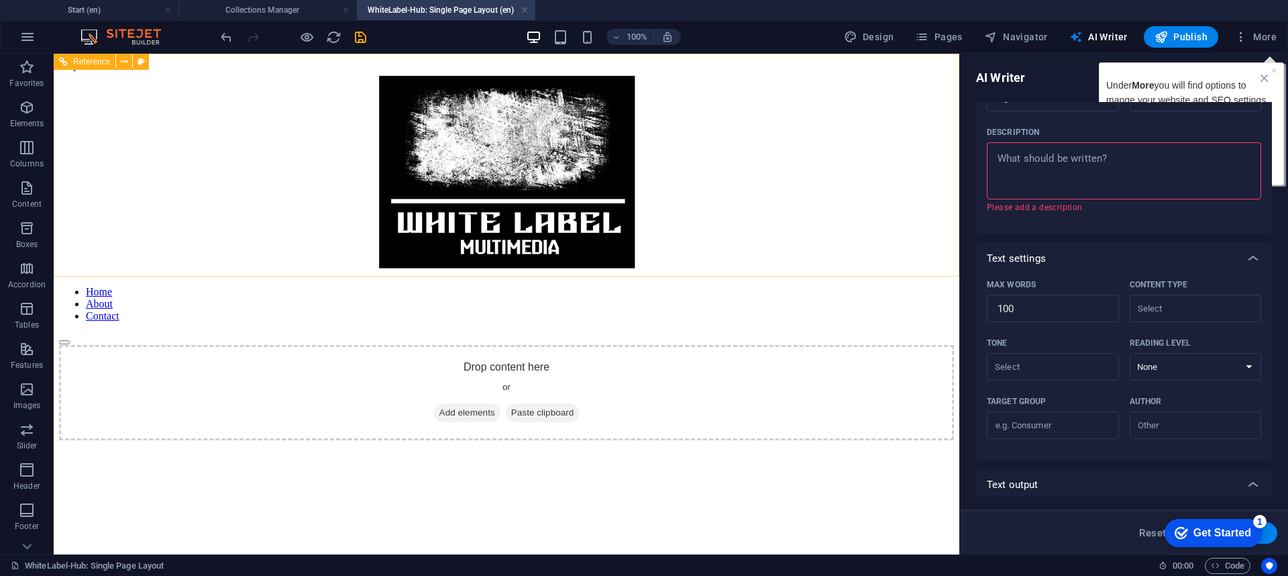
scroll to position [0, 0]
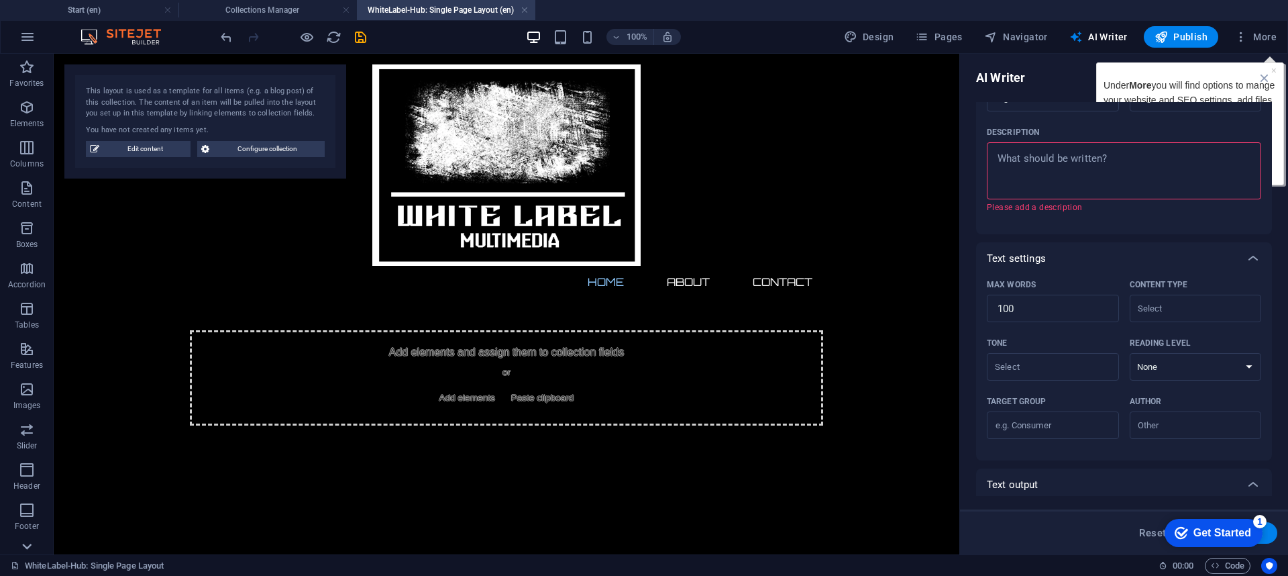
click at [32, 431] on icon at bounding box center [26, 546] width 19 height 19
click at [236, 147] on span "Configure collection" at bounding box center [266, 149] width 107 height 16
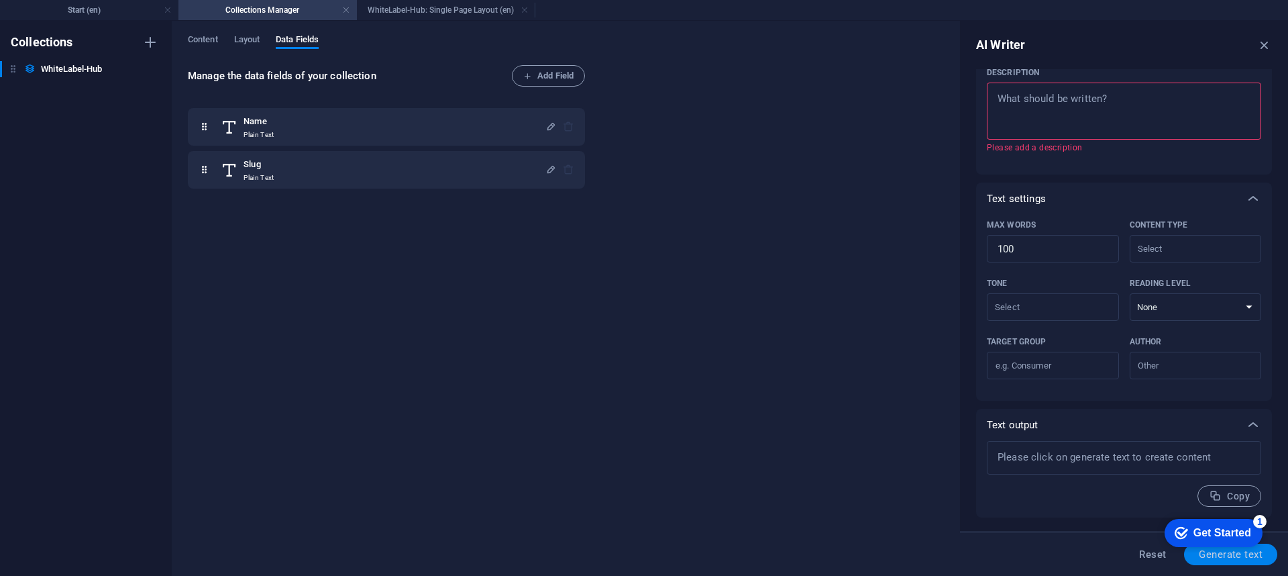
click at [965, 431] on span "Generate text" at bounding box center [1231, 554] width 64 height 11
type textarea "x"
click at [965, 431] on button "Generate text" at bounding box center [1230, 553] width 93 height 21
type textarea "x"
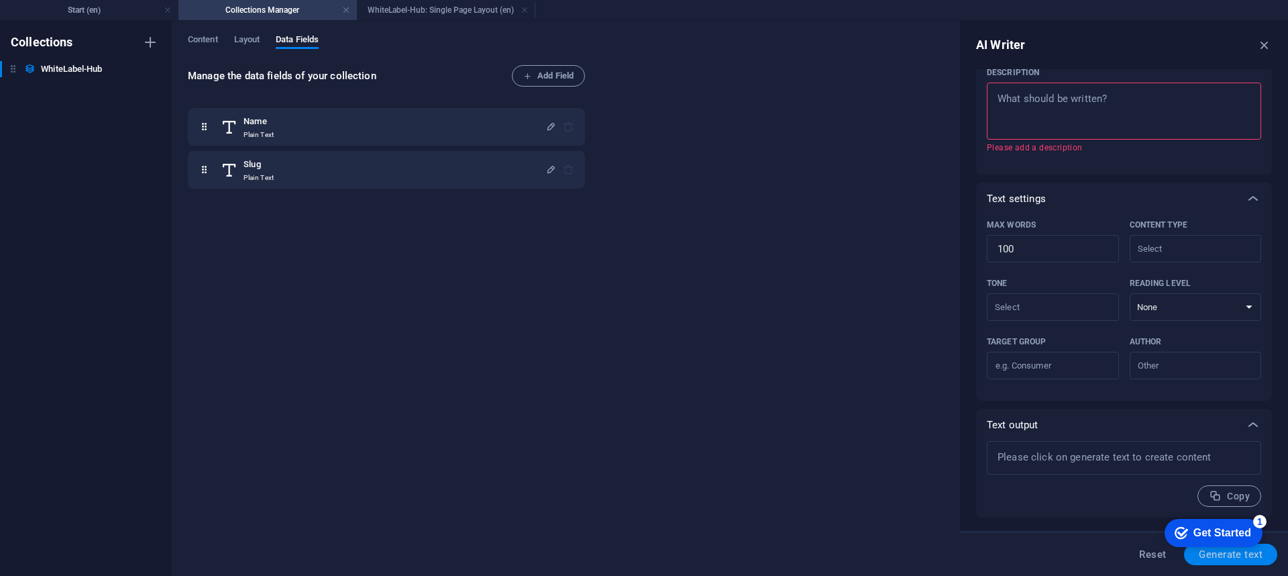
type textarea "x"
click at [965, 431] on button "Generate text" at bounding box center [1230, 553] width 93 height 21
type textarea "x"
click at [965, 431] on button "Generate text" at bounding box center [1230, 553] width 93 height 21
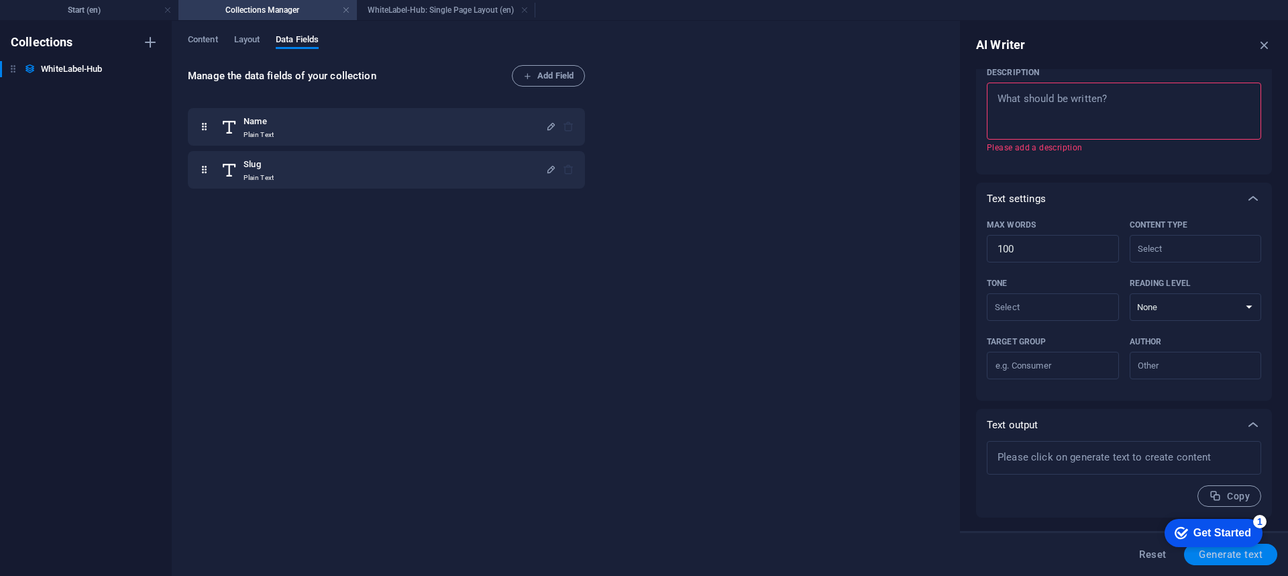
type textarea "x"
click at [965, 431] on span "Generate text" at bounding box center [1231, 554] width 64 height 11
type textarea "x"
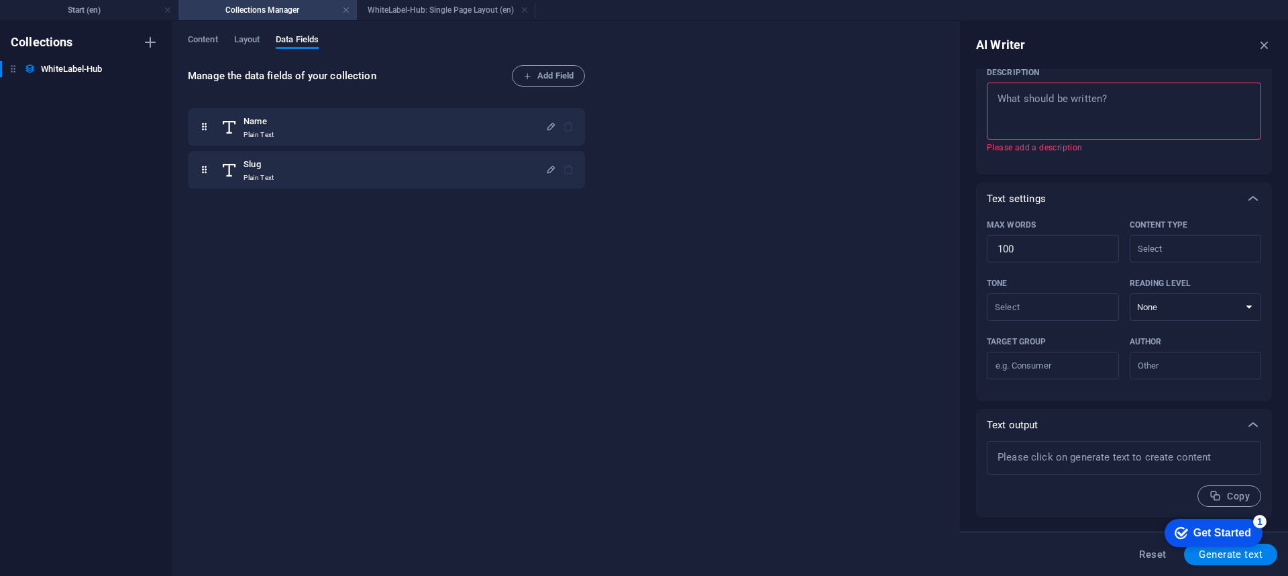
click at [965, 431] on body "[DOMAIN_NAME] Start (en) Collections Manager WhiteLabel-Hub: Single Page Layout…" at bounding box center [644, 288] width 1288 height 576
click at [965, 431] on div "checkmark Get Started 1 First Steps in the Editor Let's guide you through the t…" at bounding box center [1211, 532] width 114 height 40
click at [965, 47] on icon "button" at bounding box center [1264, 45] width 15 height 15
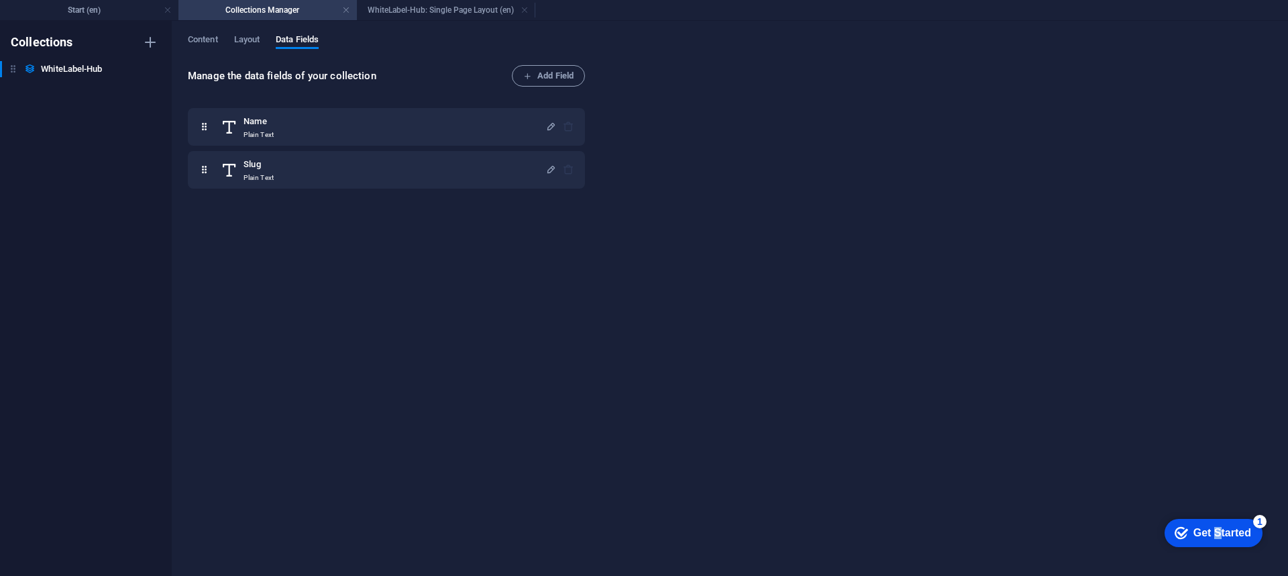
click at [965, 431] on div "Get Started" at bounding box center [1222, 533] width 58 height 12
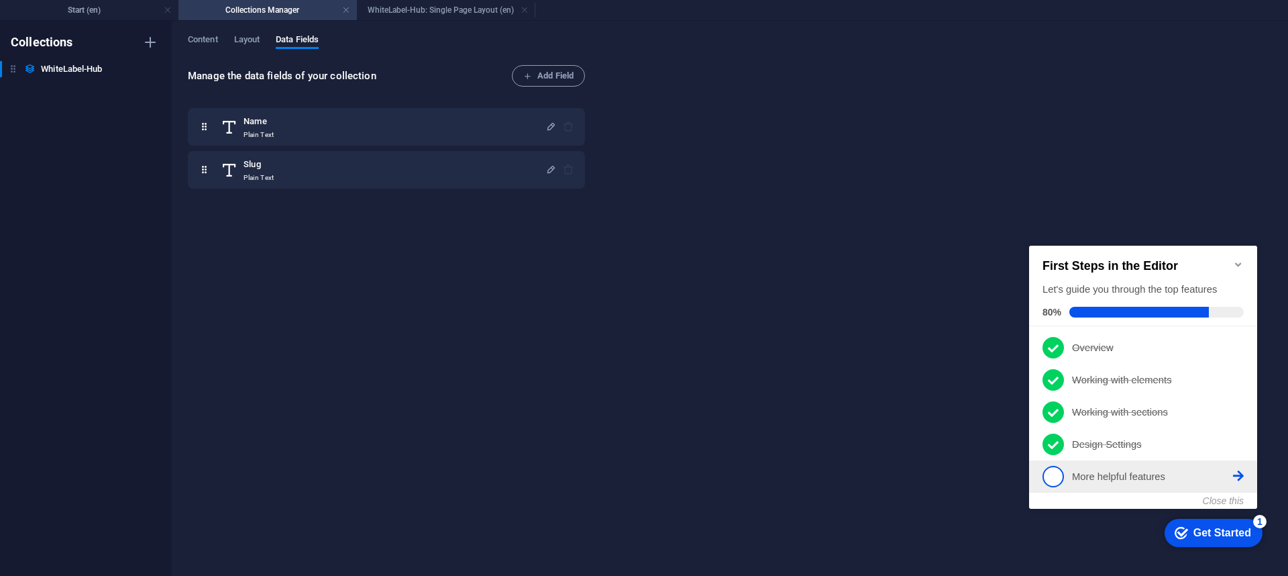
click at [965, 431] on li "5 More helpful features - incomplete" at bounding box center [1143, 476] width 228 height 32
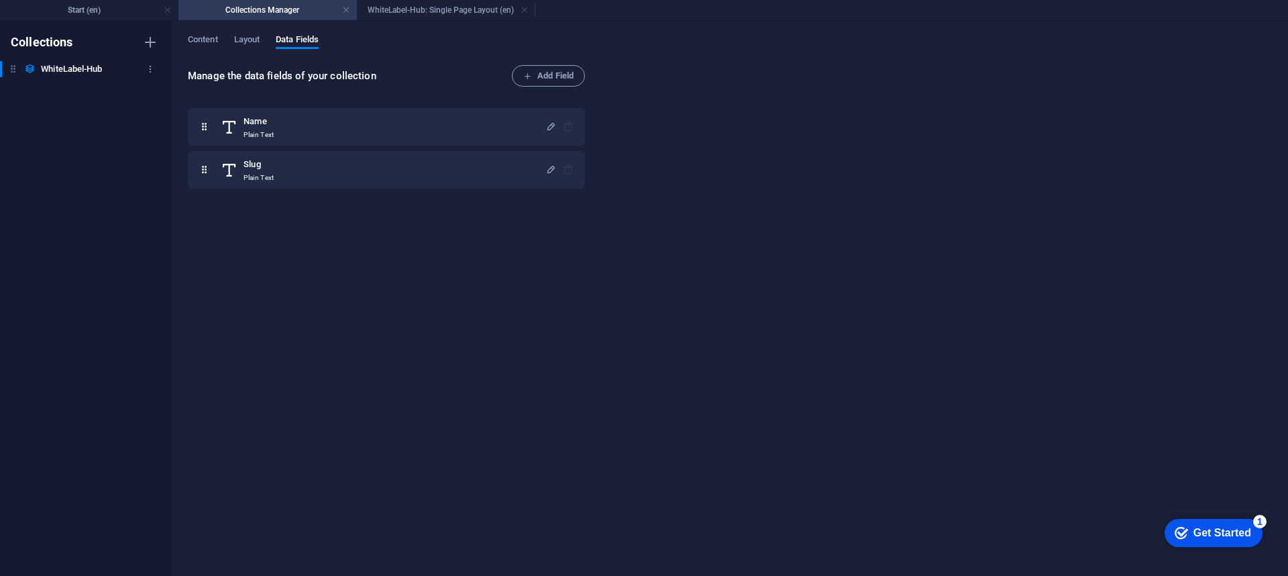
click at [90, 66] on h6 "WhiteLabel-Hub" at bounding box center [71, 69] width 61 height 16
click at [150, 72] on icon "button" at bounding box center [150, 68] width 9 height 9
click at [219, 44] on div at bounding box center [644, 288] width 1288 height 576
click at [213, 54] on div "Content Layout Data Fields" at bounding box center [730, 46] width 1084 height 25
click at [70, 3] on h4 "Start (en)" at bounding box center [89, 10] width 178 height 15
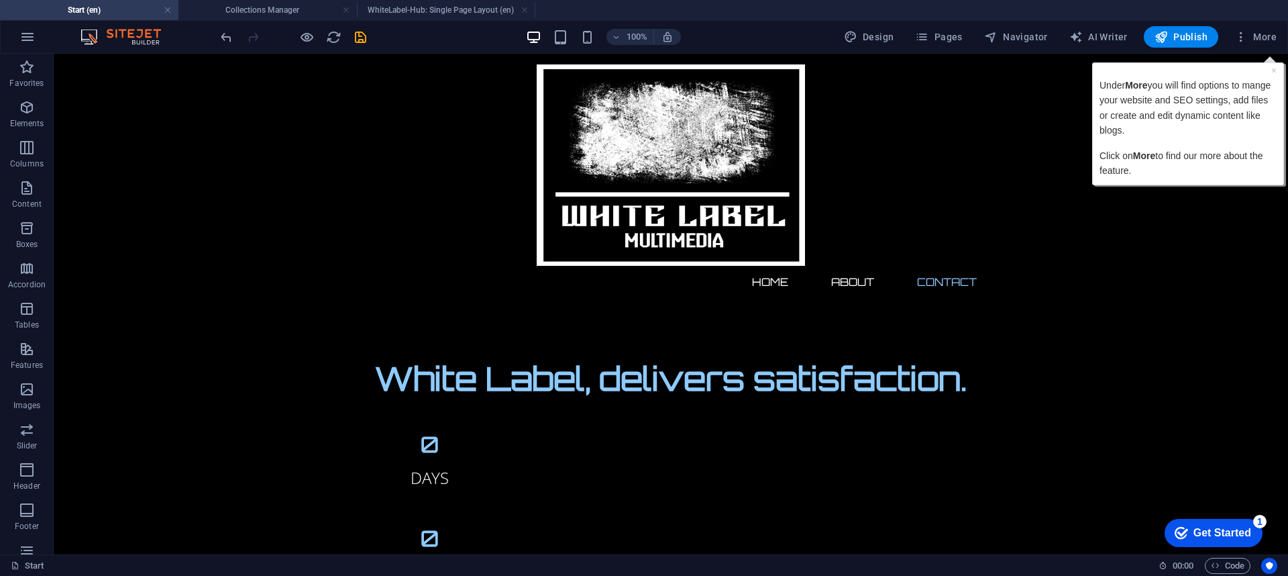
scroll to position [0, 0]
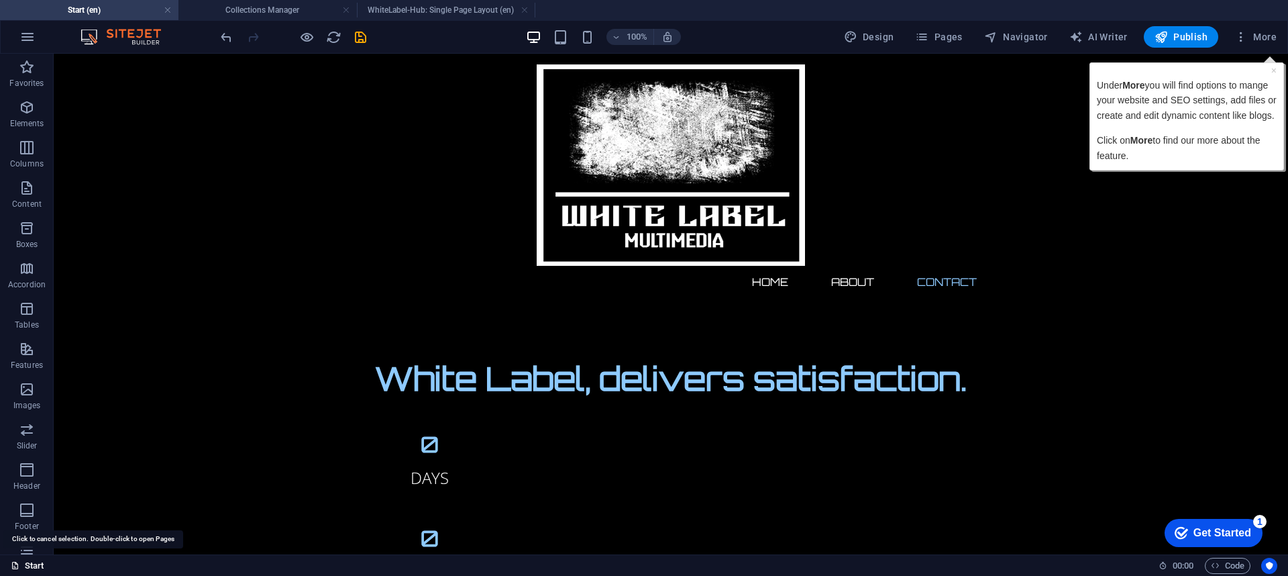
click at [30, 431] on link "Start" at bounding box center [28, 565] width 34 height 16
click at [37, 431] on link "Start" at bounding box center [28, 565] width 34 height 16
click at [40, 431] on link "Start" at bounding box center [28, 565] width 34 height 16
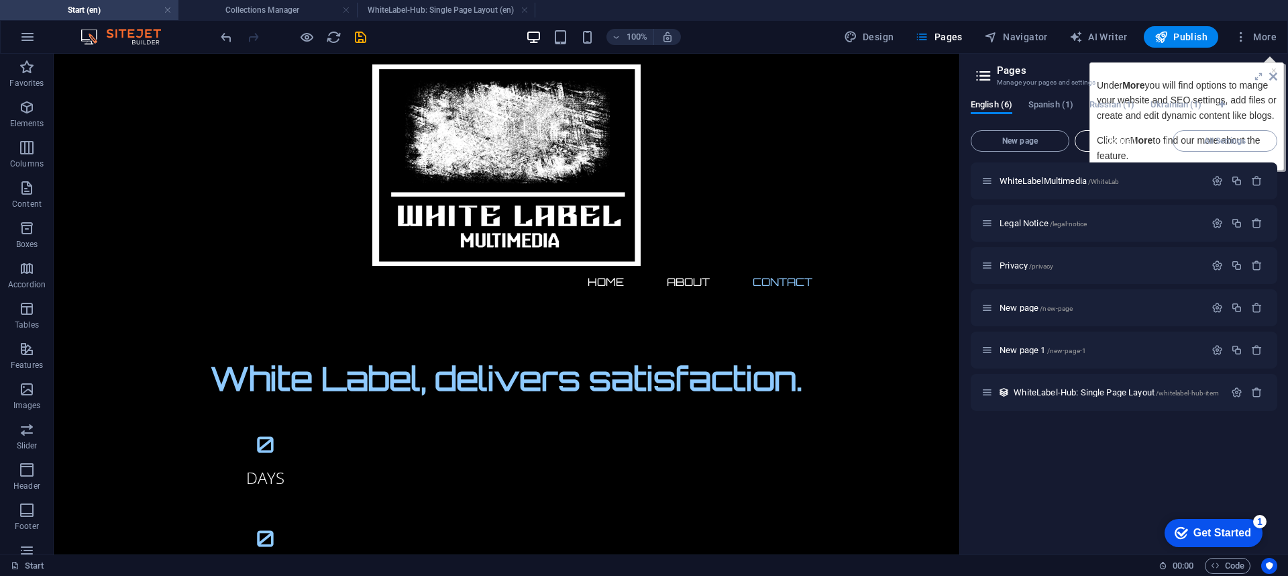
click at [965, 137] on span "Open all" at bounding box center [1121, 141] width 80 height 8
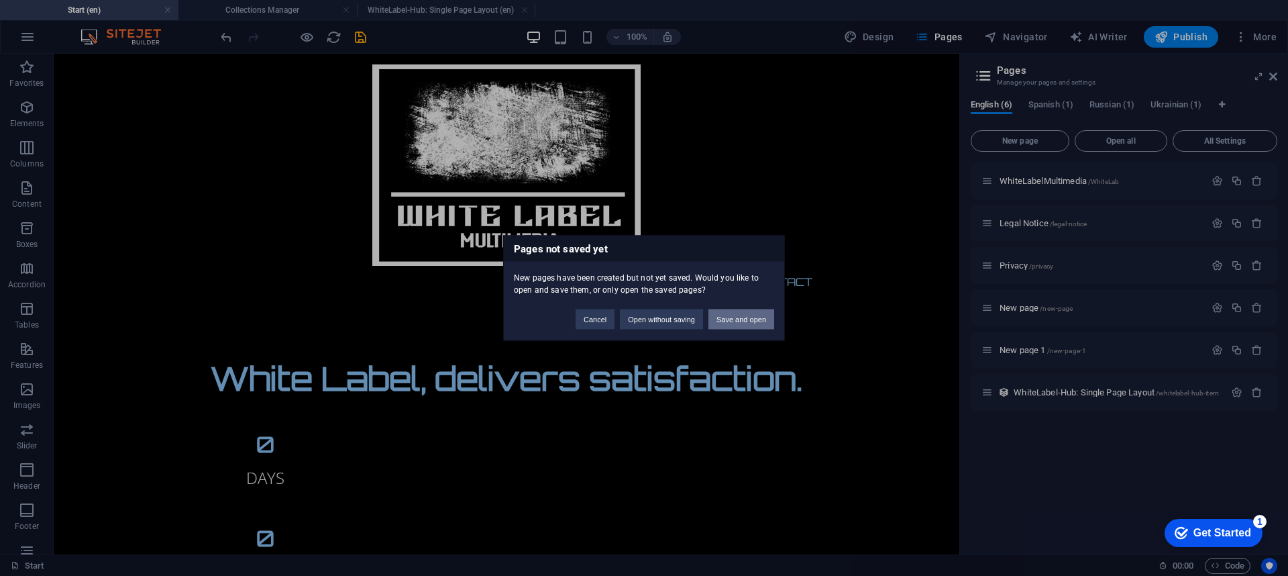
click at [739, 315] on button "Save and open" at bounding box center [741, 319] width 66 height 20
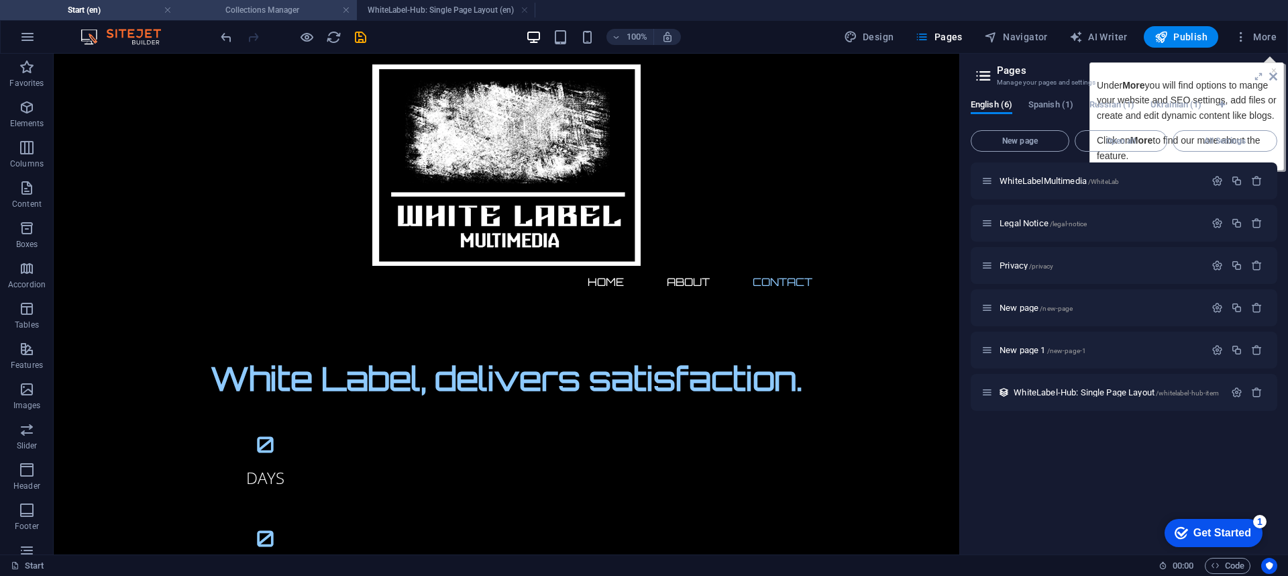
click at [326, 4] on h4 "Collections Manager" at bounding box center [267, 10] width 178 height 15
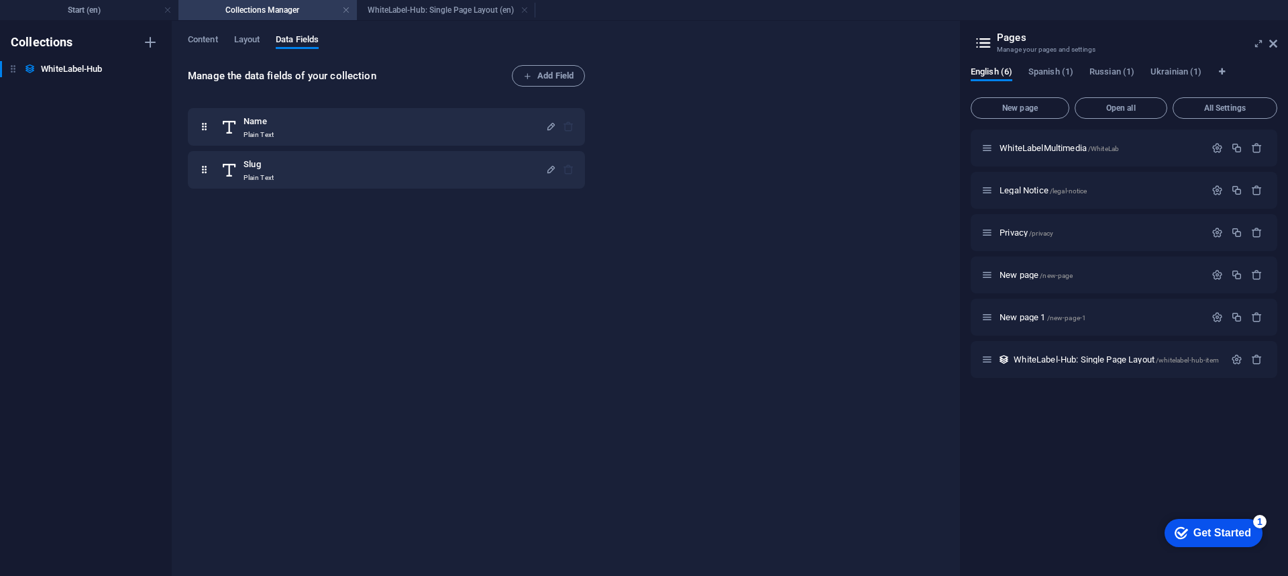
click at [965, 38] on icon at bounding box center [983, 43] width 20 height 19
click at [965, 431] on div "checkmark Get Started 1 First Steps in the Editor Let's guide you through the t…" at bounding box center [1211, 532] width 114 height 40
click at [965, 358] on icon "button" at bounding box center [1236, 359] width 11 height 11
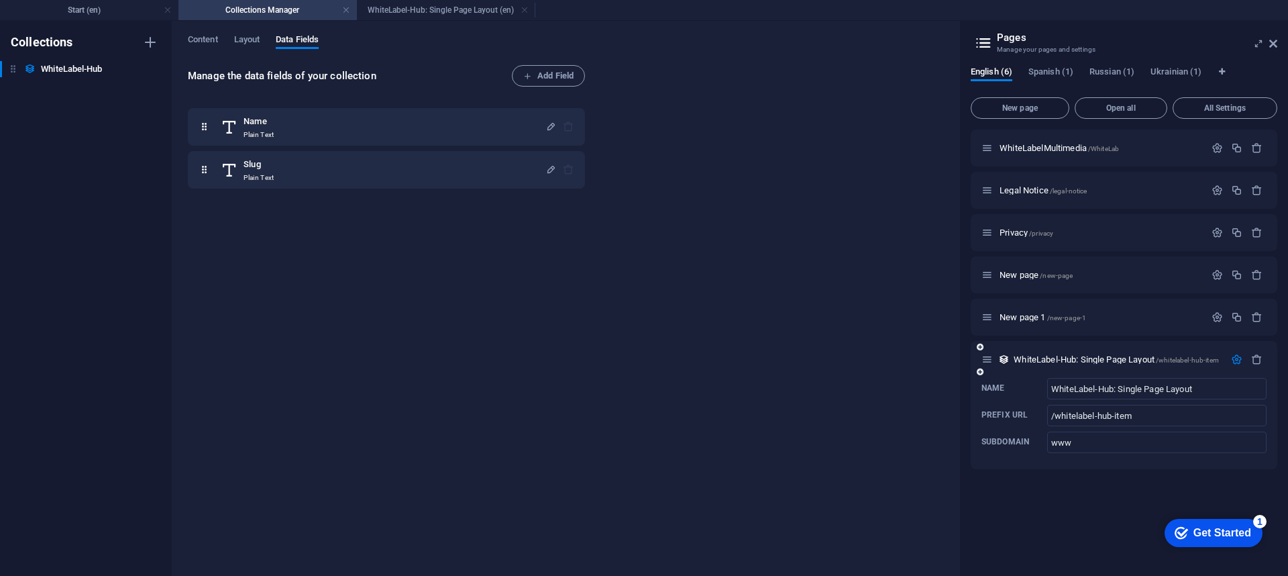
click at [965, 372] on icon at bounding box center [980, 372] width 7 height 8
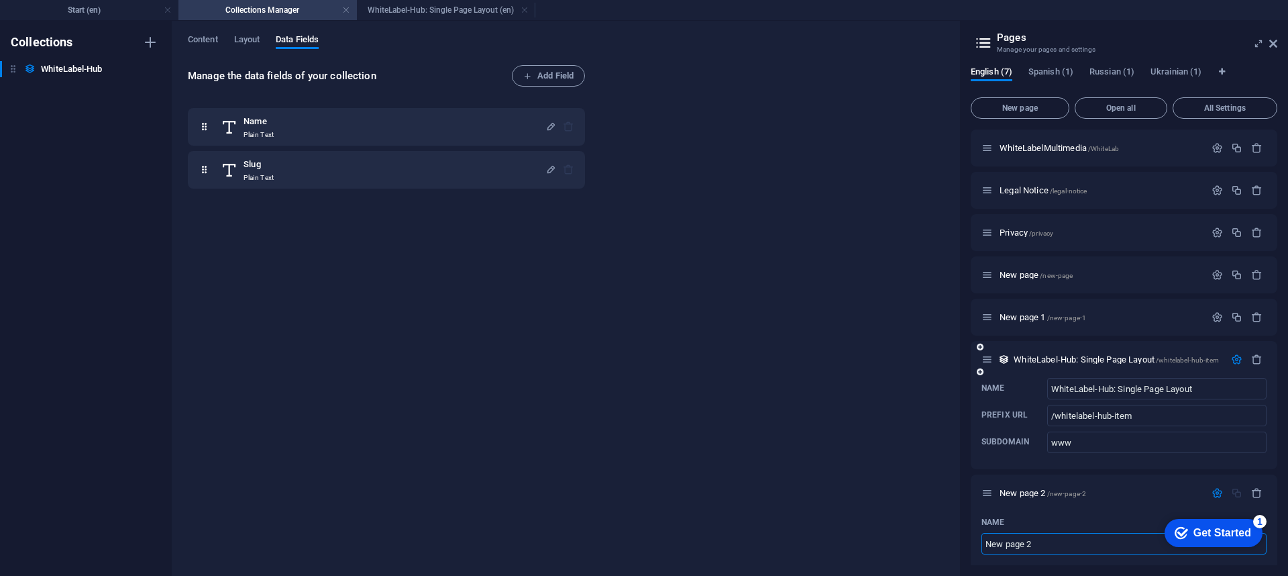
click at [965, 376] on div at bounding box center [980, 372] width 8 height 12
click at [965, 106] on span "All Settings" at bounding box center [1225, 108] width 93 height 8
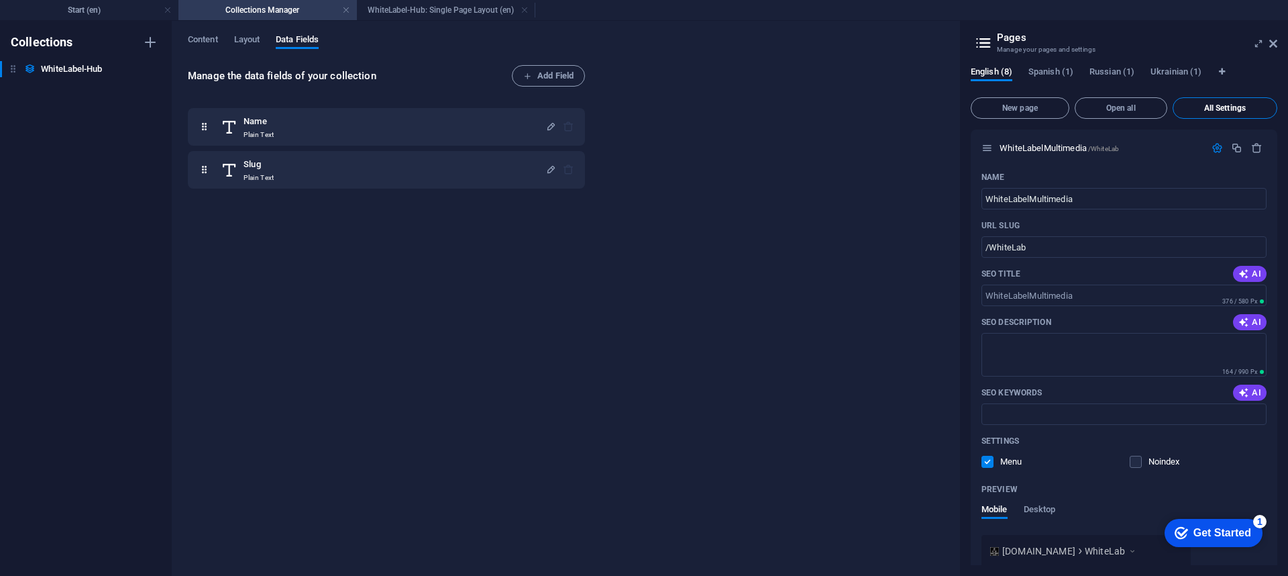
scroll to position [2096, 0]
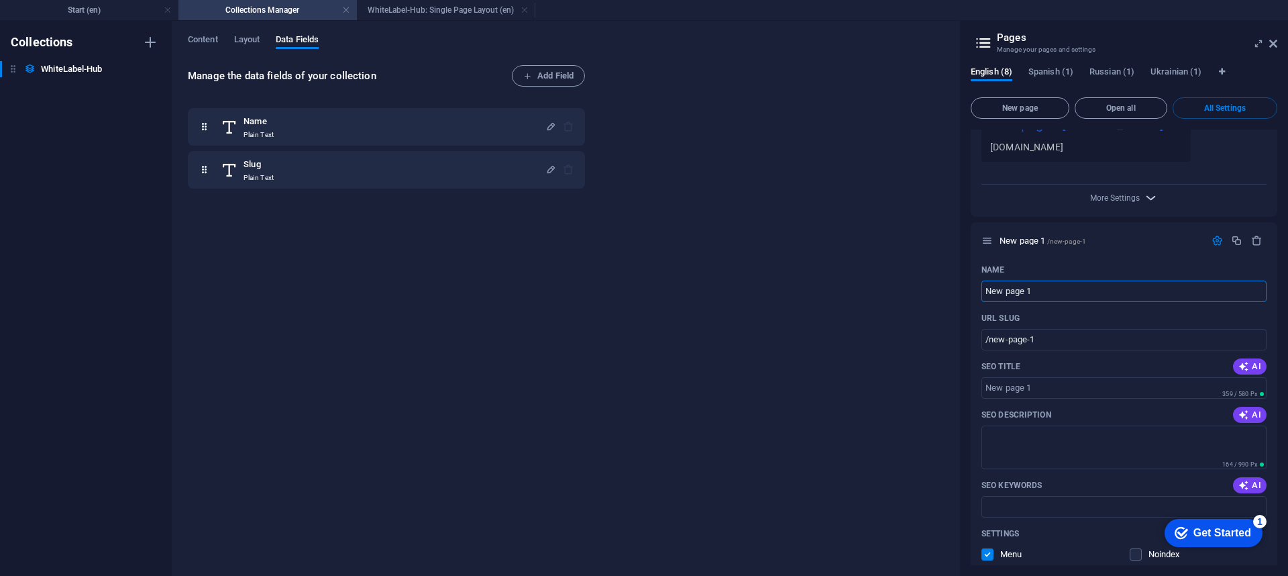
click at [965, 205] on icon "button" at bounding box center [1150, 197] width 15 height 15
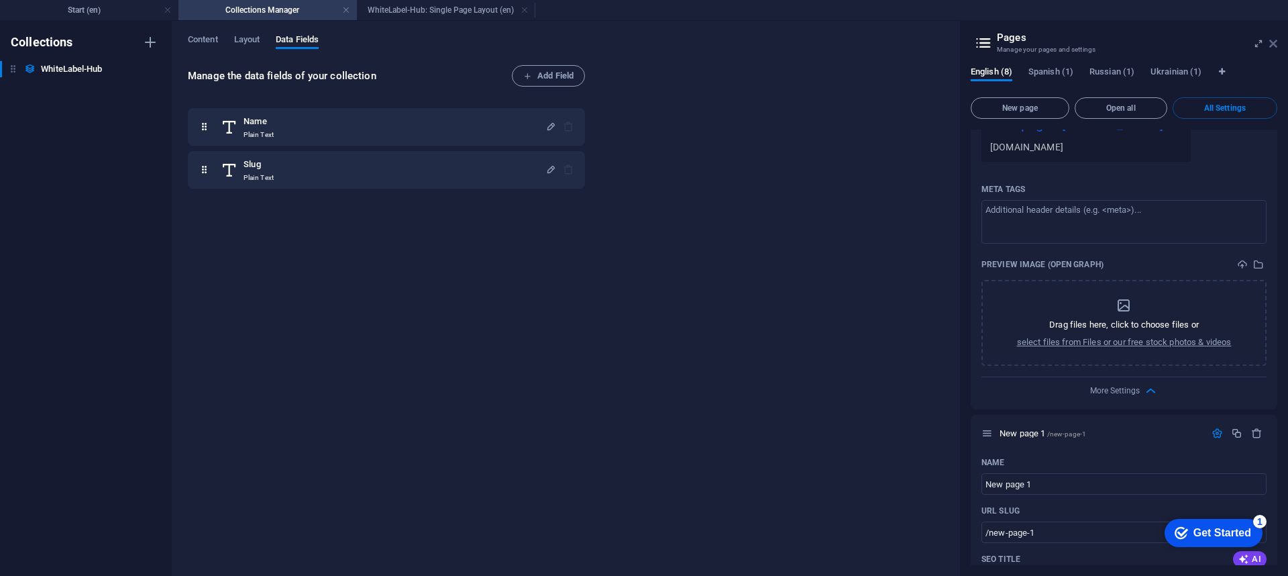
click at [965, 49] on link at bounding box center [1273, 43] width 8 height 11
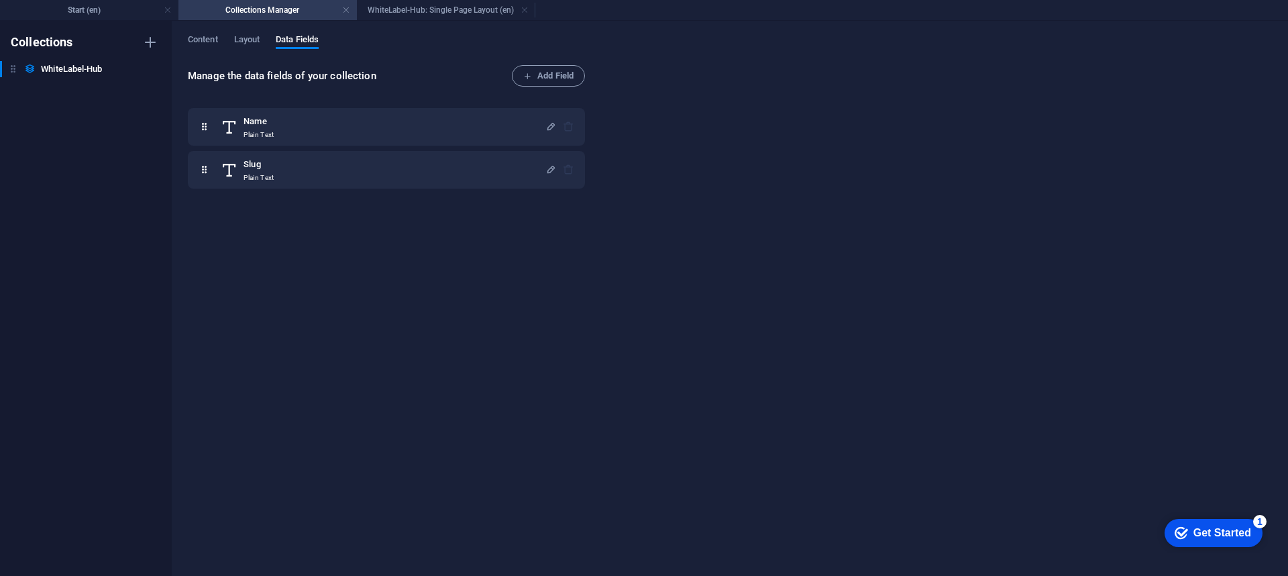
drag, startPoint x: 1276, startPoint y: 50, endPoint x: 1262, endPoint y: 52, distance: 14.2
click at [965, 50] on div "Content Layout Data Fields Manage the data fields of your collection Add Field …" at bounding box center [730, 298] width 1116 height 555
drag, startPoint x: 165, startPoint y: 6, endPoint x: 180, endPoint y: 13, distance: 16.8
click at [166, 15] on link at bounding box center [168, 10] width 8 height 13
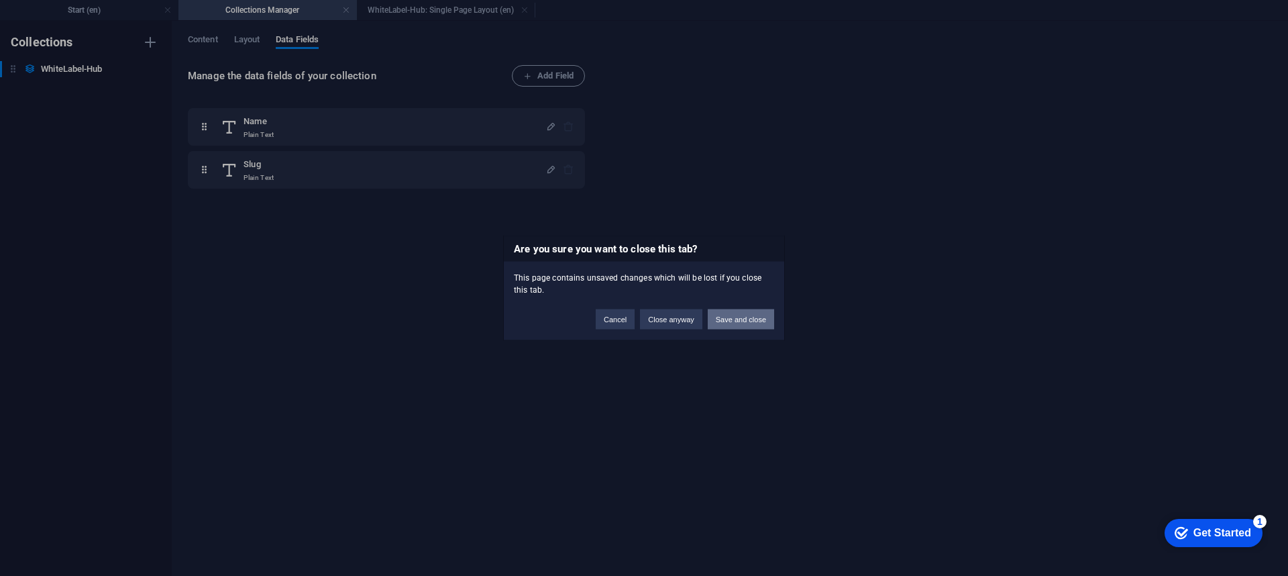
click at [730, 318] on button "Save and close" at bounding box center [741, 319] width 66 height 20
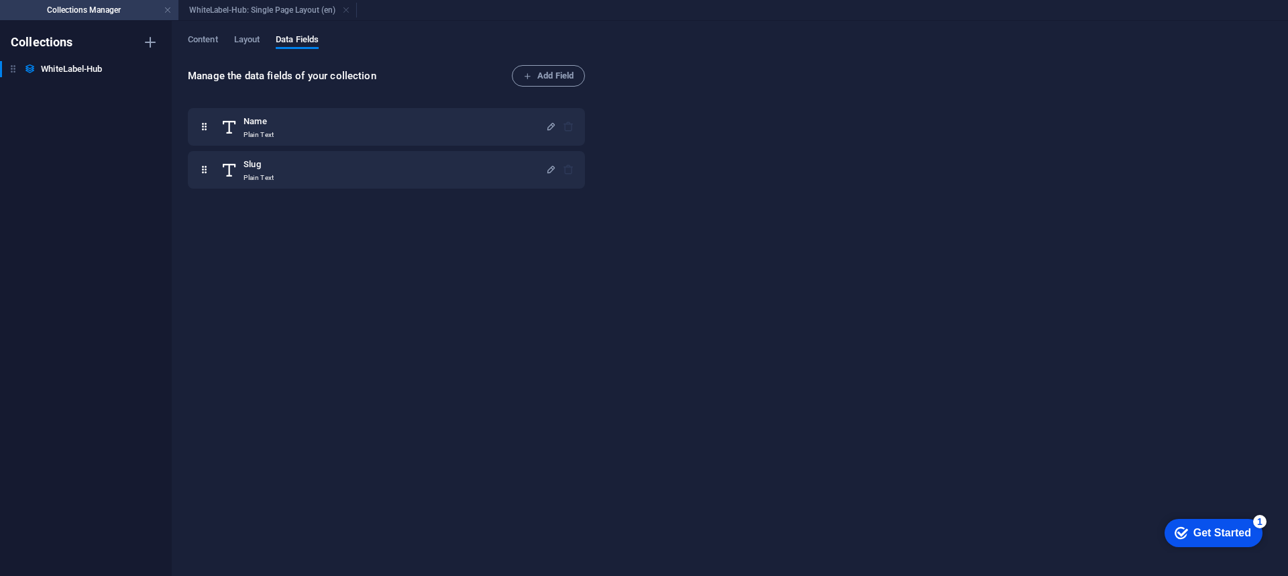
click at [164, 3] on h4 "Collections Manager" at bounding box center [89, 10] width 178 height 15
click at [169, 17] on h4 "Collections Manager" at bounding box center [89, 10] width 178 height 15
click at [170, 7] on link at bounding box center [168, 10] width 8 height 13
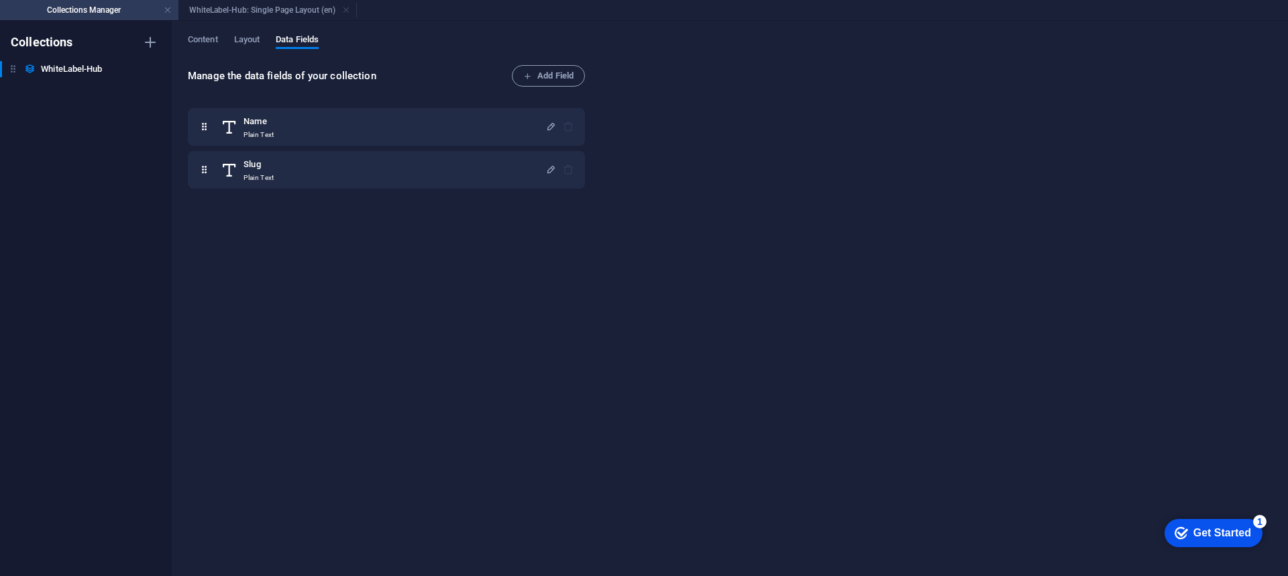
click at [0, 0] on div "100% More" at bounding box center [0, 0] width 0 height 0
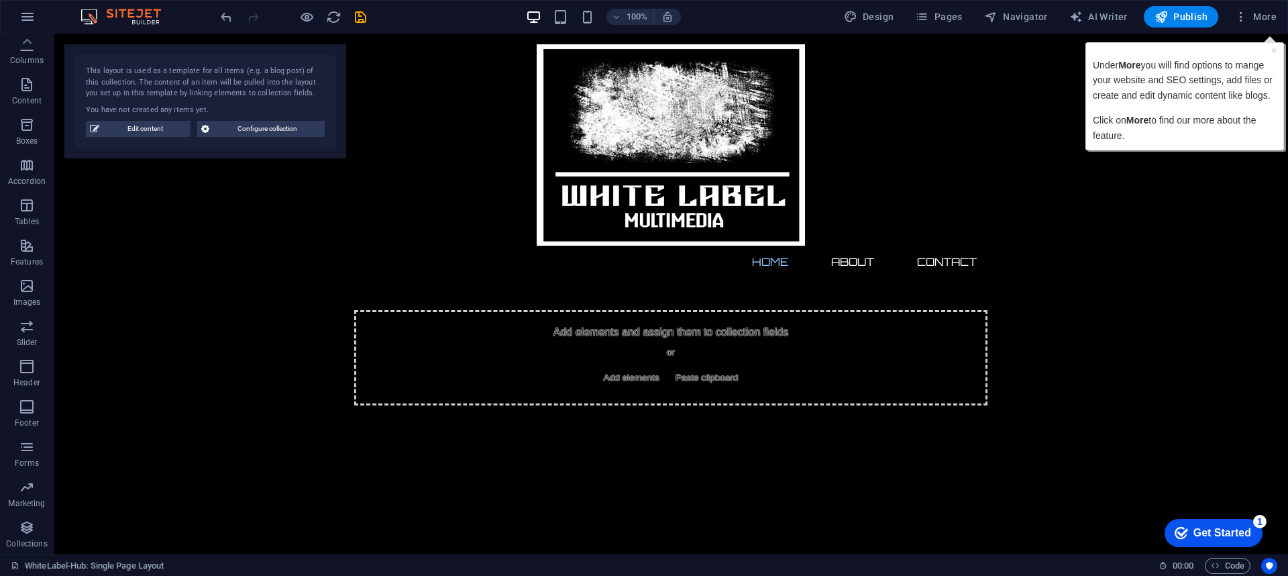
scroll to position [0, 0]
click at [965, 5] on div "100% Design Pages Navigator AI Writer Publish More" at bounding box center [644, 17] width 1287 height 32
click at [965, 25] on button "More" at bounding box center [1255, 16] width 53 height 21
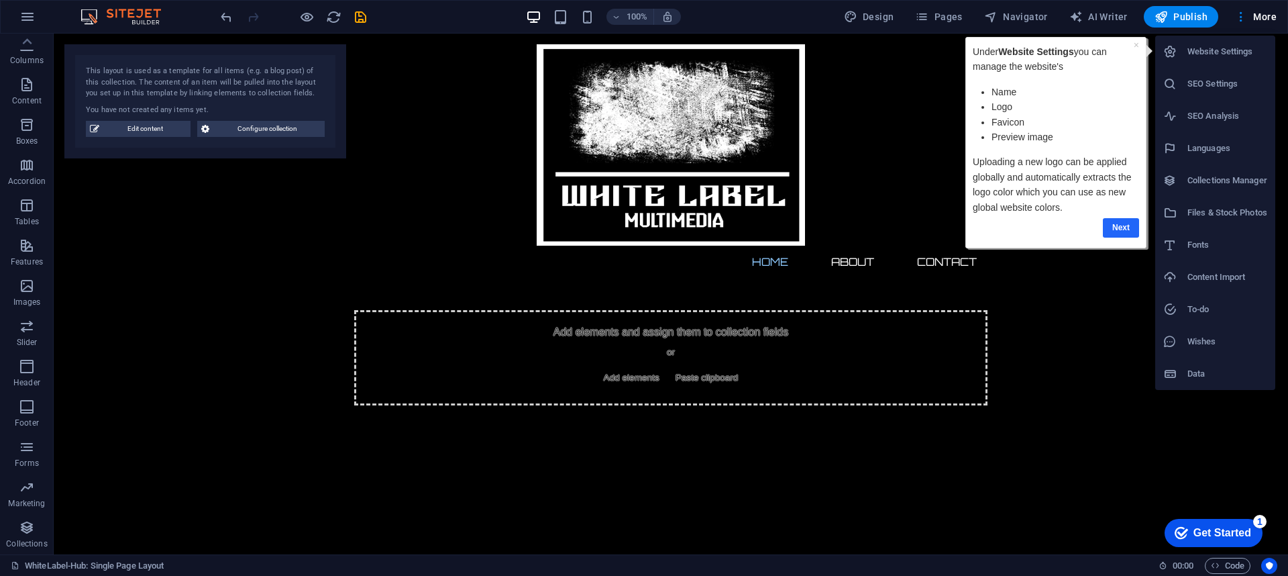
click at [965, 222] on link "Next" at bounding box center [1121, 227] width 36 height 19
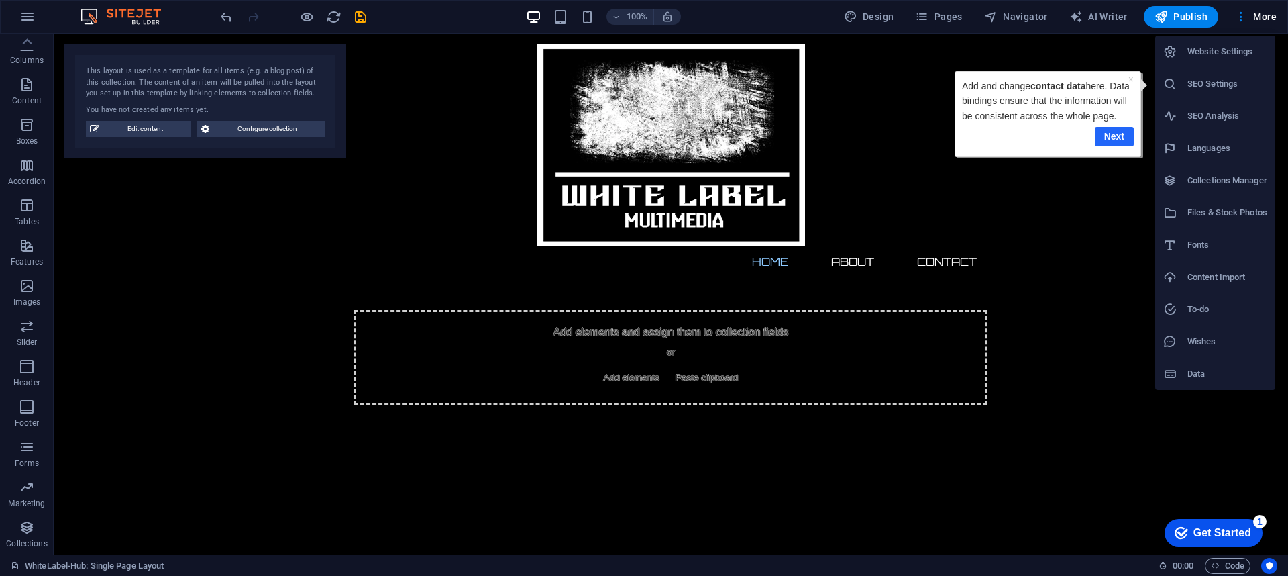
click at [965, 146] on link "Next" at bounding box center [1114, 136] width 39 height 19
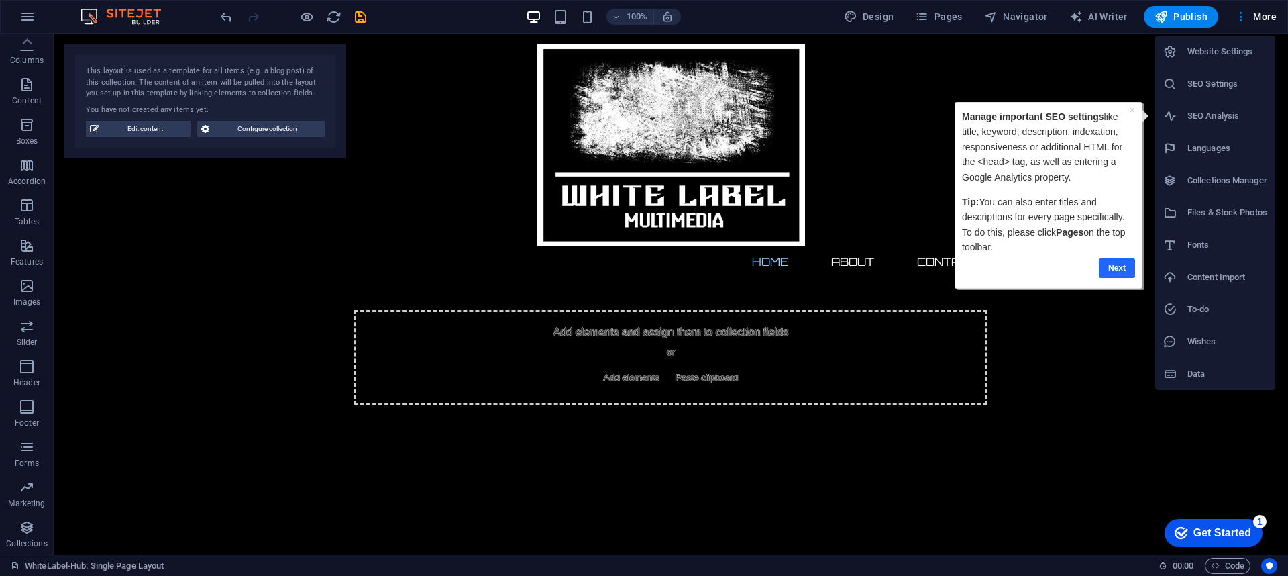
click at [965, 268] on link "Next" at bounding box center [1117, 267] width 36 height 19
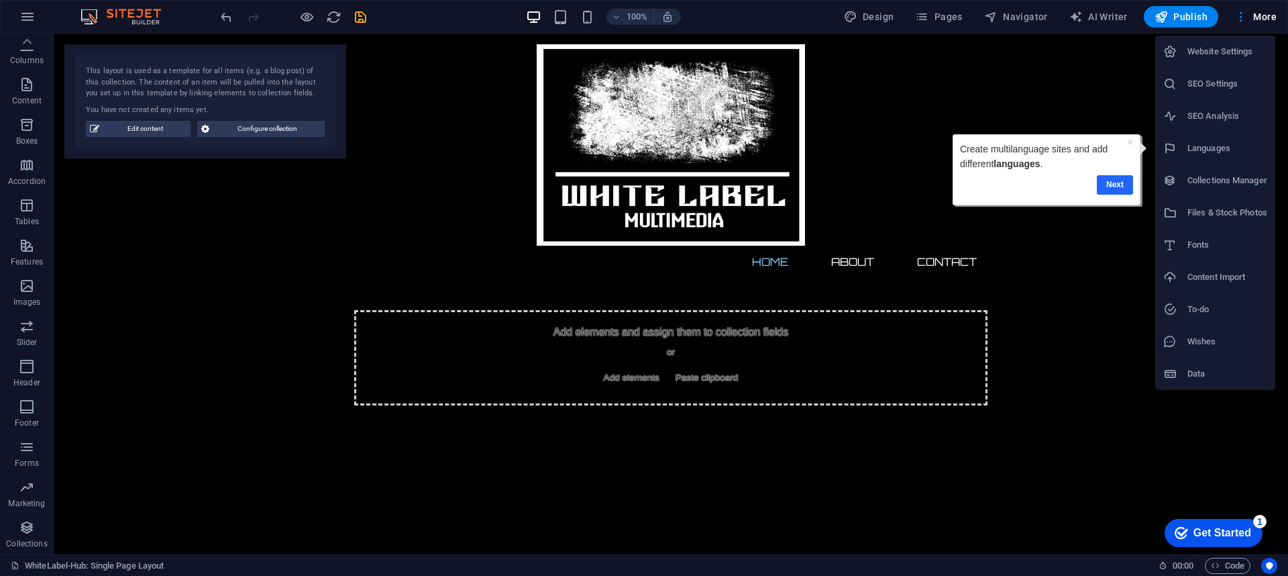
click at [965, 182] on link "Next" at bounding box center [1115, 184] width 36 height 19
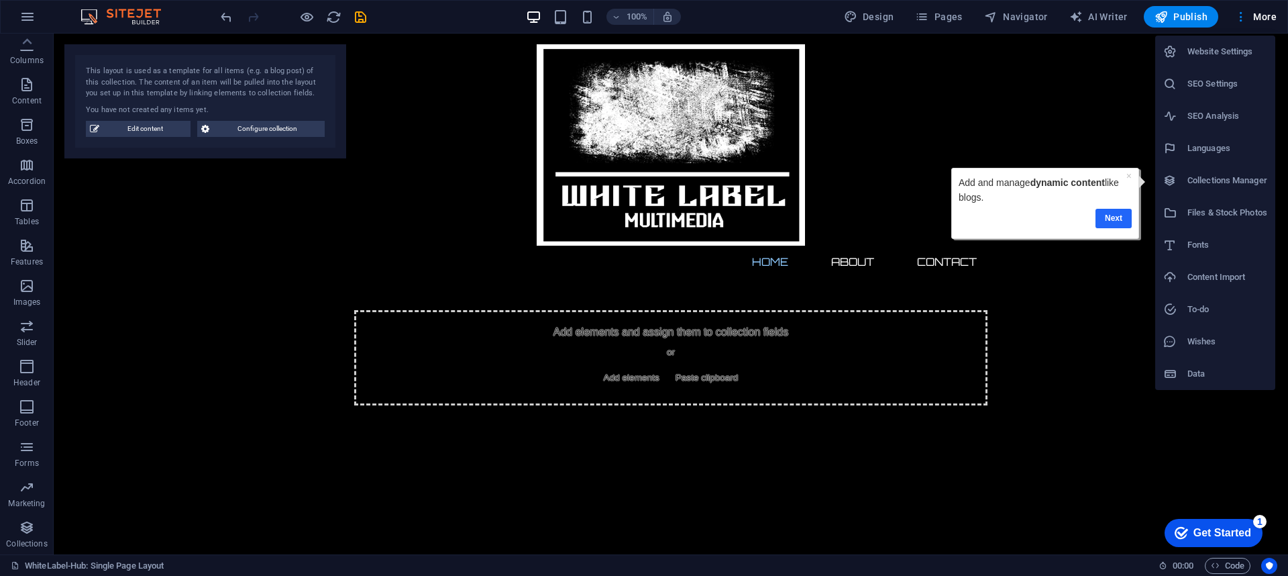
click at [965, 218] on link "Next" at bounding box center [1113, 218] width 36 height 19
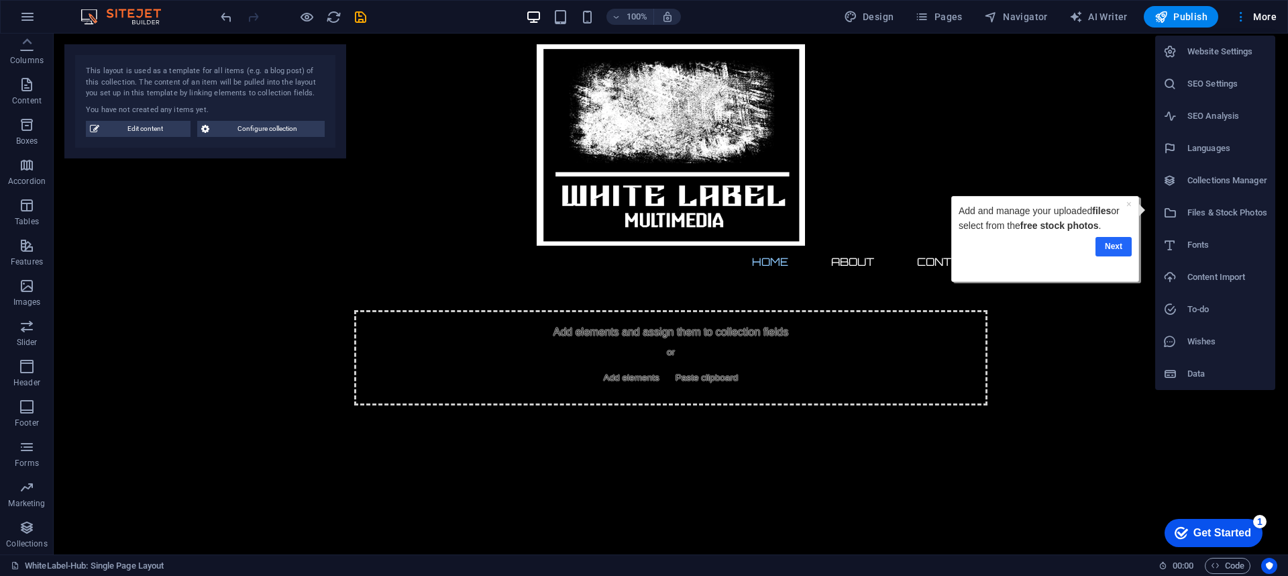
drag, startPoint x: 1104, startPoint y: 243, endPoint x: 2053, endPoint y: 438, distance: 969.1
click at [965, 243] on link "Next" at bounding box center [1113, 246] width 36 height 19
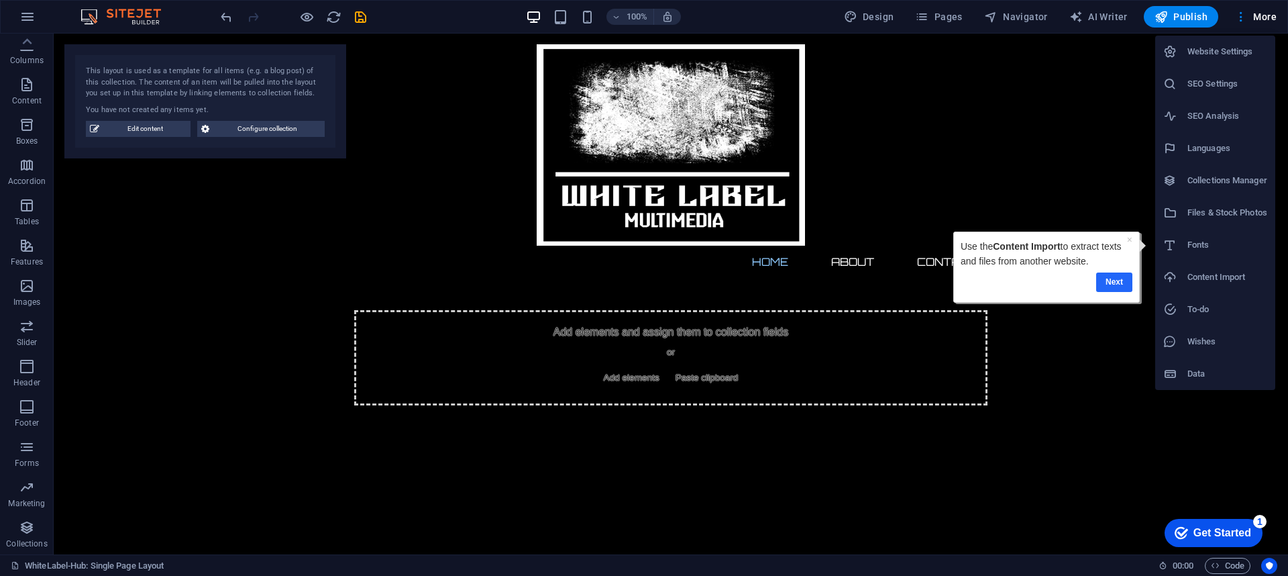
click at [965, 278] on link "Next" at bounding box center [1114, 281] width 36 height 19
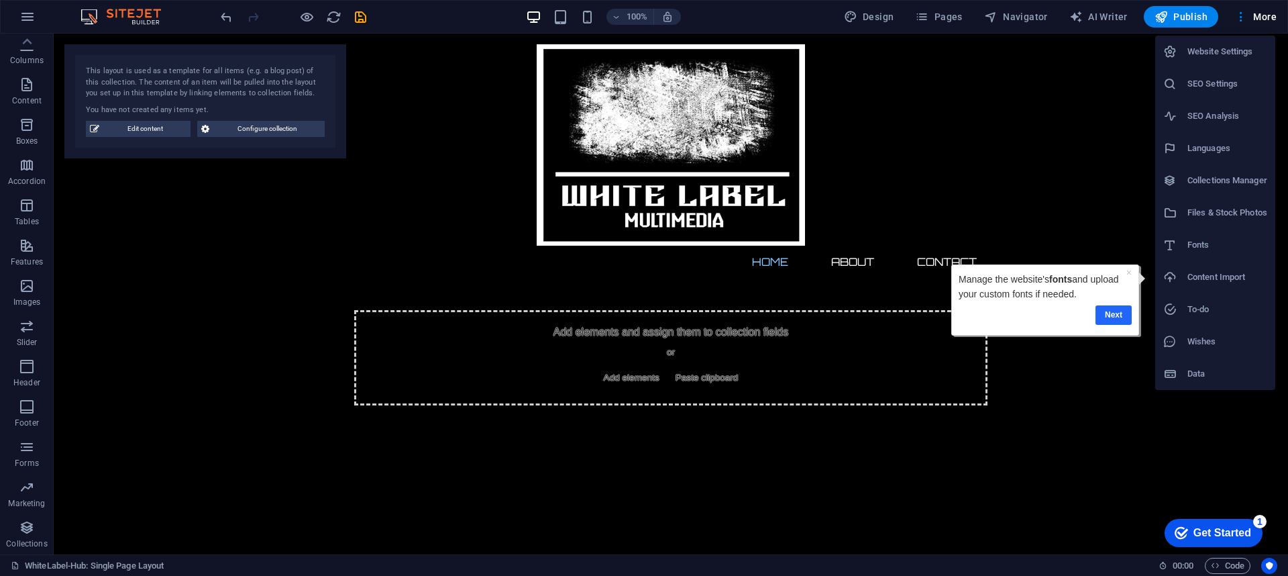
click at [965, 313] on link "Next" at bounding box center [1113, 314] width 36 height 19
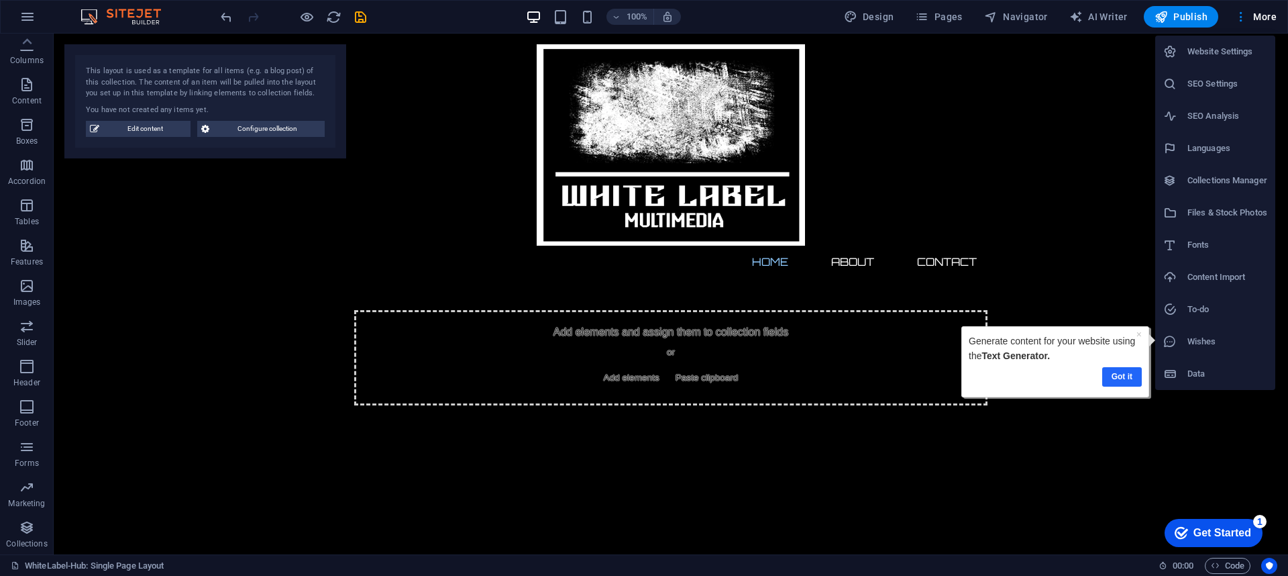
drag, startPoint x: 1120, startPoint y: 370, endPoint x: 2080, endPoint y: 694, distance: 1012.7
click at [965, 368] on link "Got it" at bounding box center [1122, 376] width 40 height 19
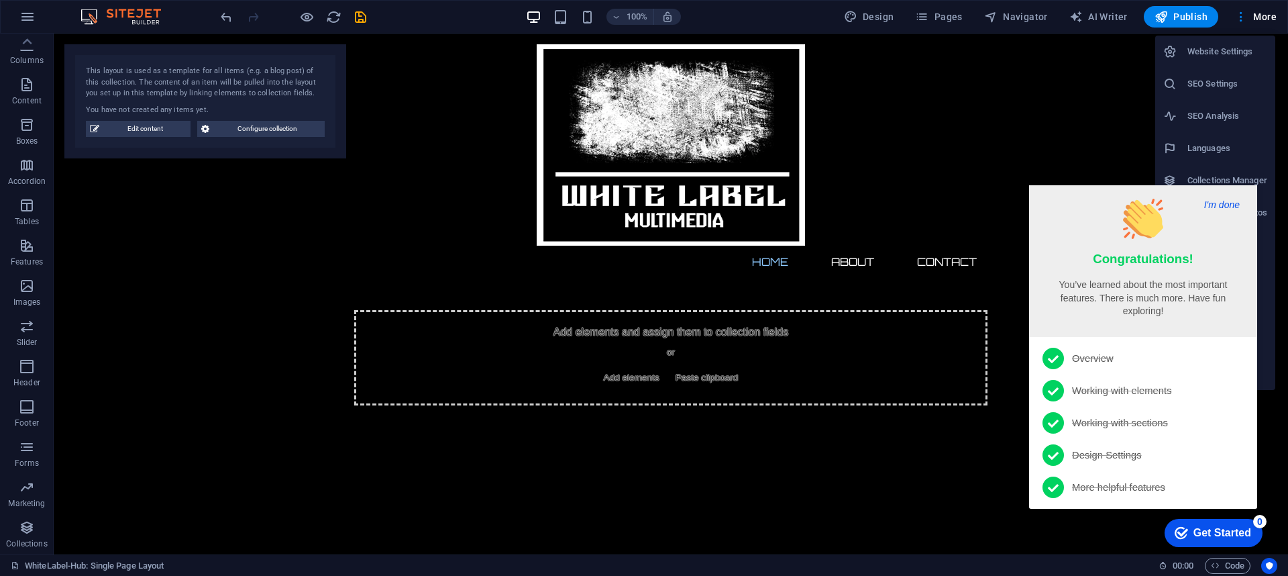
click at [965, 199] on button "I'm done" at bounding box center [1222, 205] width 44 height 12
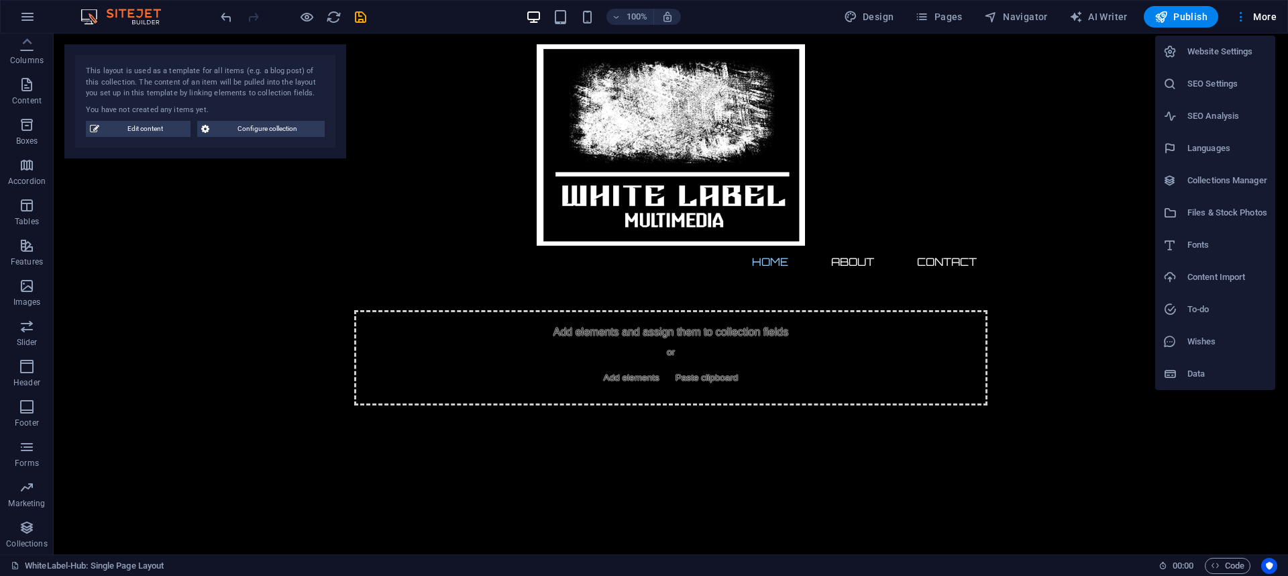
drag, startPoint x: 1224, startPoint y: 198, endPoint x: 721, endPoint y: 279, distance: 509.0
click at [721, 279] on div at bounding box center [644, 288] width 1288 height 576
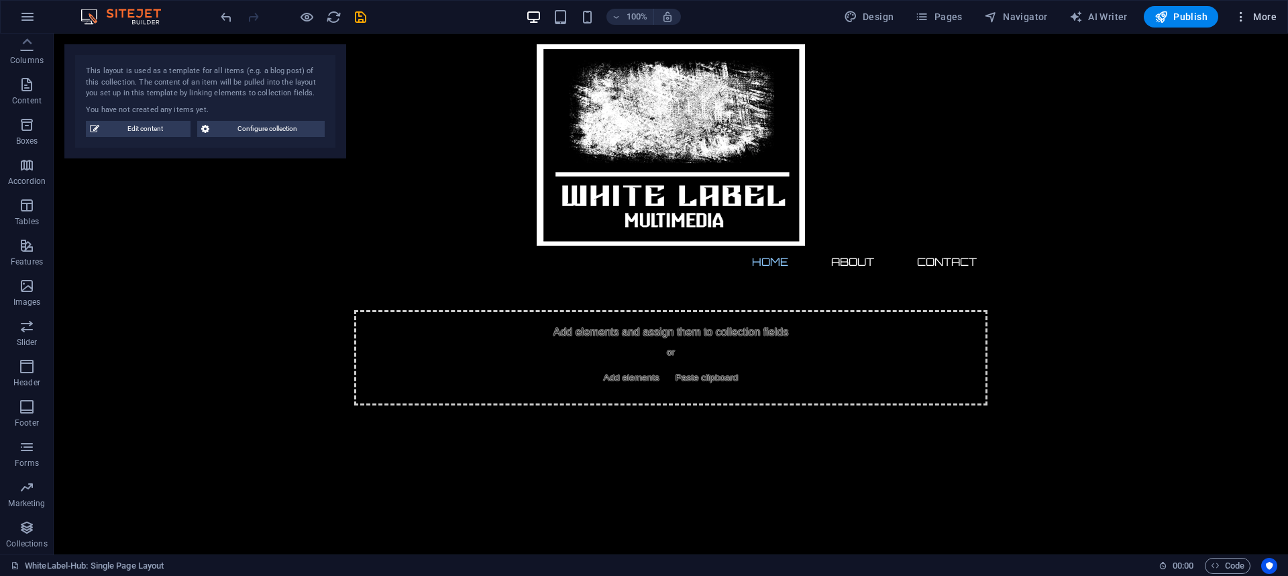
click at [965, 15] on span "More" at bounding box center [1255, 16] width 42 height 13
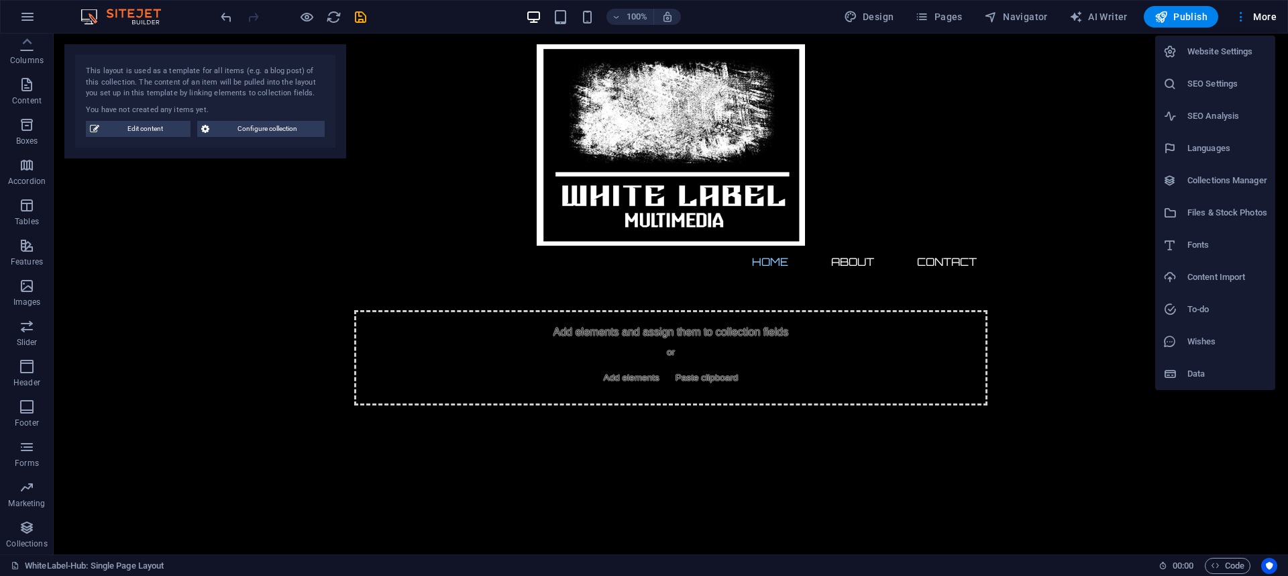
click at [965, 283] on li "Content Import" at bounding box center [1215, 277] width 120 height 32
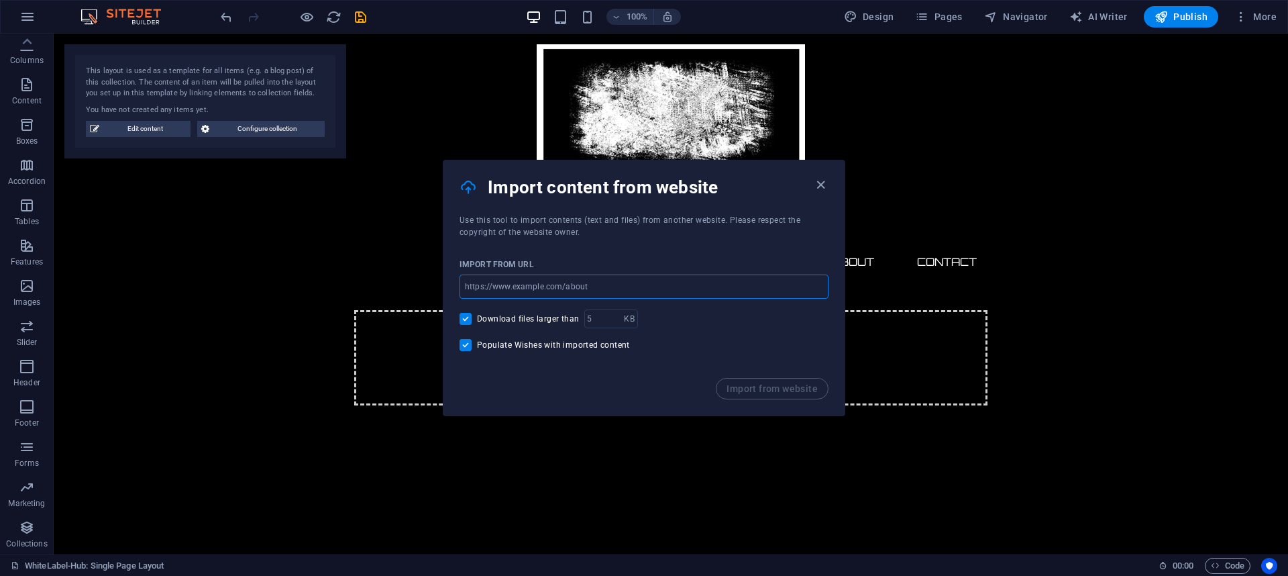
drag, startPoint x: 635, startPoint y: 289, endPoint x: 627, endPoint y: 292, distance: 8.5
click at [627, 292] on input "url" at bounding box center [644, 286] width 369 height 24
type input "/WhiteLab"
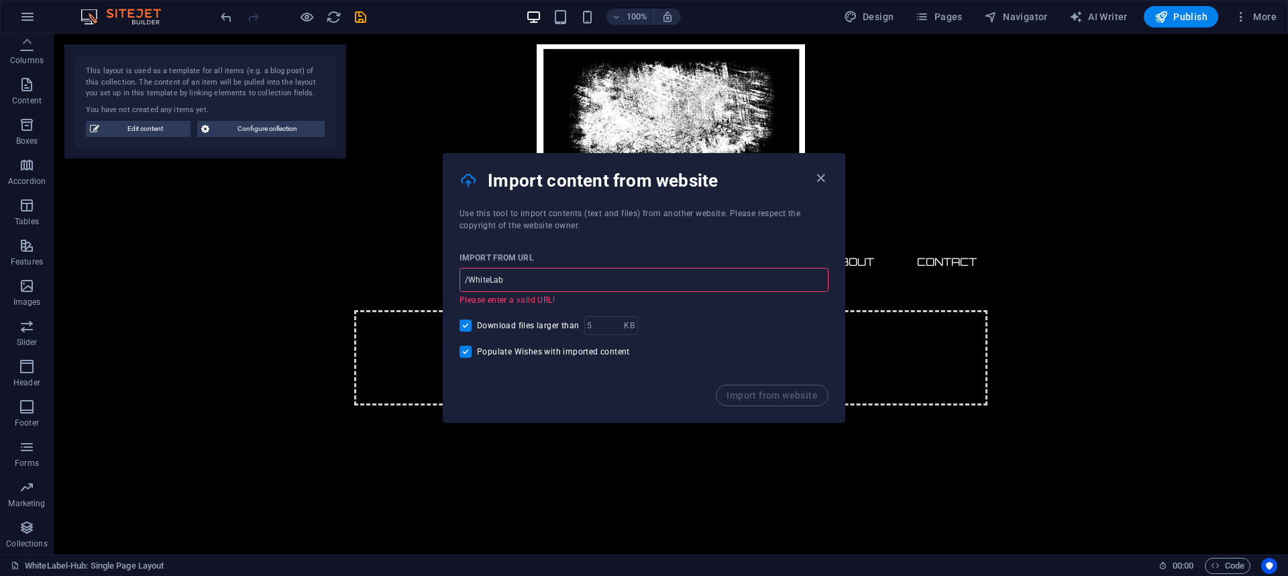
click at [645, 273] on input "/WhiteLab" at bounding box center [644, 280] width 369 height 24
drag, startPoint x: 604, startPoint y: 205, endPoint x: 619, endPoint y: 211, distance: 15.1
click at [611, 208] on div "Import content from website Use this tool to import contents (text and files) f…" at bounding box center [644, 288] width 402 height 270
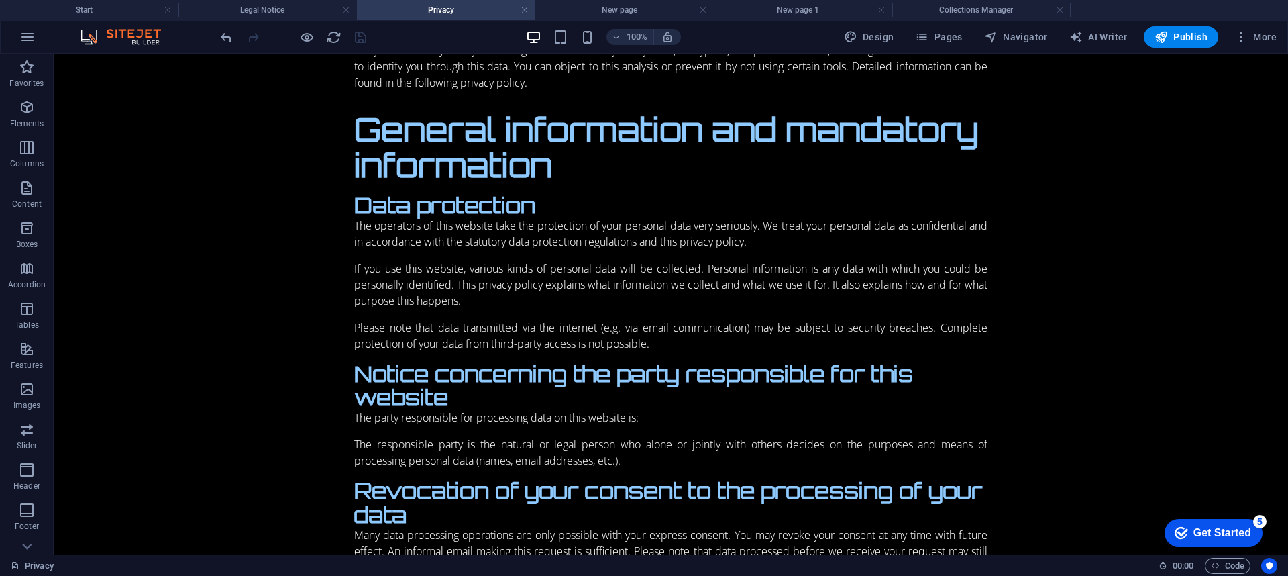
click at [131, 39] on img at bounding box center [127, 37] width 101 height 16
click at [83, 33] on img at bounding box center [127, 37] width 101 height 16
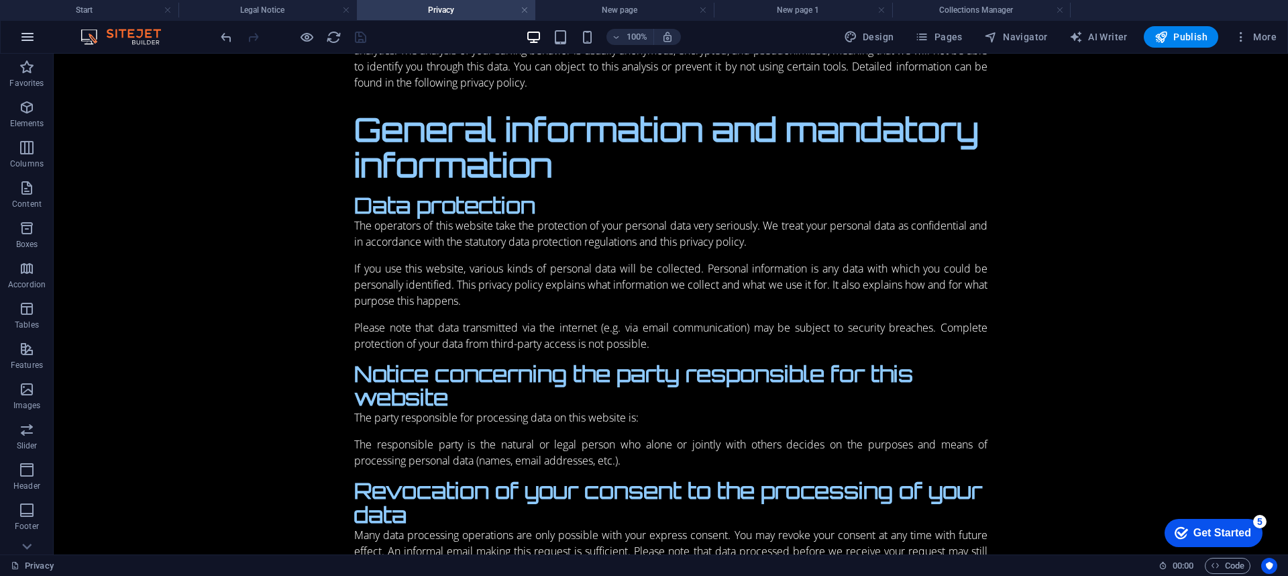
click at [23, 38] on icon "button" at bounding box center [27, 37] width 16 height 16
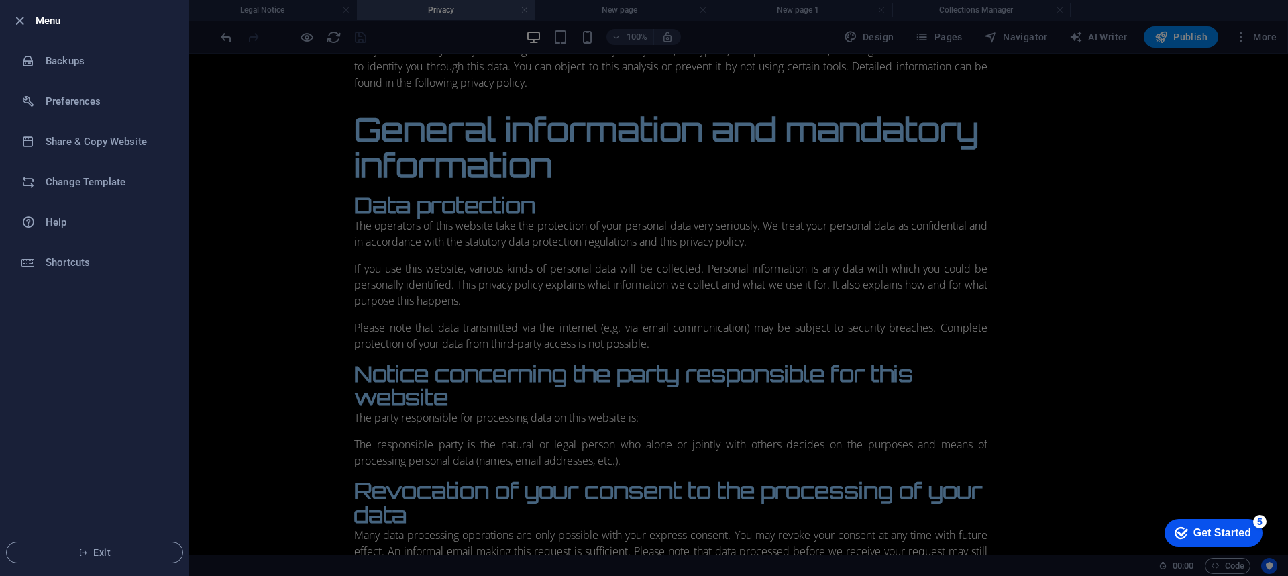
click at [700, 212] on div at bounding box center [644, 288] width 1288 height 576
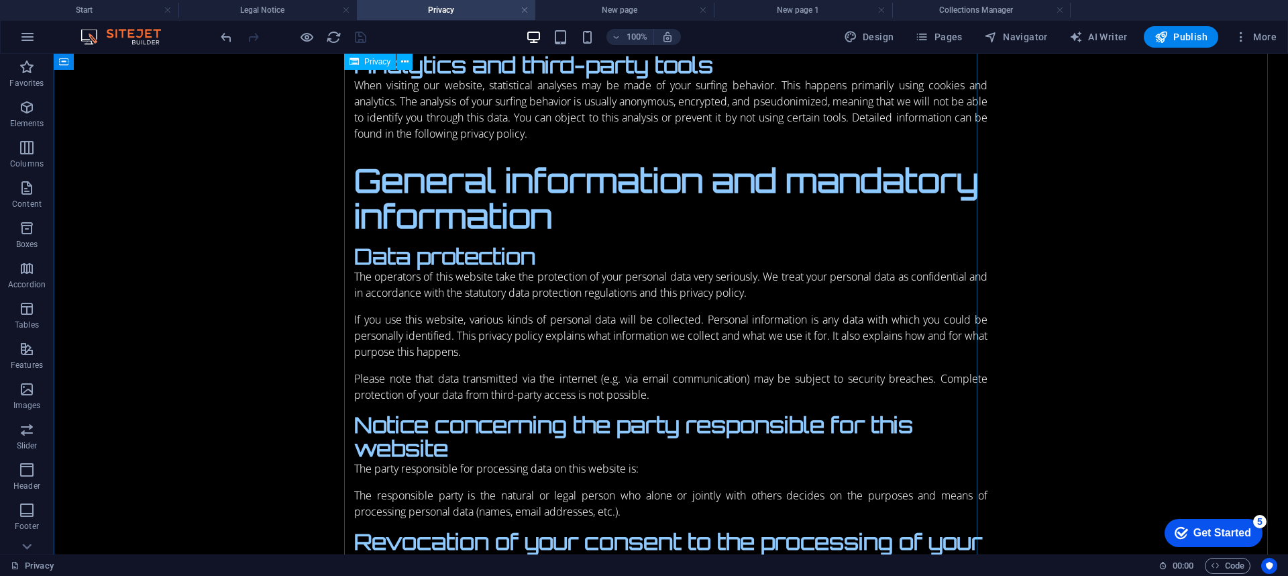
scroll to position [1342, 0]
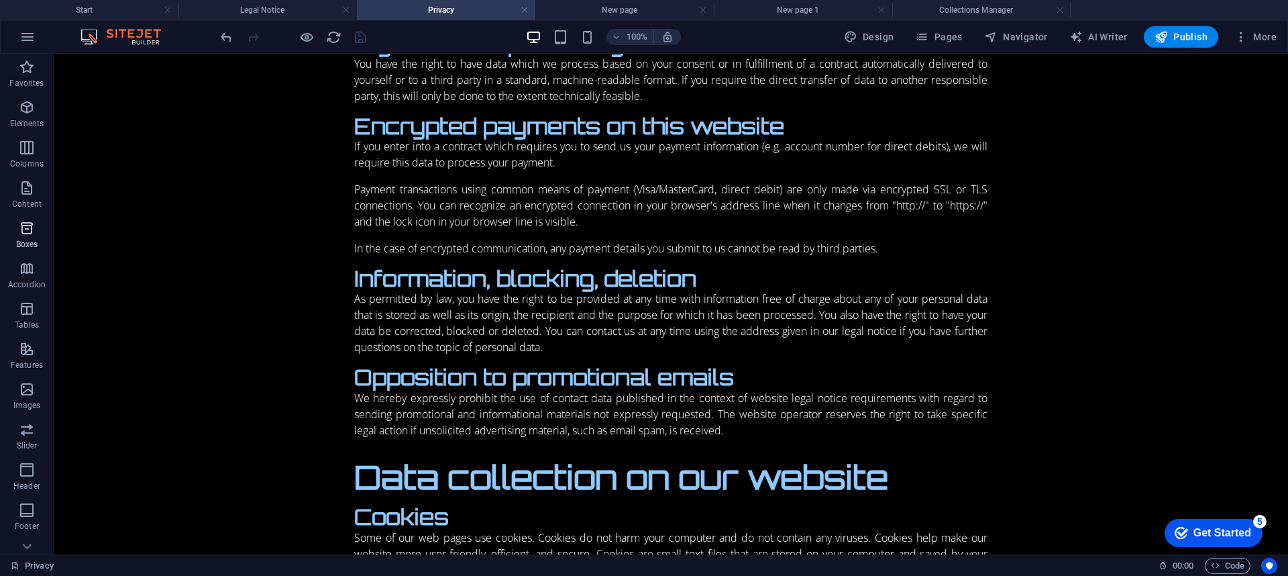
click at [30, 235] on icon "button" at bounding box center [27, 228] width 16 height 16
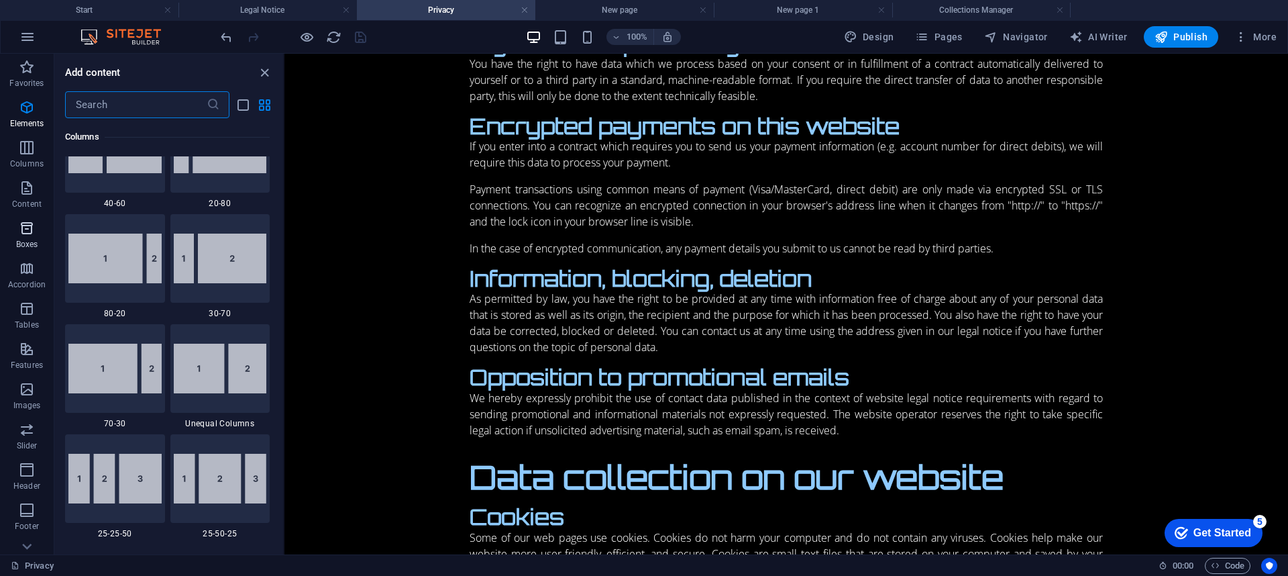
scroll to position [3700, 0]
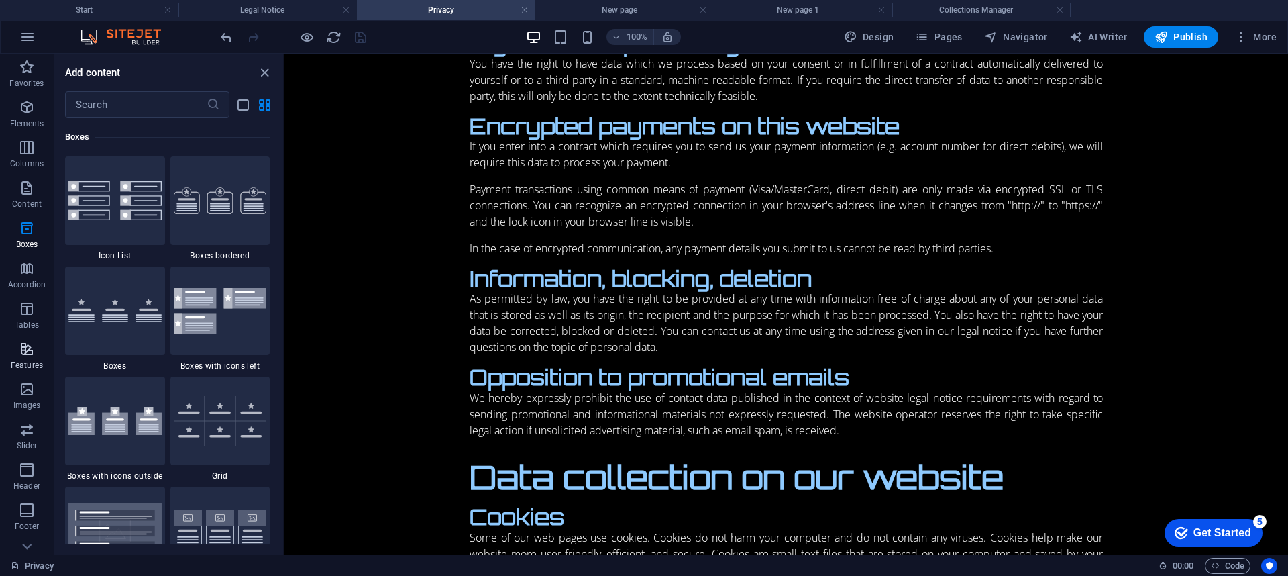
click at [30, 337] on button "Features" at bounding box center [27, 355] width 54 height 40
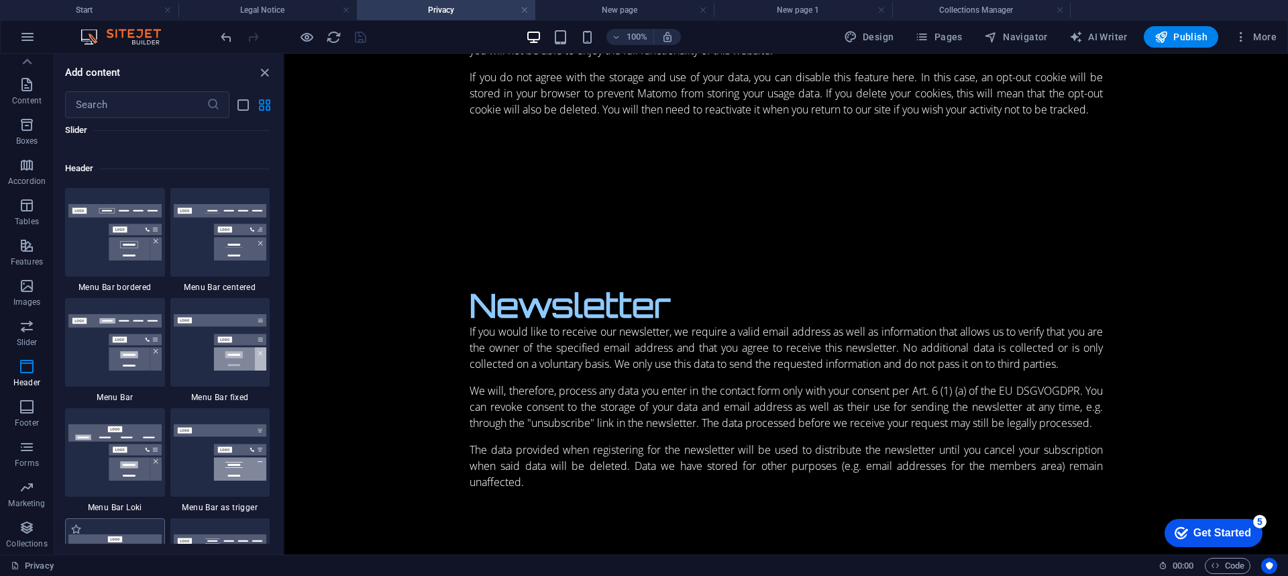
scroll to position [8181, 0]
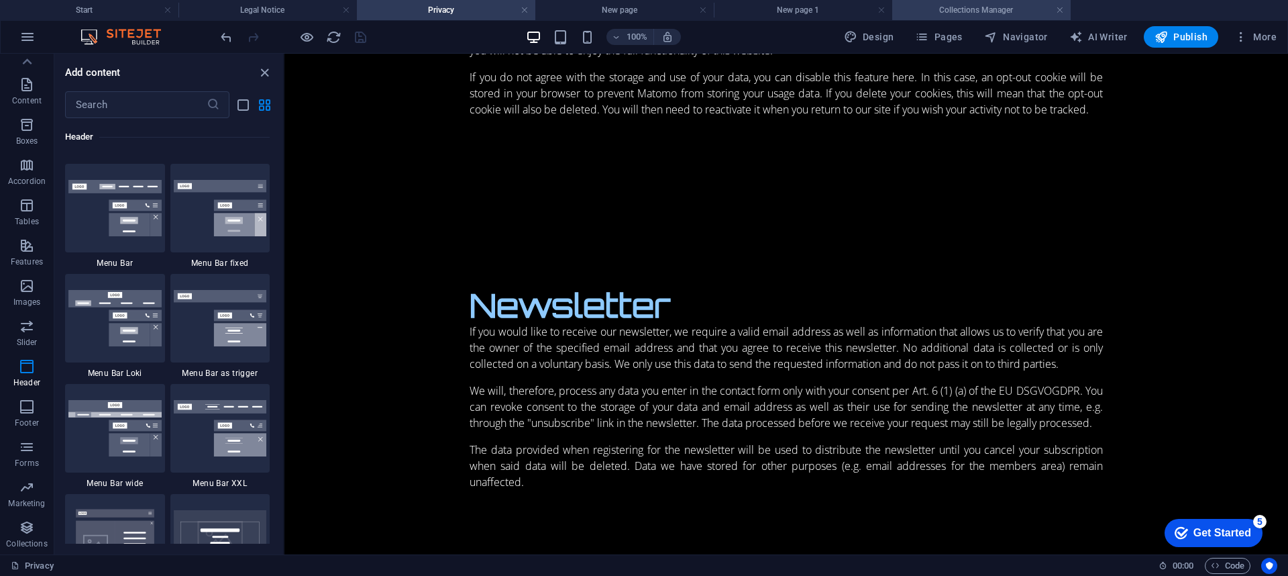
click at [1055, 12] on h4 "Collections Manager" at bounding box center [981, 10] width 178 height 15
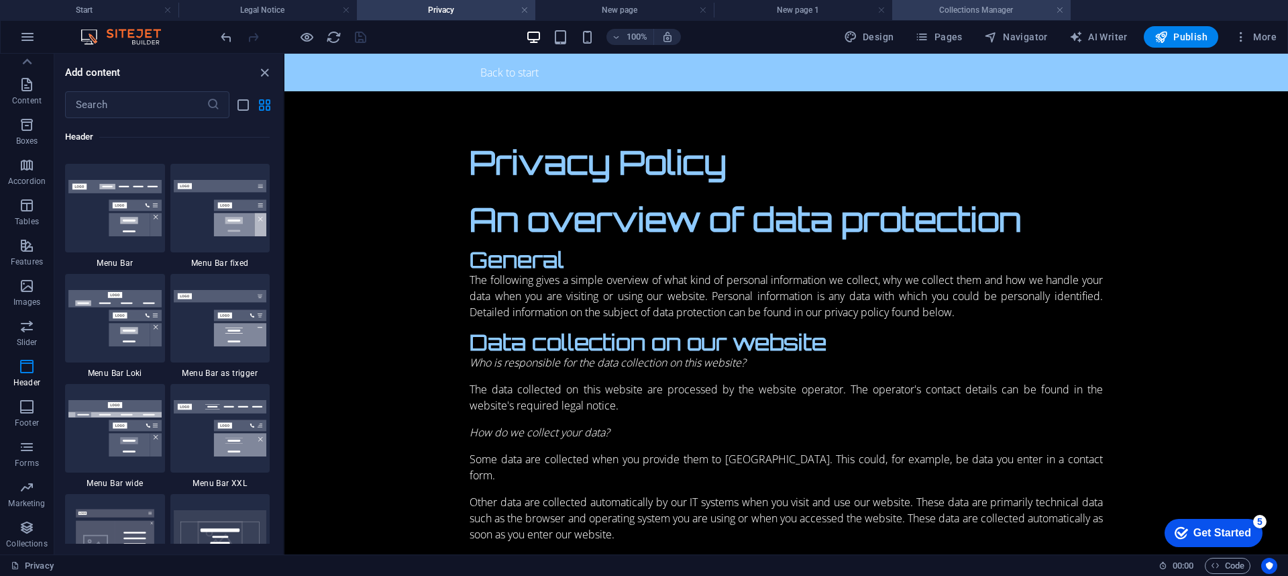
scroll to position [0, 0]
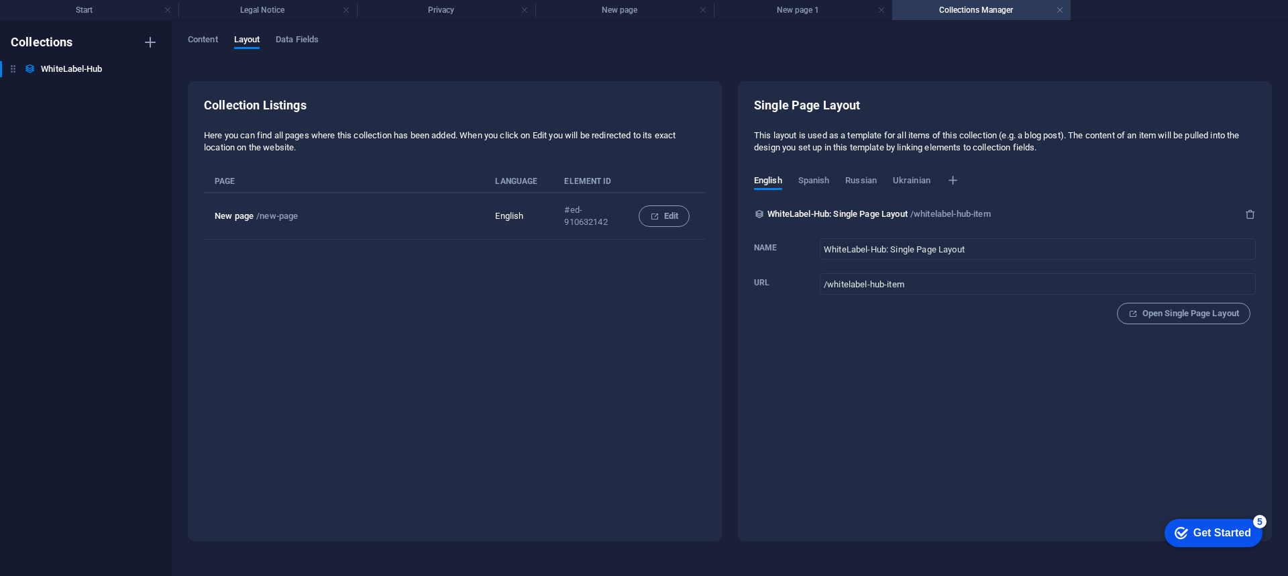
click at [85, 58] on div "Collections WhiteLabel-Hub WhiteLabel-Hub" at bounding box center [86, 298] width 172 height 555
click at [290, 38] on span "Data Fields" at bounding box center [297, 41] width 43 height 19
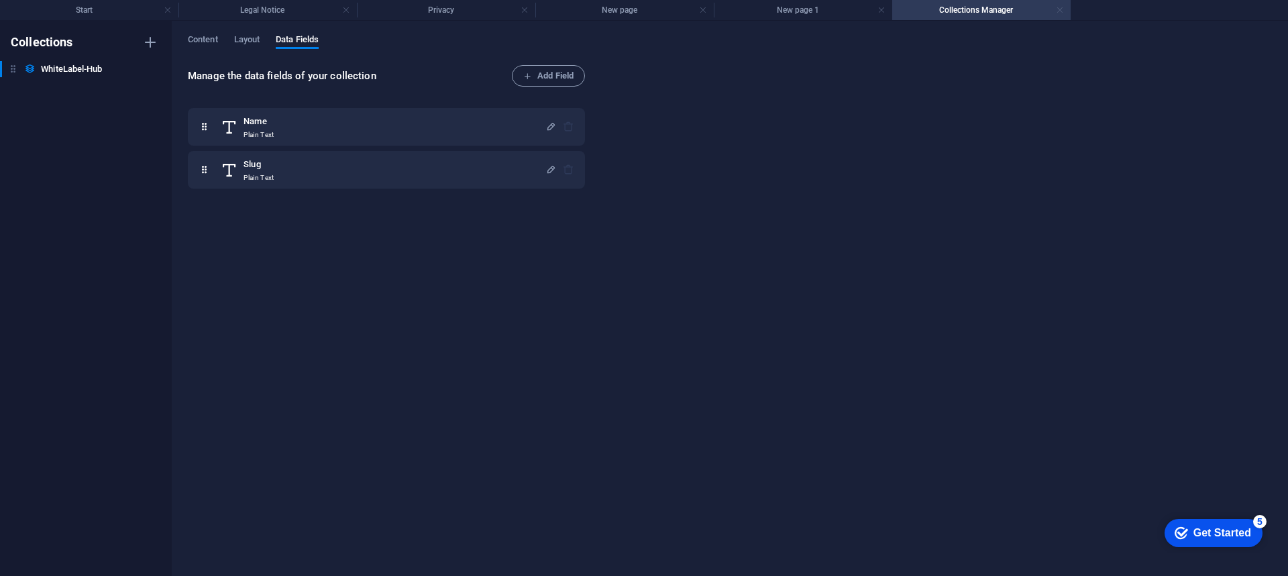
click at [1057, 9] on link at bounding box center [1060, 10] width 8 height 13
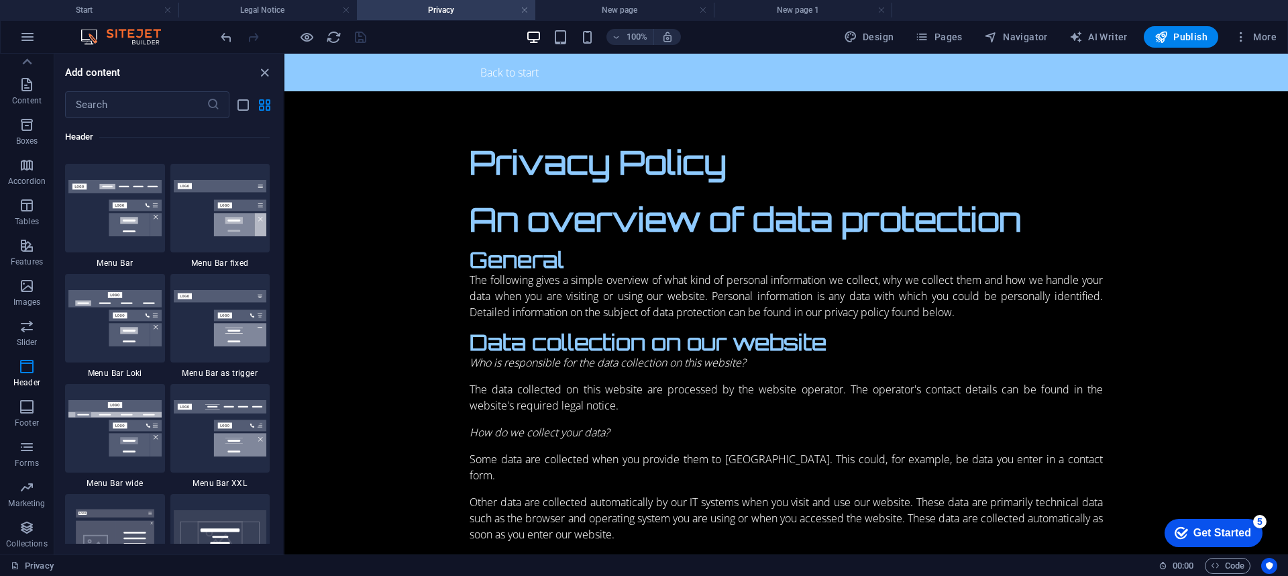
scroll to position [3255, 0]
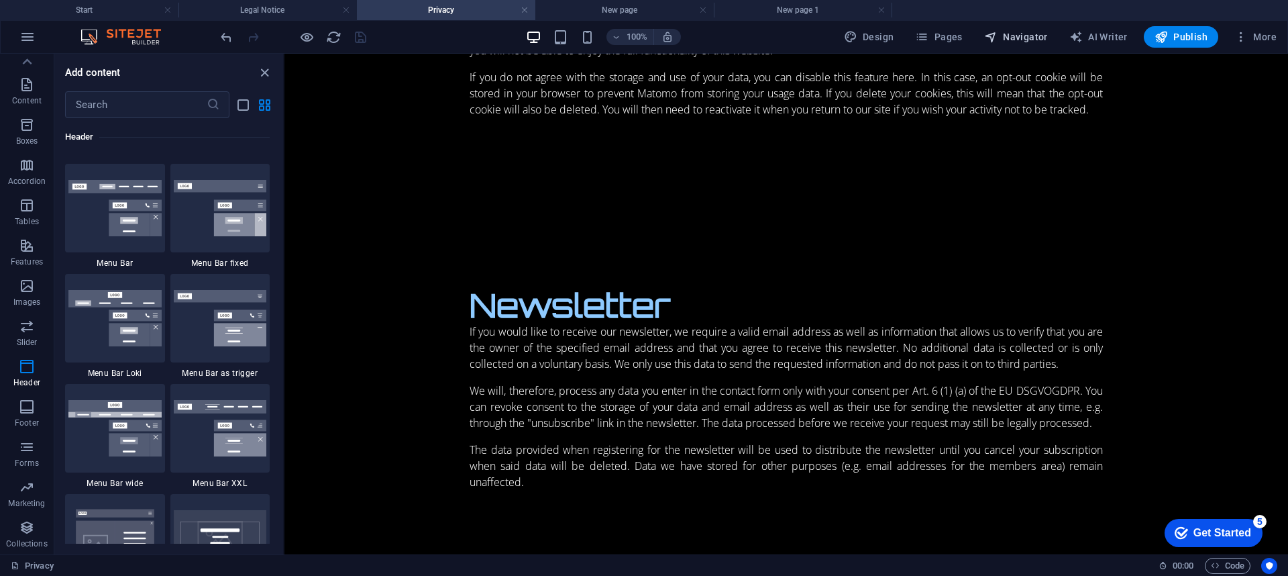
click at [1009, 40] on span "Navigator" at bounding box center [1016, 36] width 64 height 13
select select "17049673-en"
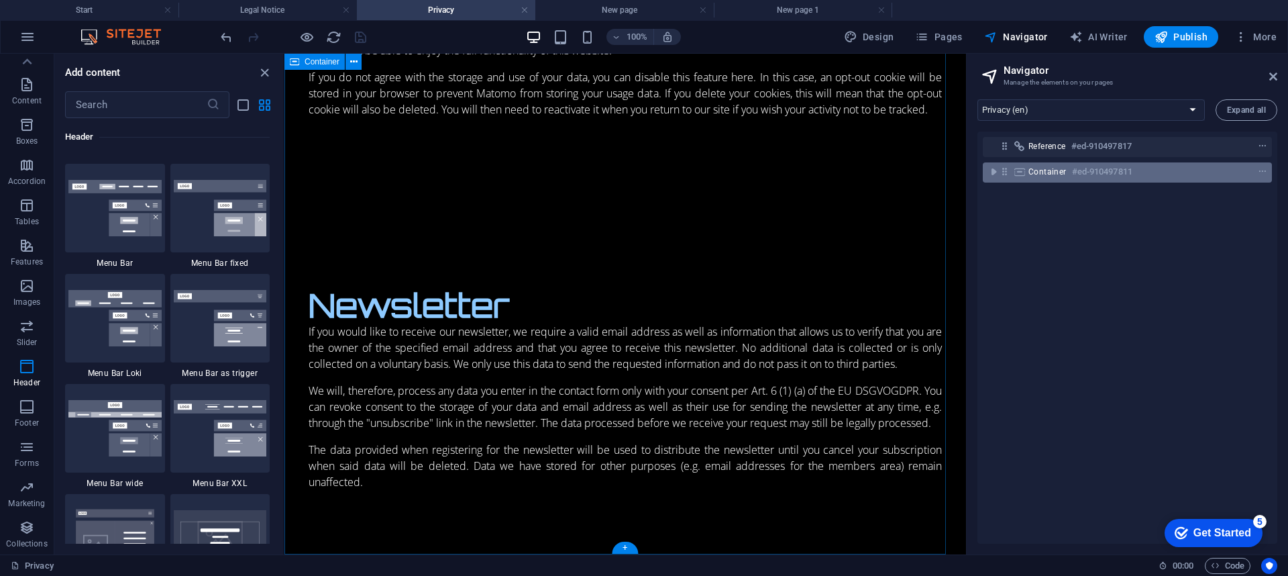
click at [1089, 174] on h6 "#ed-910497811" at bounding box center [1102, 172] width 60 height 16
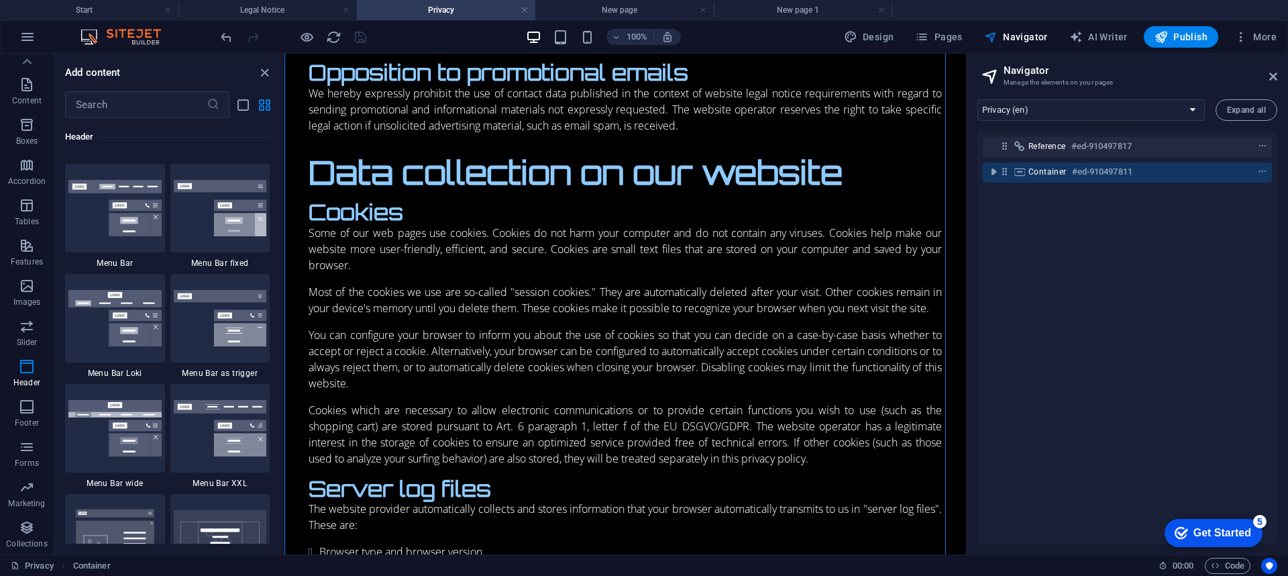
click at [1000, 160] on div "Container #ed-910497811" at bounding box center [1127, 172] width 289 height 25
click at [993, 173] on icon "toggle-expand" at bounding box center [993, 171] width 13 height 13
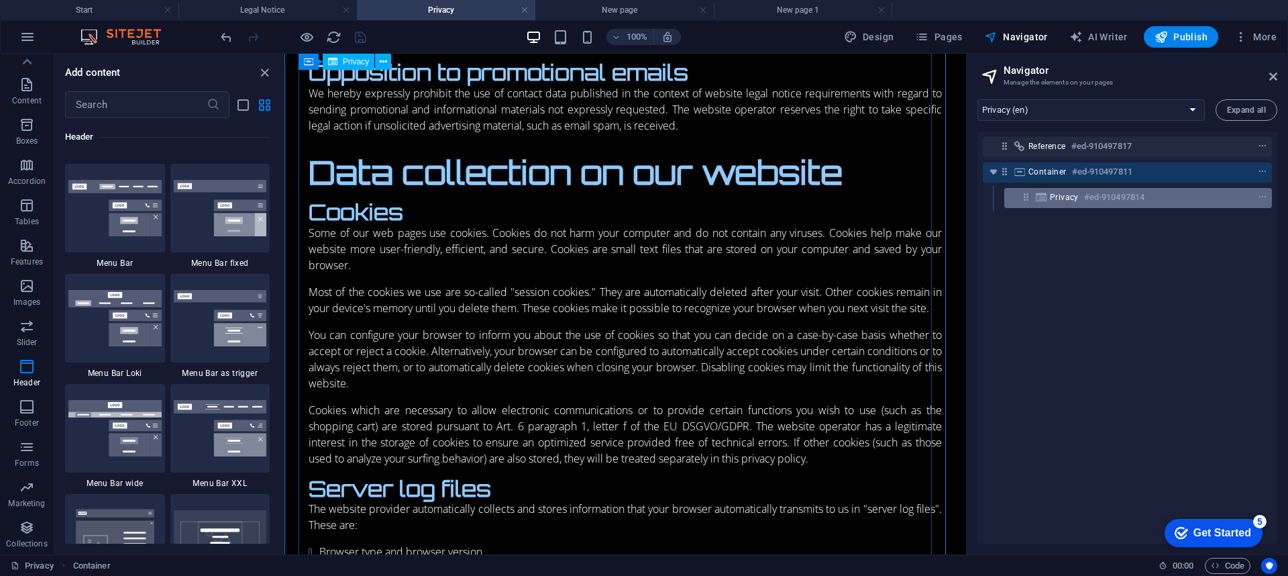
click at [1018, 199] on div "Privacy #ed-910497814" at bounding box center [1138, 198] width 268 height 20
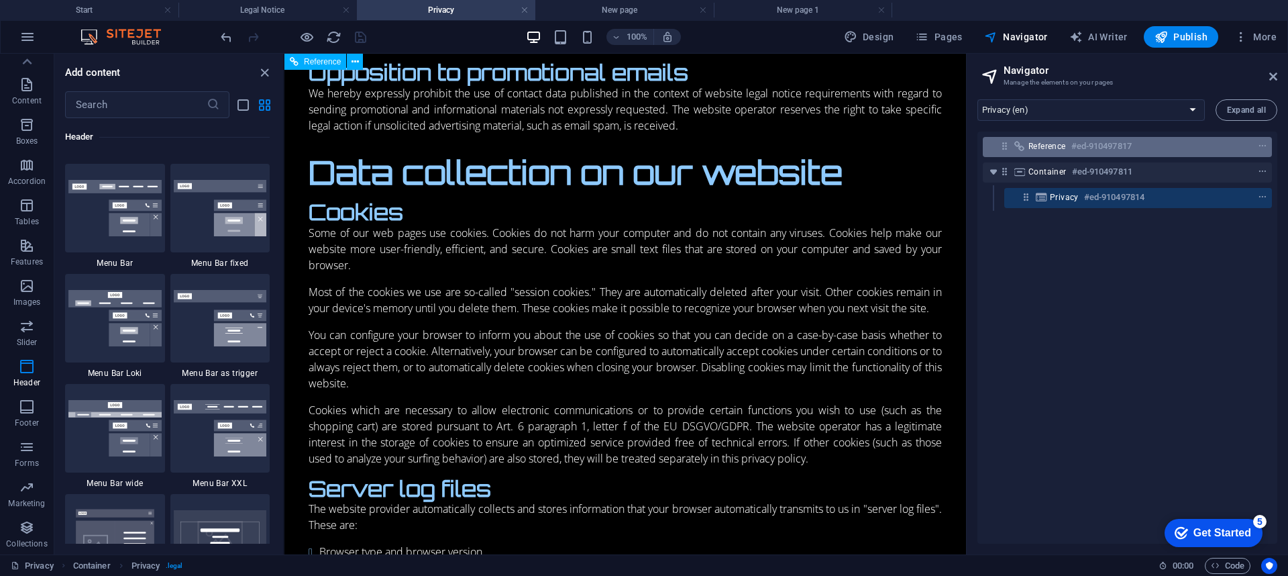
click at [1002, 143] on icon at bounding box center [1004, 145] width 11 height 11
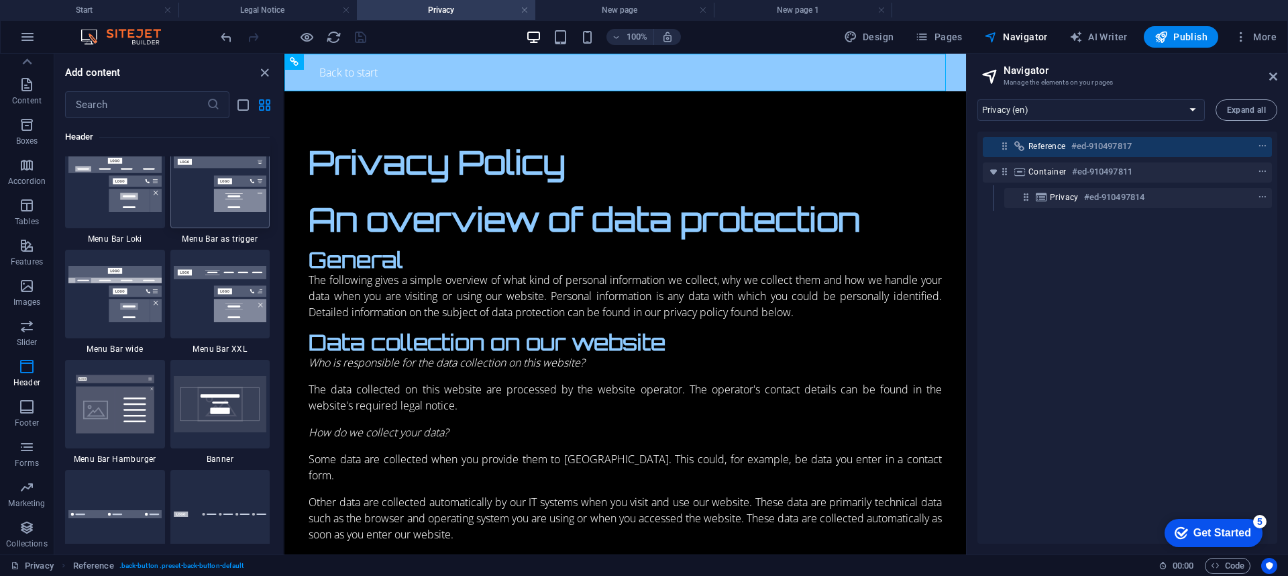
scroll to position [8449, 0]
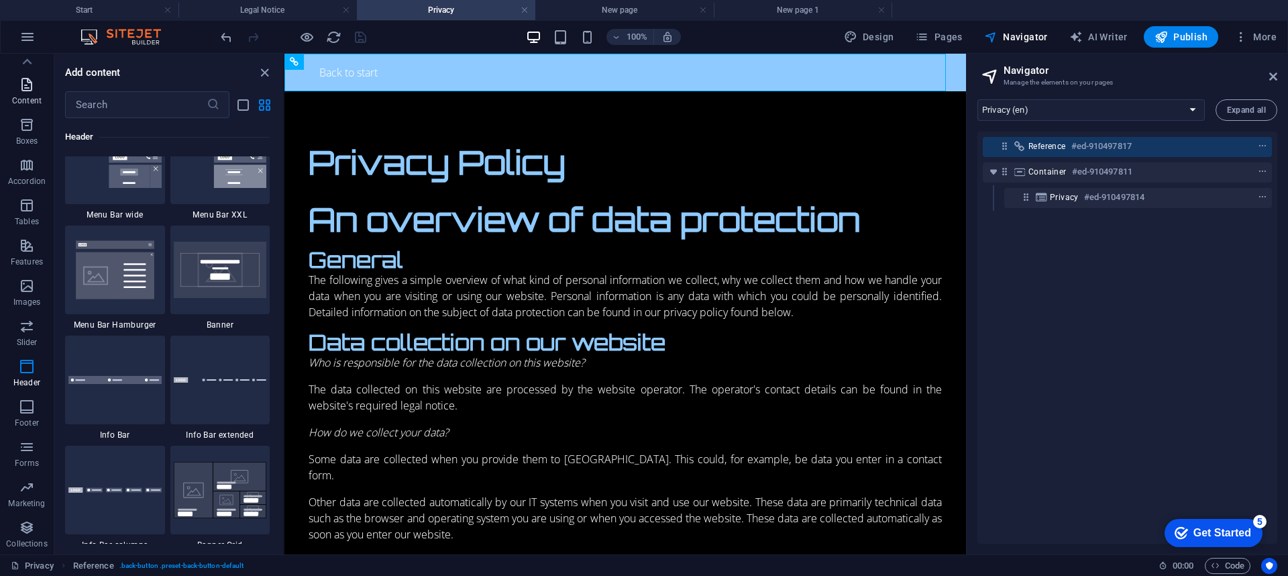
click at [32, 86] on icon "button" at bounding box center [27, 84] width 16 height 16
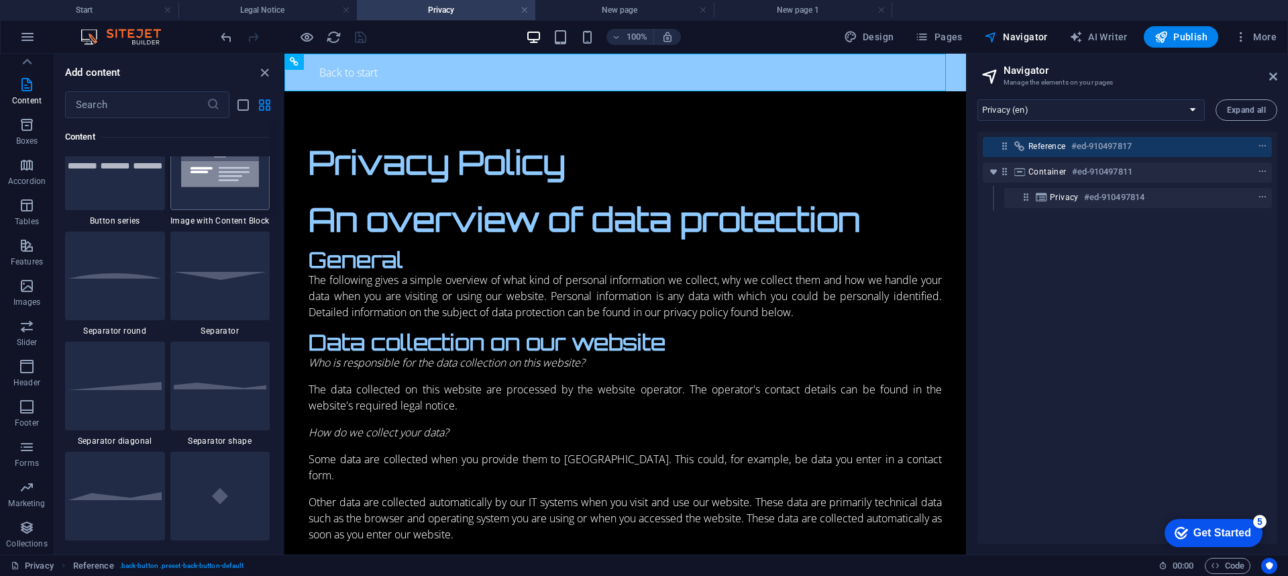
scroll to position [3421, 0]
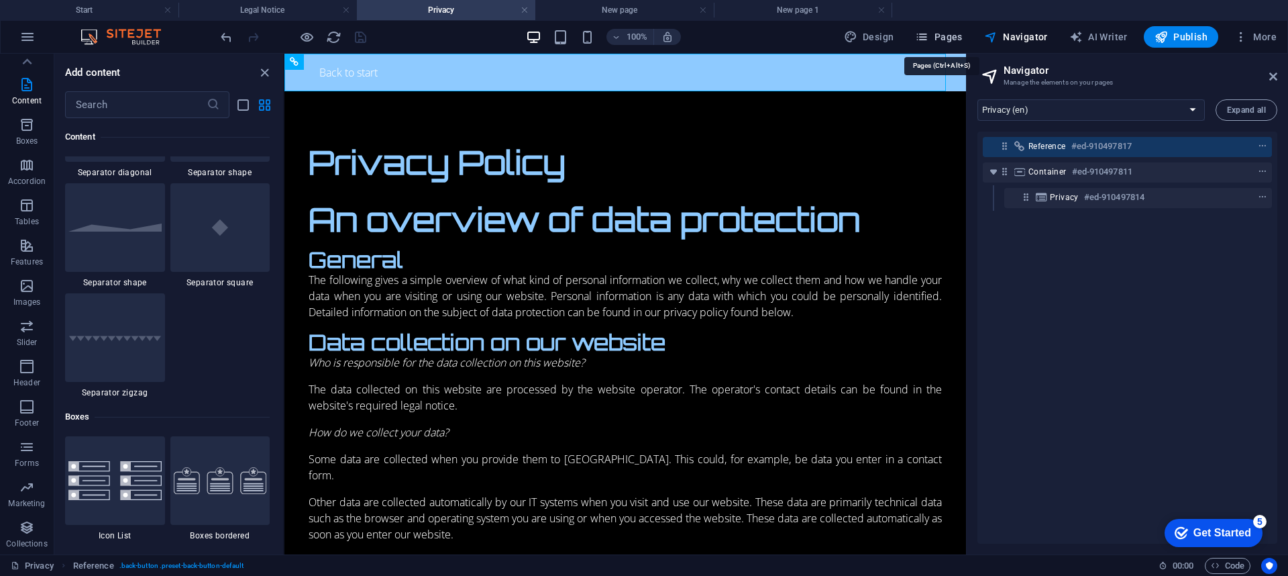
click at [948, 41] on button "Pages" at bounding box center [939, 36] width 58 height 21
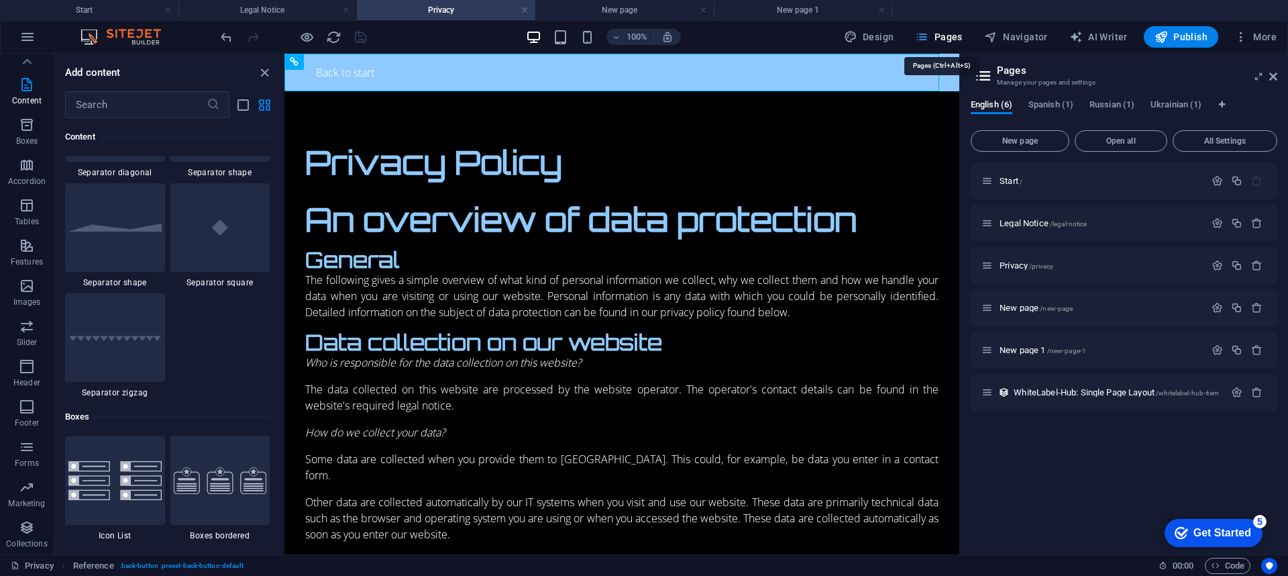
click at [948, 41] on span "Pages" at bounding box center [938, 36] width 47 height 13
click at [168, 9] on link at bounding box center [168, 10] width 8 height 13
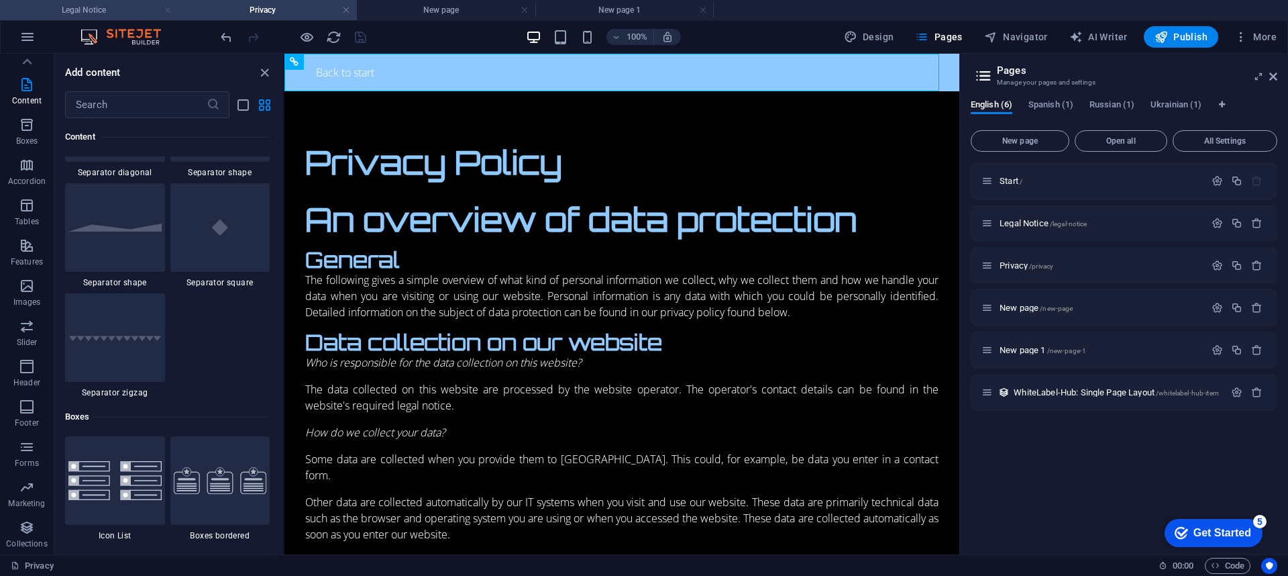
click at [170, 13] on link at bounding box center [168, 10] width 8 height 13
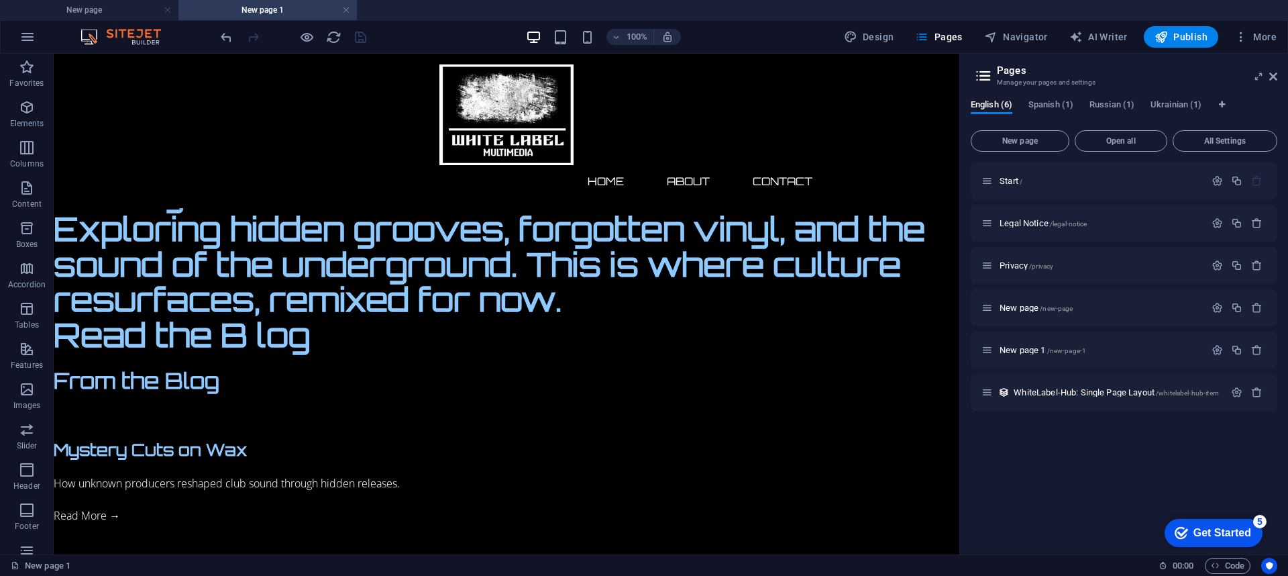
click at [170, 13] on link at bounding box center [168, 10] width 8 height 13
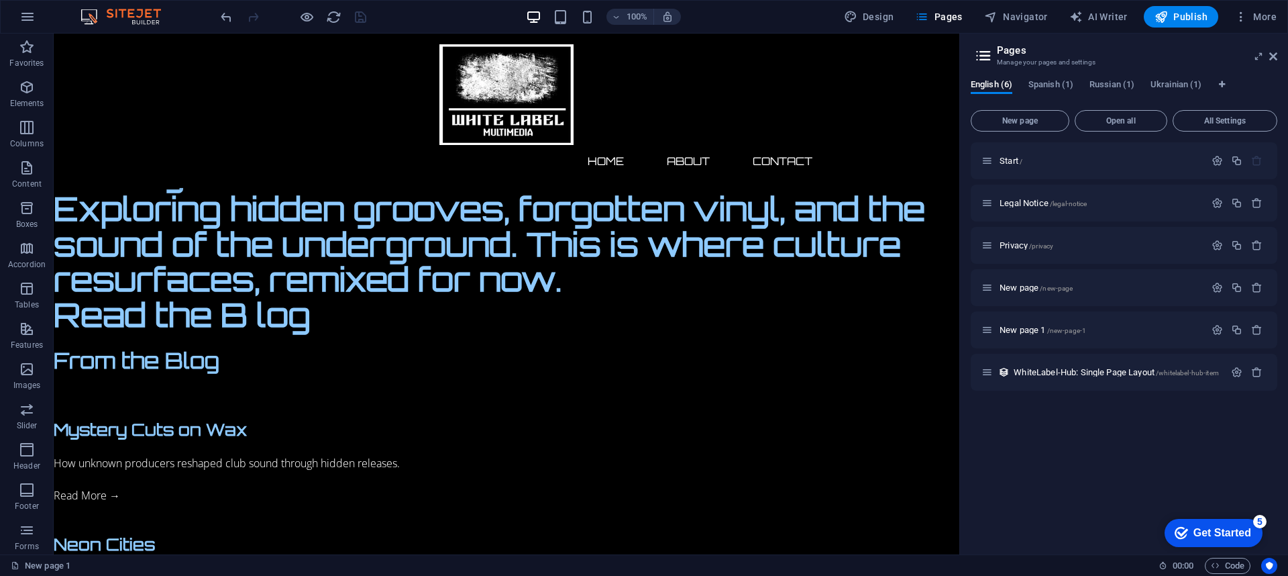
click at [168, 10] on img at bounding box center [127, 17] width 101 height 16
drag, startPoint x: 670, startPoint y: 15, endPoint x: 810, endPoint y: 21, distance: 139.7
click at [810, 21] on div "100% Design Pages Navigator AI Writer Publish More" at bounding box center [750, 16] width 1064 height 21
click at [917, 6] on button "Pages" at bounding box center [939, 16] width 58 height 21
click at [928, 15] on icon "button" at bounding box center [921, 16] width 13 height 13
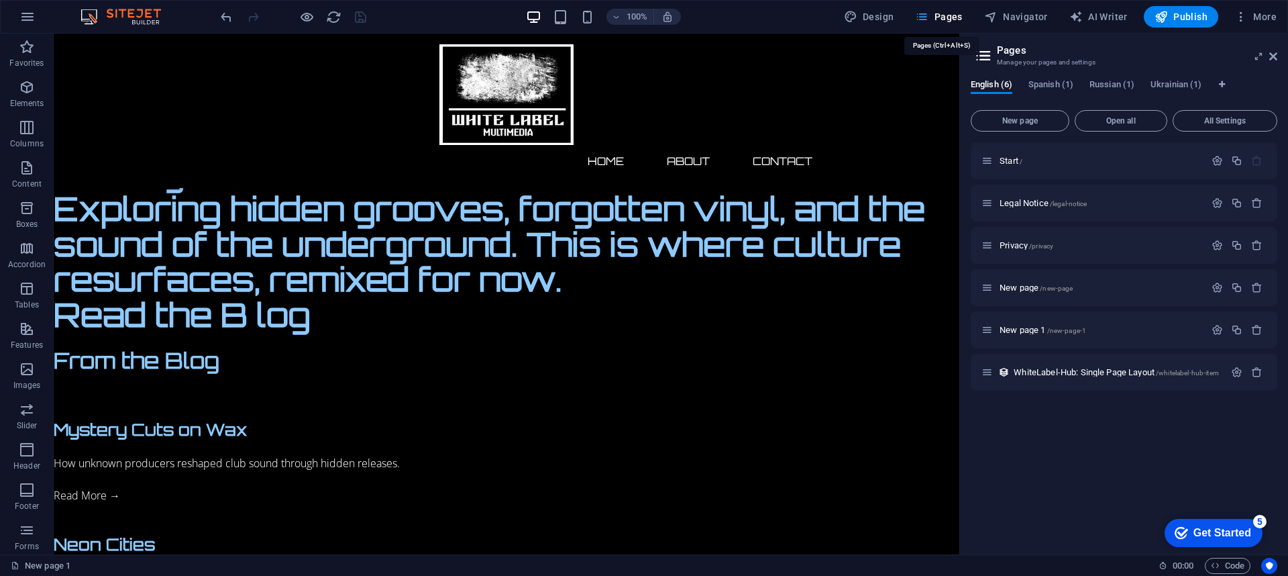
click at [936, 17] on span "Pages" at bounding box center [938, 16] width 47 height 13
click at [945, 18] on span "Pages" at bounding box center [938, 16] width 47 height 13
click at [1210, 117] on span "All Settings" at bounding box center [1225, 121] width 93 height 8
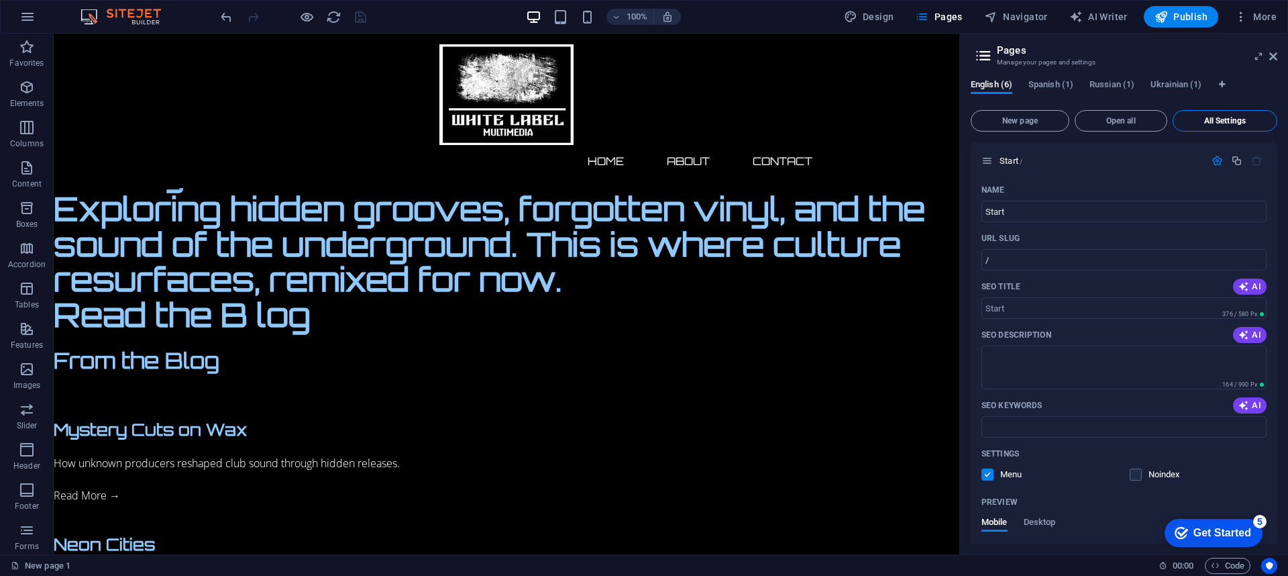
scroll to position [2538, 0]
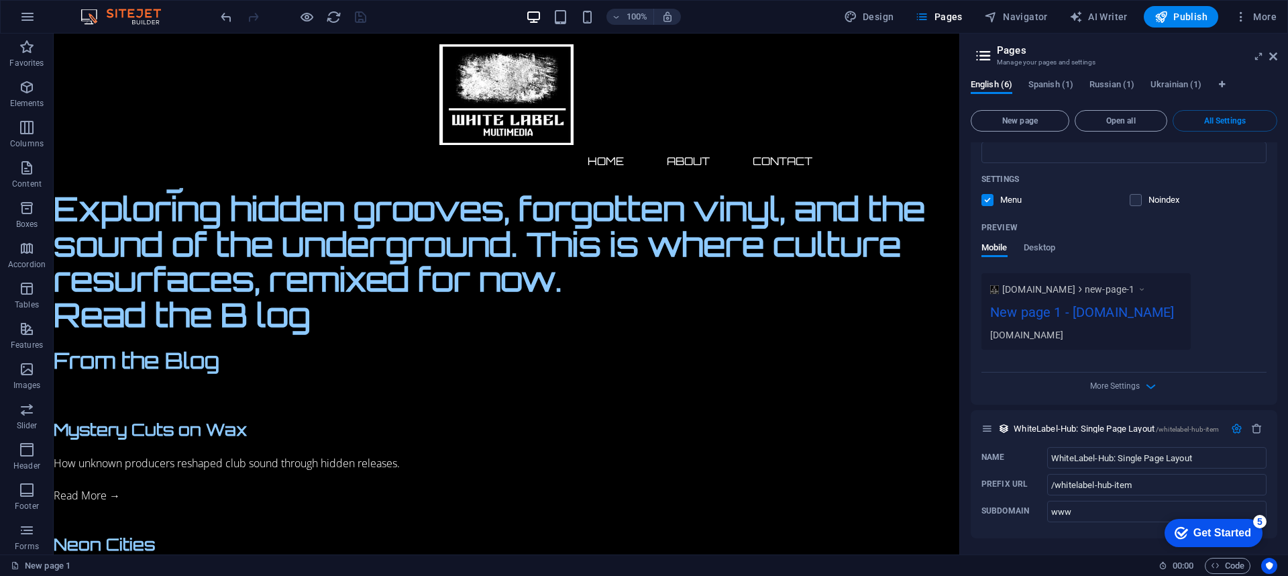
drag, startPoint x: 1046, startPoint y: 219, endPoint x: 1045, endPoint y: 209, distance: 10.8
click at [1045, 217] on div "Preview" at bounding box center [1123, 227] width 285 height 21
click at [1049, 239] on span "Desktop" at bounding box center [1040, 248] width 32 height 19
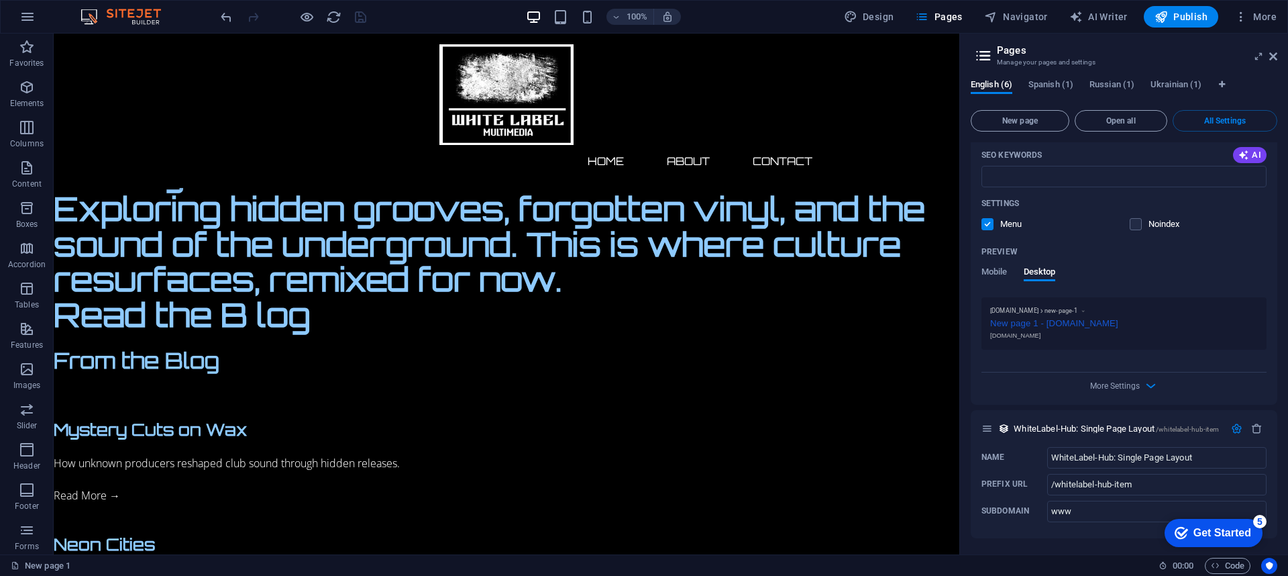
click at [1112, 400] on div "Name New page 1 ​ URL SLUG /new-page-1 ​ SEO Title AI ​ 359 / 580 Px SEO Descri…" at bounding box center [1124, 167] width 307 height 476
click at [1120, 392] on div "Name New page 1 ​ URL SLUG /new-page-1 ​ SEO Title AI ​ 359 / 580 Px SEO Descri…" at bounding box center [1124, 167] width 307 height 476
click at [1120, 392] on span "More Settings" at bounding box center [1124, 385] width 16 height 15
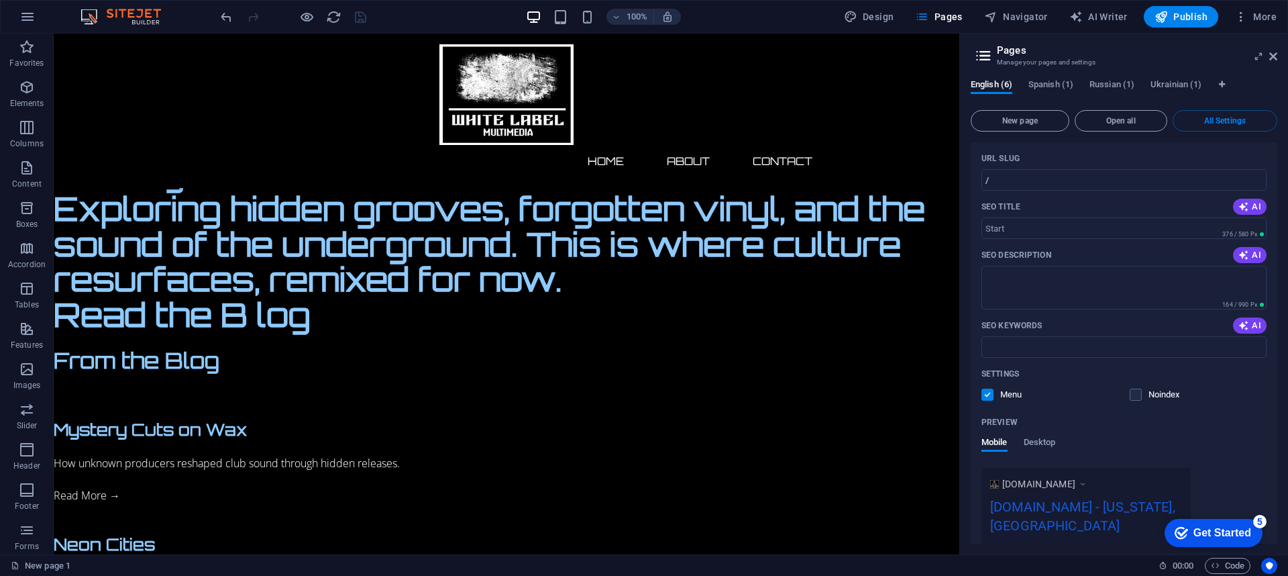
scroll to position [0, 0]
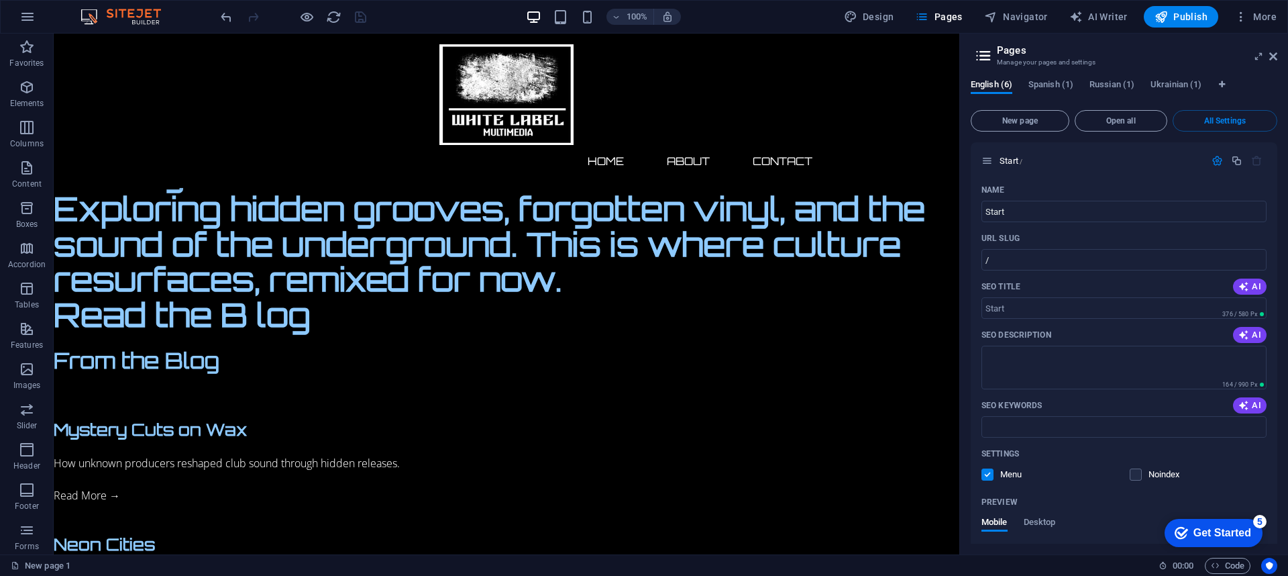
drag, startPoint x: 345, startPoint y: 9, endPoint x: 371, endPoint y: 9, distance: 26.2
click at [361, 9] on div at bounding box center [293, 16] width 150 height 21
click at [371, 9] on div "100% Design Pages Navigator AI Writer Publish More" at bounding box center [750, 16] width 1064 height 21
drag, startPoint x: 94, startPoint y: 18, endPoint x: 127, endPoint y: 17, distance: 32.9
click at [95, 17] on img at bounding box center [127, 17] width 101 height 16
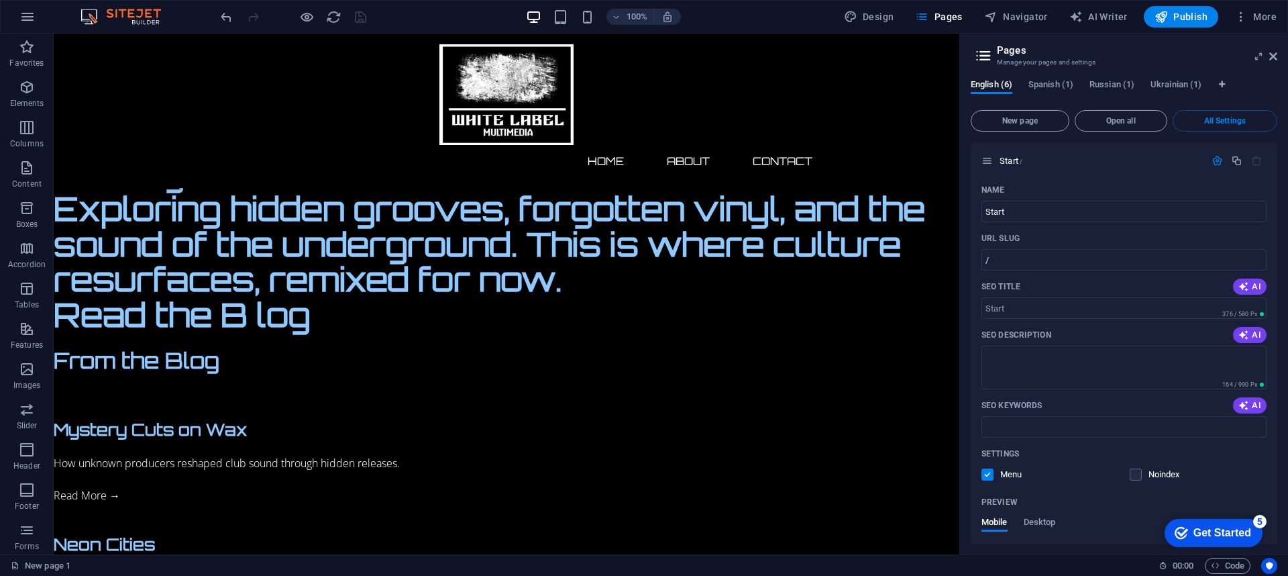
click at [127, 17] on img at bounding box center [127, 17] width 101 height 16
click at [129, 17] on img at bounding box center [127, 17] width 101 height 16
drag, startPoint x: 15, startPoint y: 19, endPoint x: 24, endPoint y: 17, distance: 9.6
click at [24, 17] on button "button" at bounding box center [27, 17] width 32 height 32
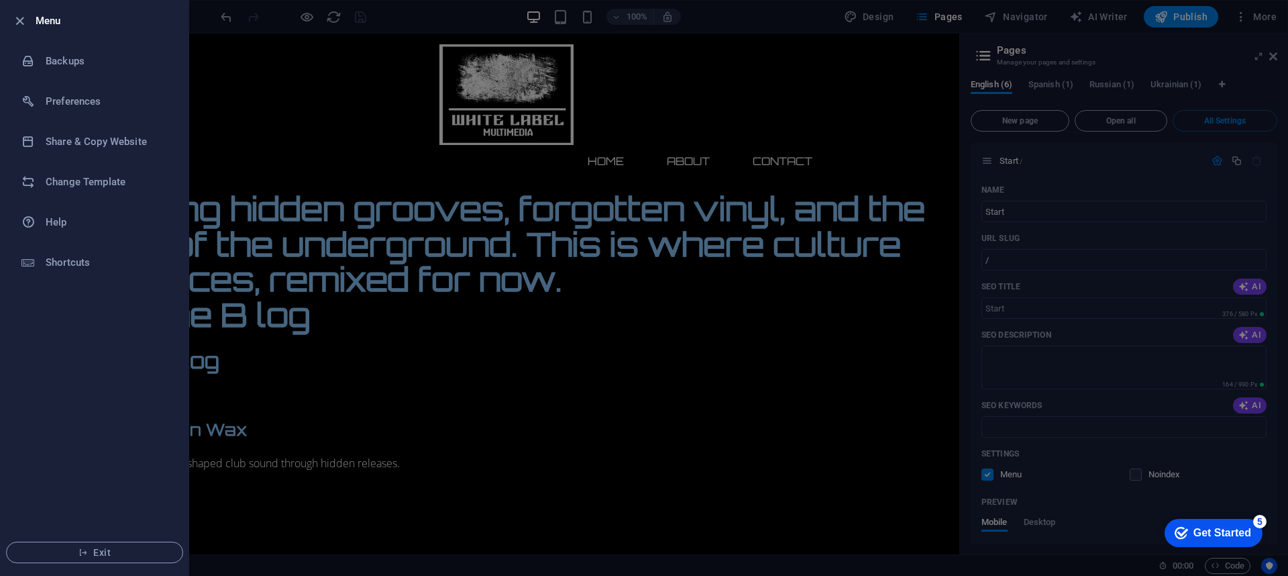
click at [24, 17] on div at bounding box center [23, 21] width 24 height 16
click at [19, 22] on icon "button" at bounding box center [19, 20] width 15 height 15
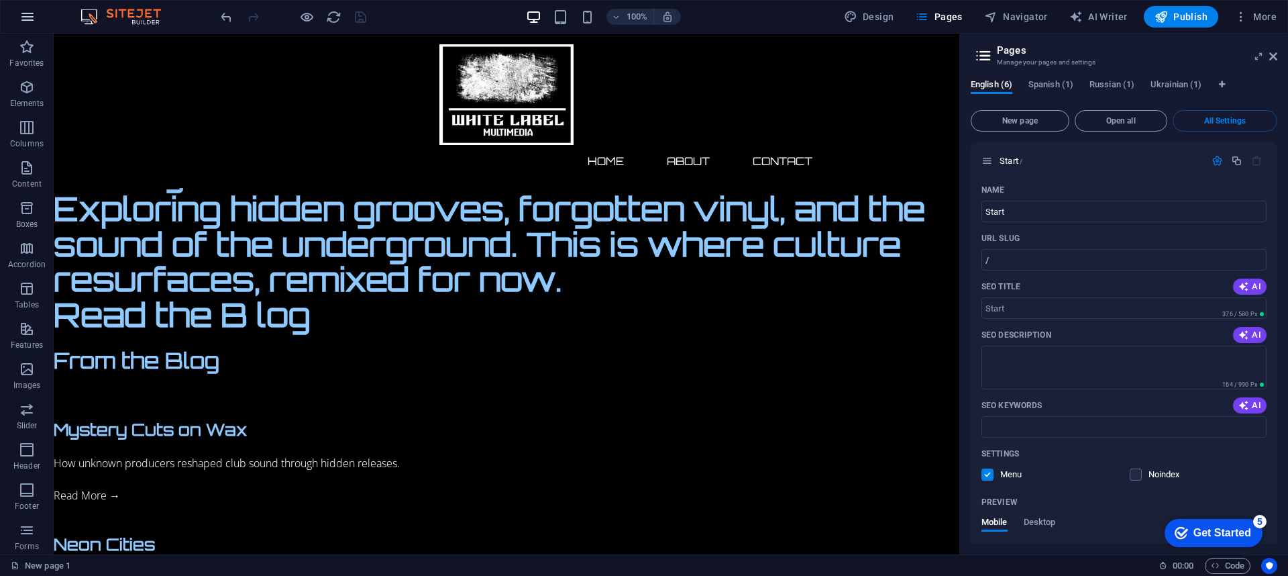
click at [17, 19] on button "button" at bounding box center [27, 17] width 32 height 32
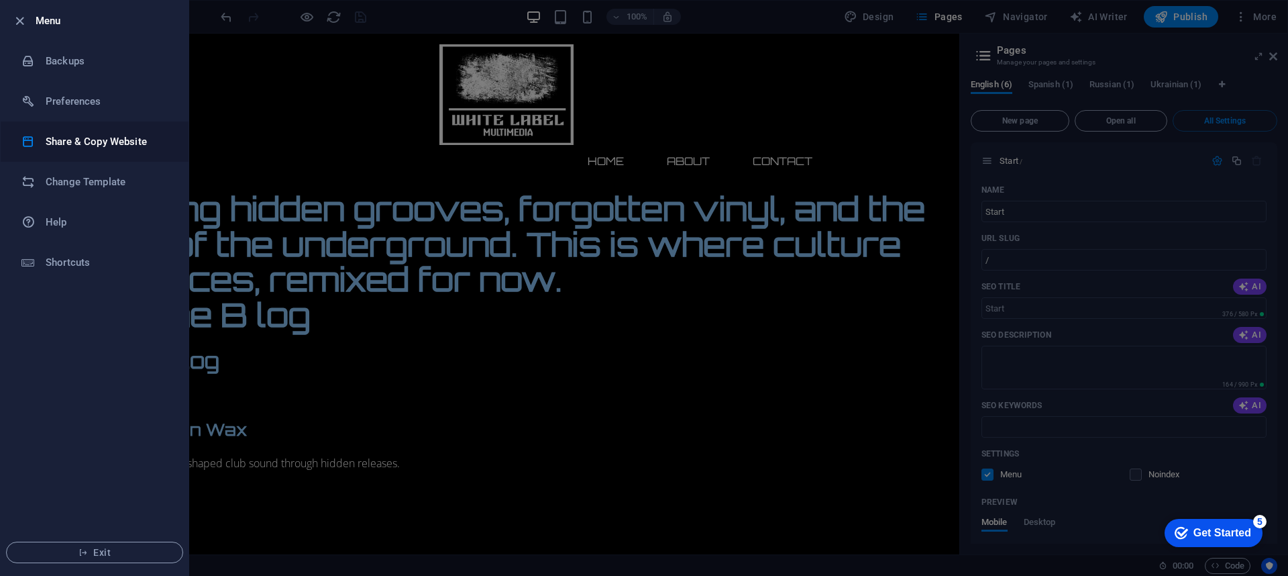
click at [83, 139] on h6 "Share & Copy Website" at bounding box center [108, 141] width 124 height 16
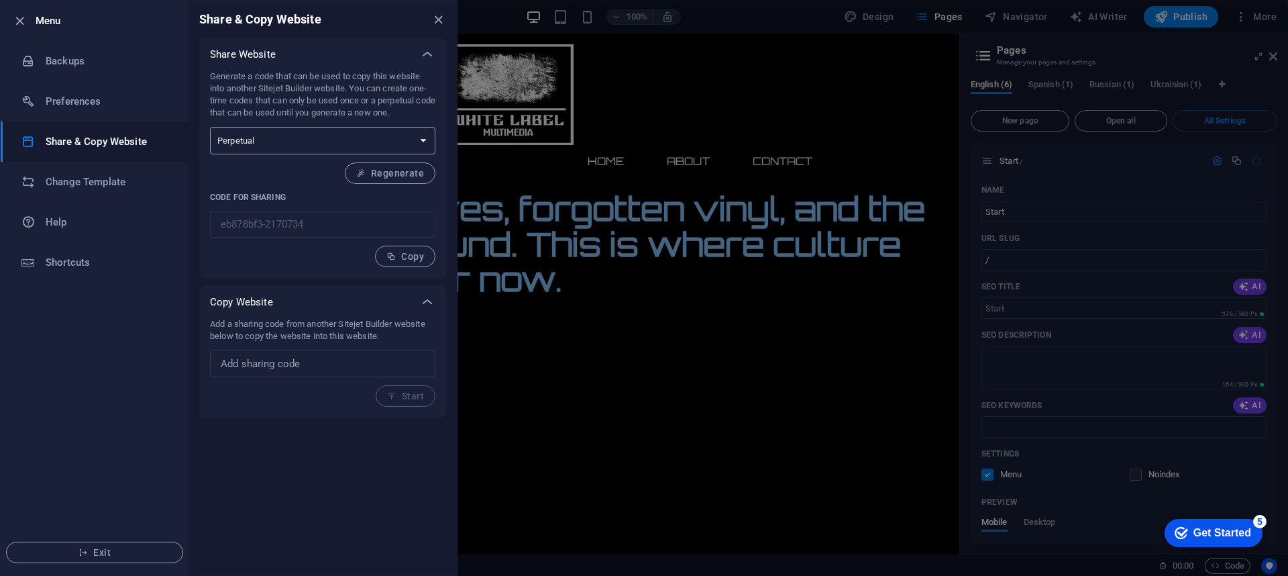
click at [408, 145] on select "One-time Perpetual" at bounding box center [322, 141] width 225 height 28
click at [210, 127] on select "One-time Perpetual" at bounding box center [322, 141] width 225 height 28
click at [417, 131] on select "One-time Perpetual" at bounding box center [322, 141] width 225 height 28
click at [341, 286] on div "Copy Website" at bounding box center [322, 302] width 247 height 32
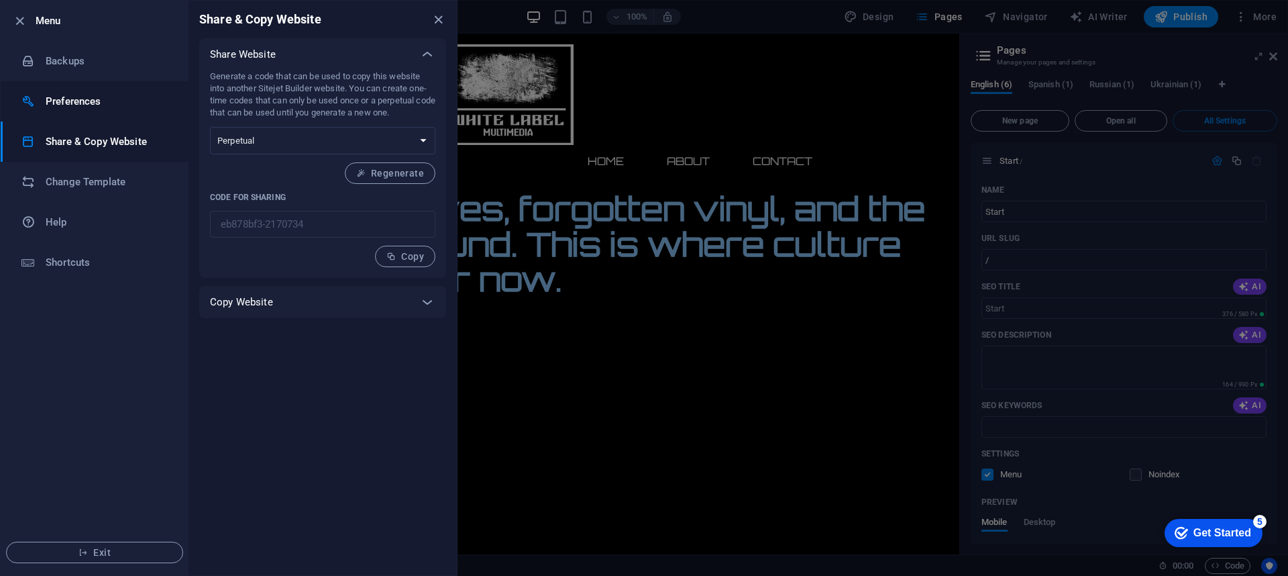
click at [105, 108] on h6 "Preferences" at bounding box center [108, 101] width 124 height 16
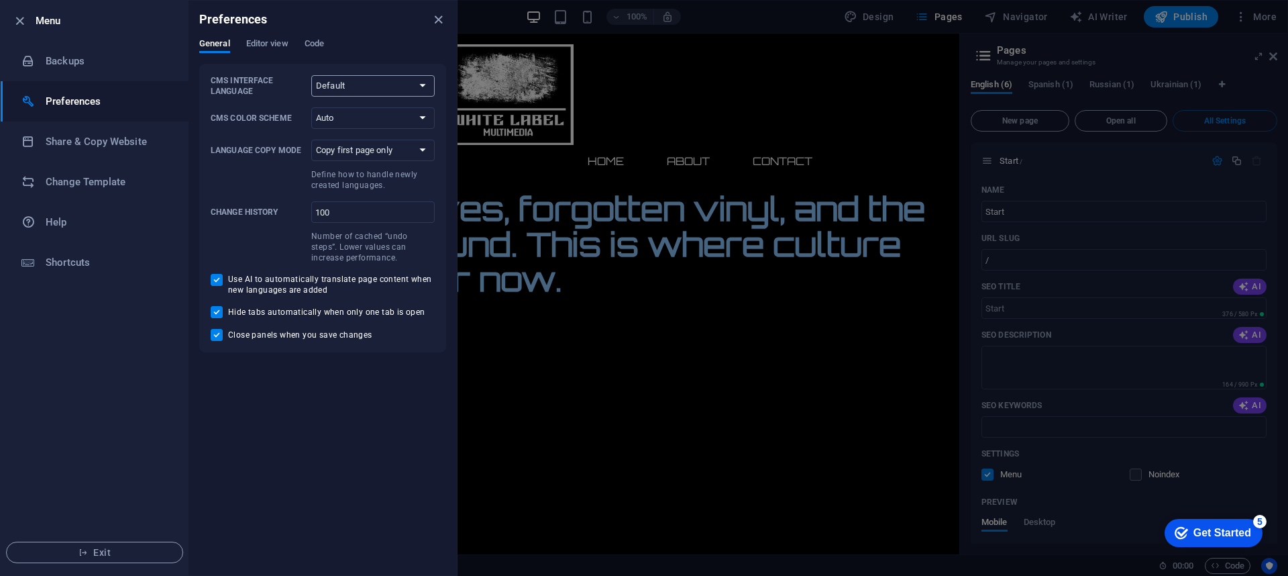
click at [387, 80] on select "Default Deutsch English Español Français Magyar Italiano Nederlands Polski Port…" at bounding box center [372, 85] width 123 height 21
click at [235, 385] on div "Preferences General Editor view Code CMS Interface Language Default Deutsch Eng…" at bounding box center [323, 288] width 268 height 574
drag, startPoint x: 331, startPoint y: 92, endPoint x: 338, endPoint y: 91, distance: 6.7
click at [335, 91] on select "Default Deutsch English Español Français Magyar Italiano Nederlands Polski Port…" at bounding box center [372, 85] width 123 height 21
select select "en"
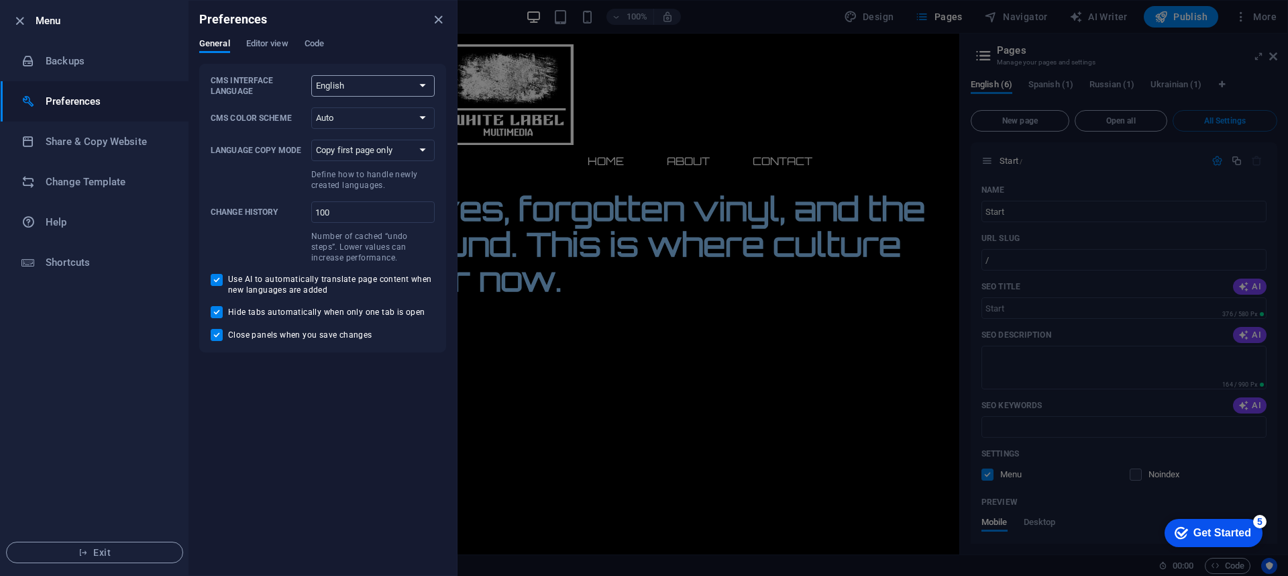
click at [311, 75] on select "Default Deutsch English Español Français Magyar Italiano Nederlands Polski Port…" at bounding box center [372, 85] width 123 height 21
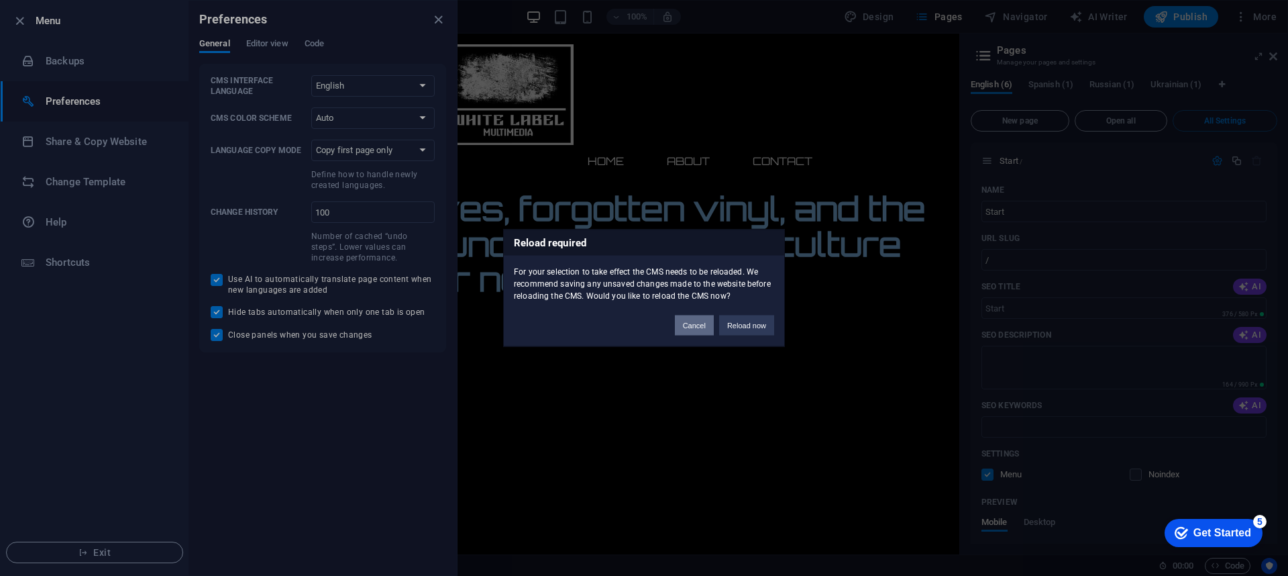
click at [686, 327] on button "Cancel" at bounding box center [694, 325] width 39 height 20
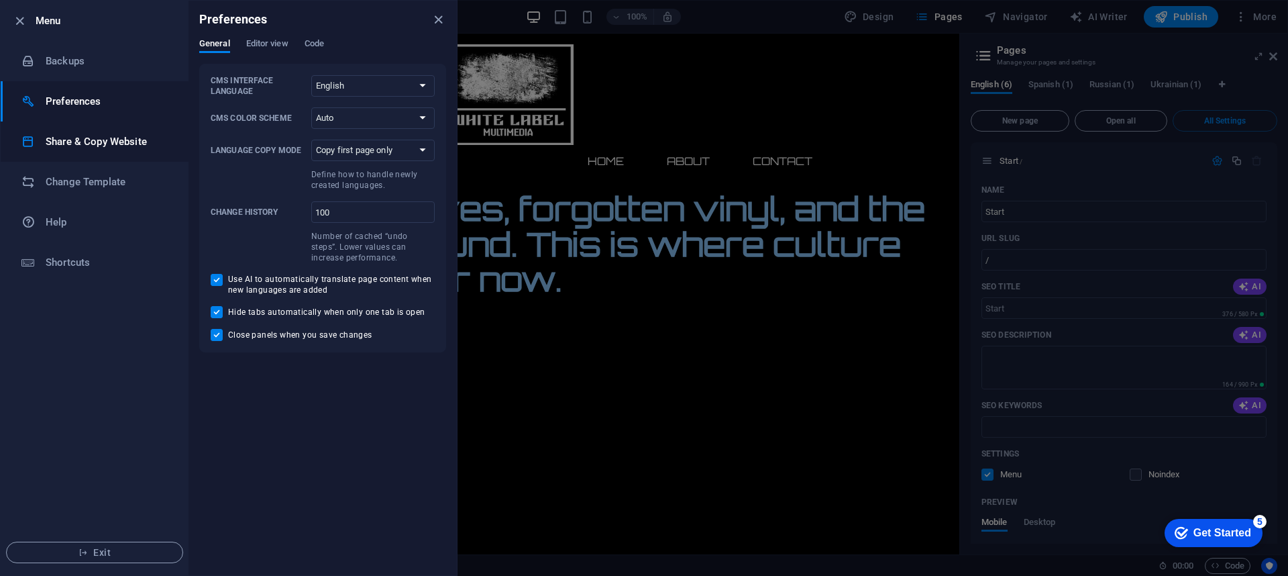
click at [98, 142] on h6 "Share & Copy Website" at bounding box center [108, 141] width 124 height 16
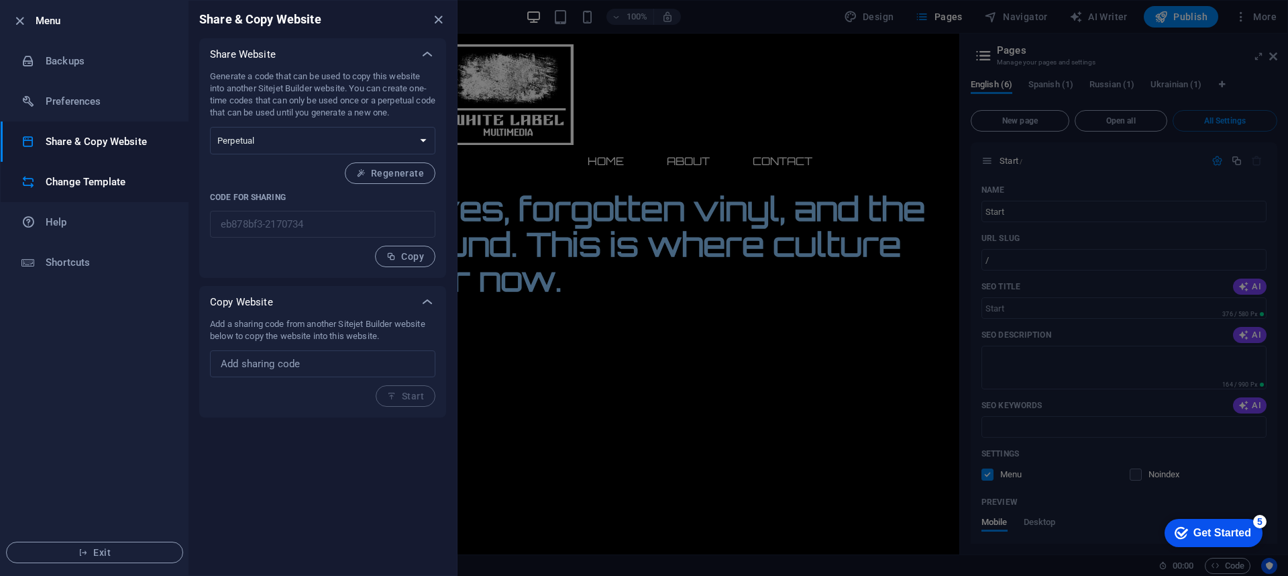
click at [88, 176] on h6 "Change Template" at bounding box center [108, 182] width 124 height 16
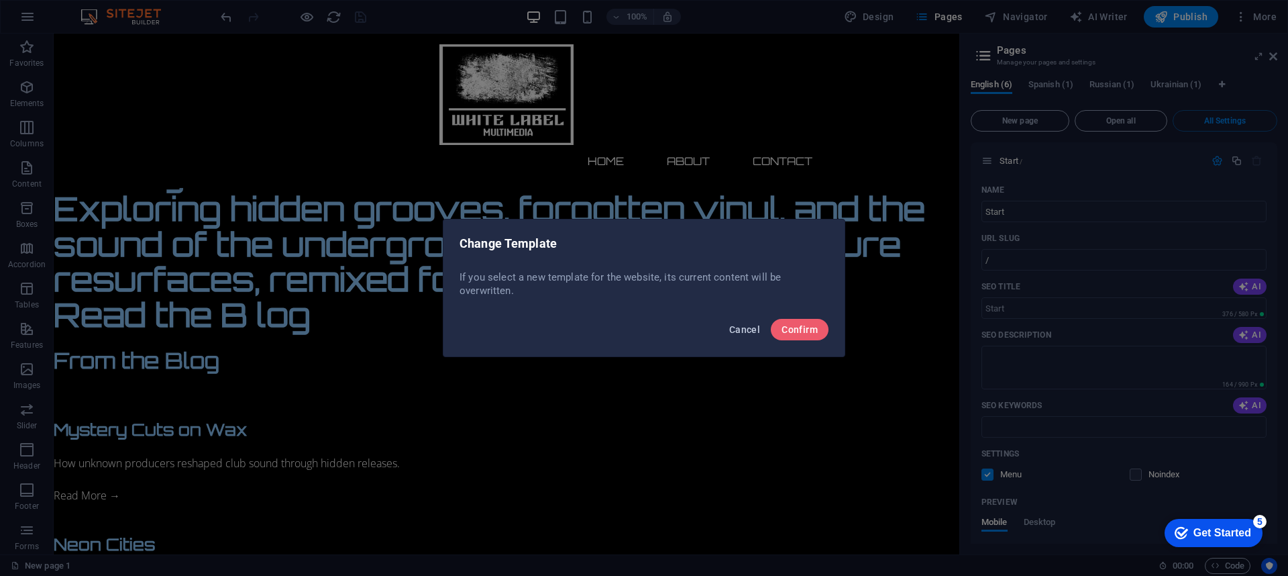
click at [739, 329] on span "Cancel" at bounding box center [744, 329] width 31 height 11
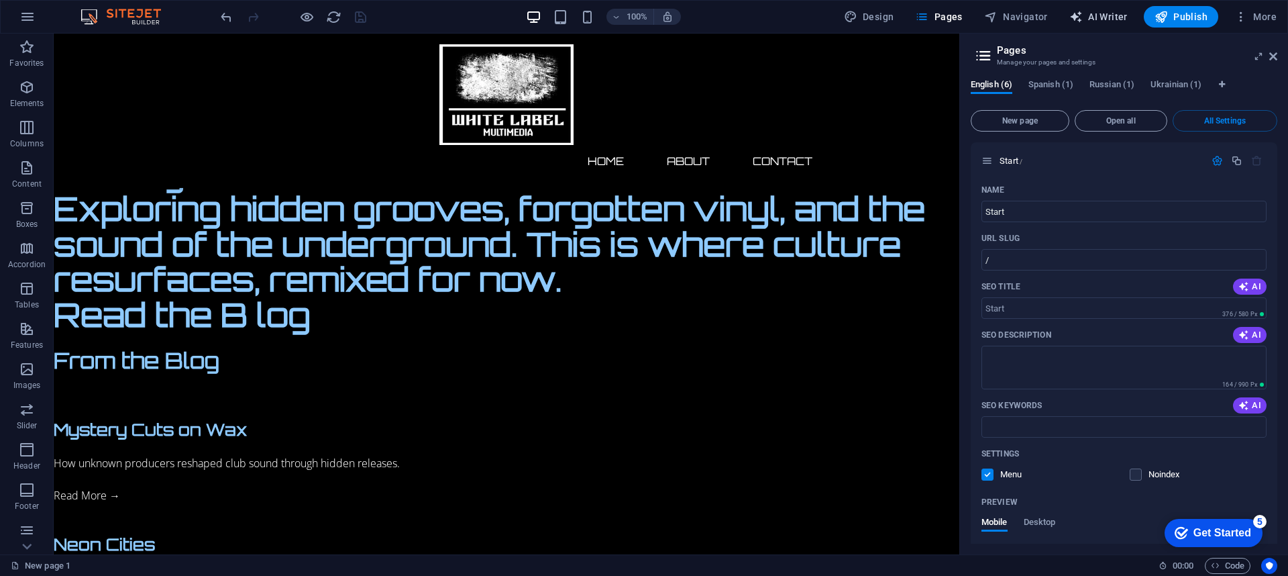
click at [1107, 15] on span "AI Writer" at bounding box center [1098, 16] width 58 height 13
select select "English"
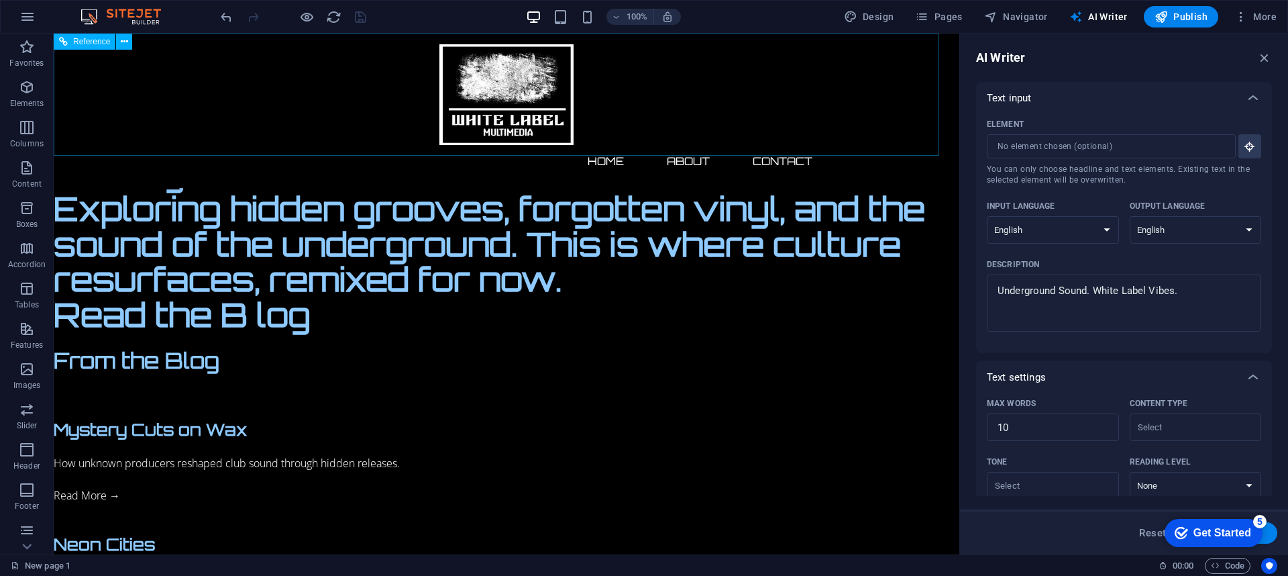
click at [586, 145] on nav "Home About Contact" at bounding box center [506, 161] width 633 height 32
click at [1270, 16] on span "More" at bounding box center [1255, 16] width 42 height 13
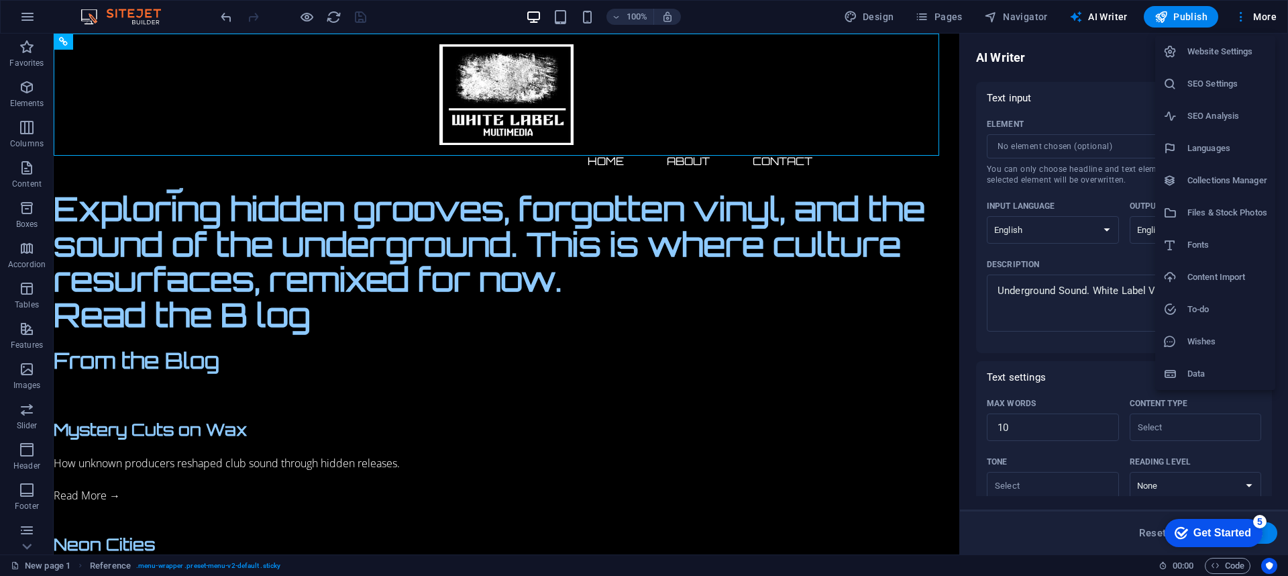
click at [1216, 274] on h6 "Content Import" at bounding box center [1227, 277] width 80 height 16
